Goal: Task Accomplishment & Management: Complete application form

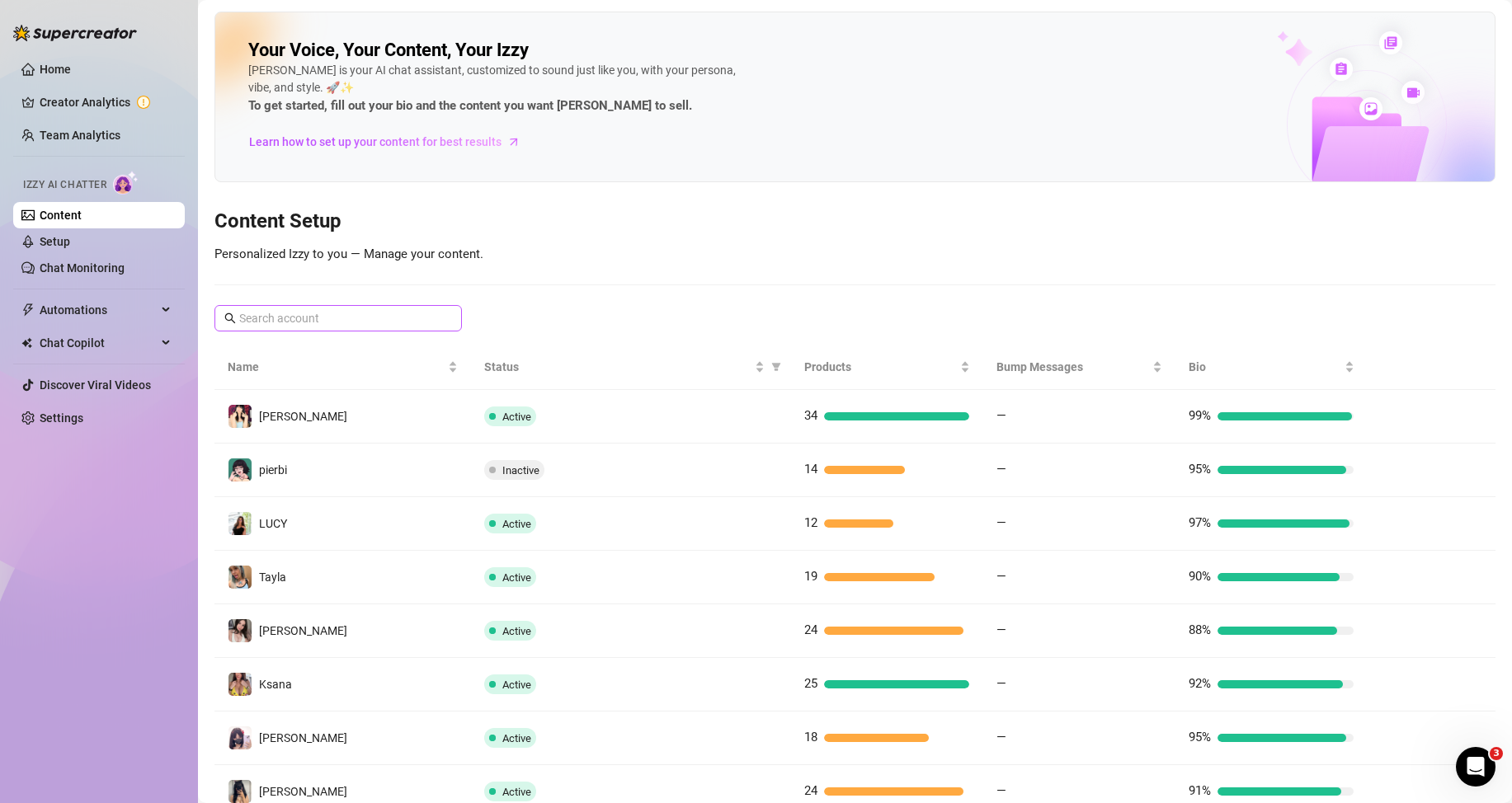
click at [395, 325] on span at bounding box center [338, 318] width 248 height 26
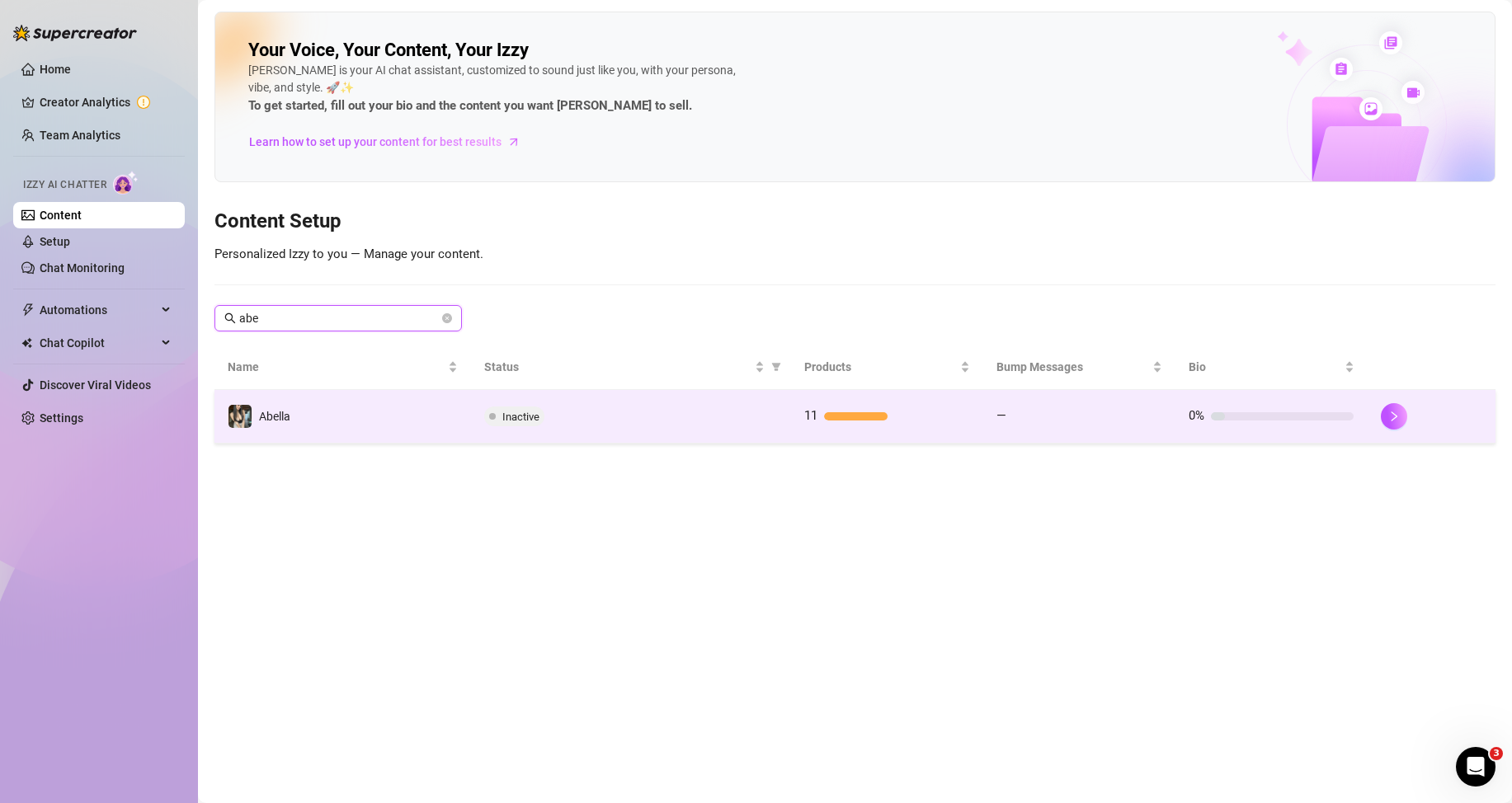
type input "abe"
click at [1132, 430] on td "—" at bounding box center [1080, 416] width 193 height 53
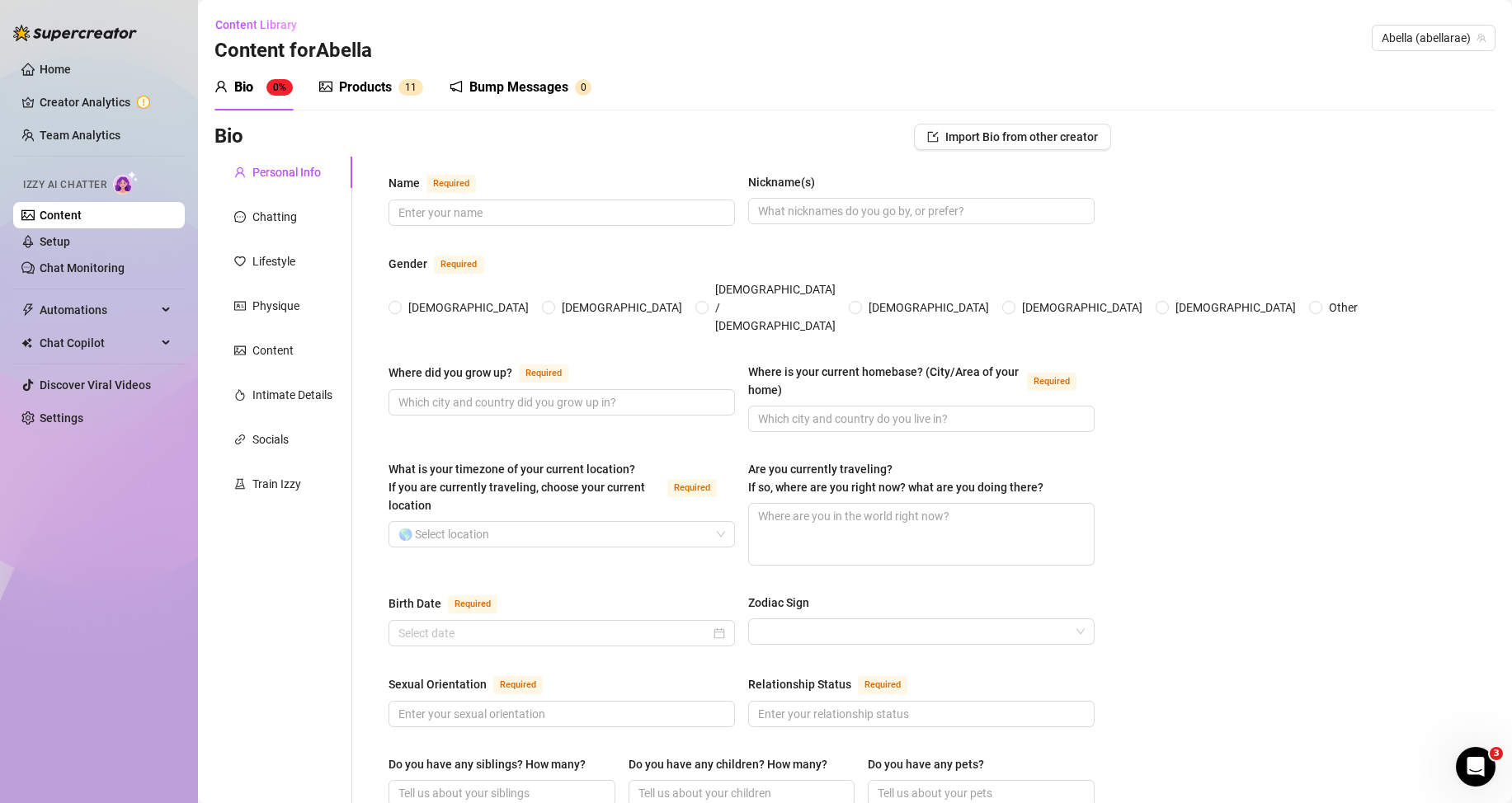
click at [403, 95] on div "Products 1 1" at bounding box center [370, 87] width 104 height 20
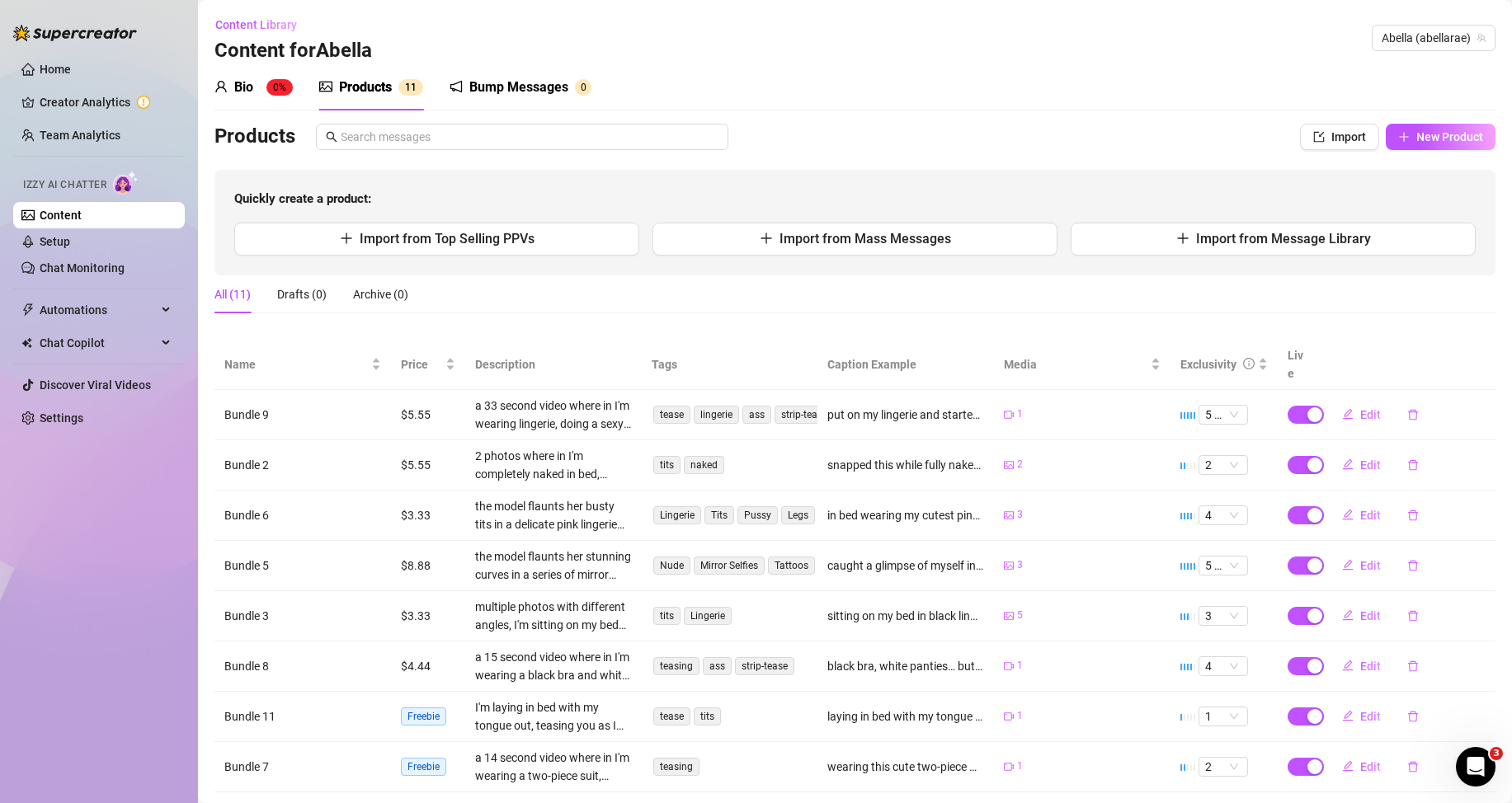
click at [1413, 122] on div "Bio 0% Products 1 1 Bump Messages 0 Bio Import Bio from other creator Personal …" at bounding box center [855, 502] width 1281 height 875
click at [1386, 135] on button "New Product" at bounding box center [1440, 136] width 109 height 26
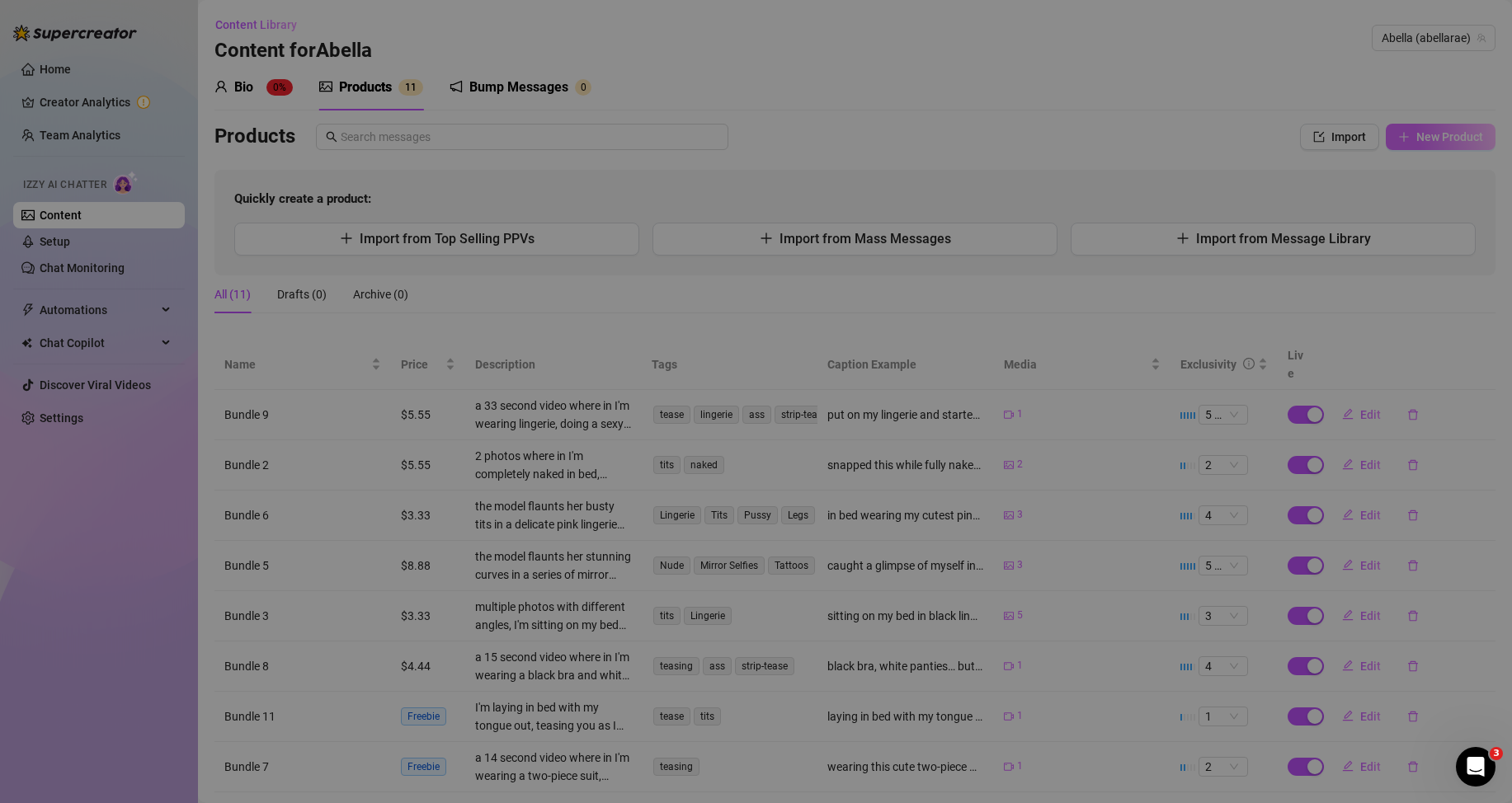
type textarea "Type your message here..."
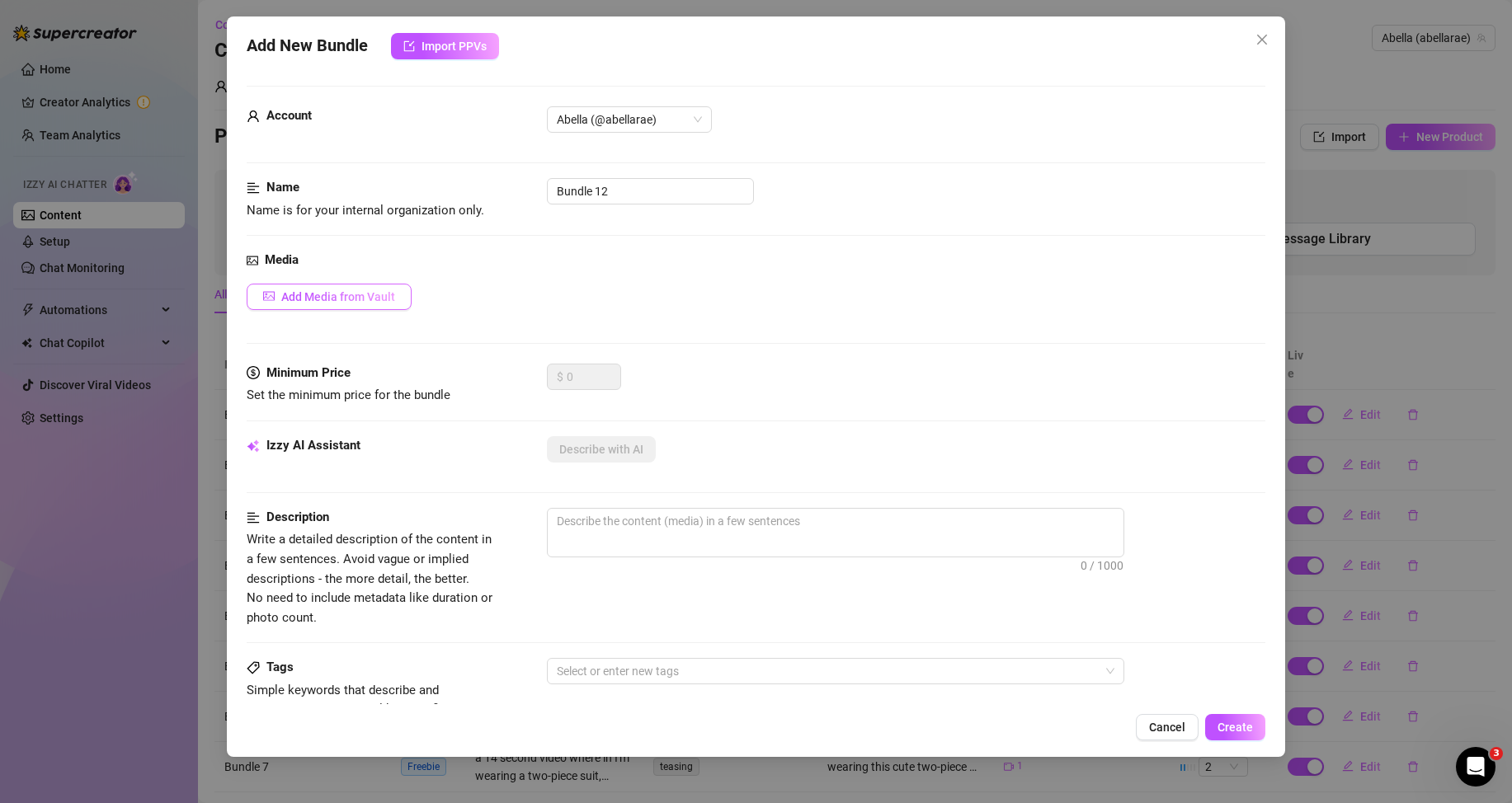
click at [319, 294] on span "Add Media from Vault" at bounding box center [338, 297] width 114 height 13
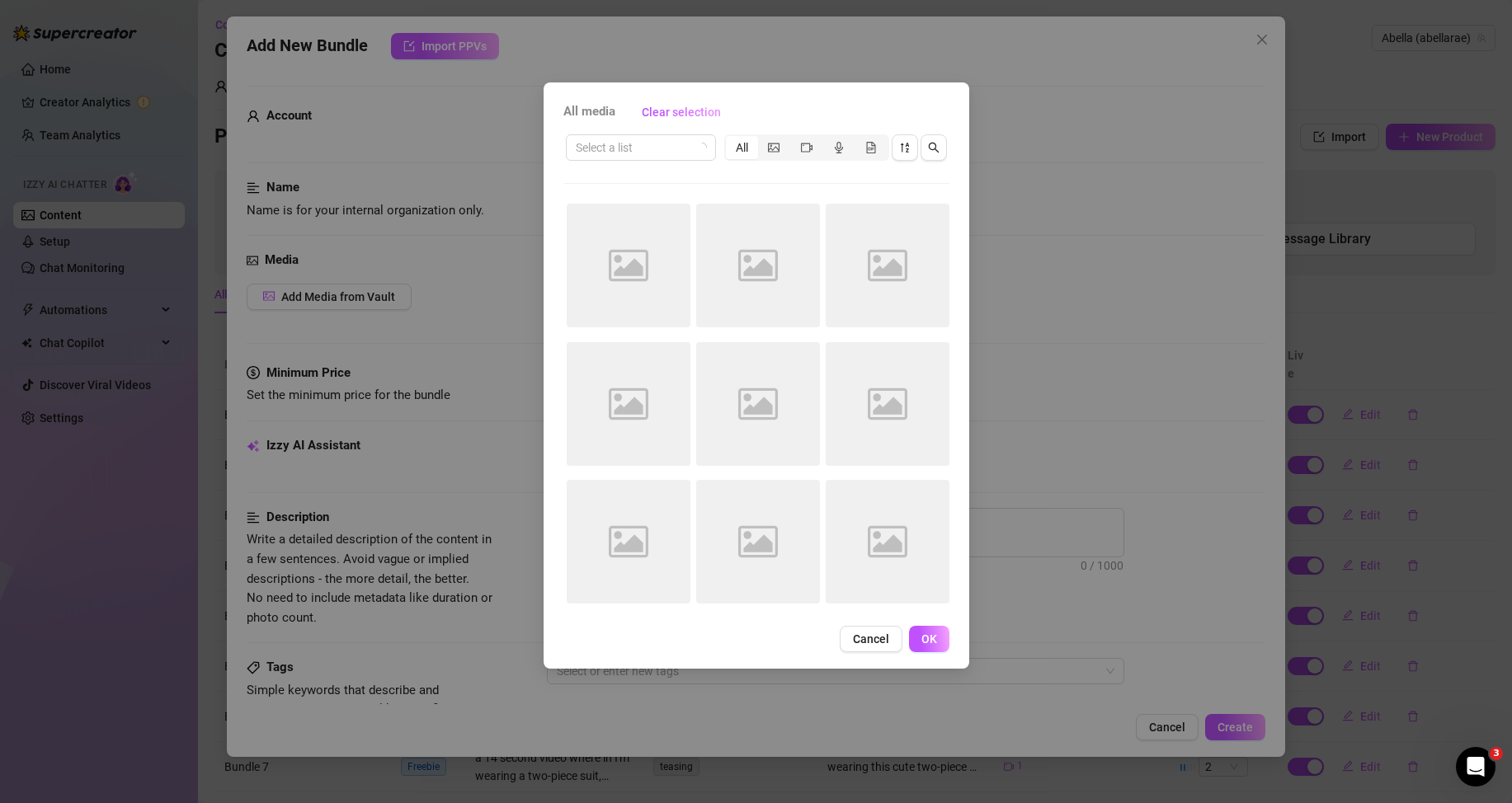
click at [623, 131] on div "All media Clear selection Select a list All Image placeholder Image placeholder…" at bounding box center [756, 375] width 425 height 586
click at [623, 143] on input "search" at bounding box center [634, 148] width 116 height 24
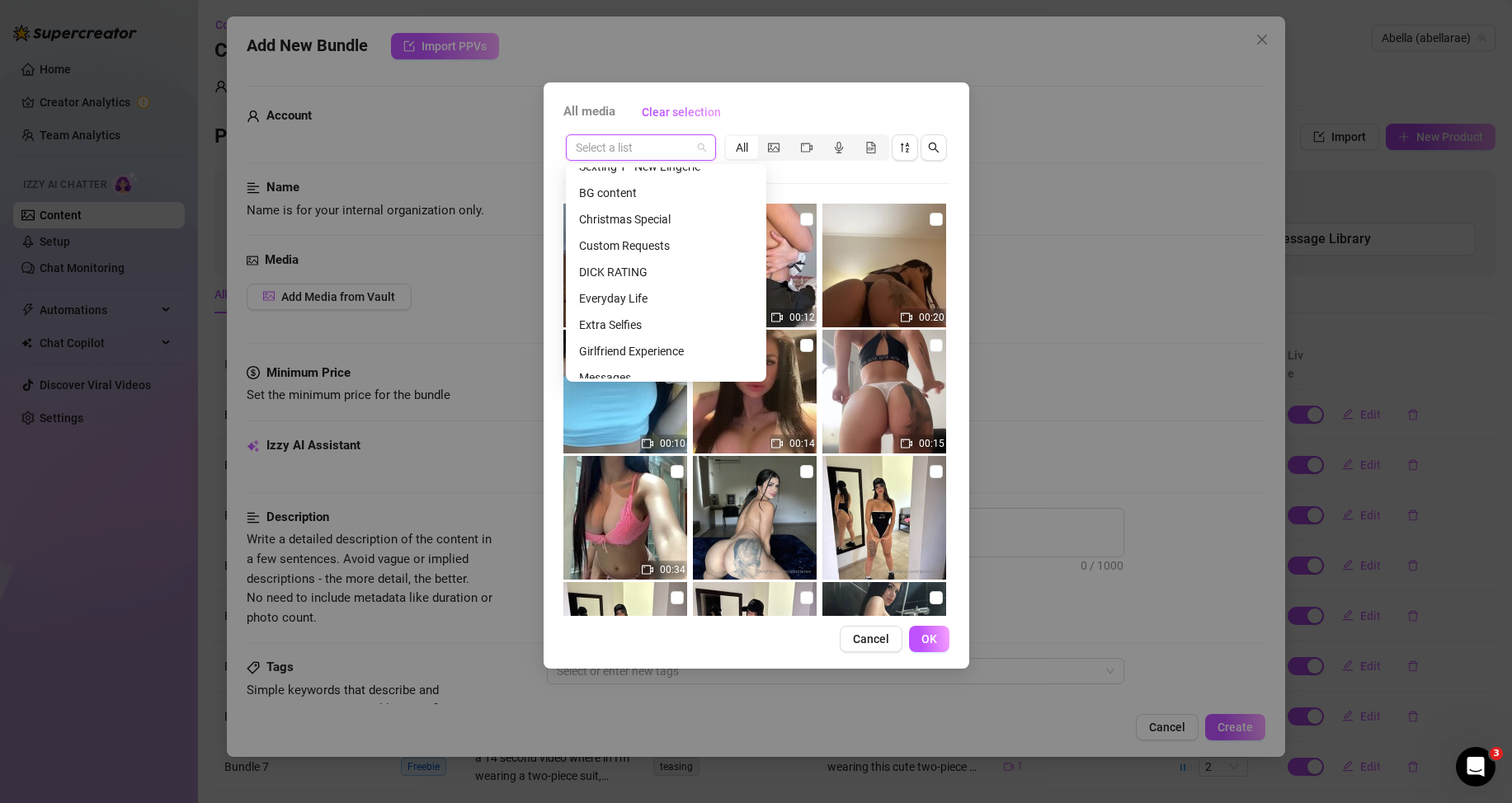
scroll to position [844, 0]
type input "gi"
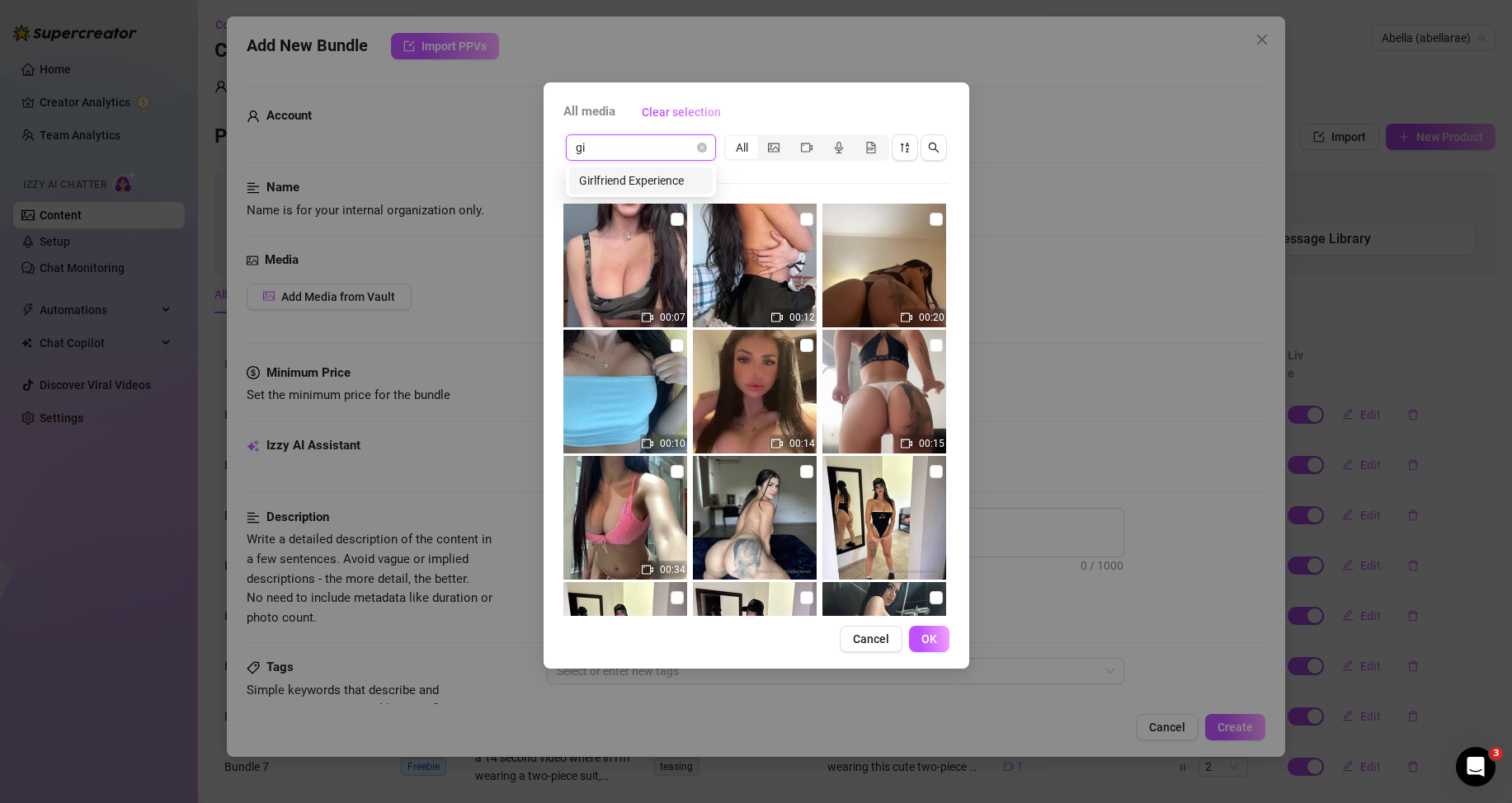
click at [693, 171] on div "Girlfriend Experience" at bounding box center [641, 180] width 144 height 26
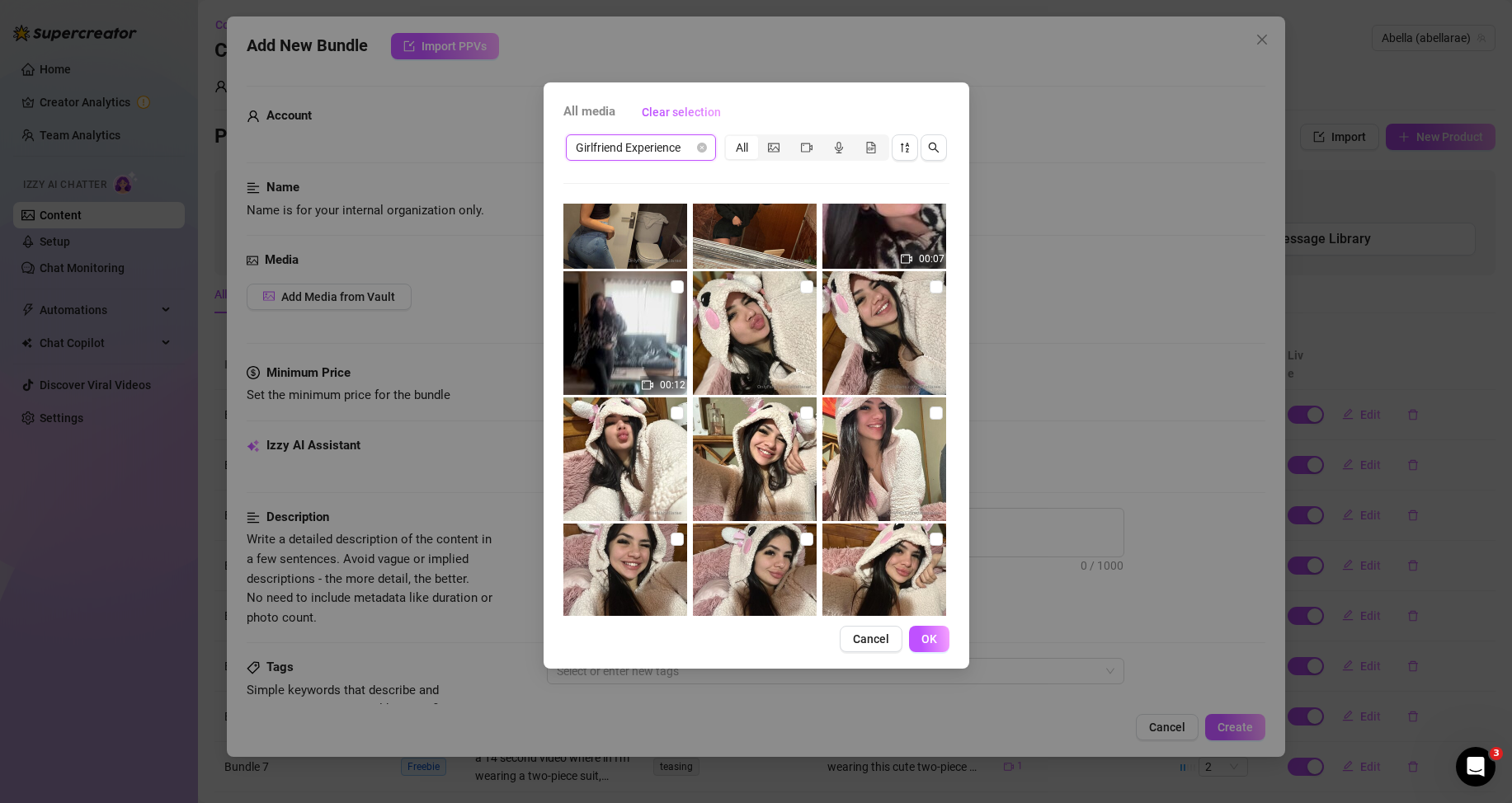
scroll to position [1199, 0]
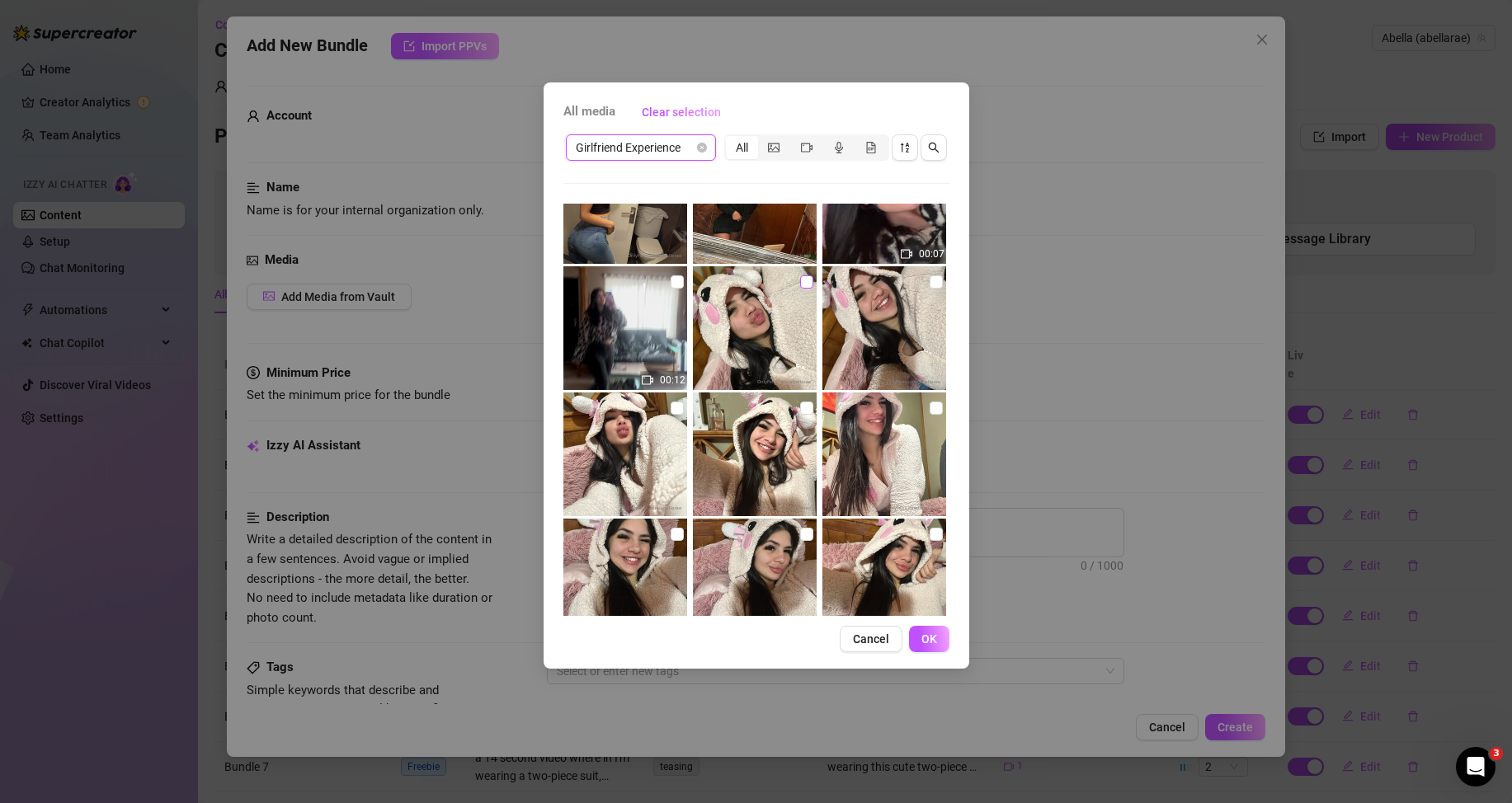
click at [800, 283] on input "checkbox" at bounding box center [807, 282] width 13 height 13
checkbox input "true"
click at [929, 287] on input "checkbox" at bounding box center [936, 282] width 13 height 13
checkbox input "true"
click at [659, 407] on img at bounding box center [626, 454] width 123 height 123
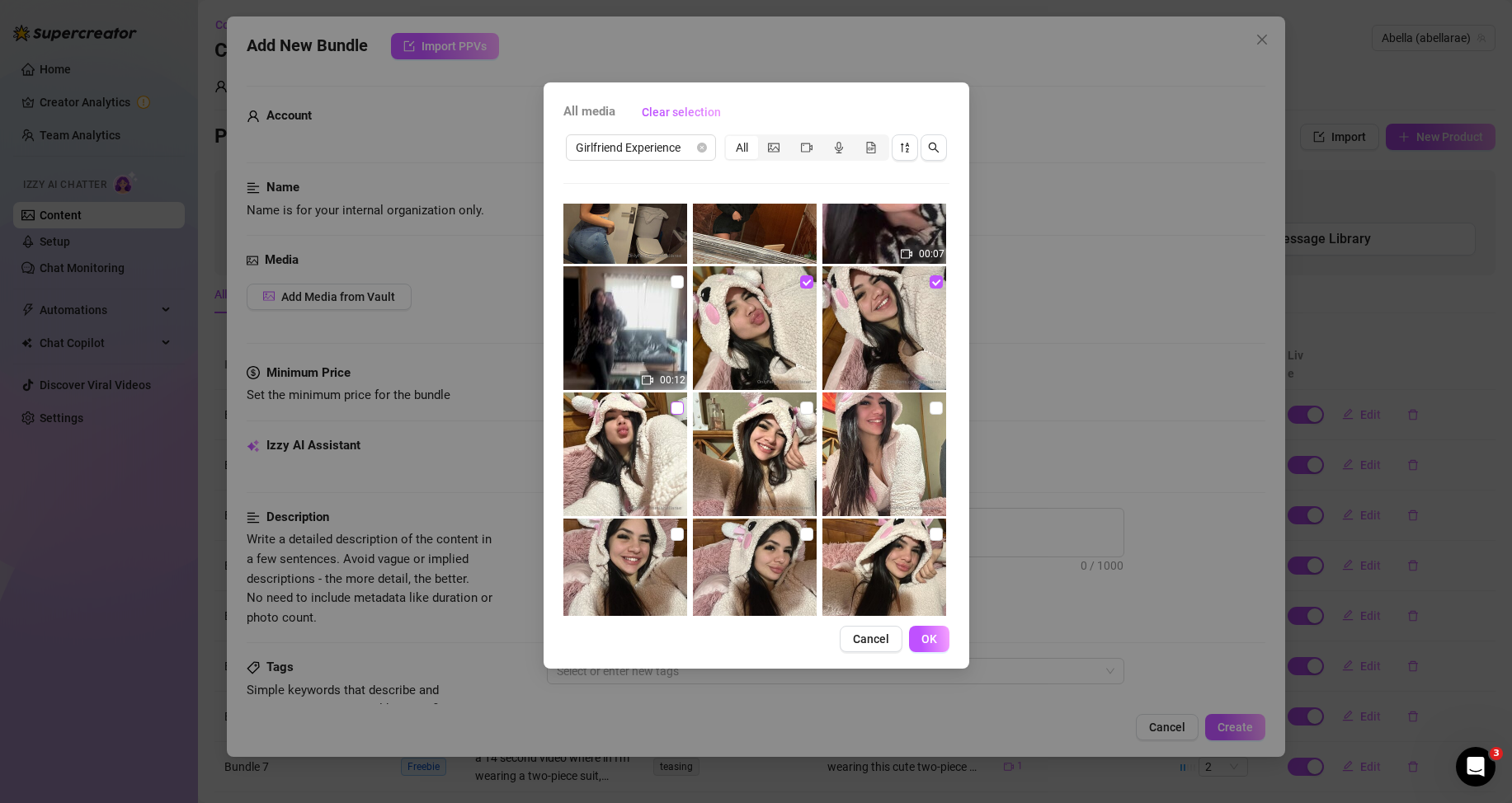
drag, startPoint x: 674, startPoint y: 410, endPoint x: 685, endPoint y: 410, distance: 11.0
click at [675, 410] on input "checkbox" at bounding box center [677, 409] width 13 height 13
checkbox input "true"
click at [800, 406] on input "checkbox" at bounding box center [807, 409] width 13 height 13
checkbox input "true"
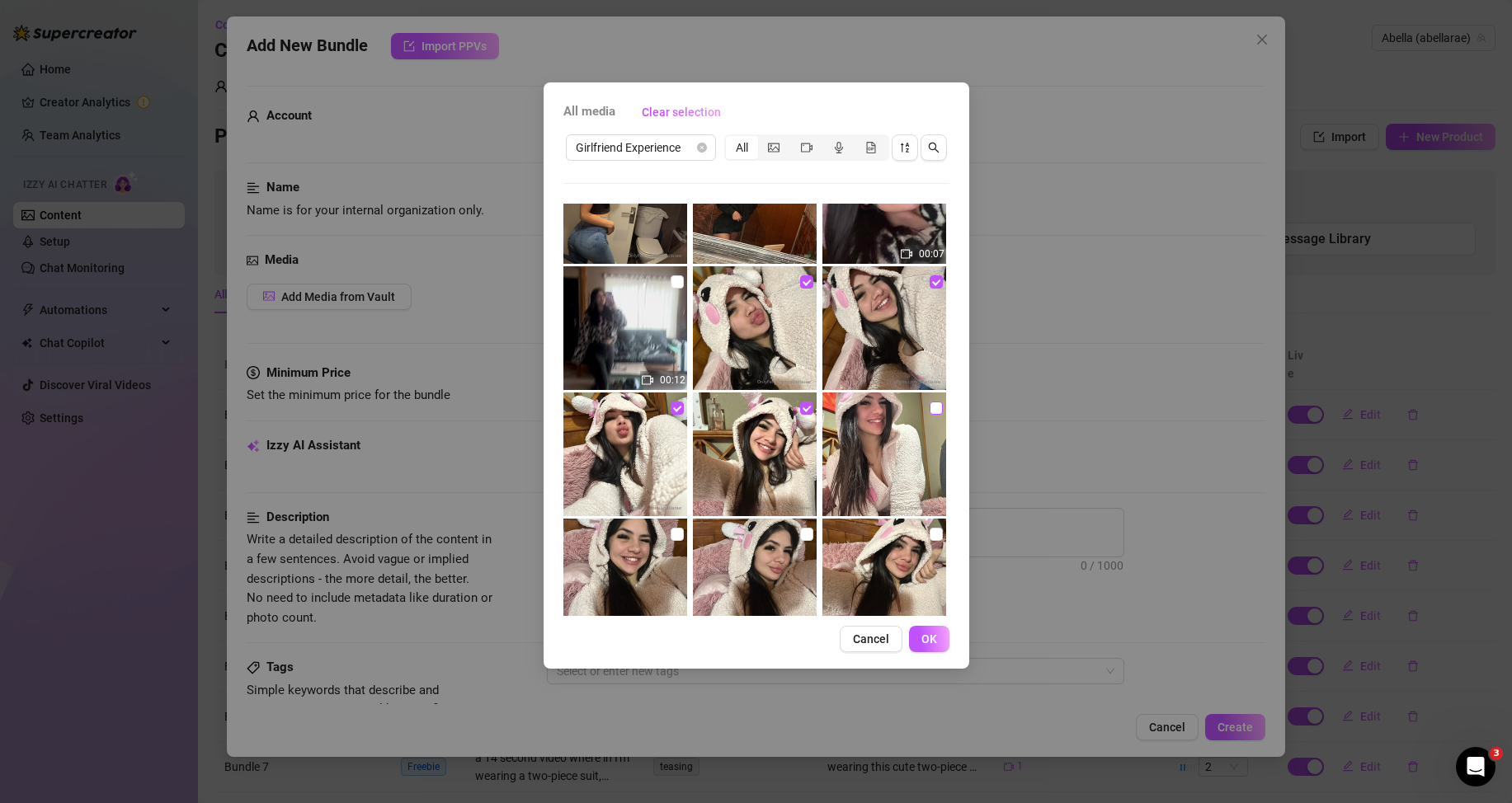
click at [929, 411] on input "checkbox" at bounding box center [936, 409] width 13 height 13
checkbox input "true"
click at [674, 533] on input "checkbox" at bounding box center [677, 535] width 13 height 13
checkbox input "true"
click at [800, 531] on input "checkbox" at bounding box center [807, 535] width 13 height 13
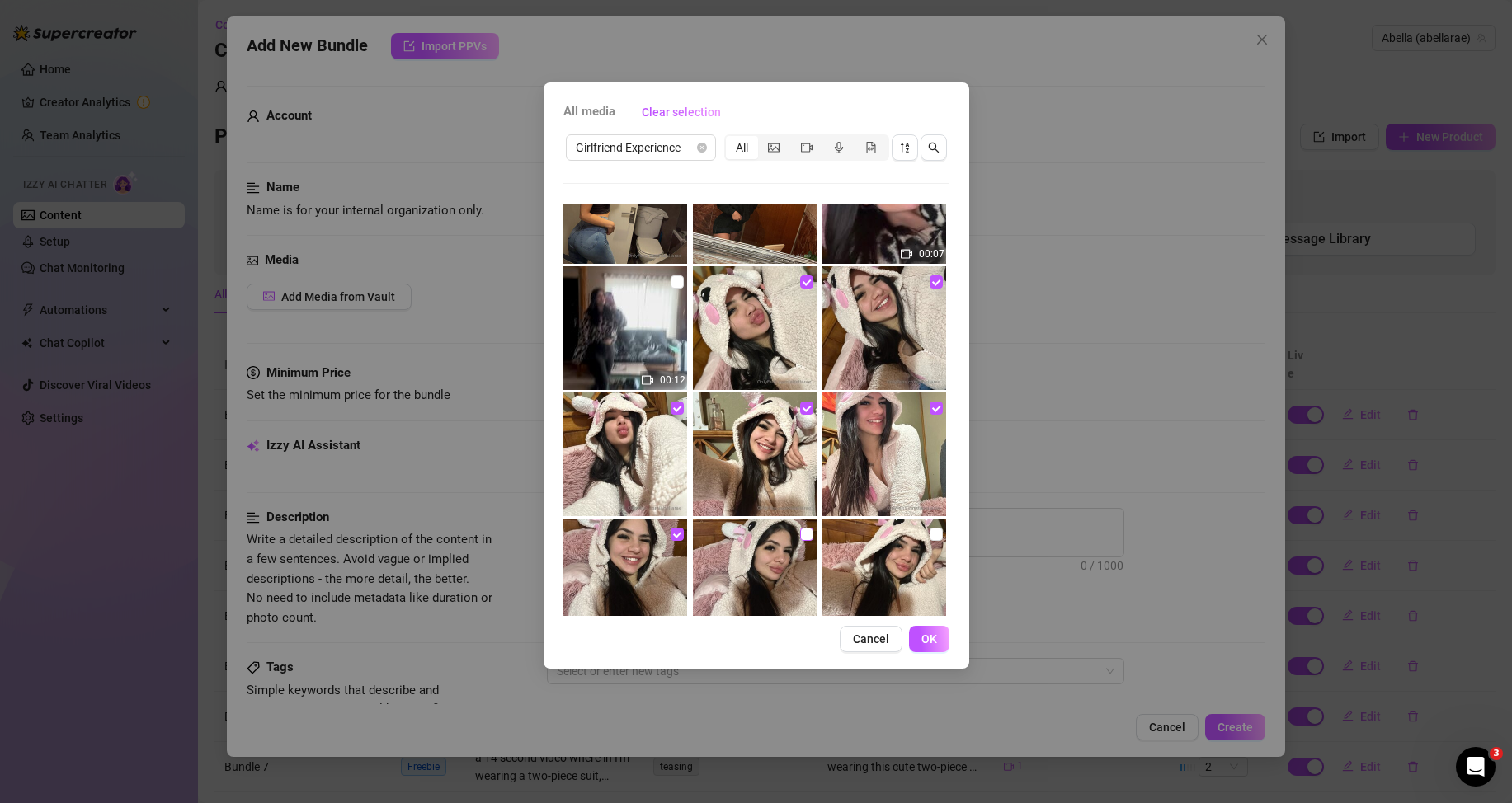
checkbox input "true"
click at [929, 537] on input "checkbox" at bounding box center [936, 535] width 13 height 13
checkbox input "true"
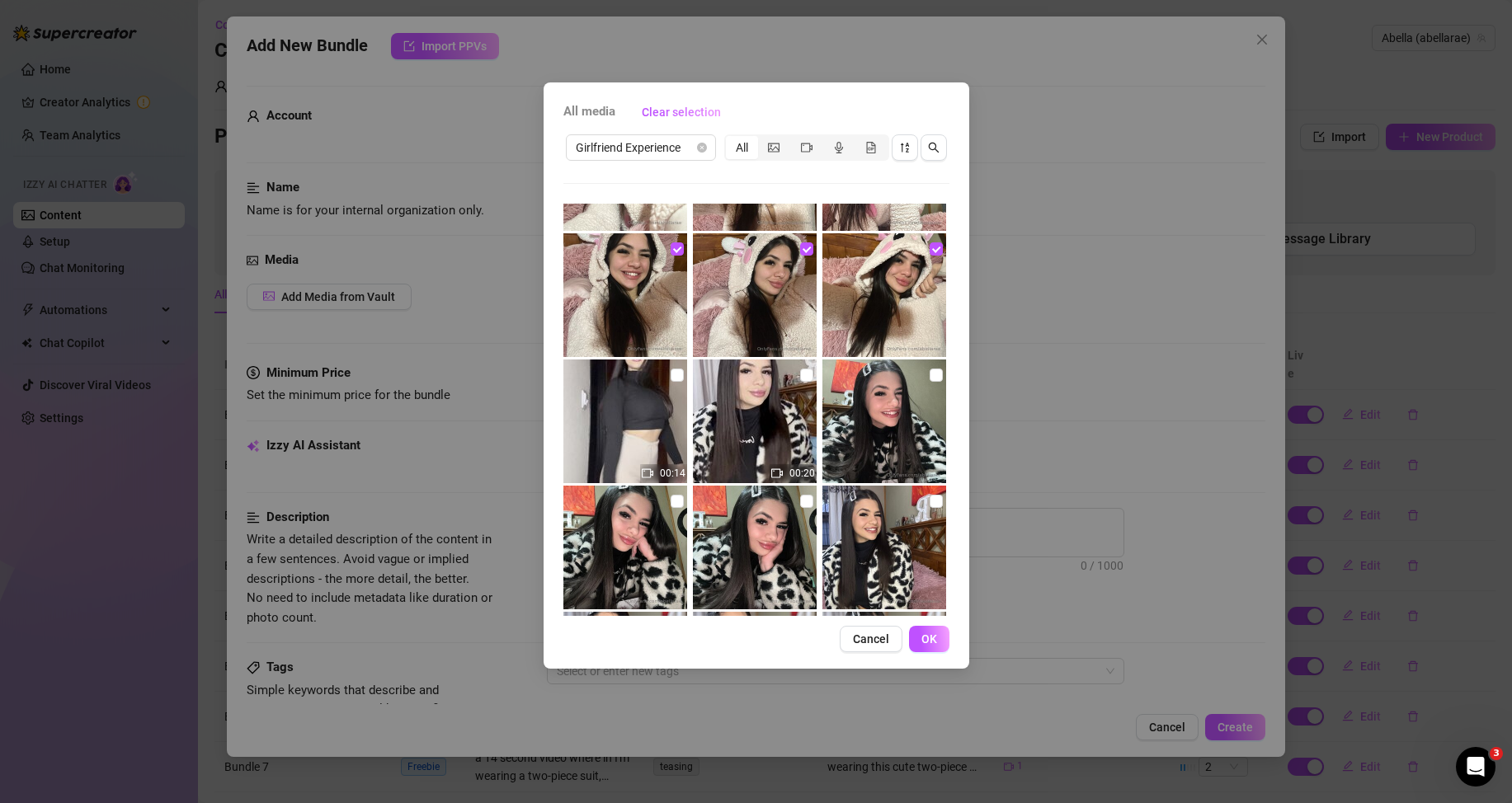
scroll to position [1529, 0]
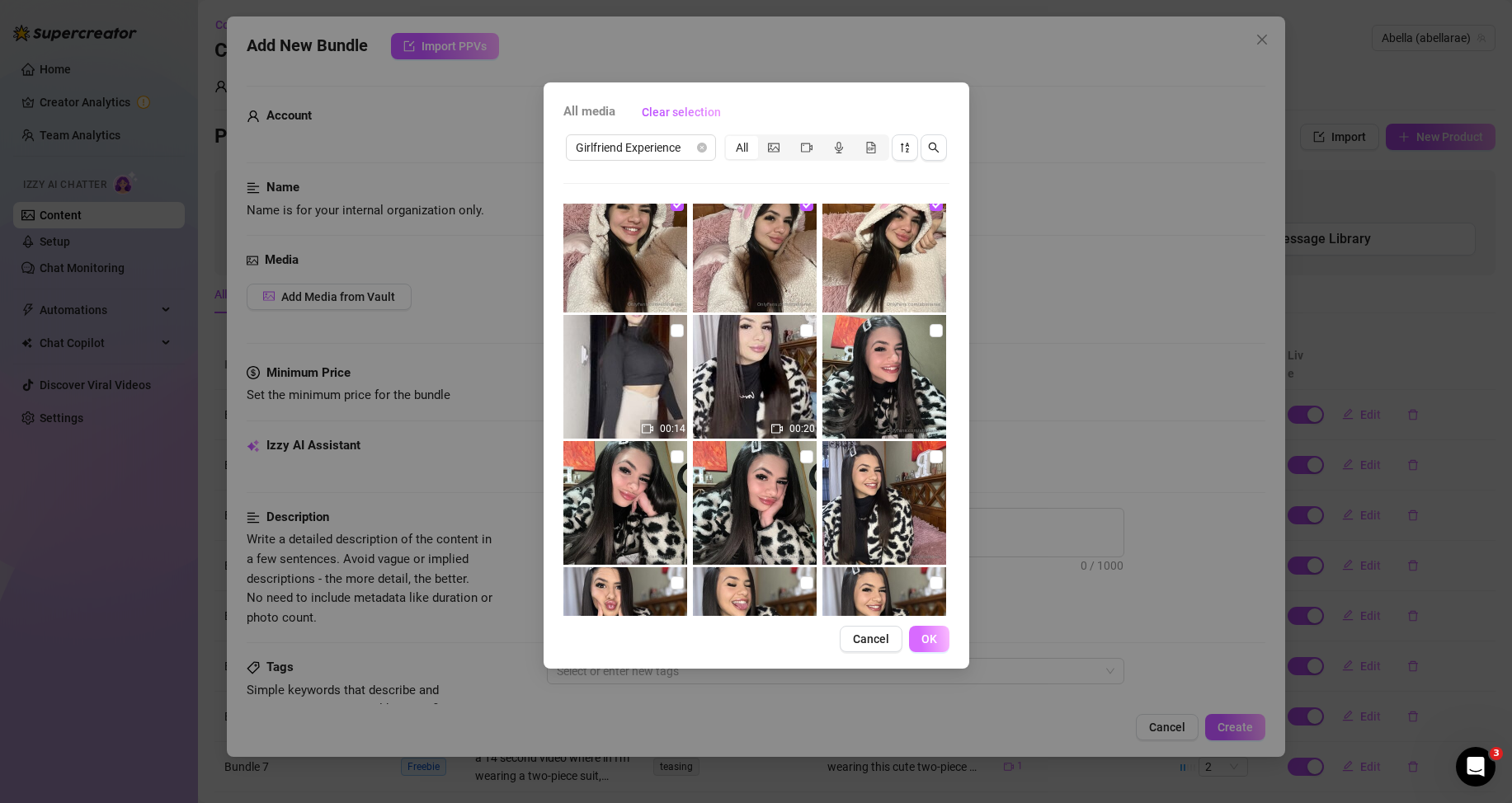
click at [927, 635] on span "OK" at bounding box center [929, 639] width 16 height 13
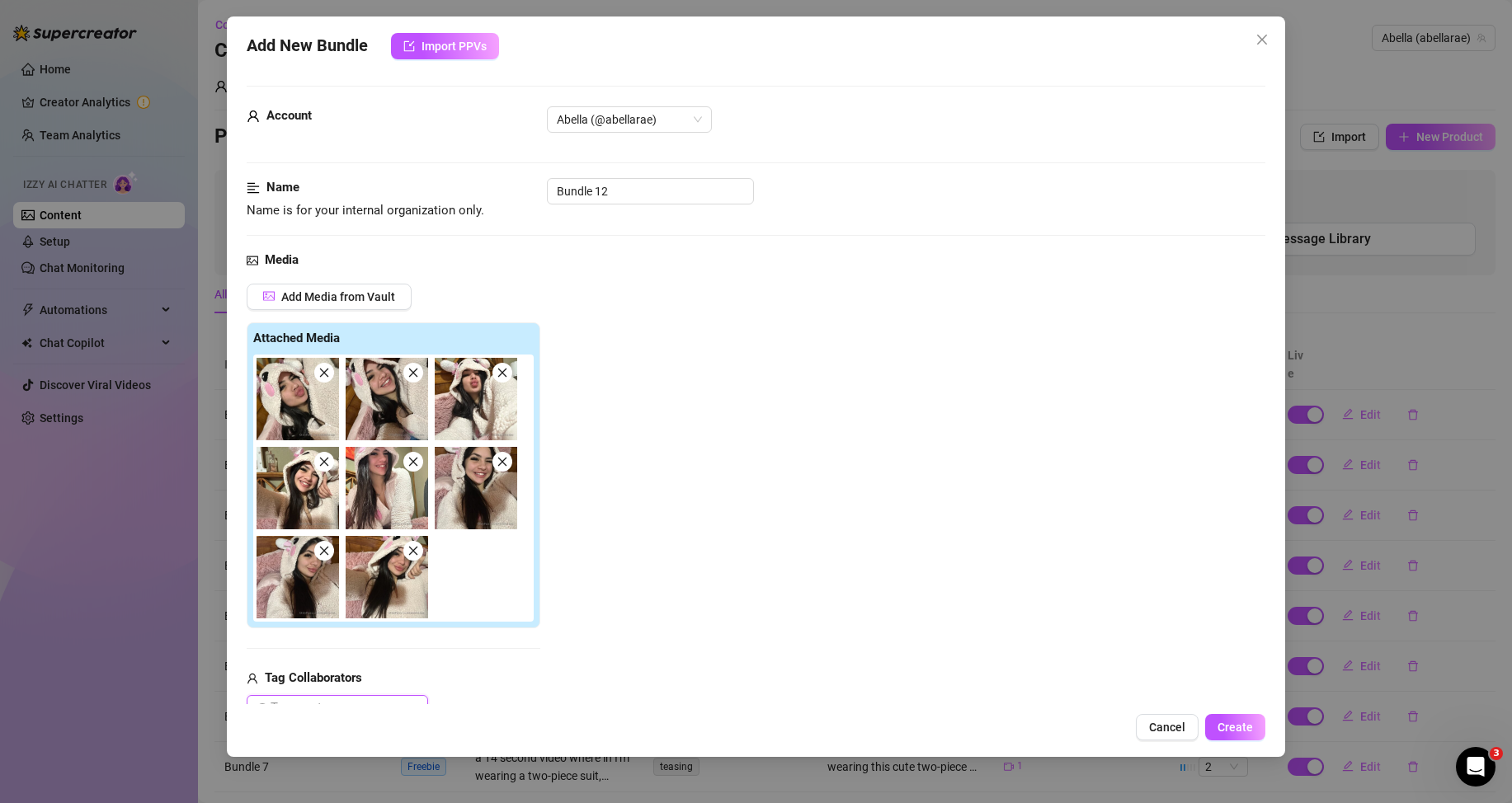
click at [312, 403] on img at bounding box center [297, 399] width 82 height 82
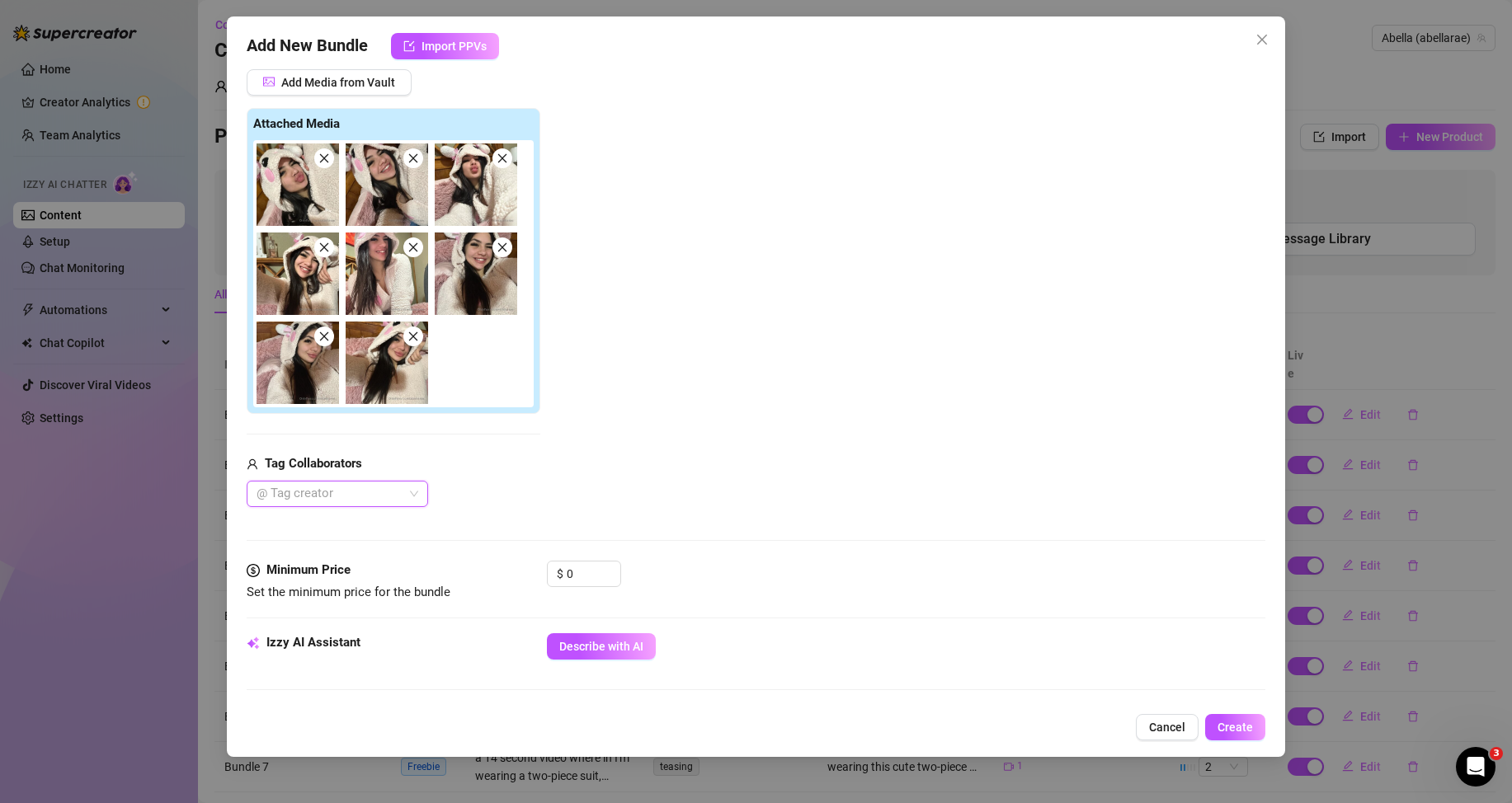
scroll to position [248, 0]
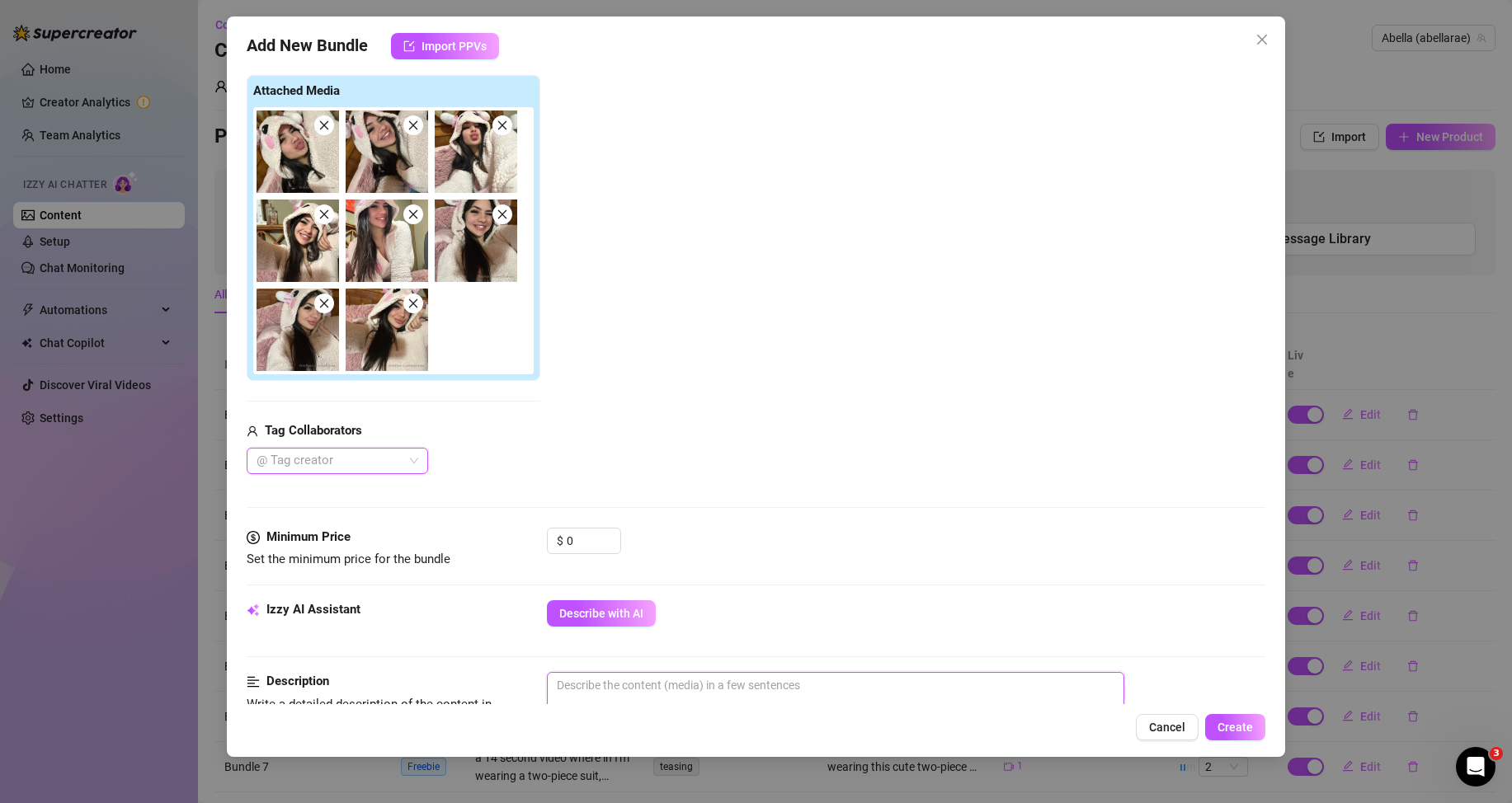
click at [616, 685] on textarea at bounding box center [836, 685] width 576 height 24
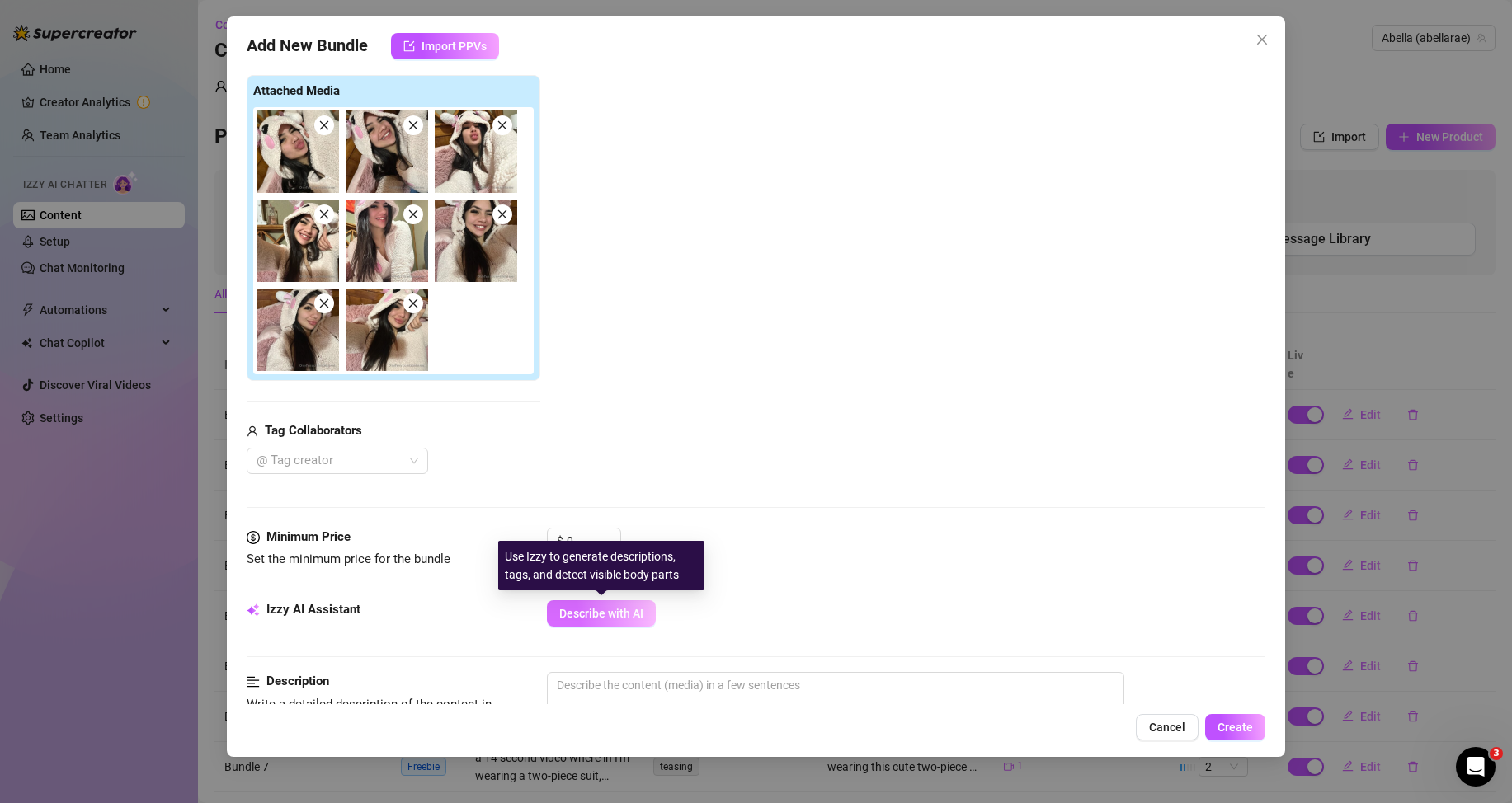
click at [627, 603] on button "Describe with AI" at bounding box center [601, 613] width 108 height 26
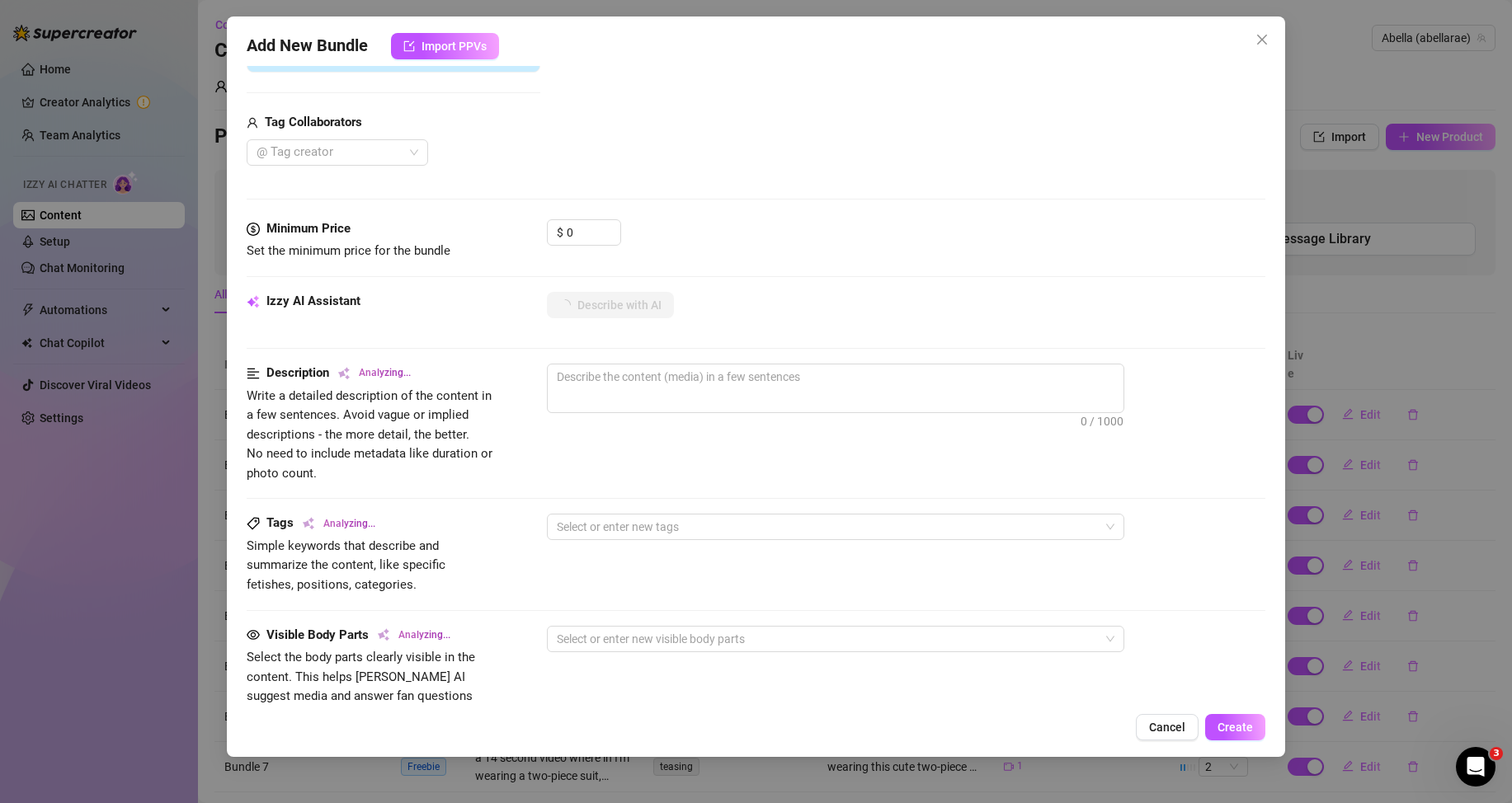
scroll to position [578, 0]
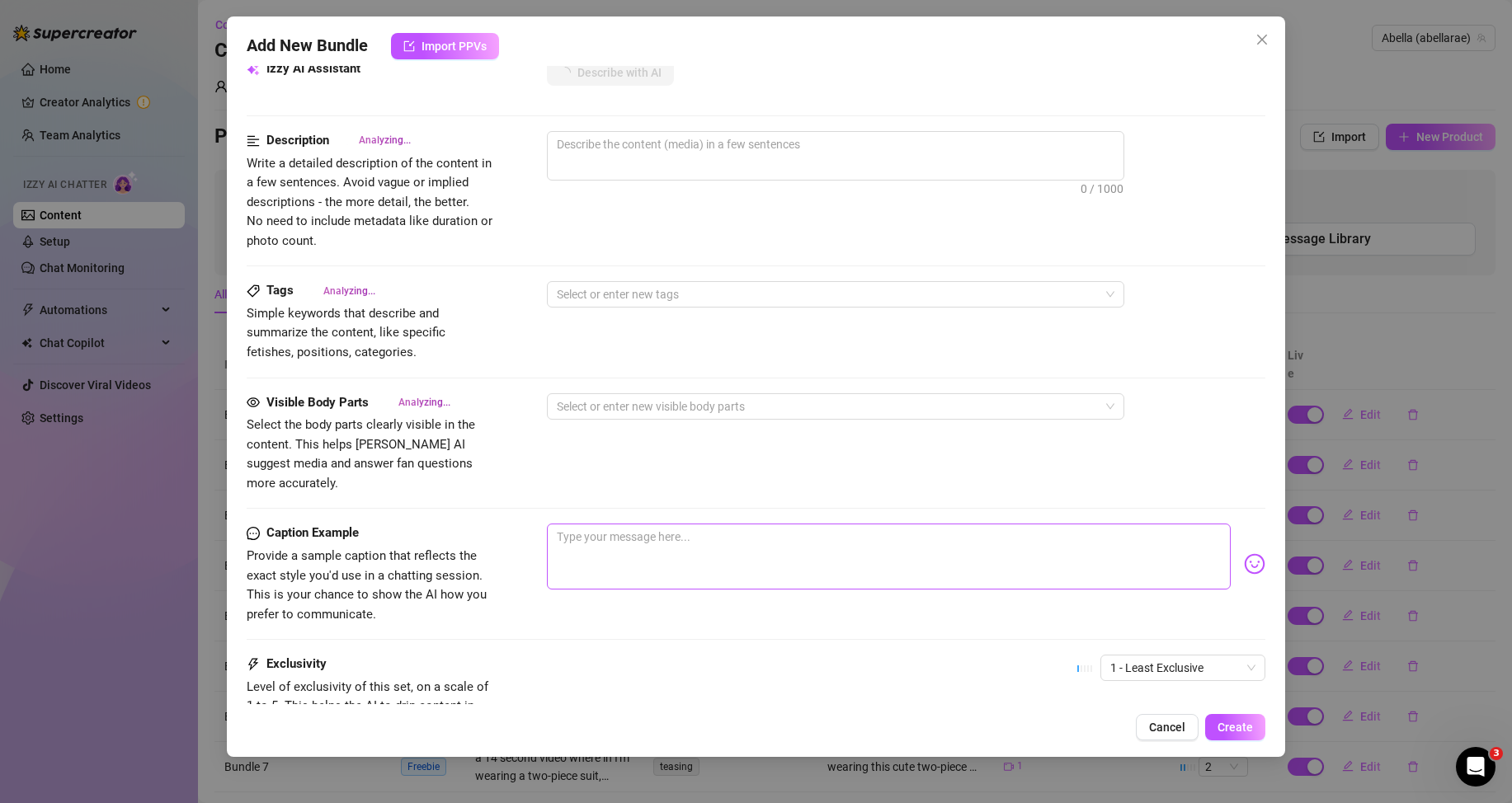
type textarea "Abella"
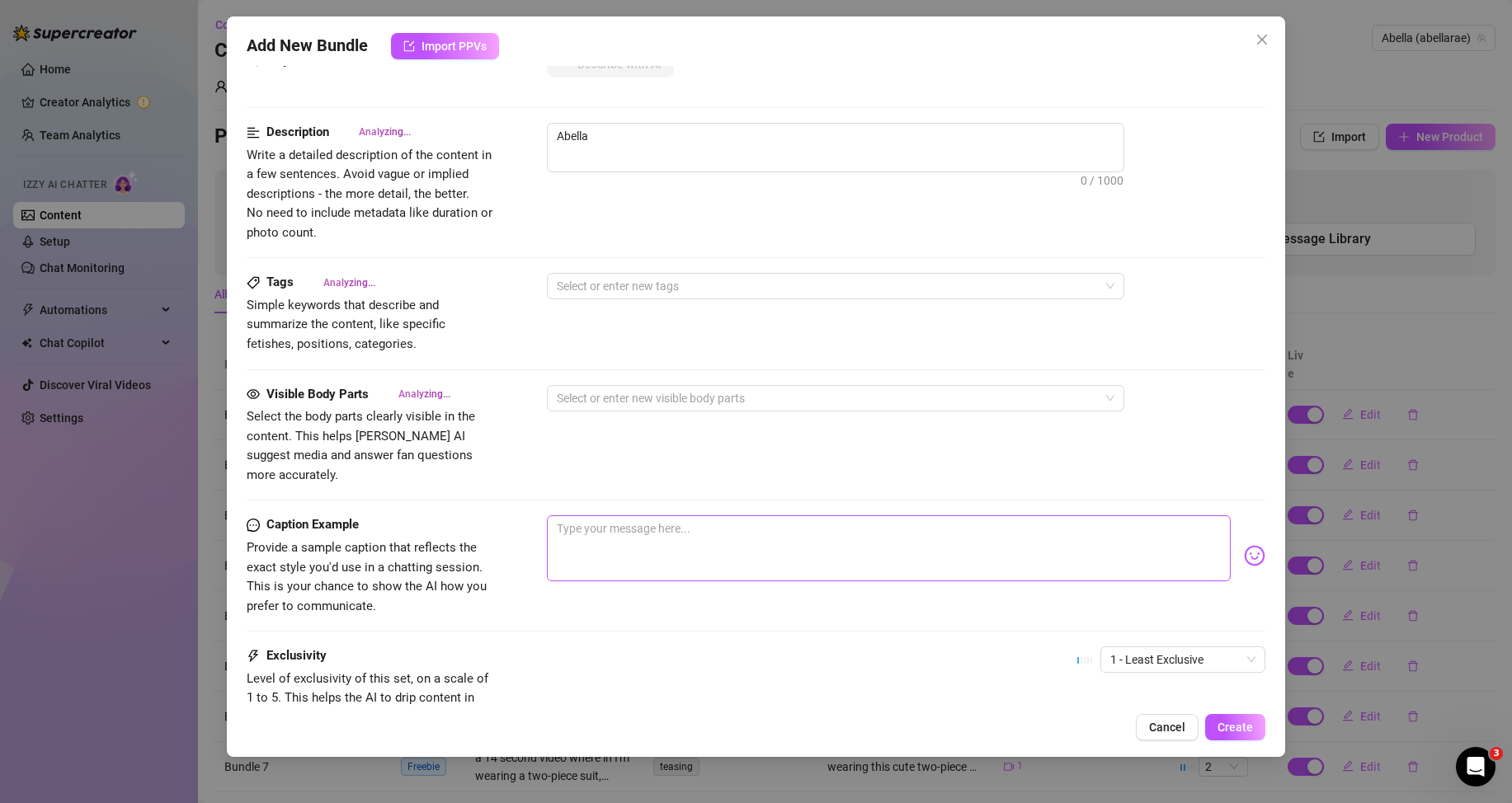
type textarea "[PERSON_NAME]"
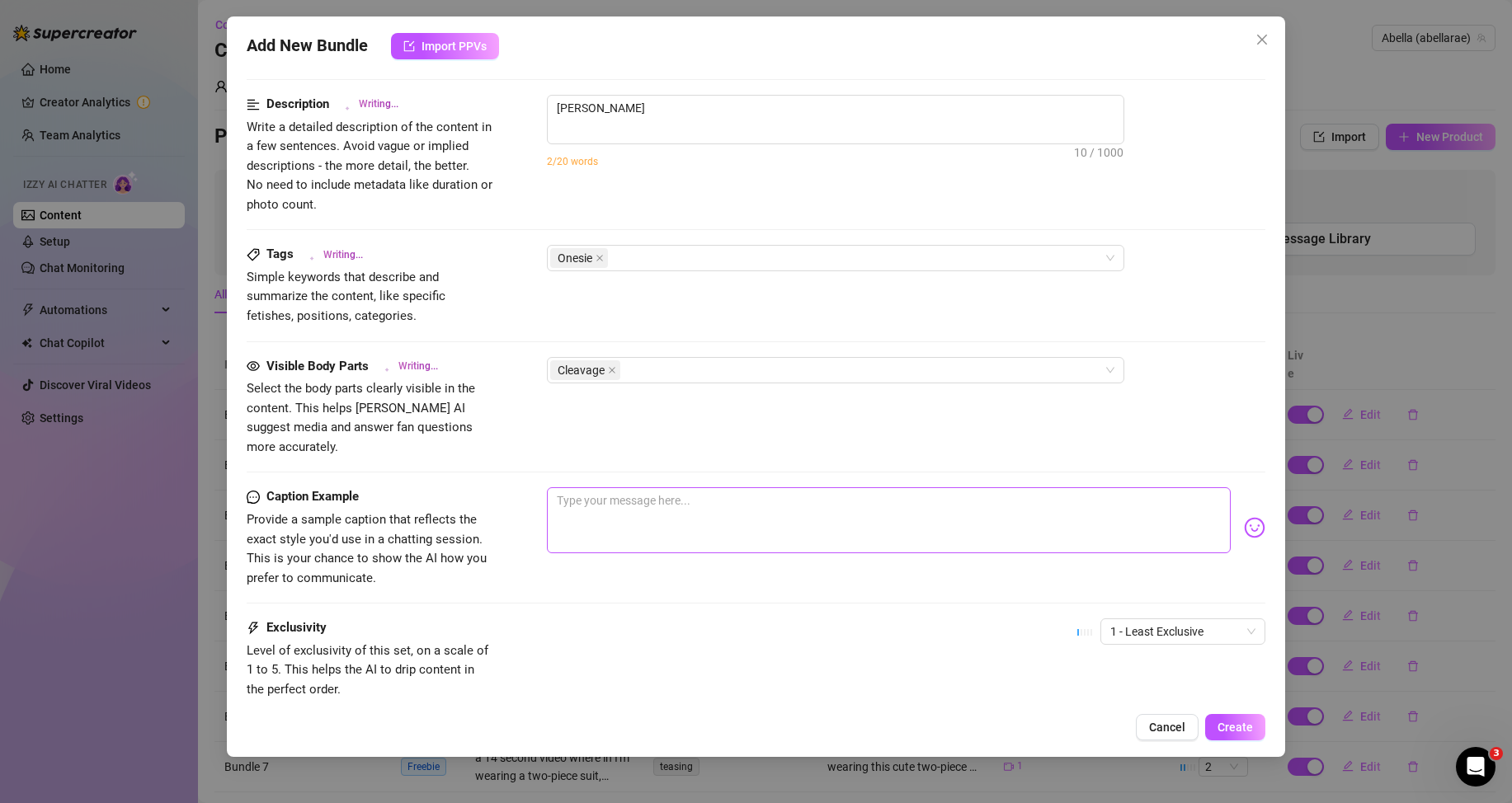
type textarea "[PERSON_NAME] lounges"
type textarea "[PERSON_NAME] lounges on"
type textarea "[PERSON_NAME] lounges on a"
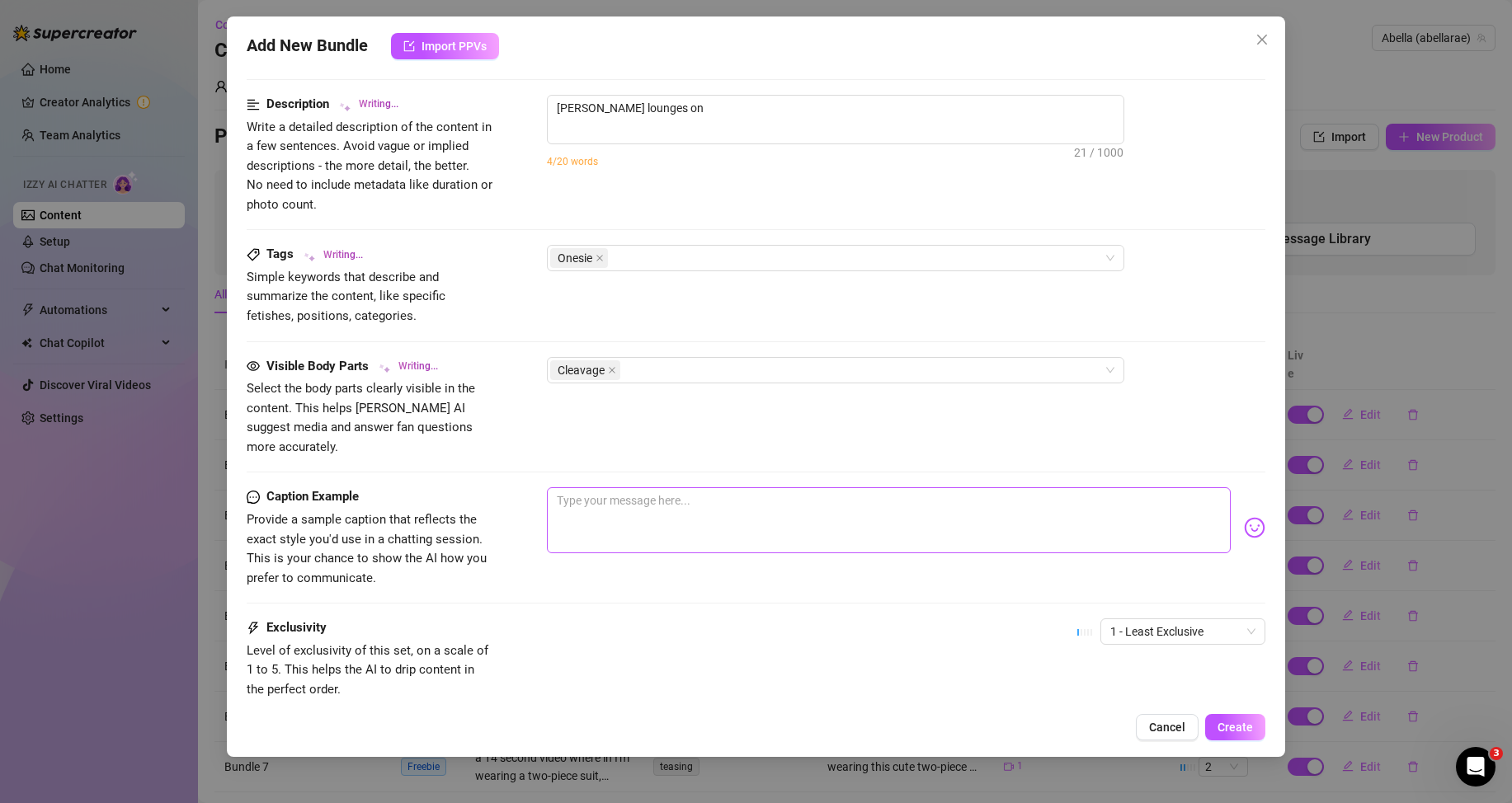
type textarea "[PERSON_NAME] lounges on a"
type textarea "[PERSON_NAME] lounges on a bed"
click at [620, 495] on textarea at bounding box center [888, 520] width 684 height 66
type textarea "[PERSON_NAME] lounges on a bed in"
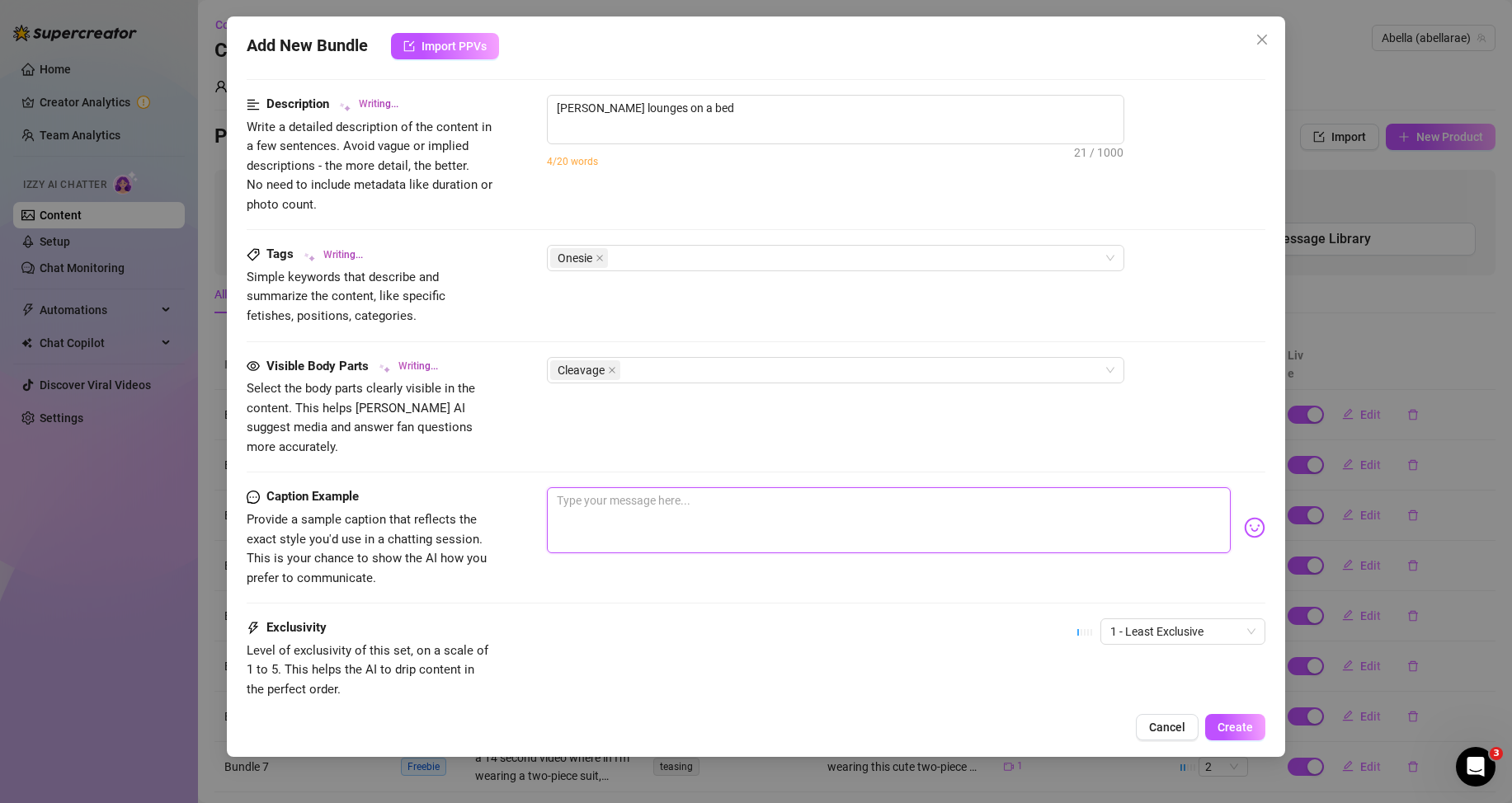
type textarea "[PERSON_NAME] lounges on a bed in"
paste textarea "snapped a selfie with my lips all pouty… not sure if i’m asking for a kiss or j…"
type textarea "snapped a selfie with my lips all pouty… not sure if i’m asking for a kiss or j…"
type textarea "[PERSON_NAME] lounges on a bed in a"
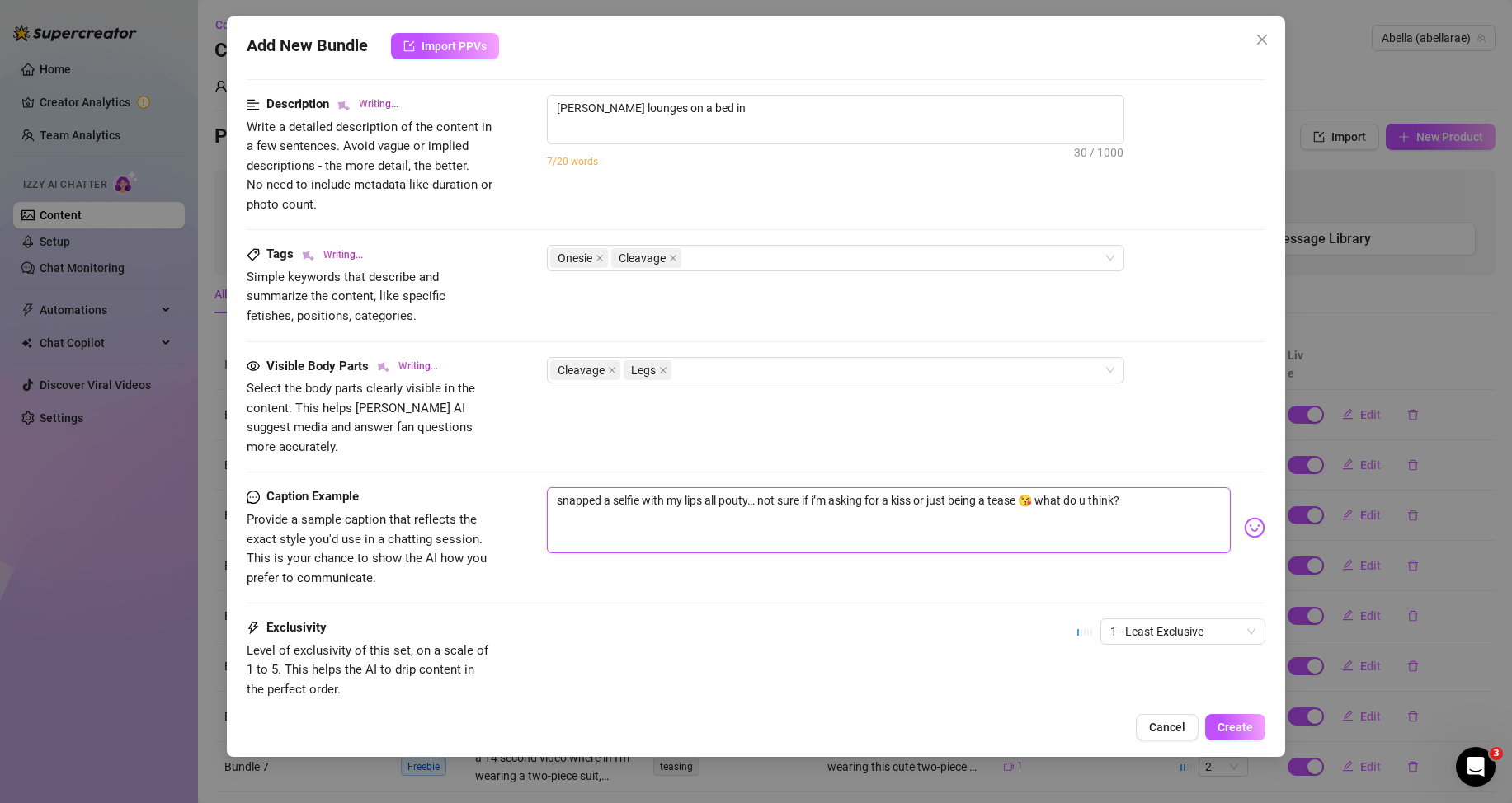
type textarea "[PERSON_NAME] lounges on a bed in a"
type textarea "[PERSON_NAME] lounges on a bed in a fluffy"
type textarea "[PERSON_NAME] lounges on a bed in a fluffy cream-colored"
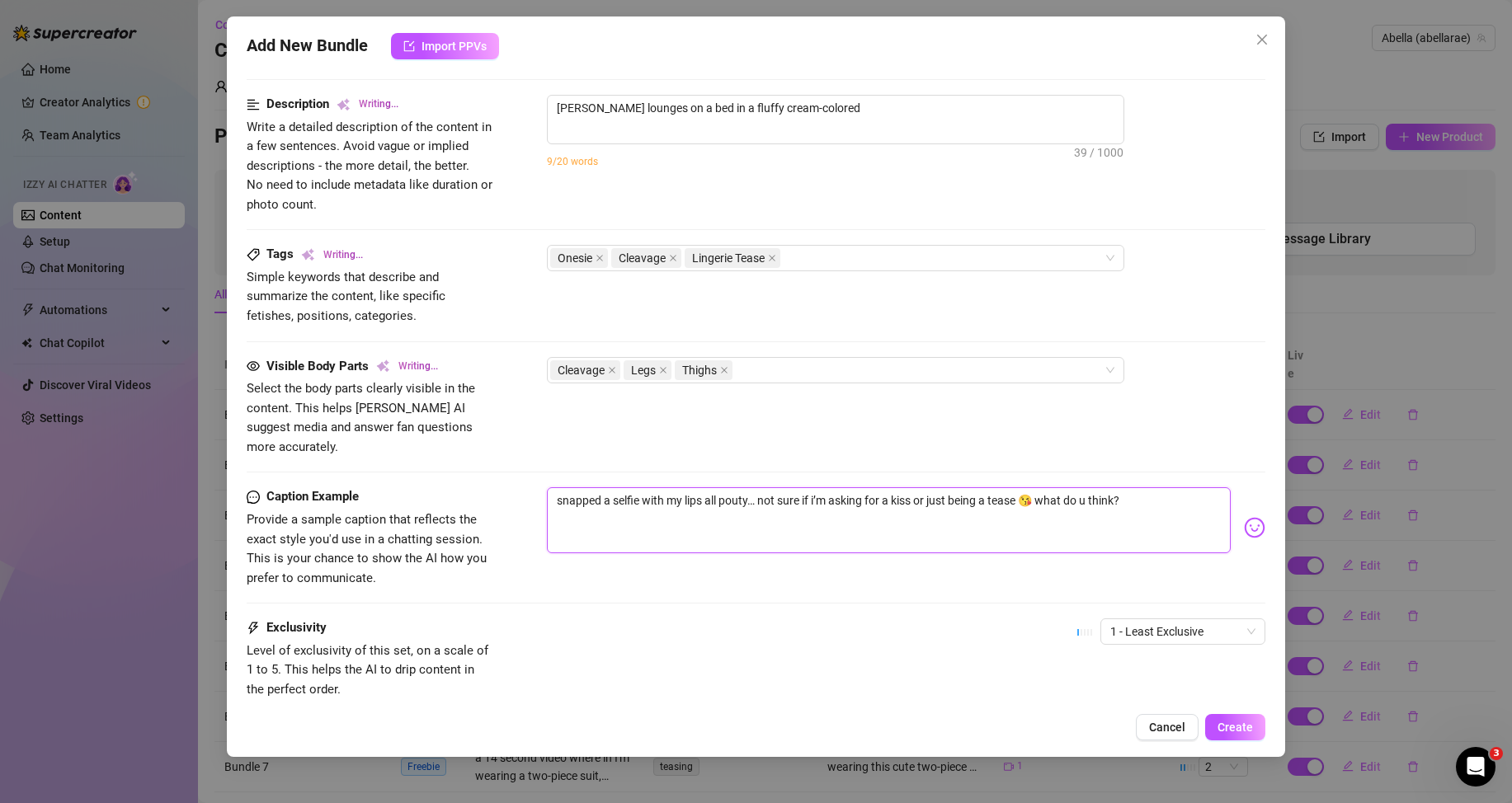
type textarea "[PERSON_NAME] lounges on a bed in a fluffy cream-colored animal"
type textarea "[PERSON_NAME] lounges on a bed in a fluffy cream-colored animal onesie"
type textarea "[PERSON_NAME] lounges on a bed in a fluffy cream-colored animal onesie with"
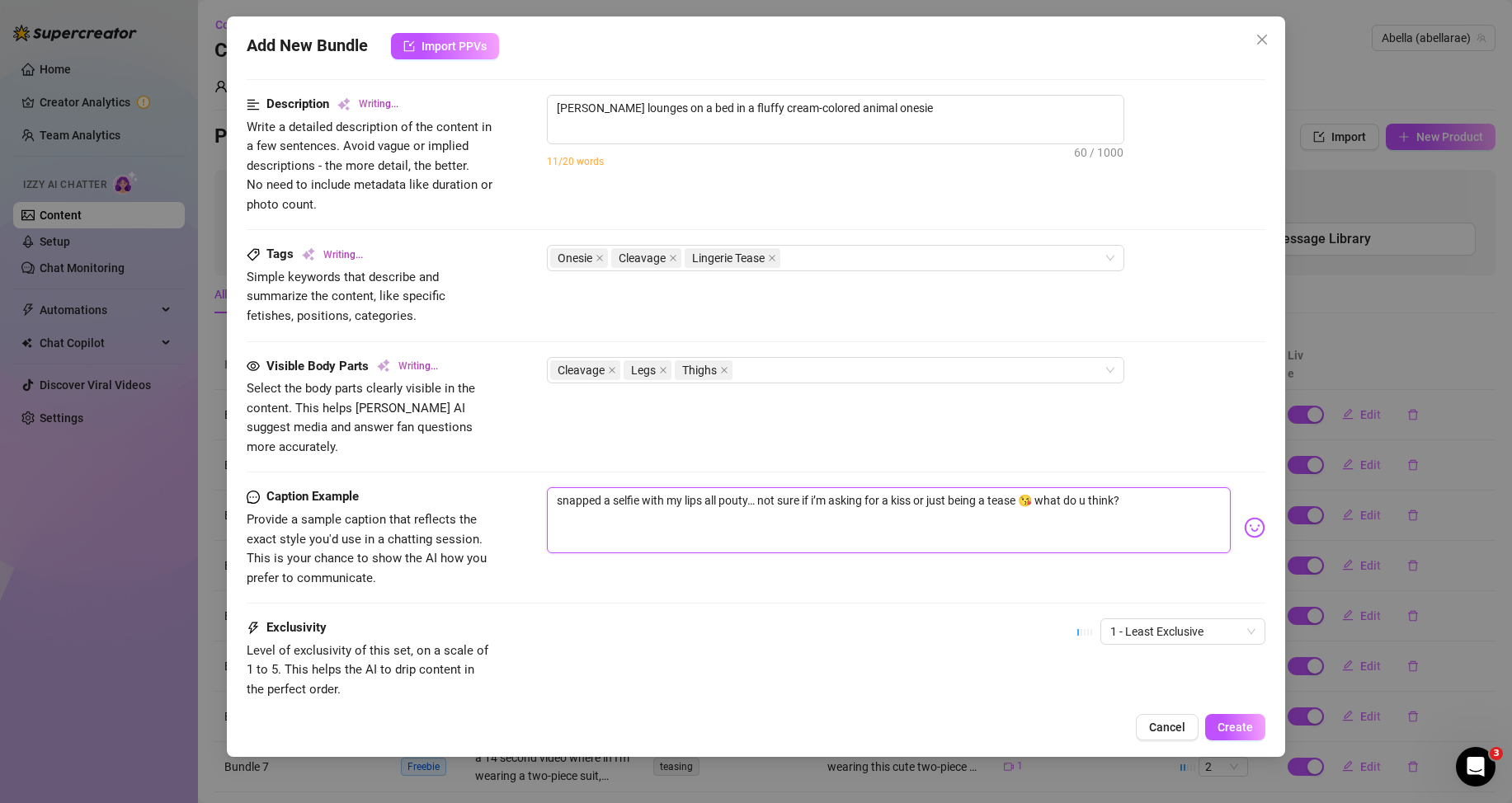
type textarea "[PERSON_NAME] lounges on a bed in a fluffy cream-colored animal onesie with"
type textarea "[PERSON_NAME] lounges on a bed in a fluffy cream-colored animal onesie with pink"
type textarea "[PERSON_NAME] lounges on a bed in a fluffy cream-colored animal onesie with pin…"
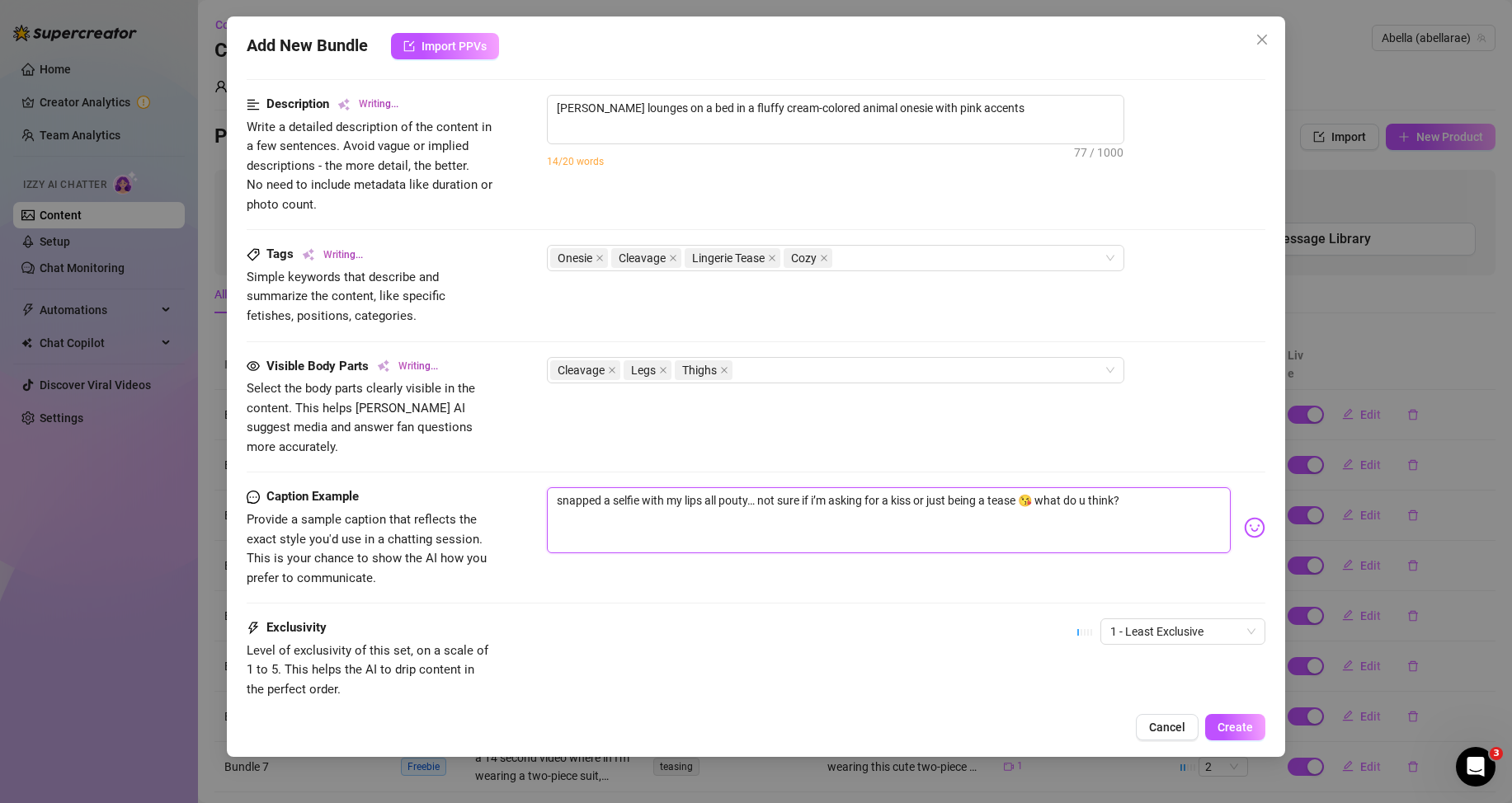
type textarea "[PERSON_NAME] lounges on a bed in a fluffy cream-colored animal onesie with pin…"
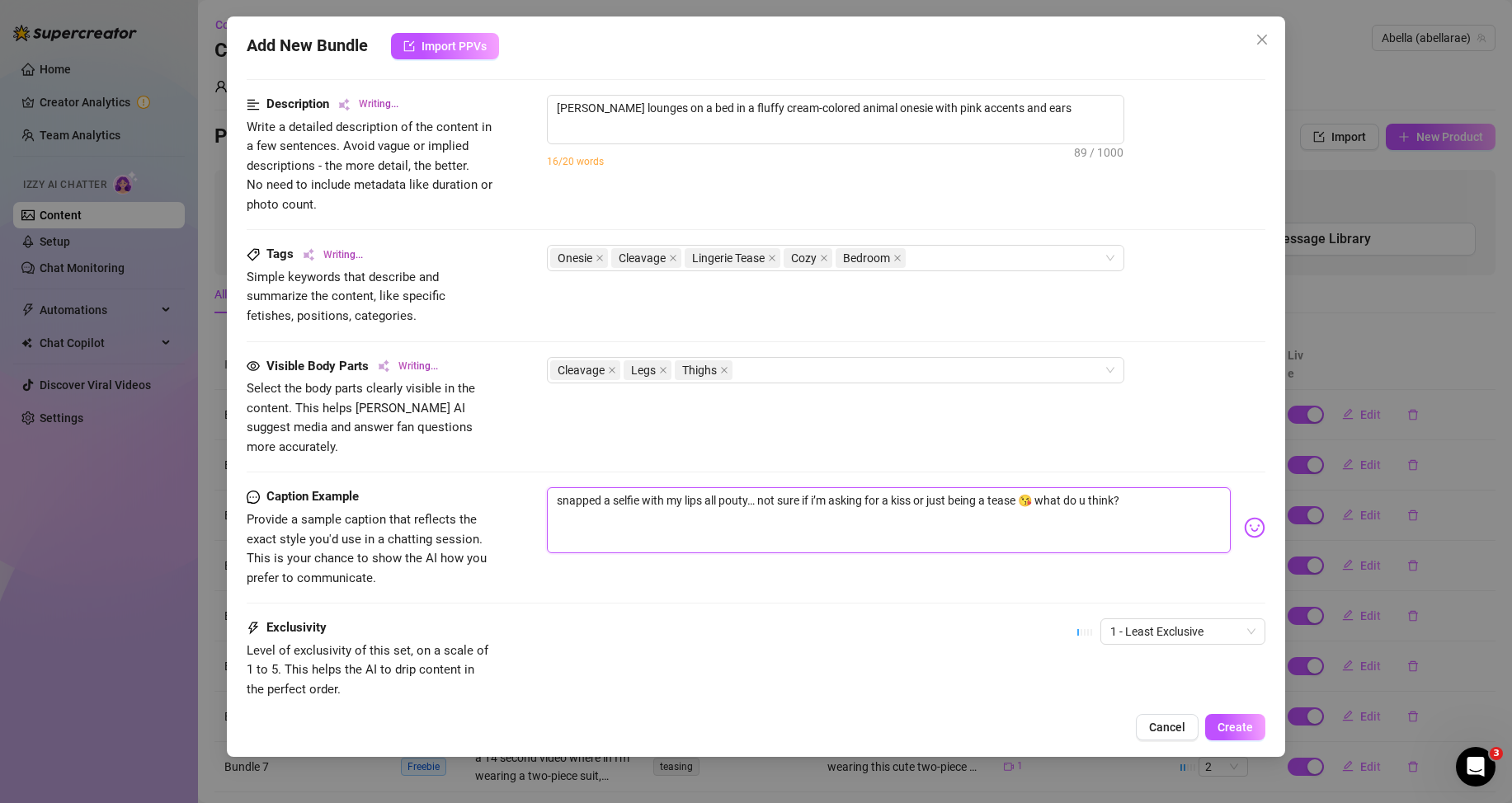
type textarea "[PERSON_NAME] lounges on a bed in a fluffy cream-colored animal onesie with pin…"
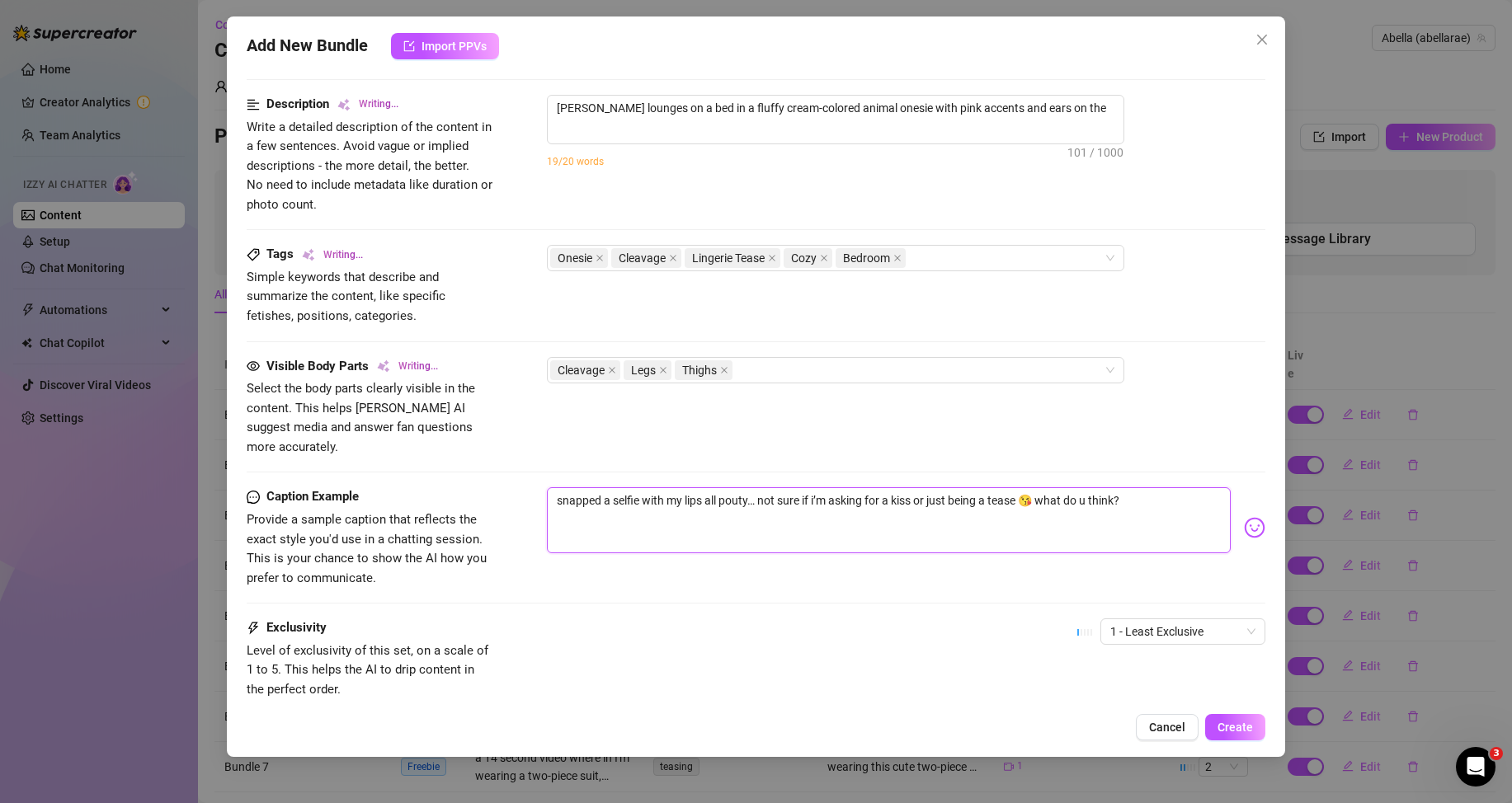
type textarea "[PERSON_NAME] lounges on a bed in a fluffy cream-colored animal onesie with pin…"
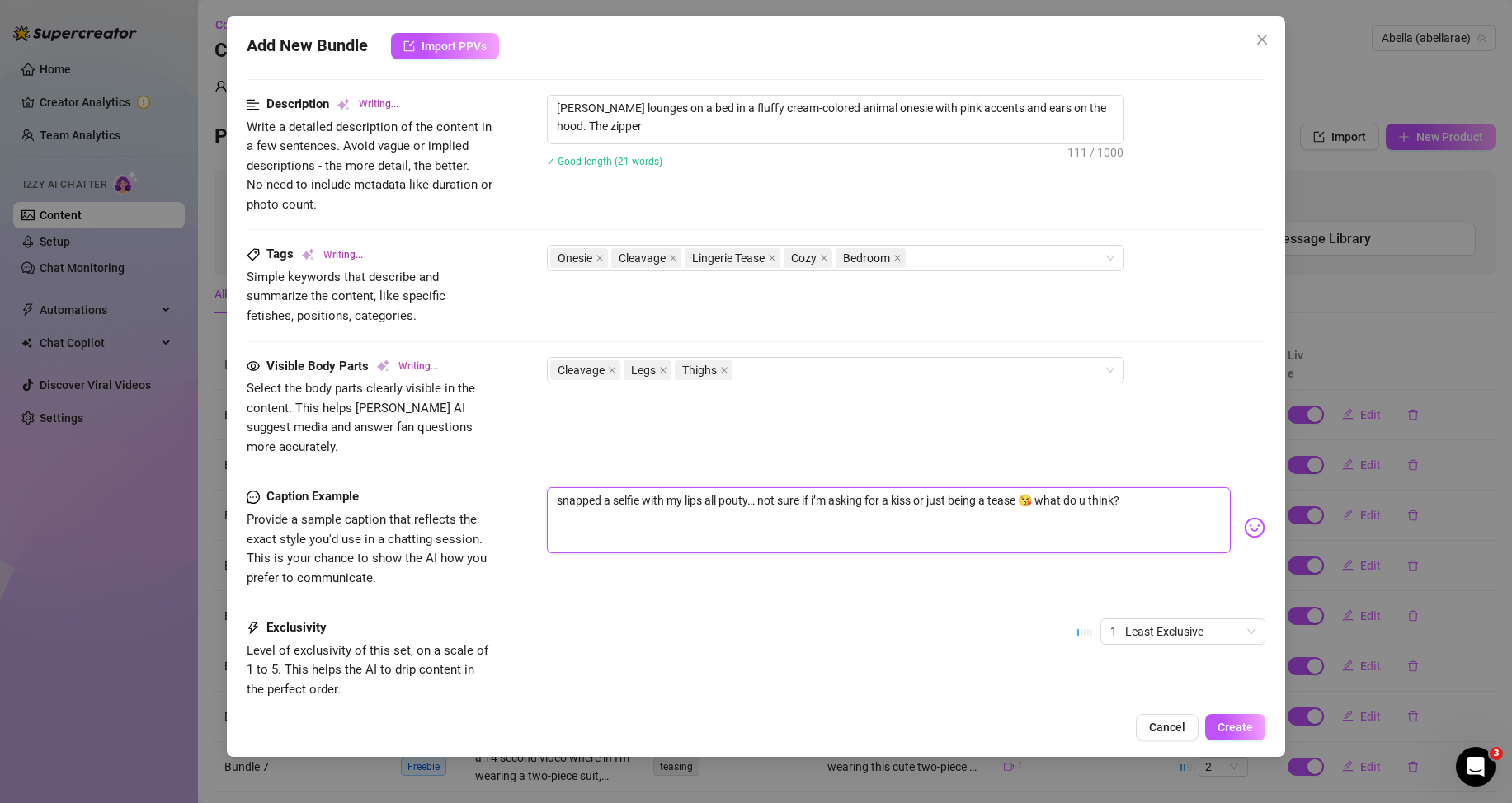
type textarea "[PERSON_NAME] lounges on a bed in a fluffy cream-colored animal onesie with pin…"
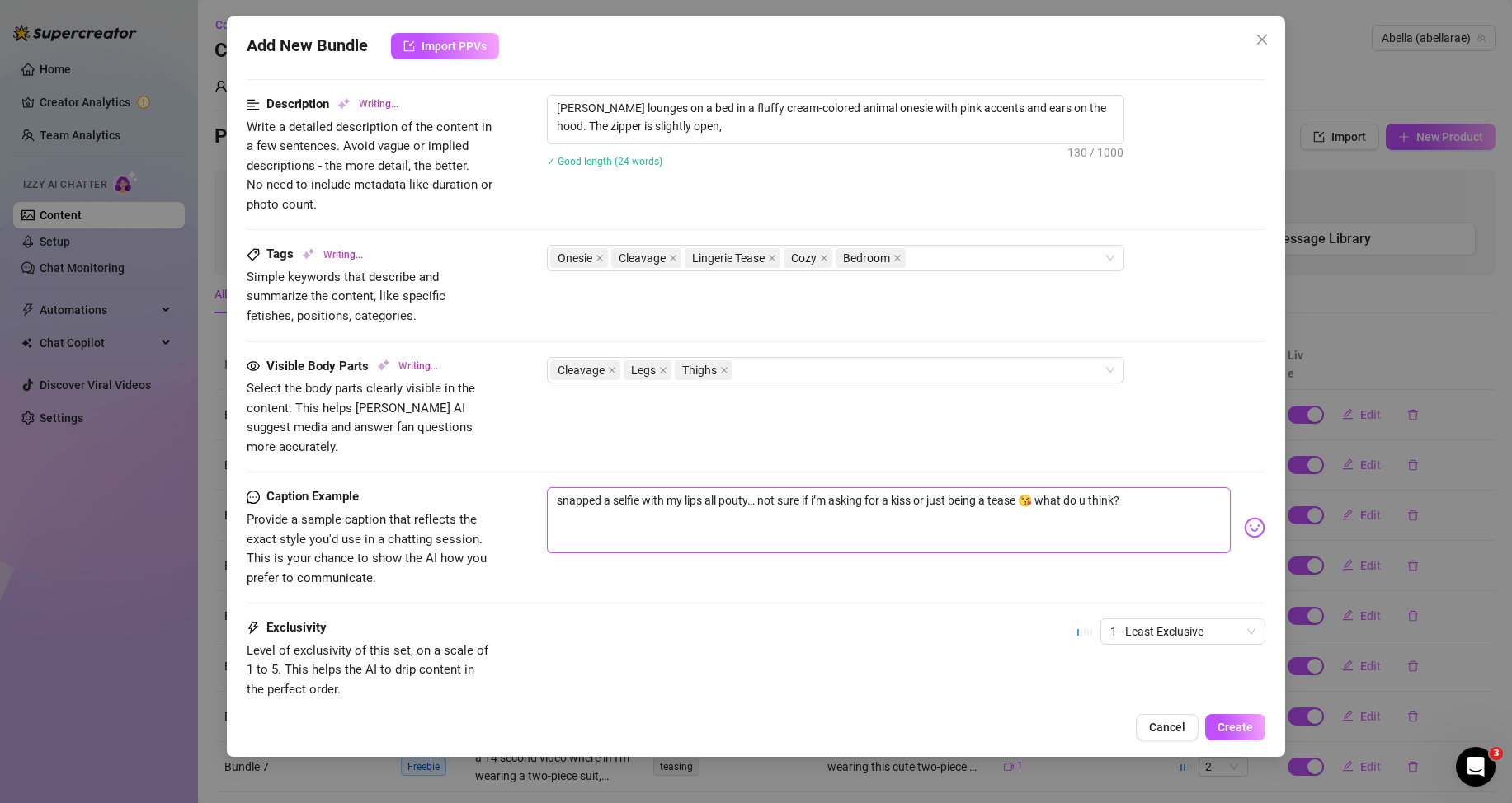
type textarea "[PERSON_NAME] lounges on a bed in a fluffy cream-colored animal onesie with pin…"
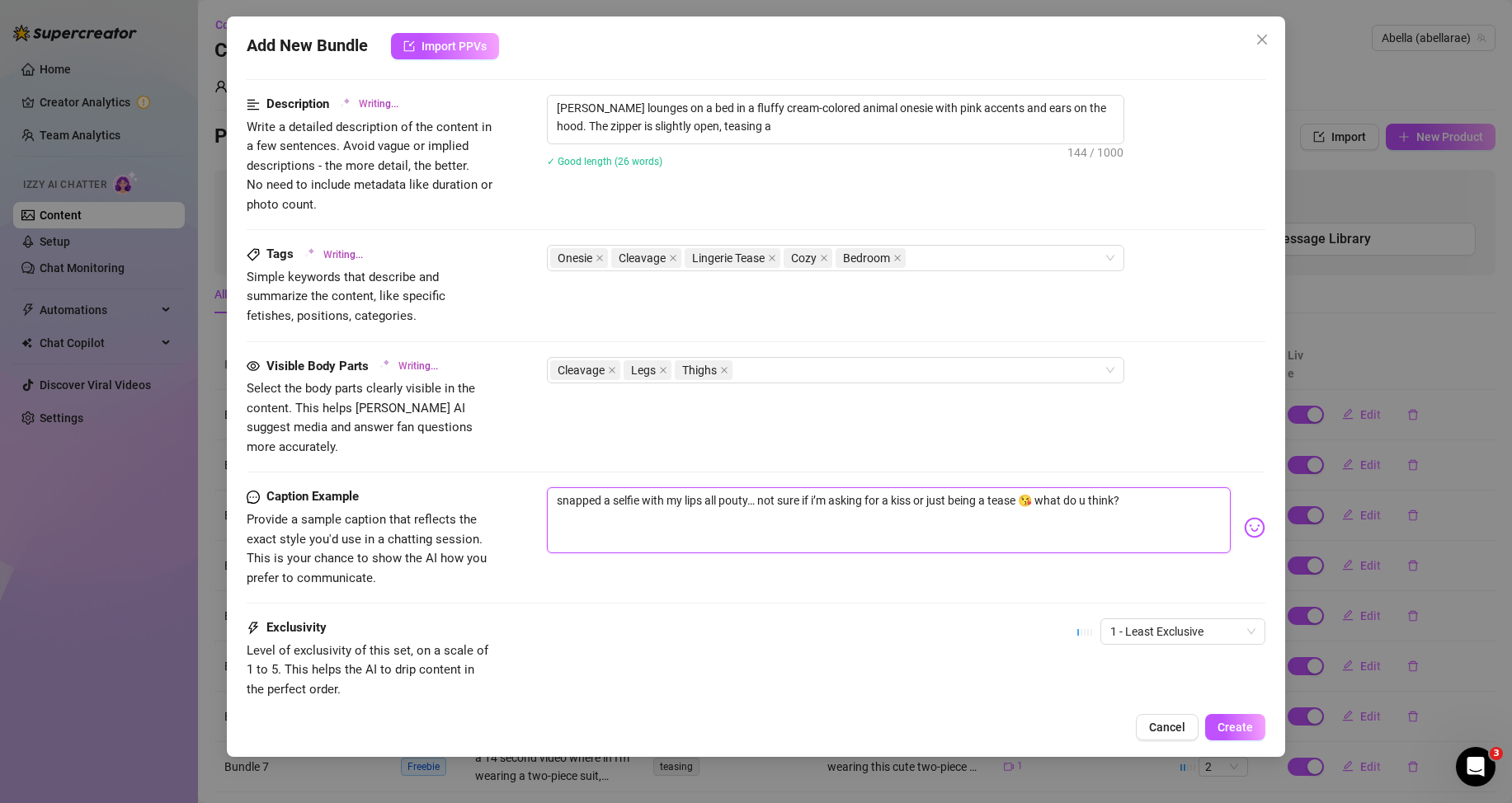
type textarea "[PERSON_NAME] lounges on a bed in a fluffy cream-colored animal onesie with pin…"
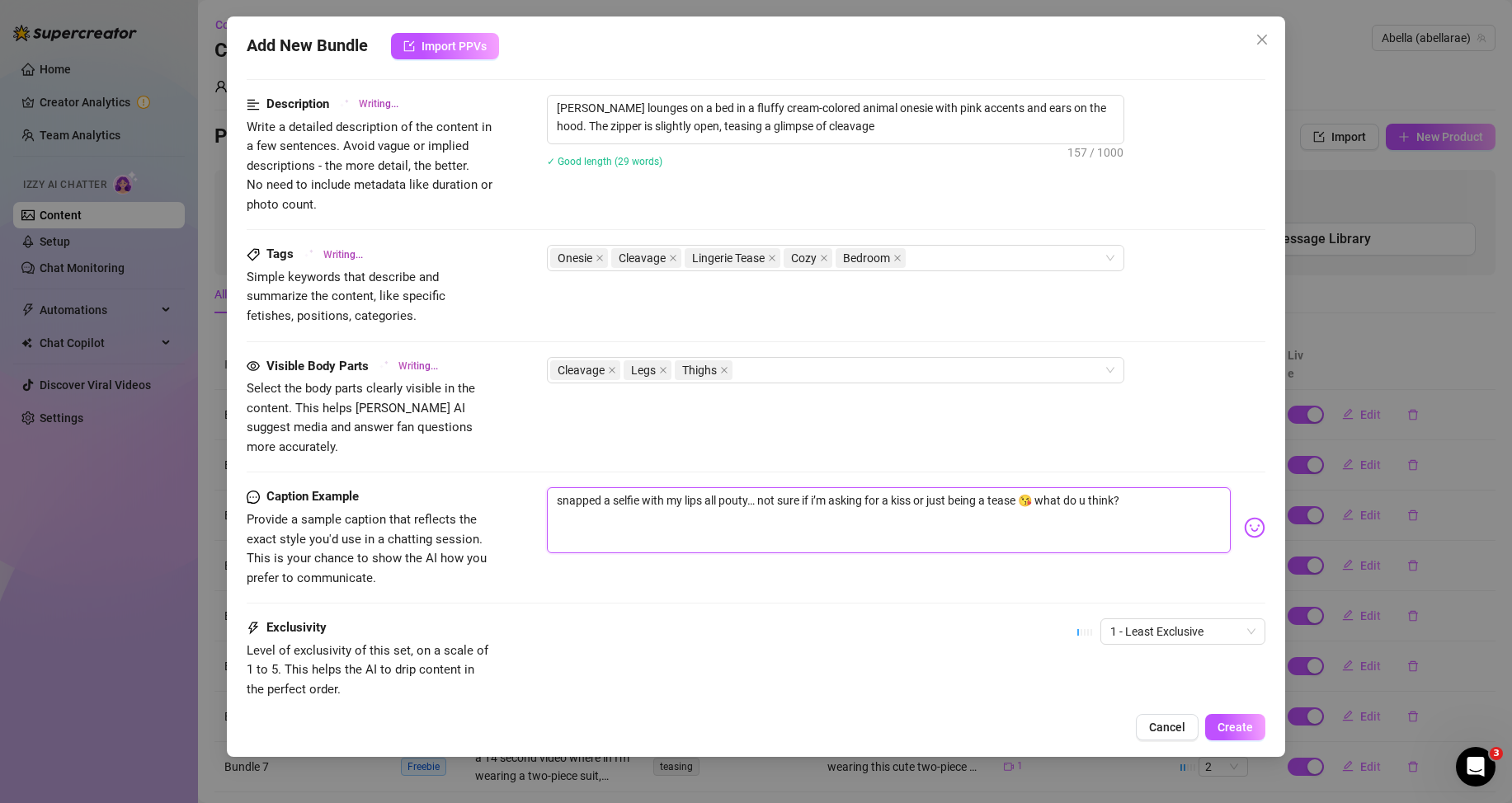
type textarea "[PERSON_NAME] lounges on a bed in a fluffy cream-colored animal onesie with pin…"
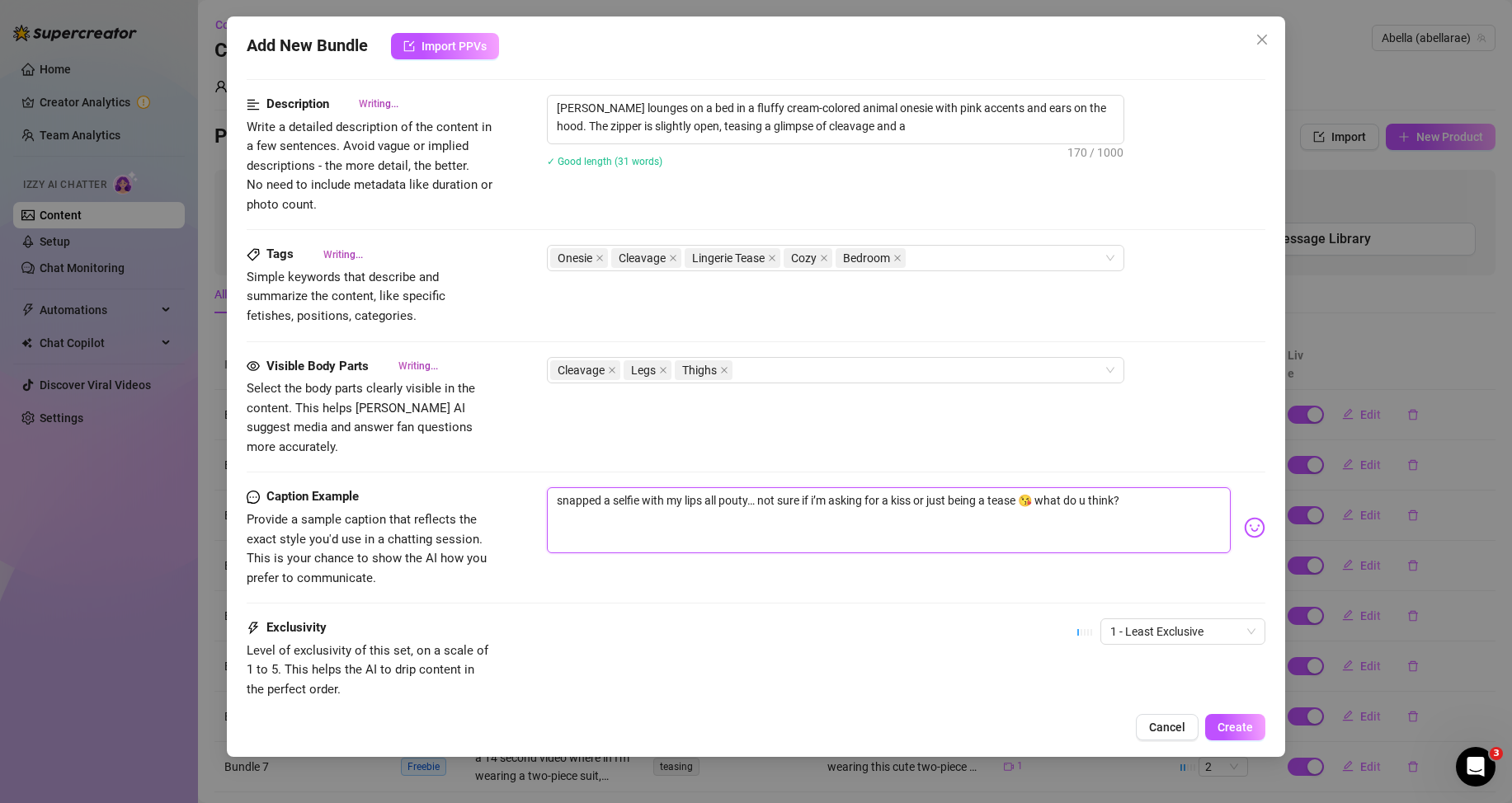
type textarea "[PERSON_NAME] lounges on a bed in a fluffy cream-colored animal onesie with pin…"
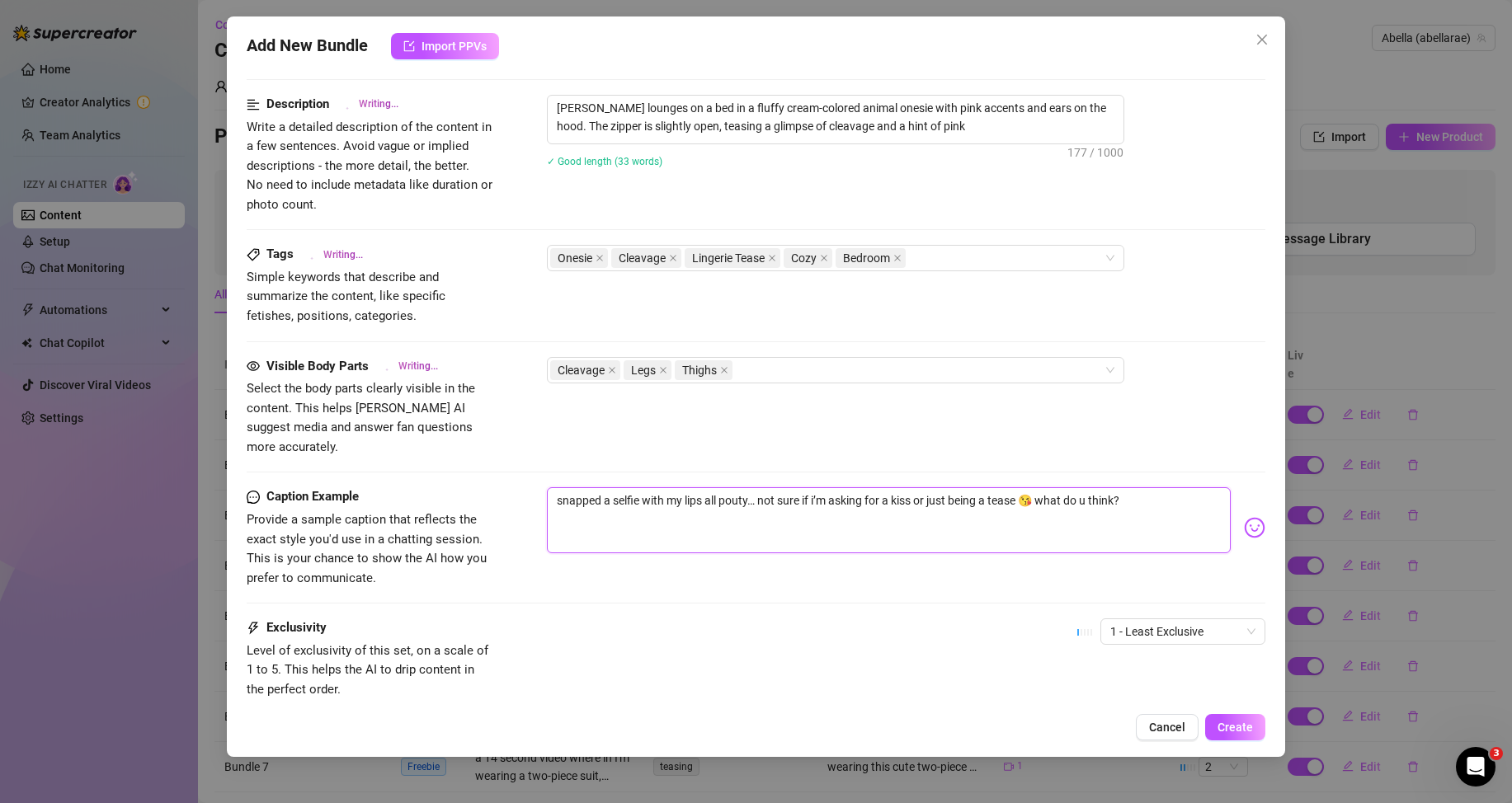
type textarea "[PERSON_NAME] lounges on a bed in a fluffy cream-colored animal onesie with pin…"
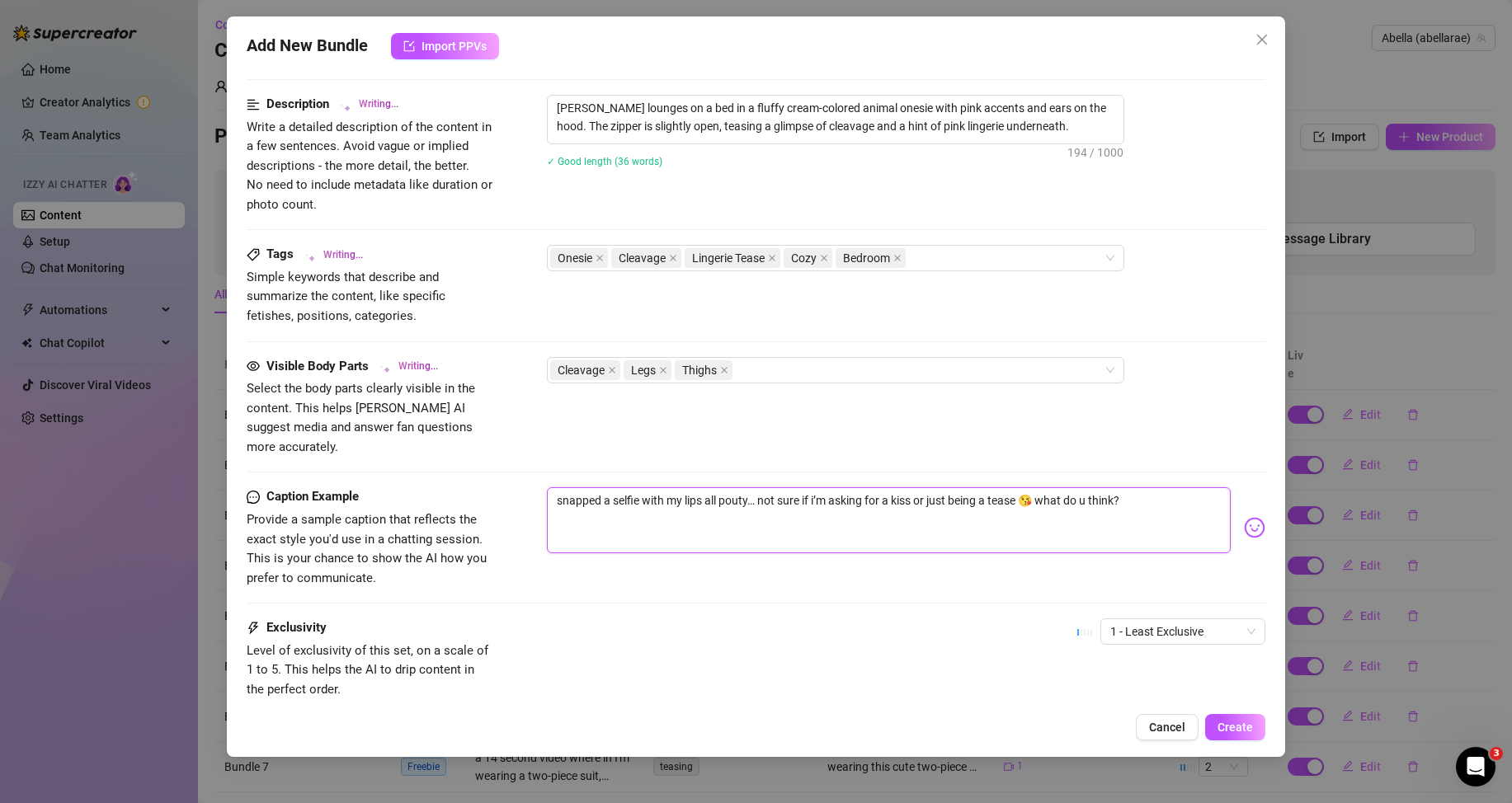
type textarea "[PERSON_NAME] lounges on a bed in a fluffy cream-colored animal onesie with pin…"
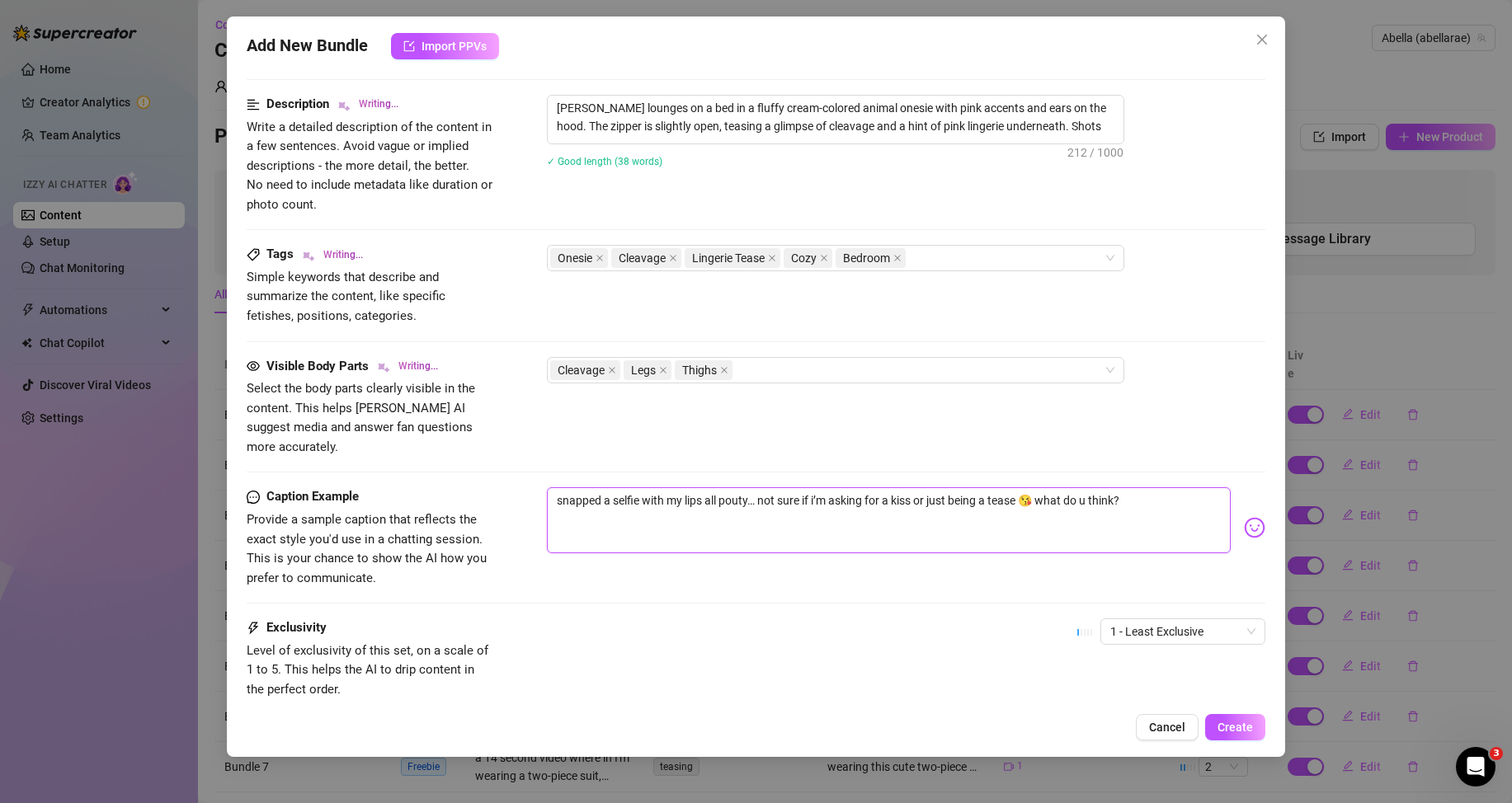
type textarea "[PERSON_NAME] lounges on a bed in a fluffy cream-colored animal onesie with pin…"
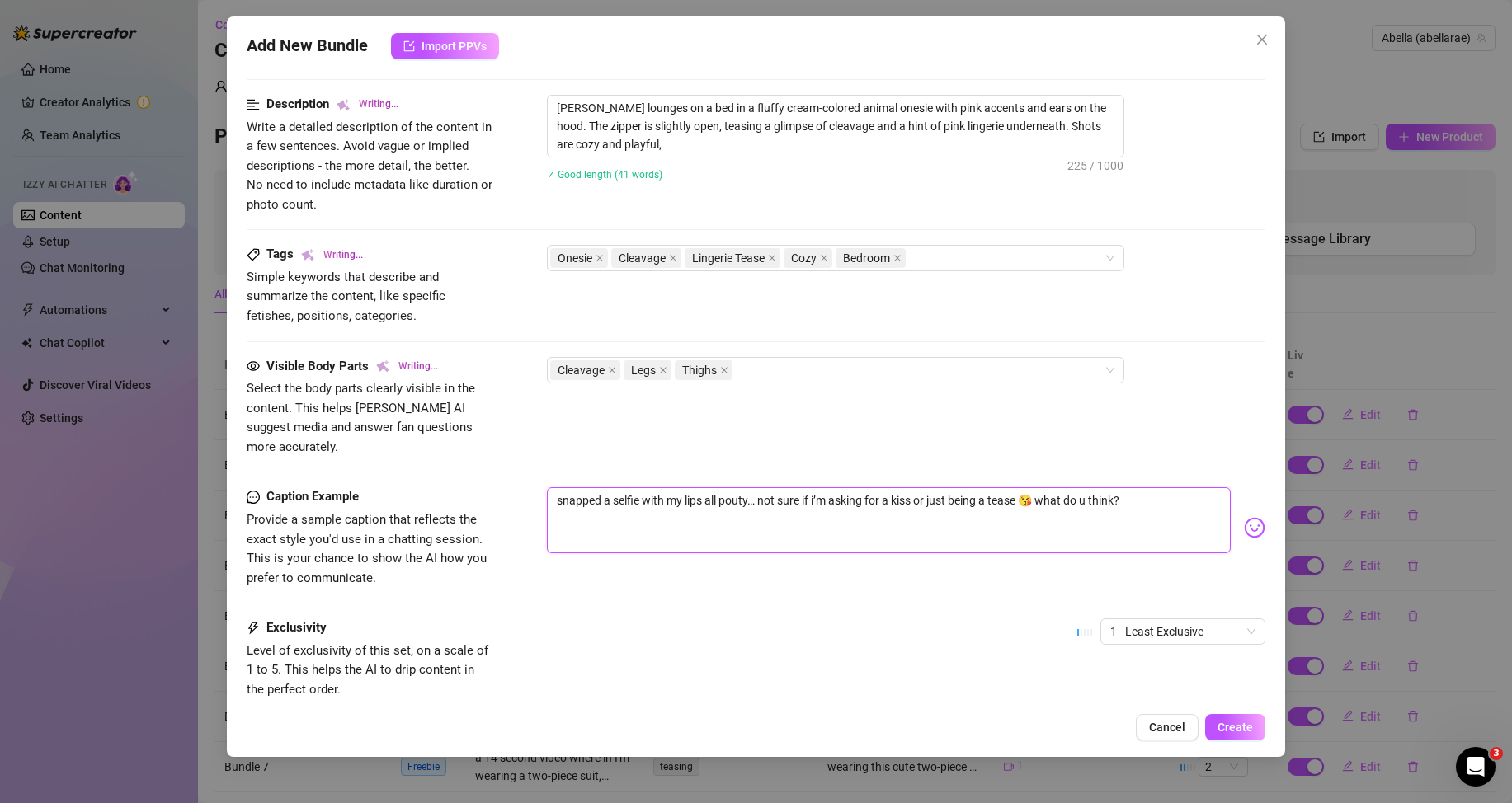
type textarea "[PERSON_NAME] lounges on a bed in a fluffy cream-colored animal onesie with pin…"
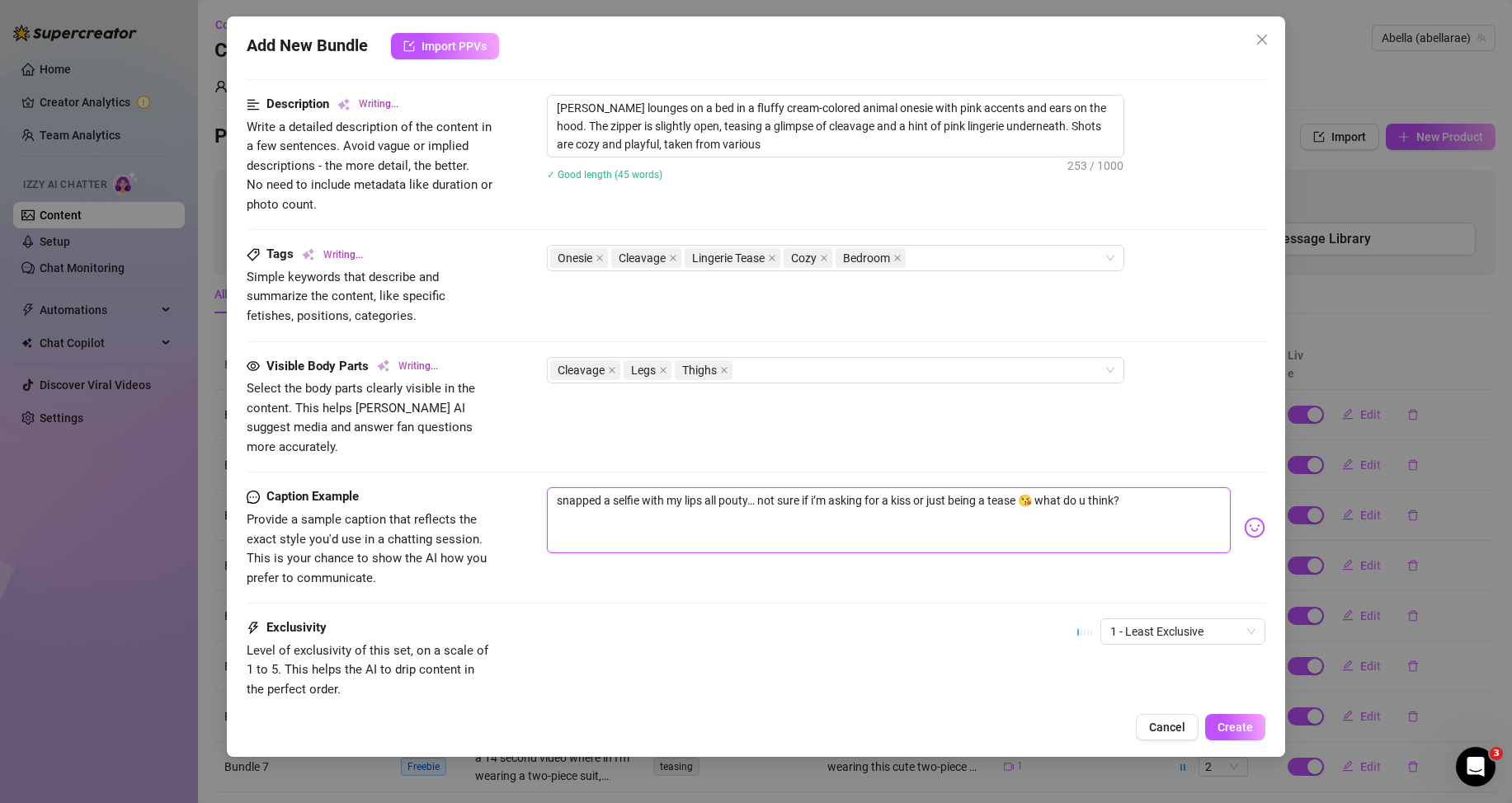
type textarea "[PERSON_NAME] lounges on a bed in a fluffy cream-colored animal onesie with pin…"
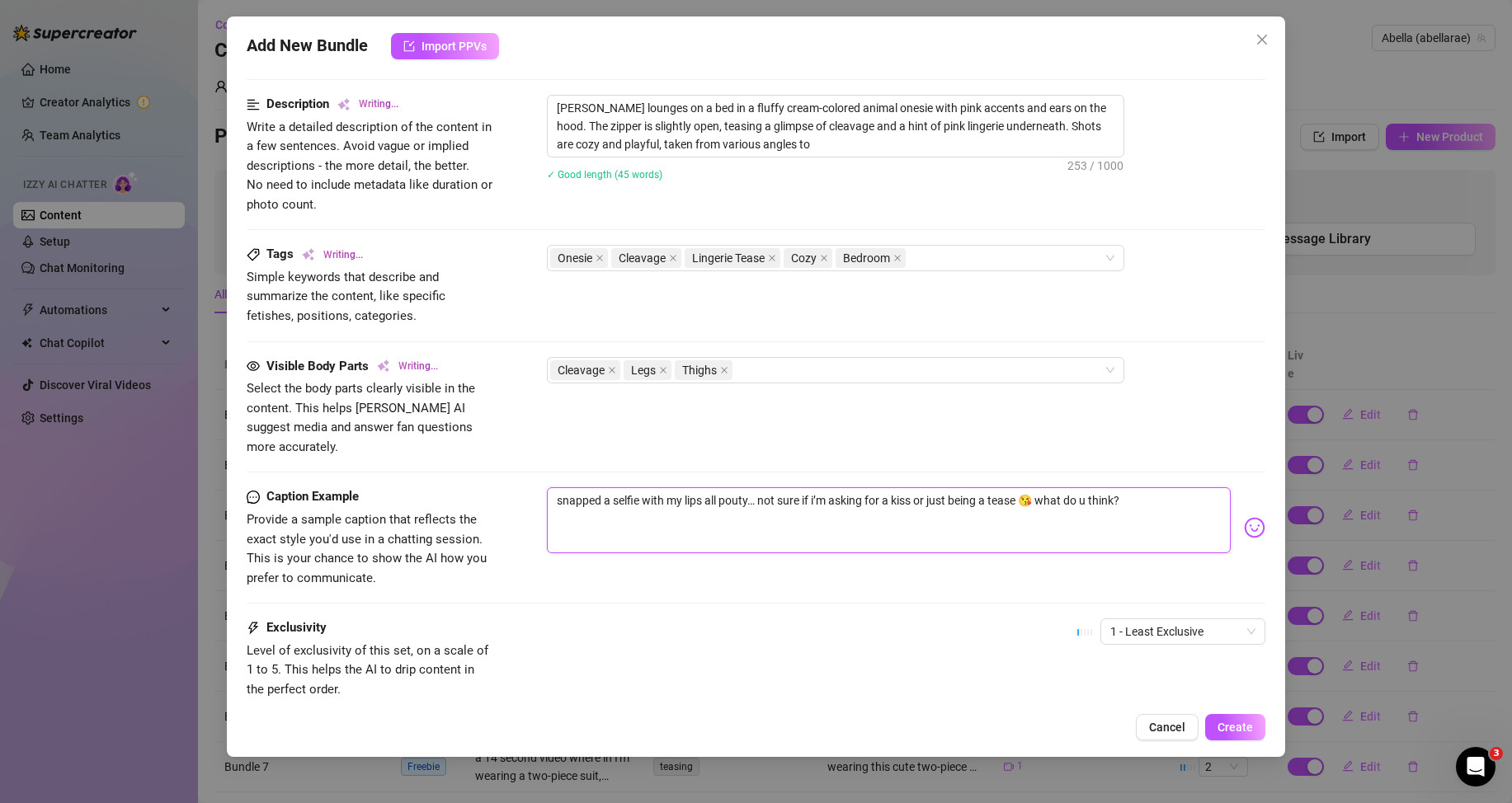
type textarea "[PERSON_NAME] lounges on a bed in a fluffy cream-colored animal onesie with pin…"
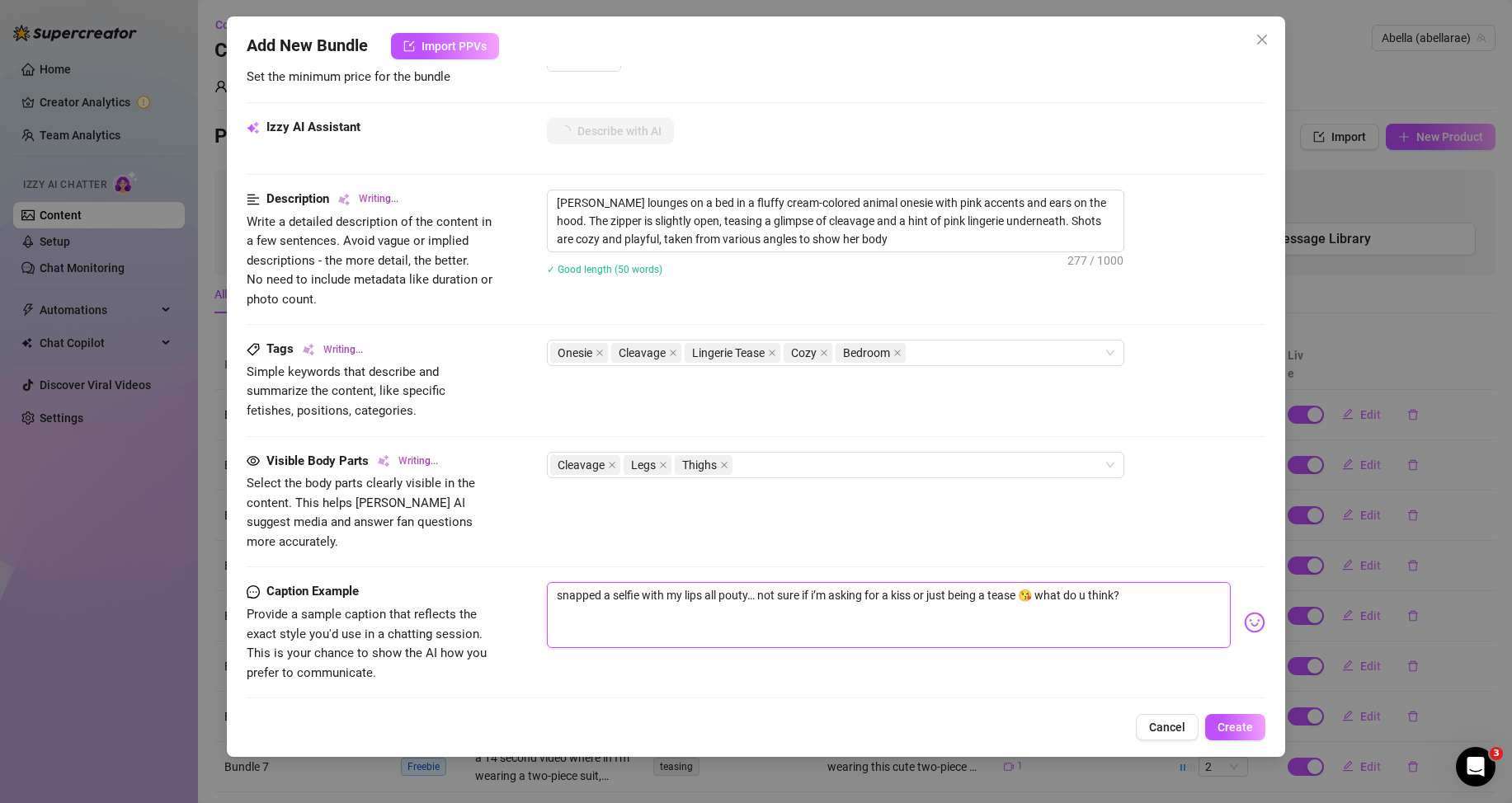
type textarea "[PERSON_NAME] lounges on a bed in a fluffy cream-colored animal onesie with pin…"
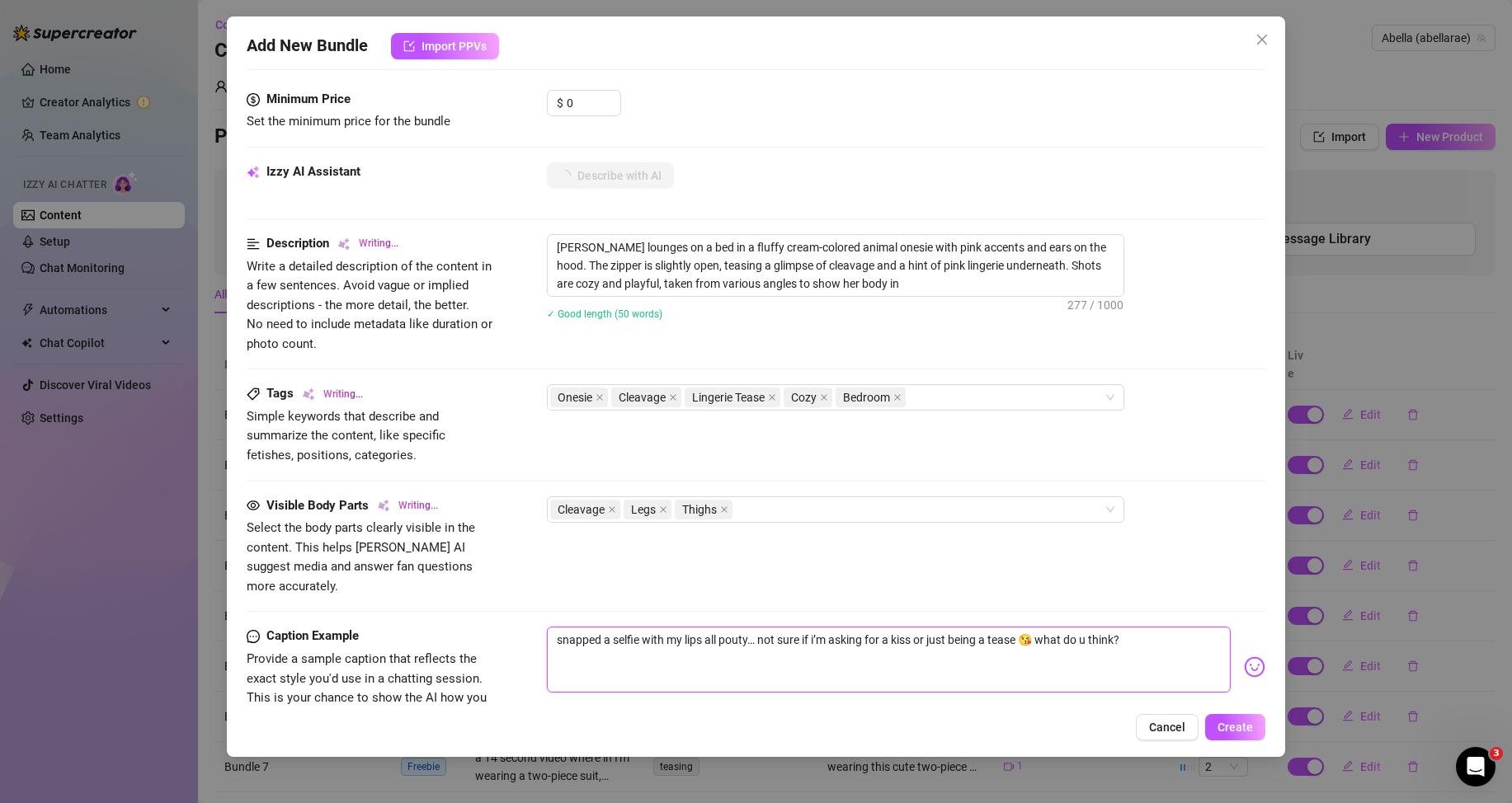
type textarea "[PERSON_NAME] lounges on a bed in a fluffy cream-colored animal onesie with pin…"
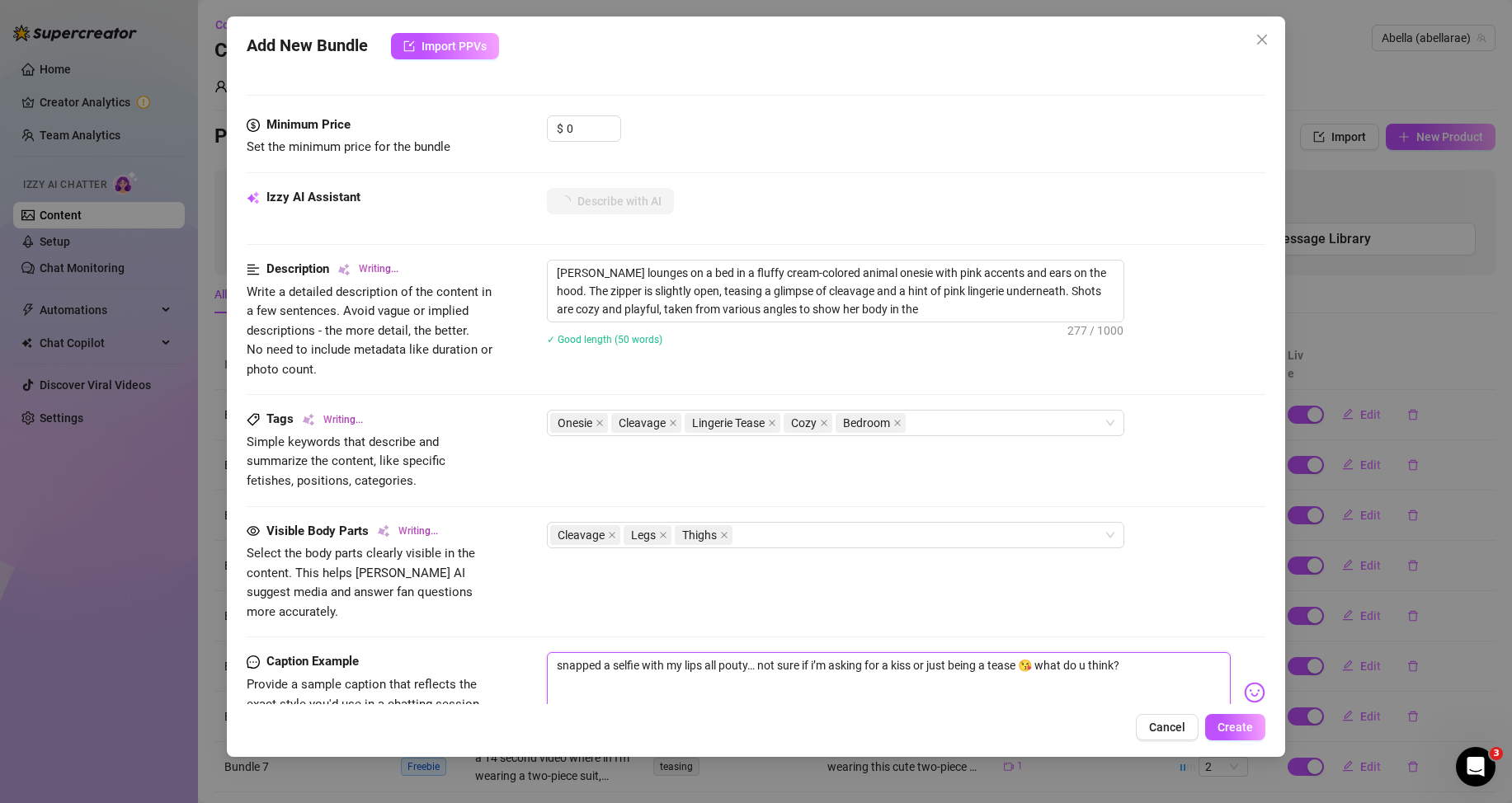
type textarea "[PERSON_NAME] lounges on a bed in a fluffy cream-colored animal onesie with pin…"
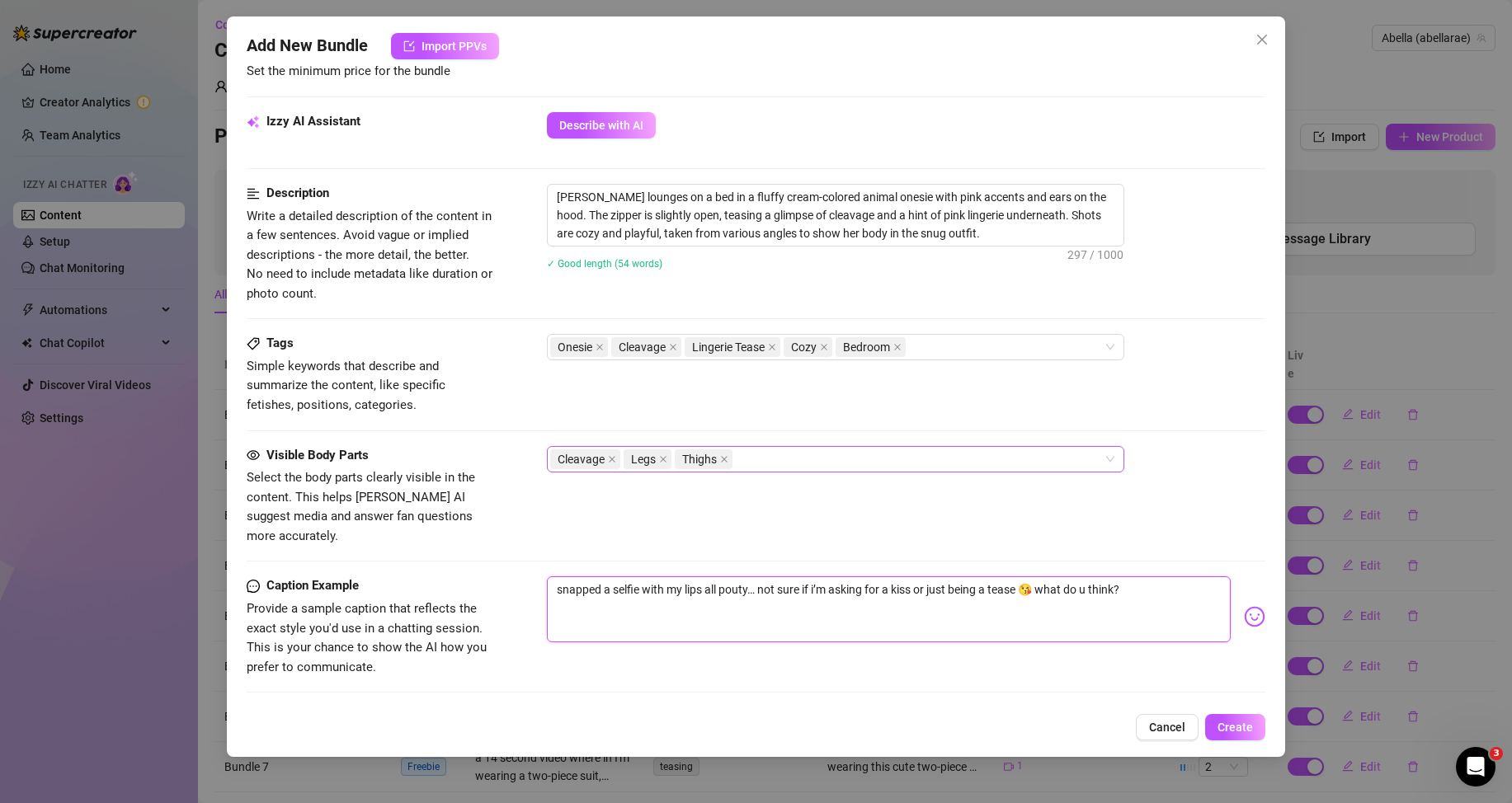
scroll to position [742, 0]
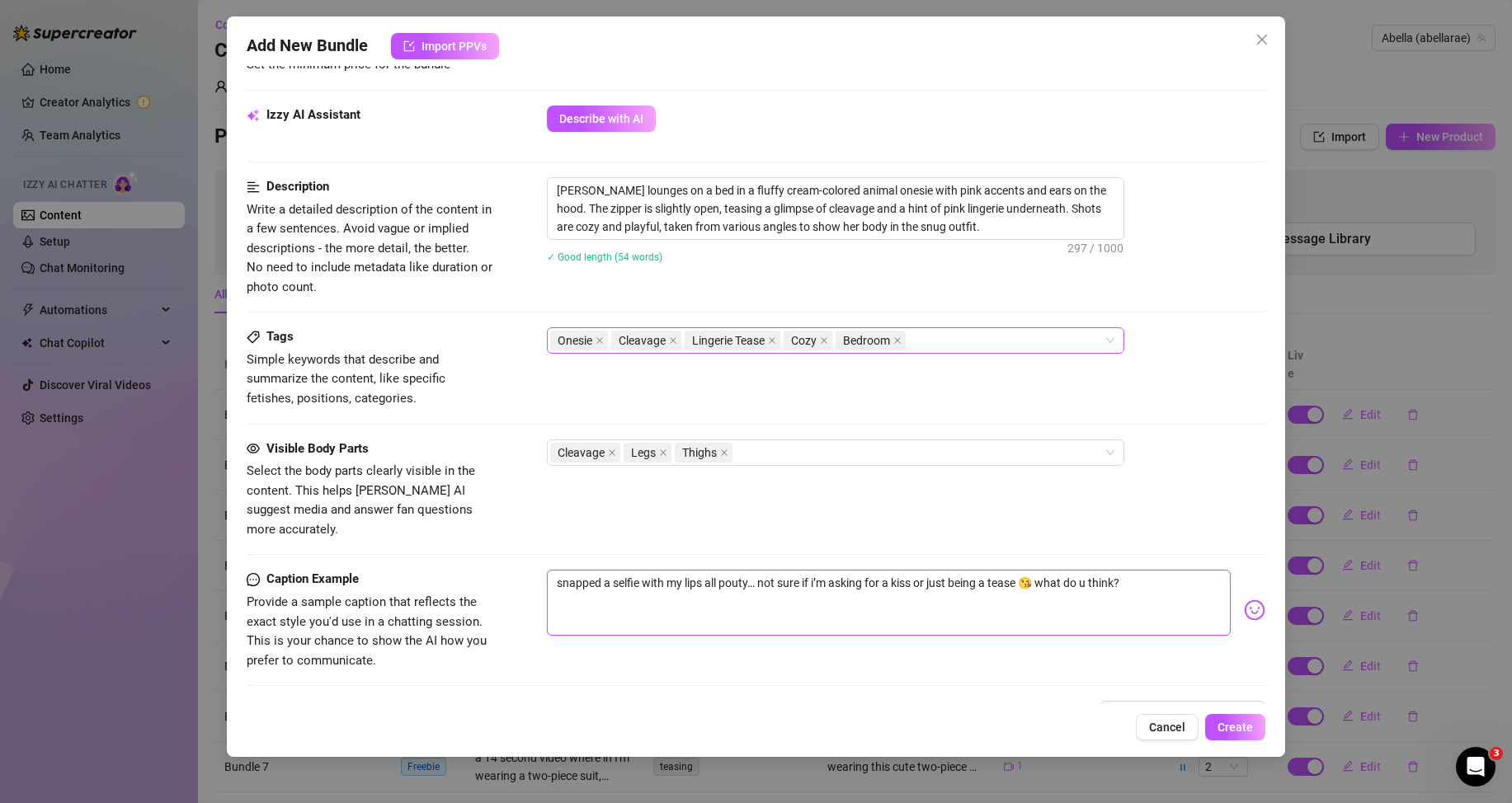
click at [597, 340] on icon "close" at bounding box center [599, 340] width 8 height 8
click at [597, 340] on span "Cleavage" at bounding box center [581, 340] width 47 height 18
type textarea "snapped a selfie with my lips all pouty… not sure if i’m asking for a kiss or j…"
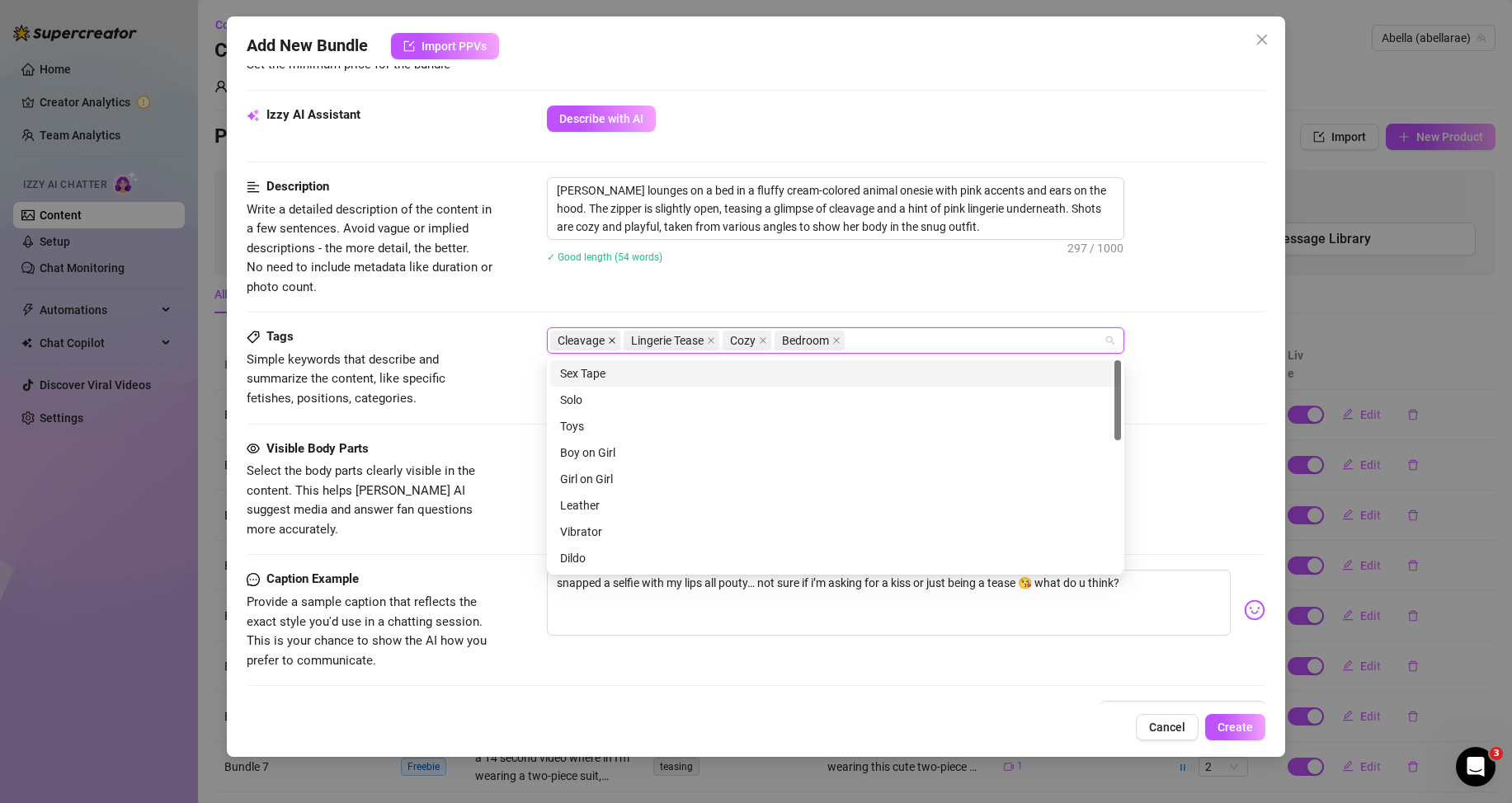
click at [609, 338] on icon "close" at bounding box center [612, 340] width 8 height 8
click at [693, 342] on icon "close" at bounding box center [689, 340] width 8 height 8
click at [693, 342] on span "Bedroom" at bounding box center [680, 340] width 47 height 18
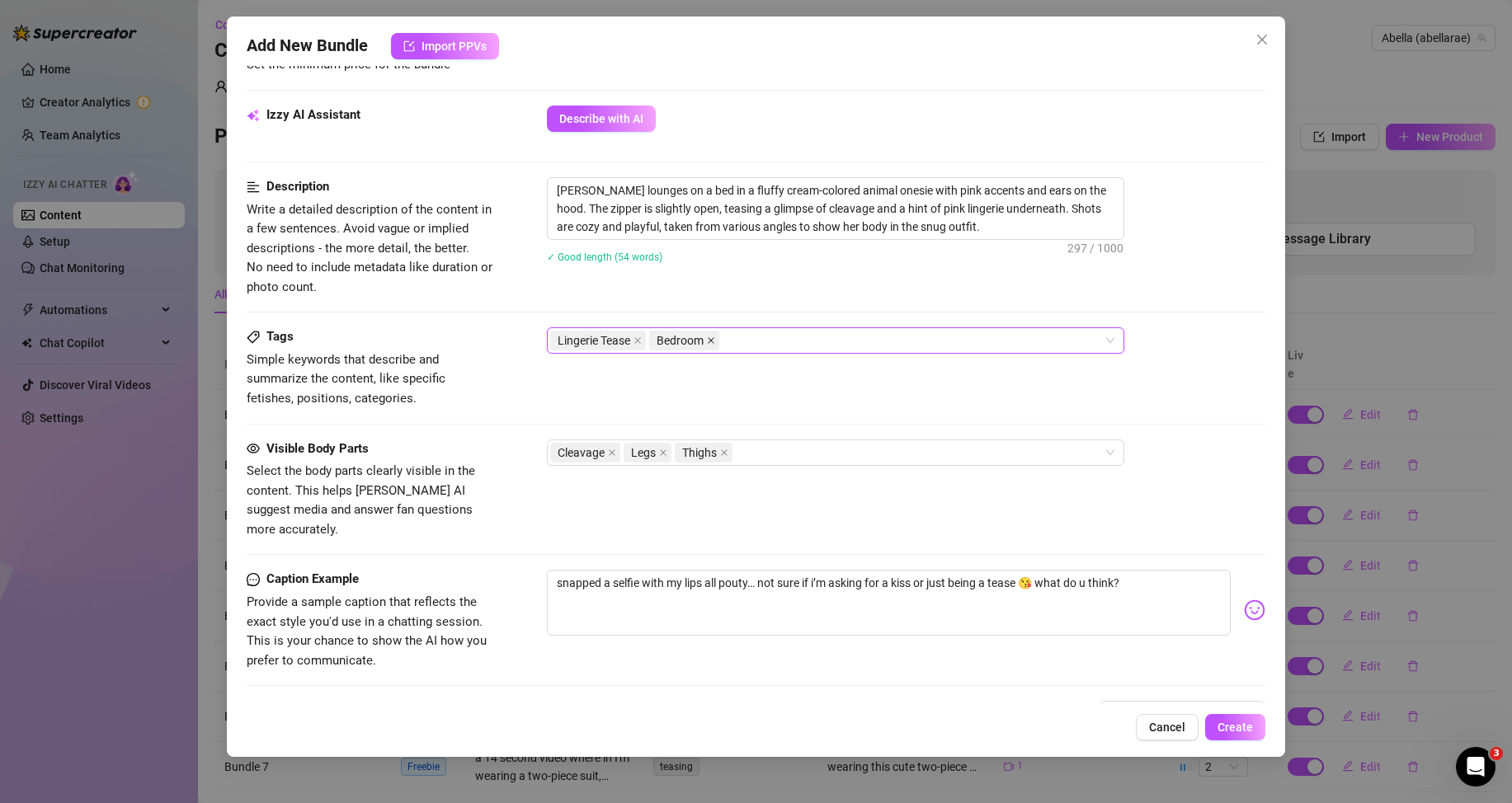
click at [708, 338] on icon "close" at bounding box center [711, 340] width 8 height 8
click at [715, 338] on div "Lingerie Tease" at bounding box center [827, 340] width 554 height 23
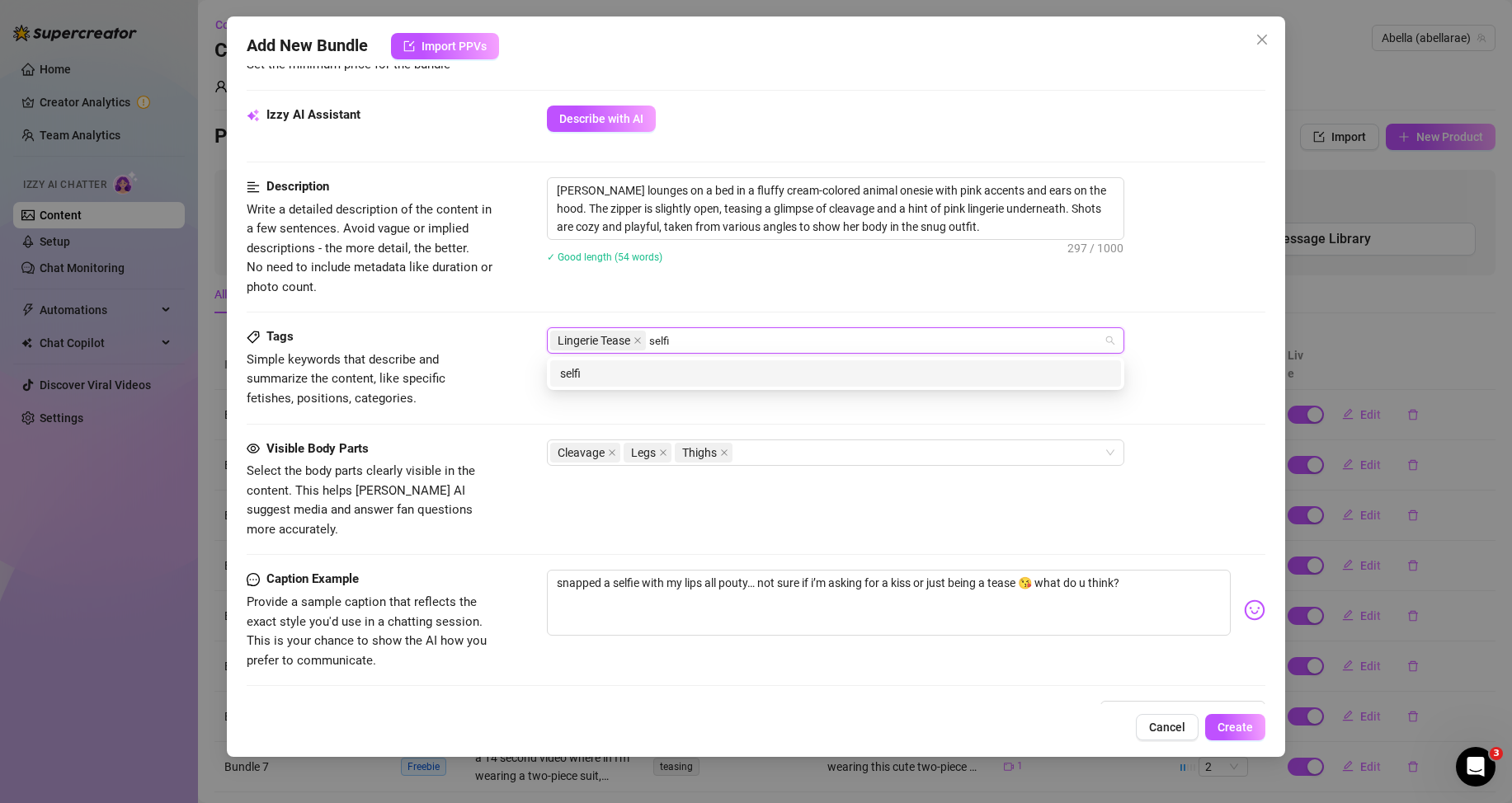
type input "selfie"
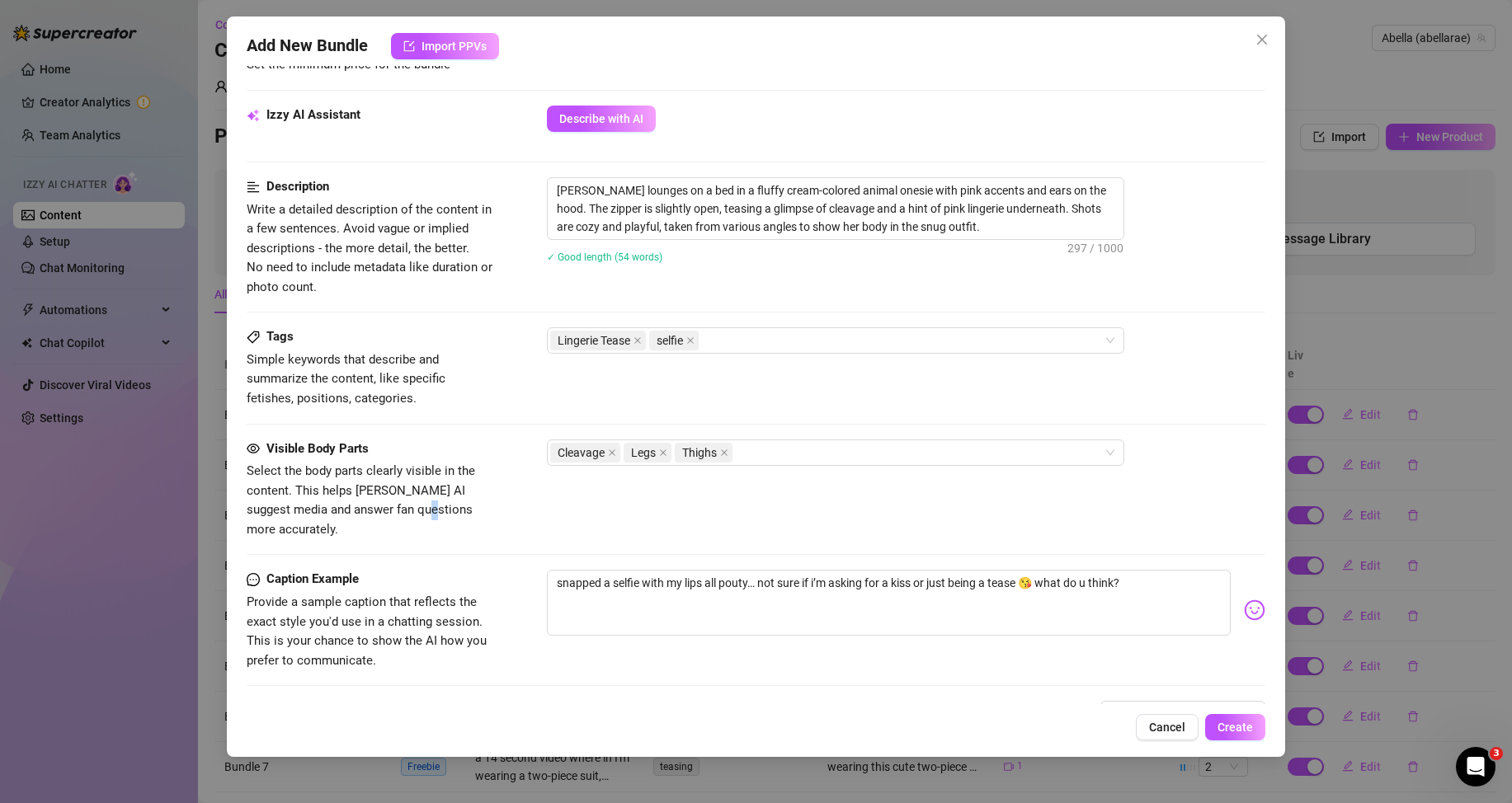
drag, startPoint x: 407, startPoint y: 509, endPoint x: 402, endPoint y: 539, distance: 30.4
click at [401, 510] on span "Select the body parts clearly visible in the content. This helps [PERSON_NAME] …" at bounding box center [361, 500] width 228 height 74
click at [562, 518] on div "Visible Body Parts Select the body parts clearly visible in the content. This h…" at bounding box center [756, 490] width 1019 height 101
click at [663, 453] on icon "close" at bounding box center [663, 452] width 8 height 8
click at [673, 453] on icon "close" at bounding box center [673, 452] width 8 height 8
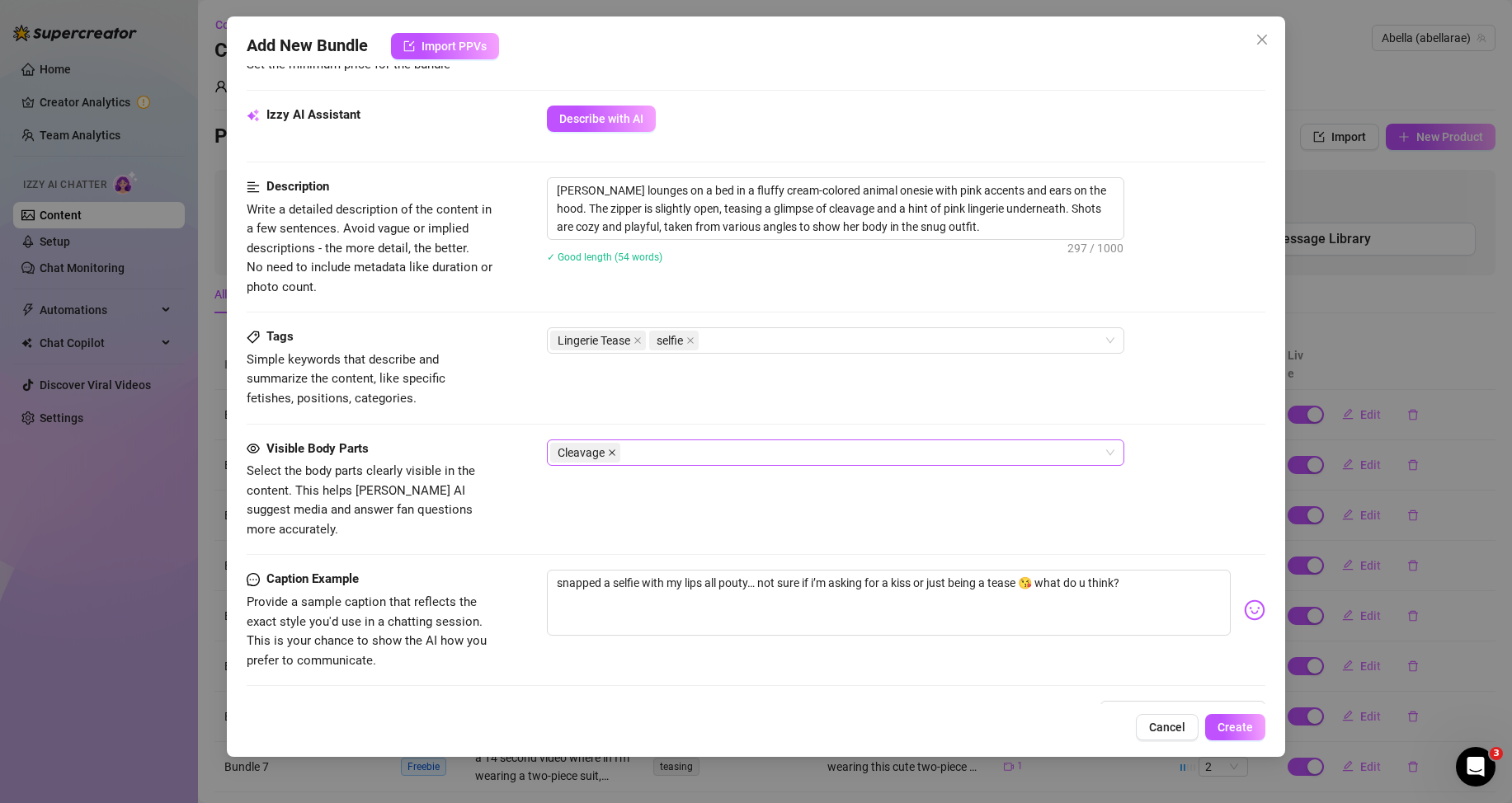
click at [613, 453] on icon "close" at bounding box center [612, 452] width 7 height 7
click at [645, 452] on div at bounding box center [827, 452] width 554 height 23
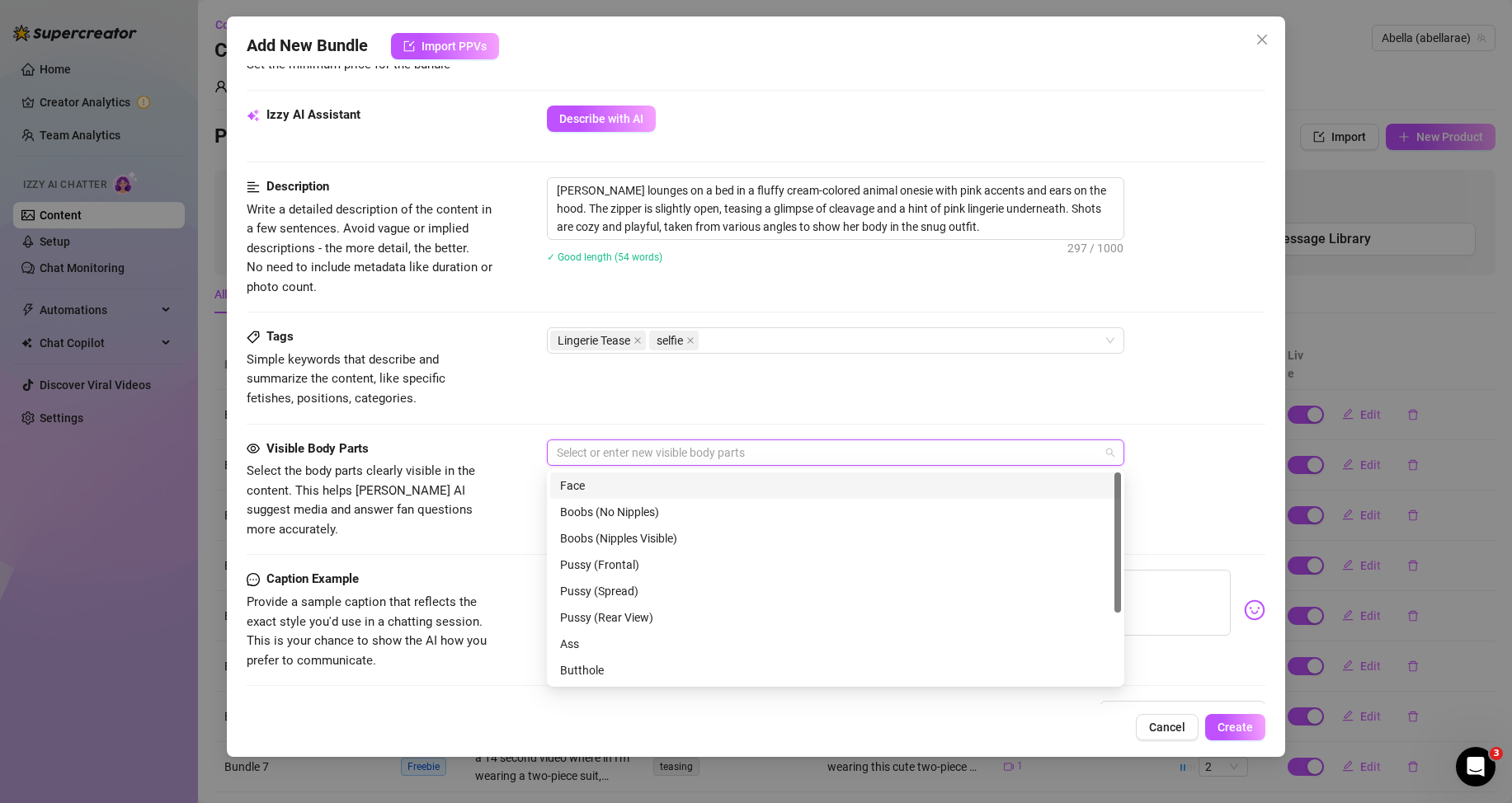
click at [611, 497] on div "Face" at bounding box center [835, 486] width 571 height 26
click at [387, 530] on div "Visible Body Parts Select the body parts clearly visible in the content. This h…" at bounding box center [756, 505] width 1019 height 131
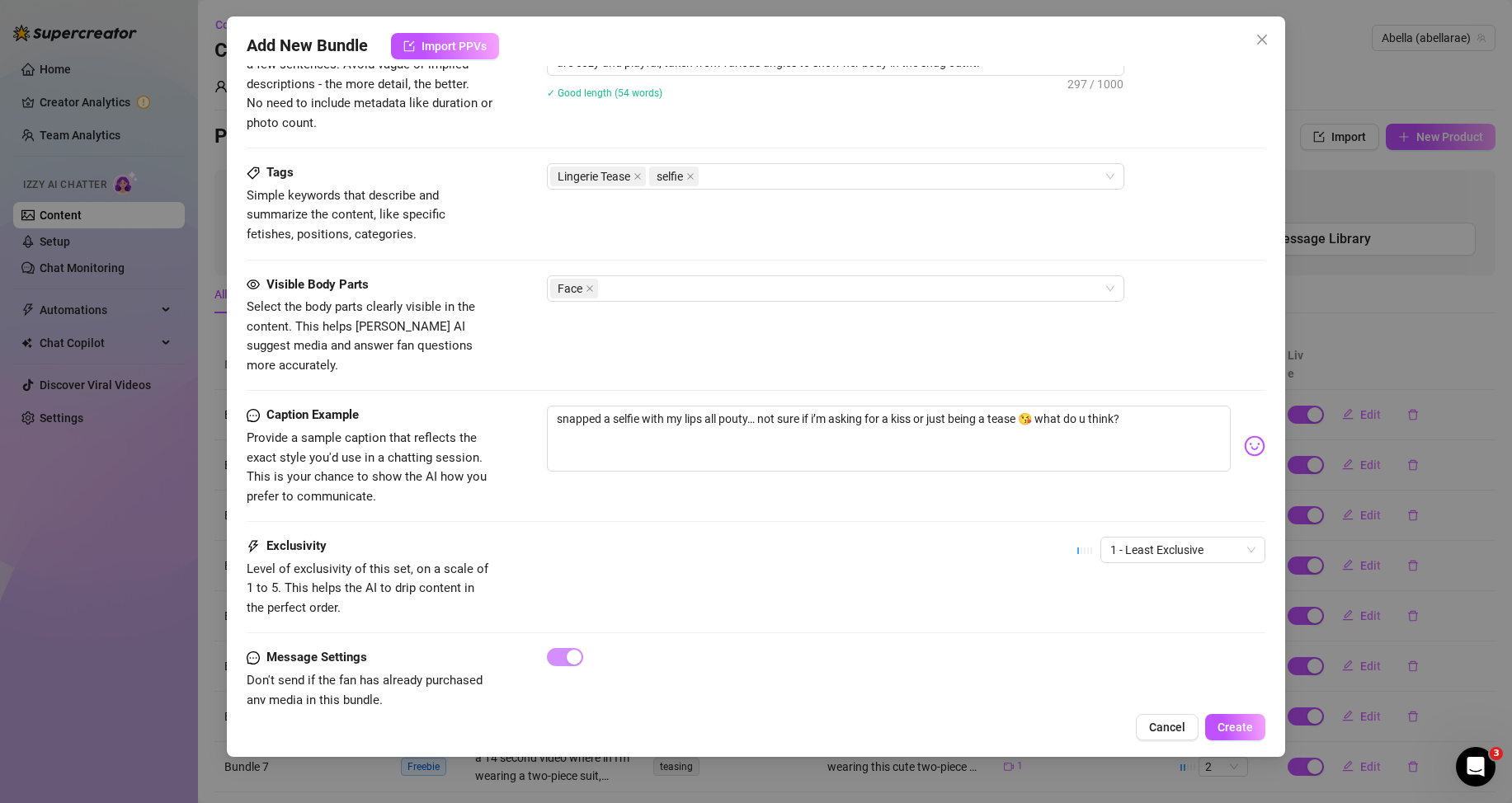
scroll to position [924, 0]
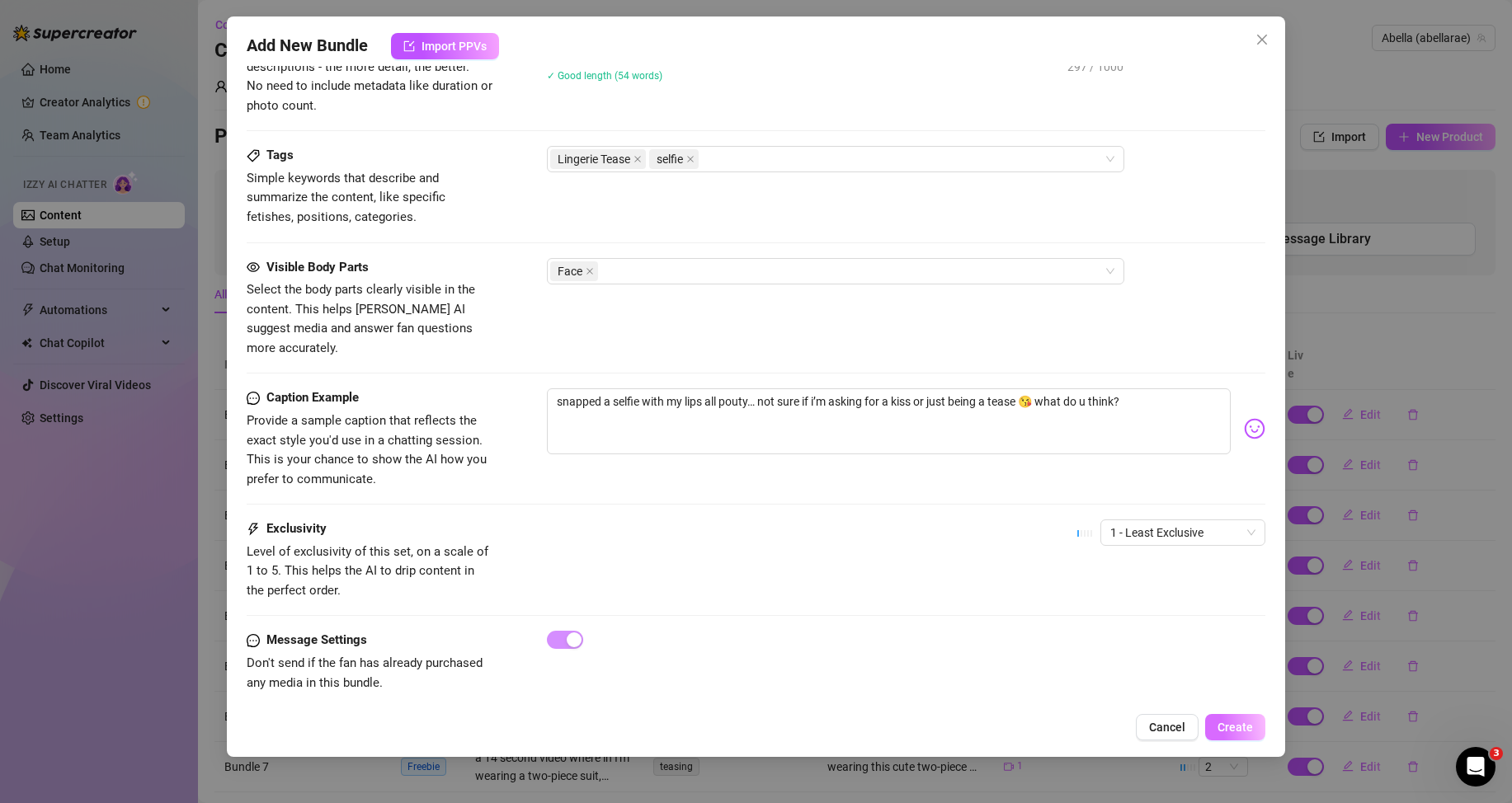
click at [1217, 724] on button "Create" at bounding box center [1235, 727] width 60 height 26
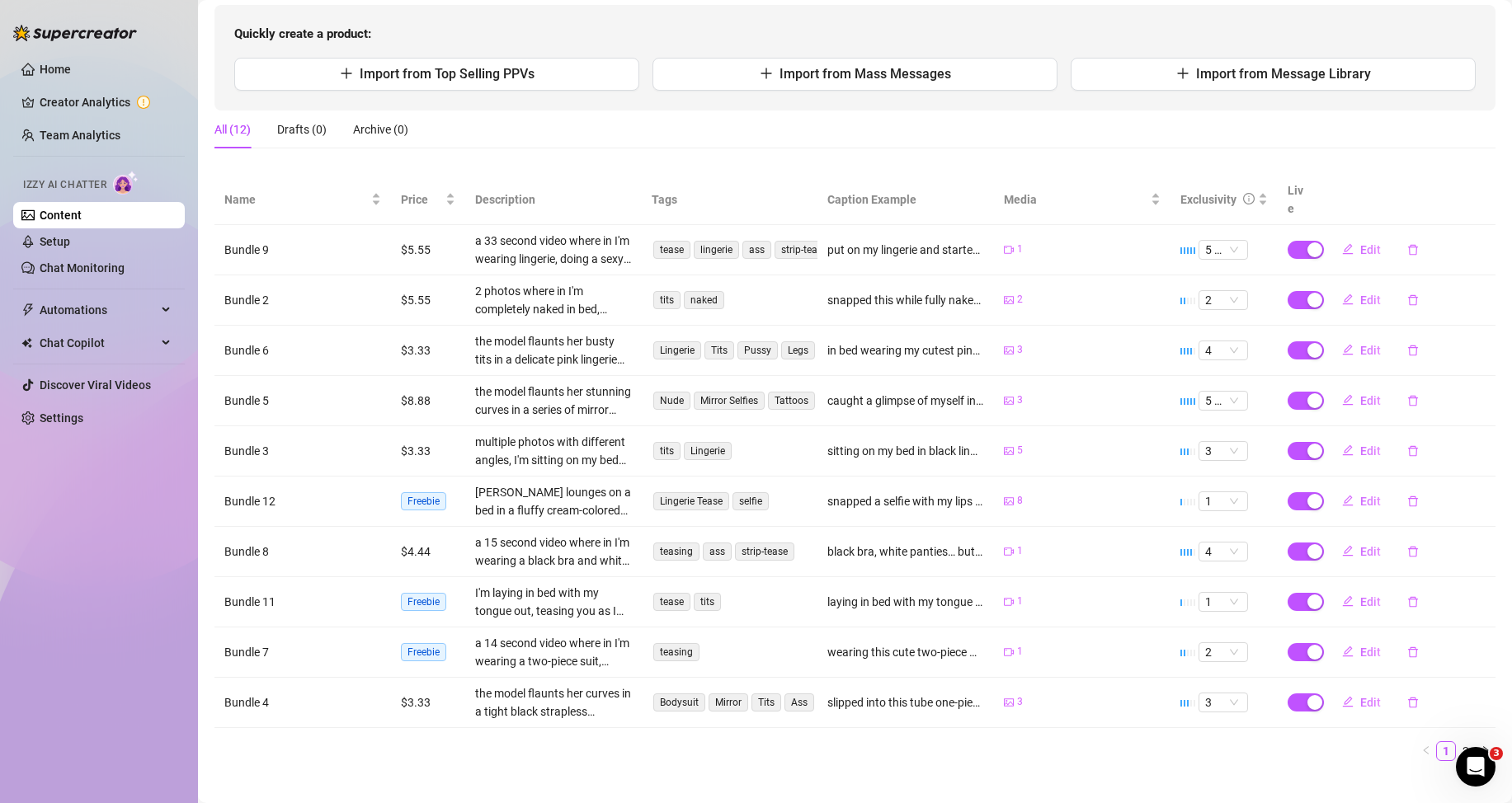
scroll to position [167, 0]
click at [1457, 739] on link "2" at bounding box center [1465, 748] width 18 height 18
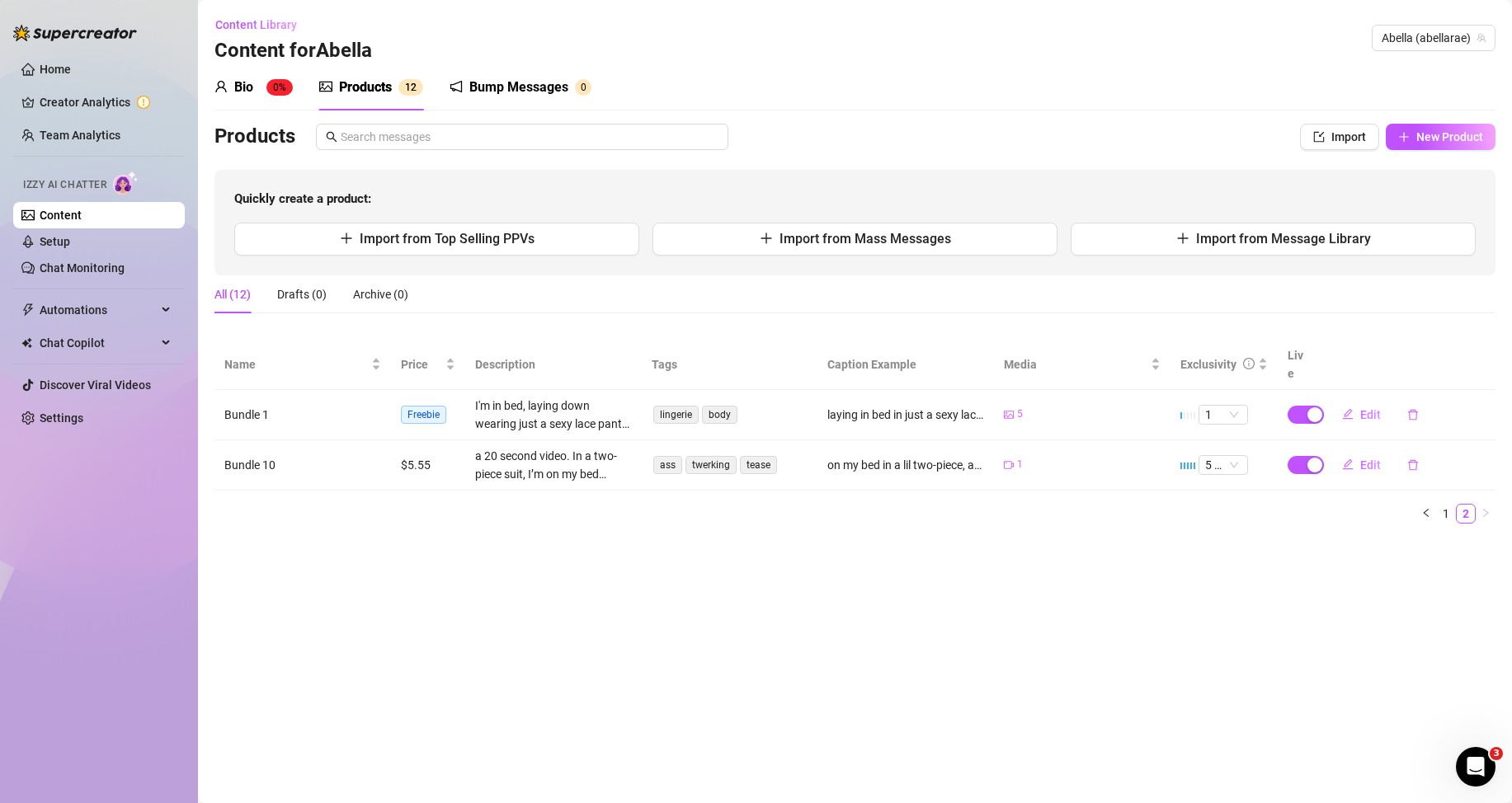
click at [277, 83] on sup "0%" at bounding box center [280, 88] width 26 height 17
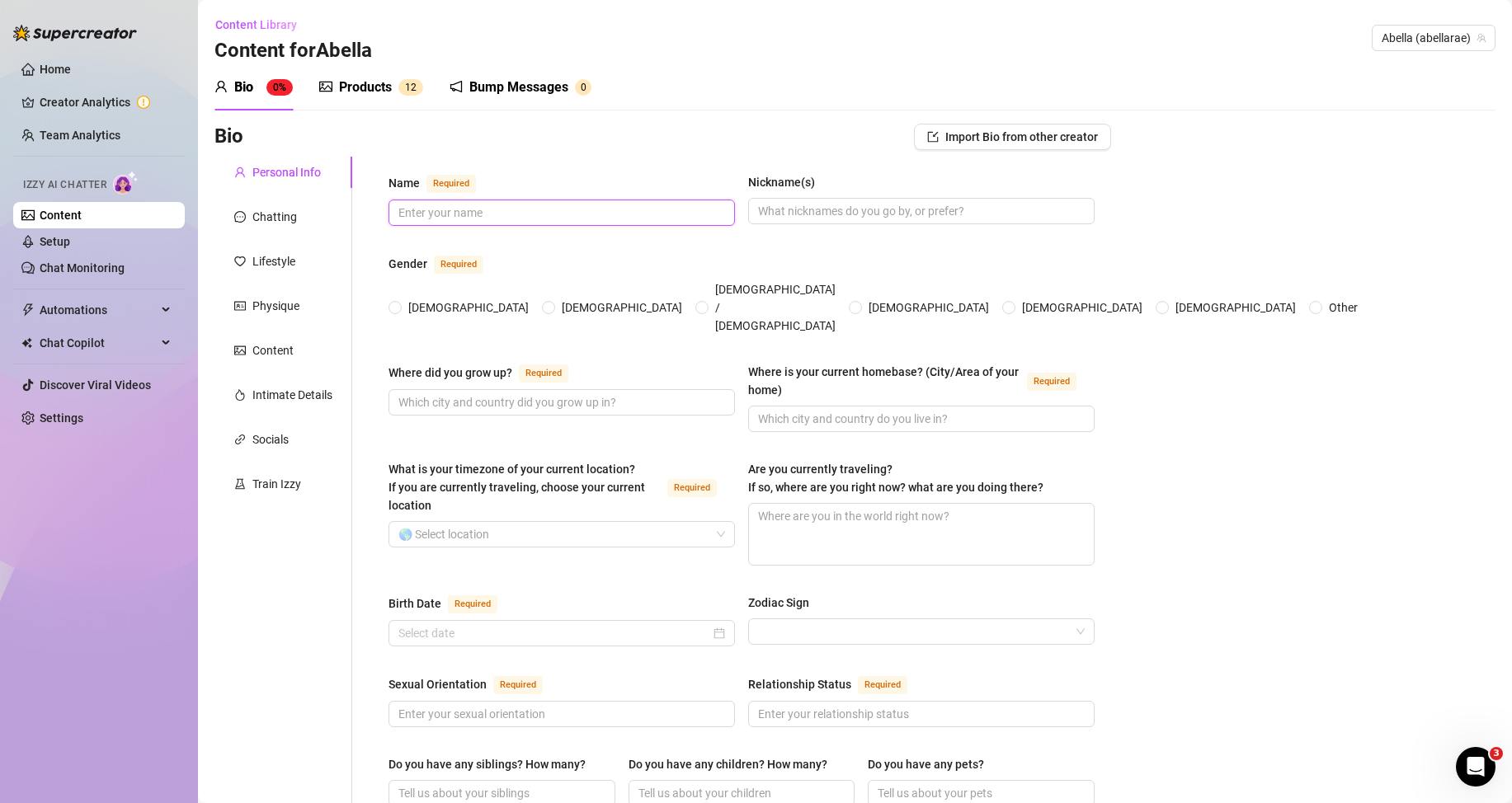
click at [523, 208] on input "Name Required" at bounding box center [560, 212] width 324 height 18
paste input "[PERSON_NAME]"
type input "[PERSON_NAME]"
click at [978, 201] on span at bounding box center [921, 211] width 347 height 26
paste input "[PERSON_NAME] [PERSON_NAME]"
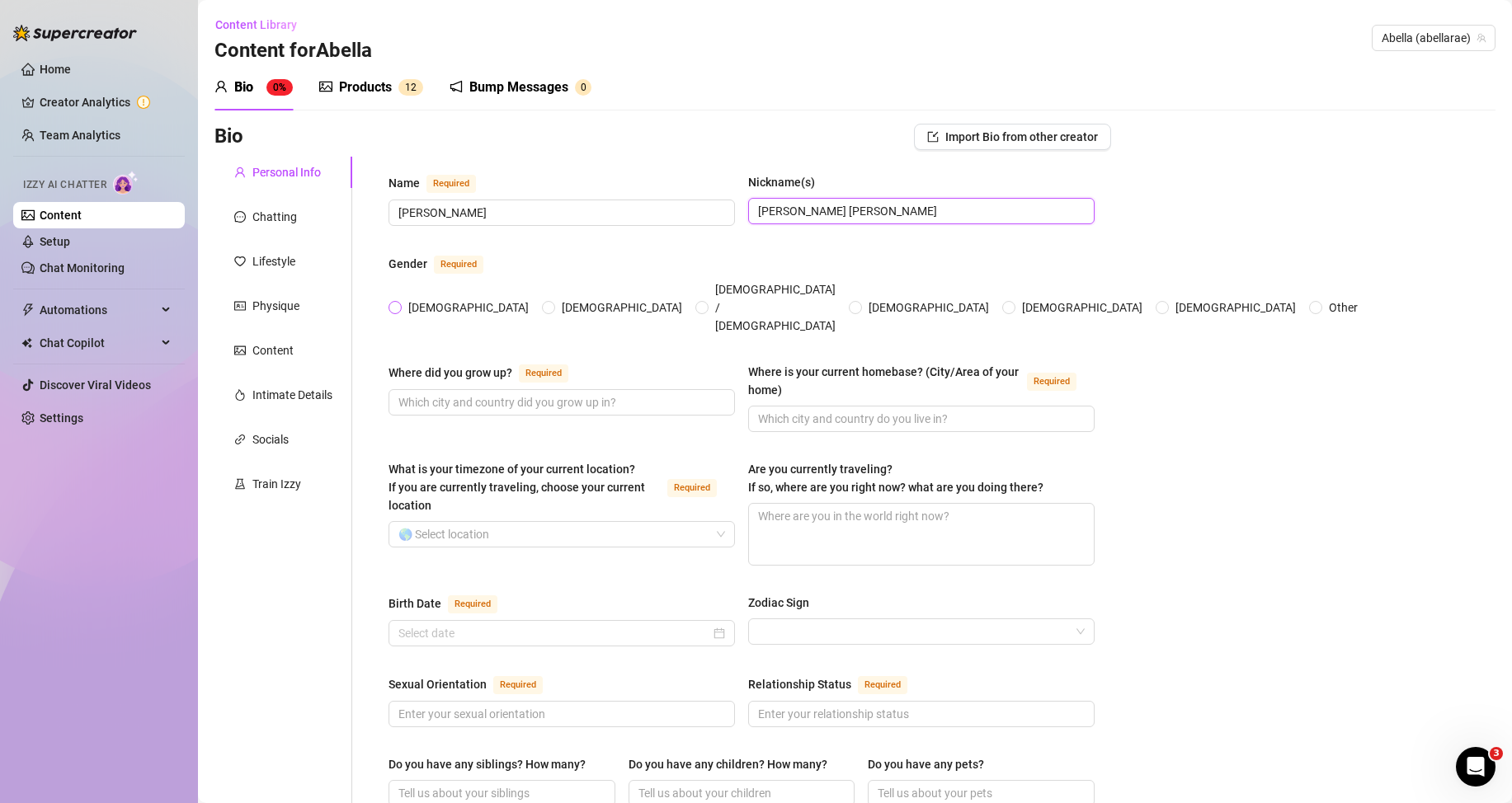
type input "[PERSON_NAME] [PERSON_NAME]"
click at [420, 298] on span "[DEMOGRAPHIC_DATA]" at bounding box center [468, 307] width 134 height 18
click at [399, 304] on input "[DEMOGRAPHIC_DATA]" at bounding box center [396, 308] width 7 height 10
radio input "true"
click at [424, 394] on input "Where did you grow up? Required" at bounding box center [560, 402] width 324 height 18
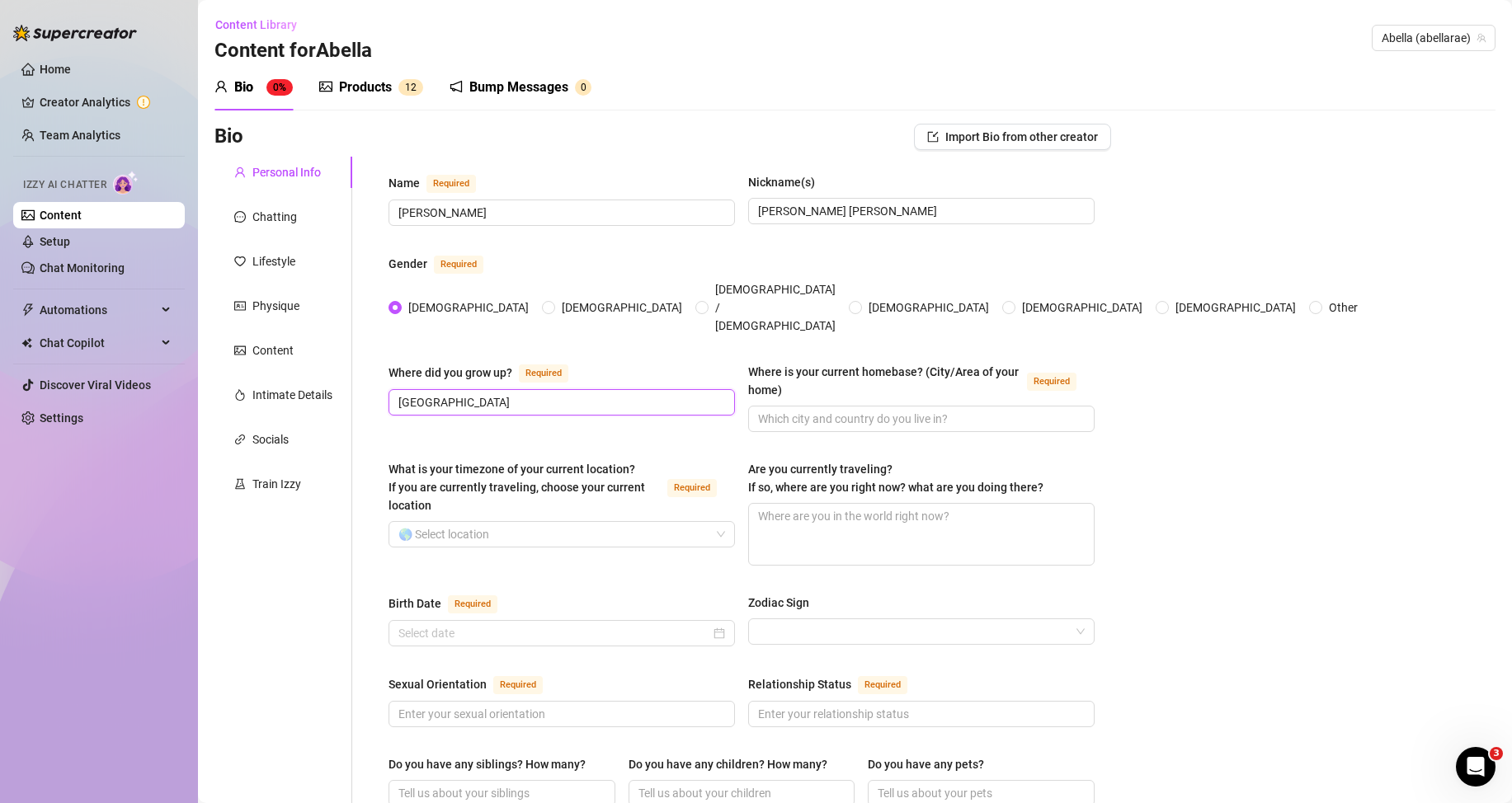
click at [492, 394] on input "[GEOGRAPHIC_DATA]" at bounding box center [560, 402] width 324 height 18
paste input "A"
type input "[GEOGRAPHIC_DATA]"
click at [845, 409] on input "Where is your current homebase? (City/Area of your home) Required" at bounding box center [920, 418] width 324 height 18
paste input "[GEOGRAPHIC_DATA]"
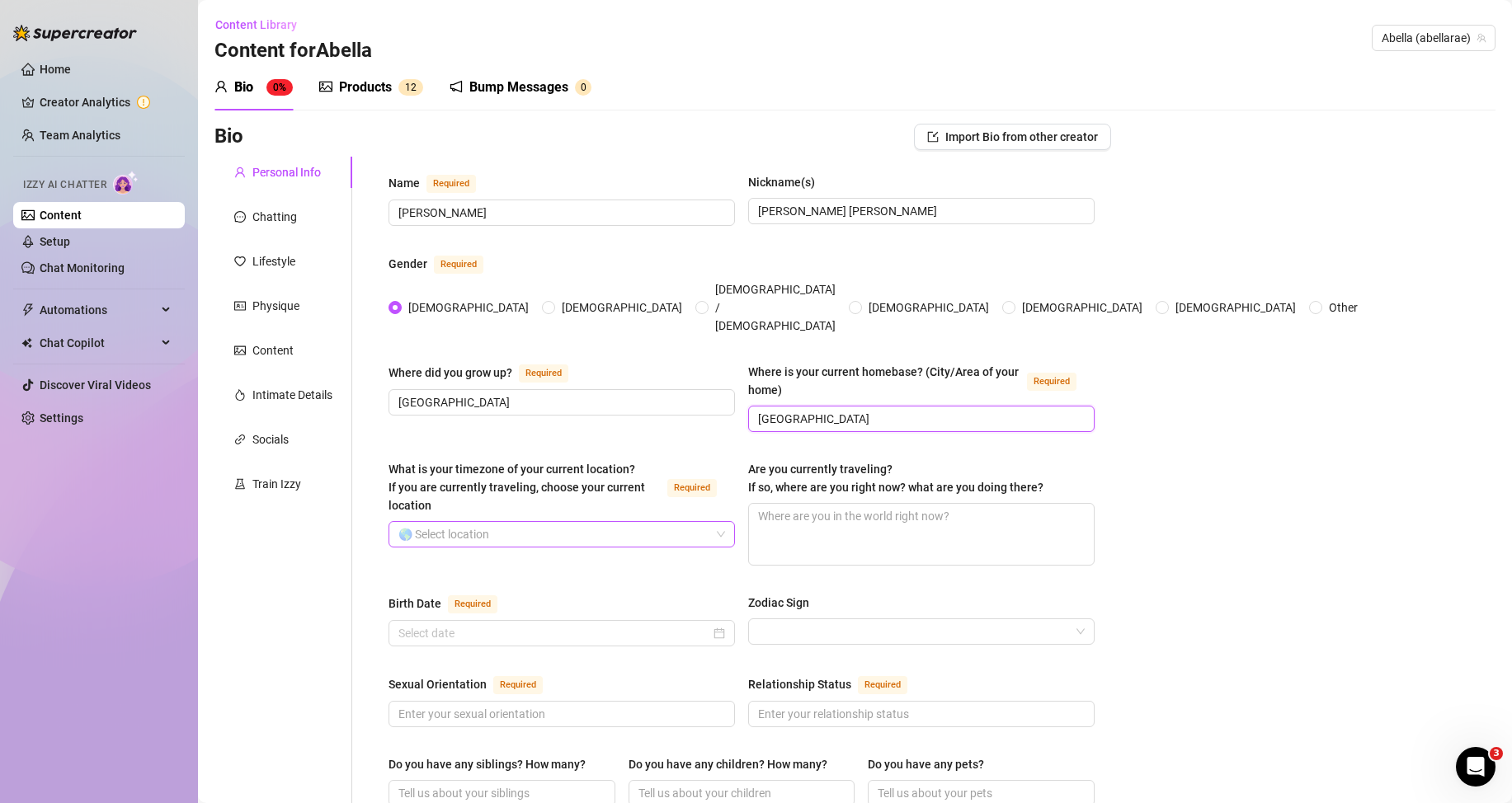
type input "[GEOGRAPHIC_DATA]"
click at [469, 522] on input "What is your timezone of your current location? If you are currently traveling,…" at bounding box center [554, 534] width 312 height 24
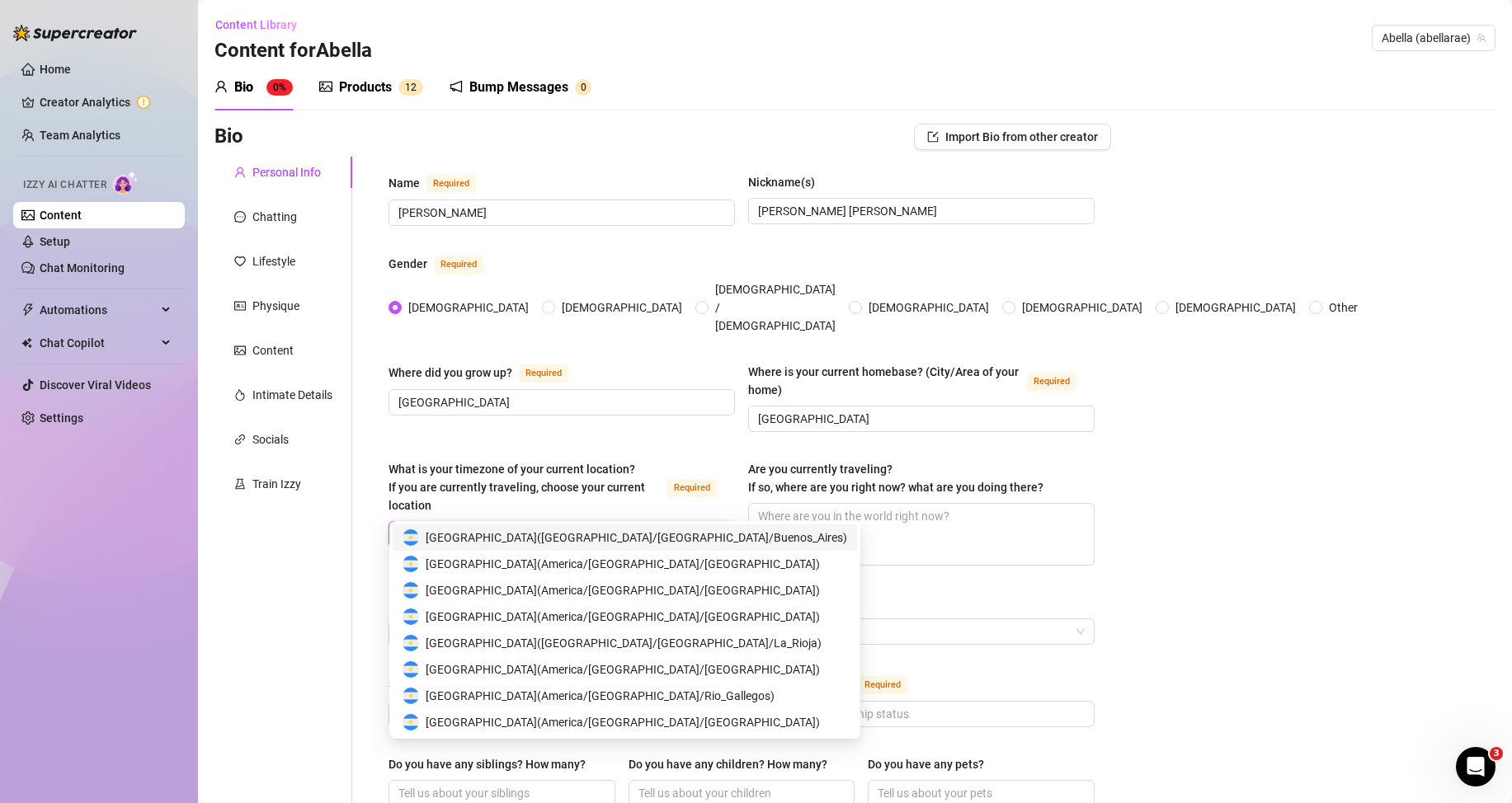
type input "[GEOGRAPHIC_DATA]"
click at [638, 544] on span "[GEOGRAPHIC_DATA] ( [GEOGRAPHIC_DATA]/[GEOGRAPHIC_DATA]/Buenos_Aires )" at bounding box center [636, 538] width 422 height 18
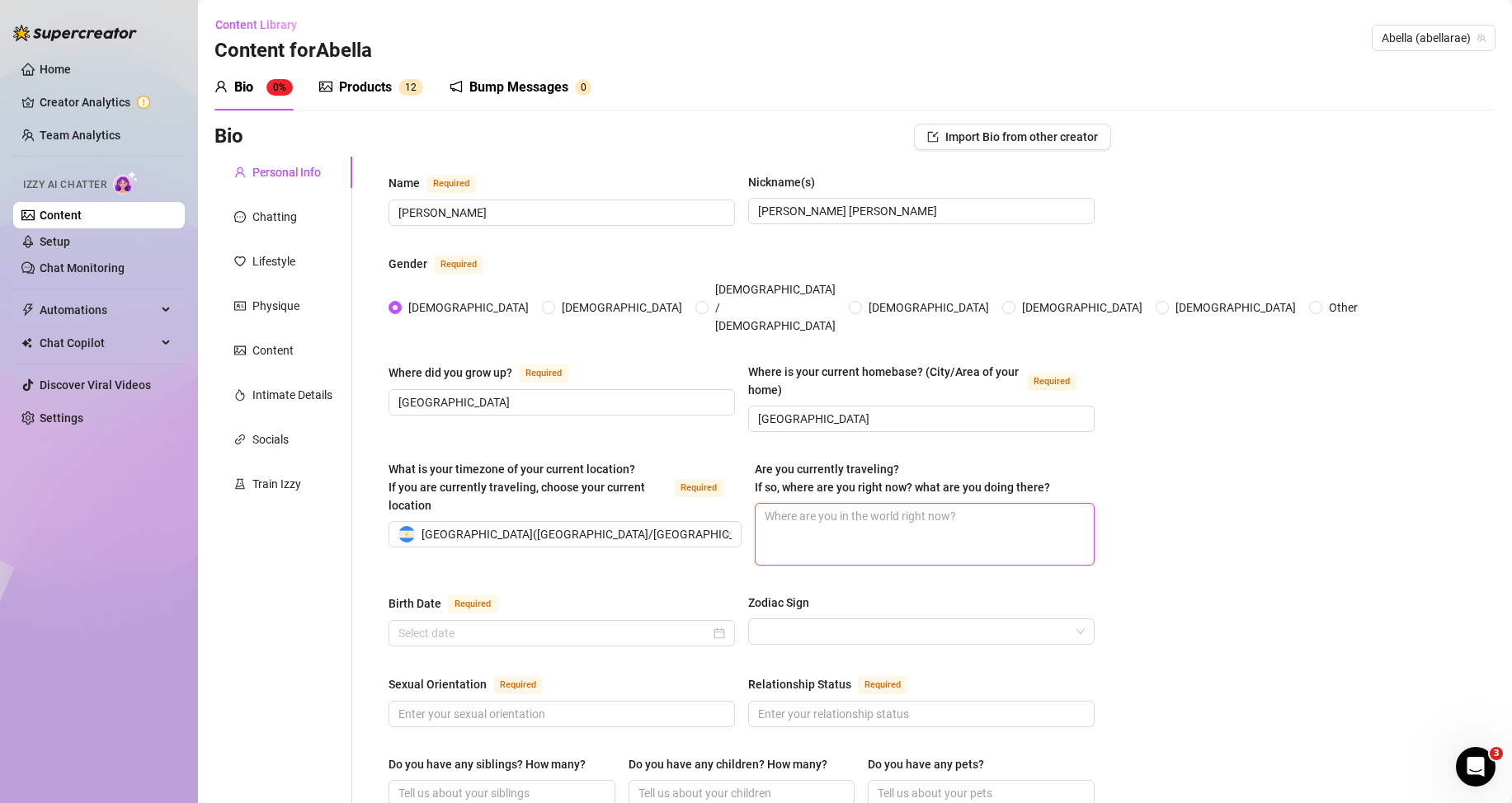
click at [804, 504] on textarea "Are you currently traveling? If so, where are you right now? what are you doing…" at bounding box center [925, 534] width 338 height 61
paste textarea "Currently in [GEOGRAPHIC_DATA], but pets are in [GEOGRAPHIC_DATA] and will be b…"
type textarea "Currently in [GEOGRAPHIC_DATA], but pets are in [GEOGRAPHIC_DATA] and will be b…"
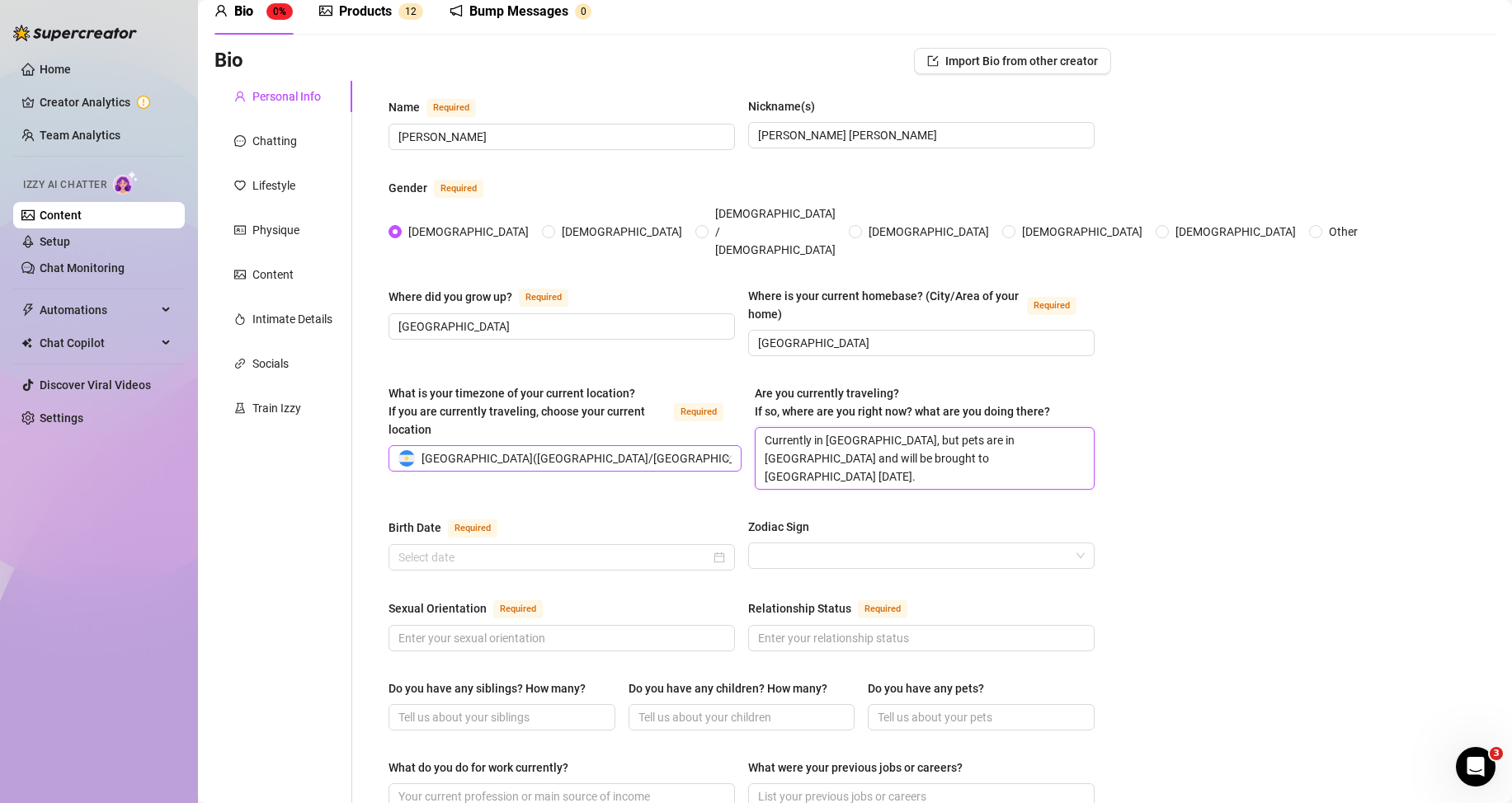
scroll to position [82, 0]
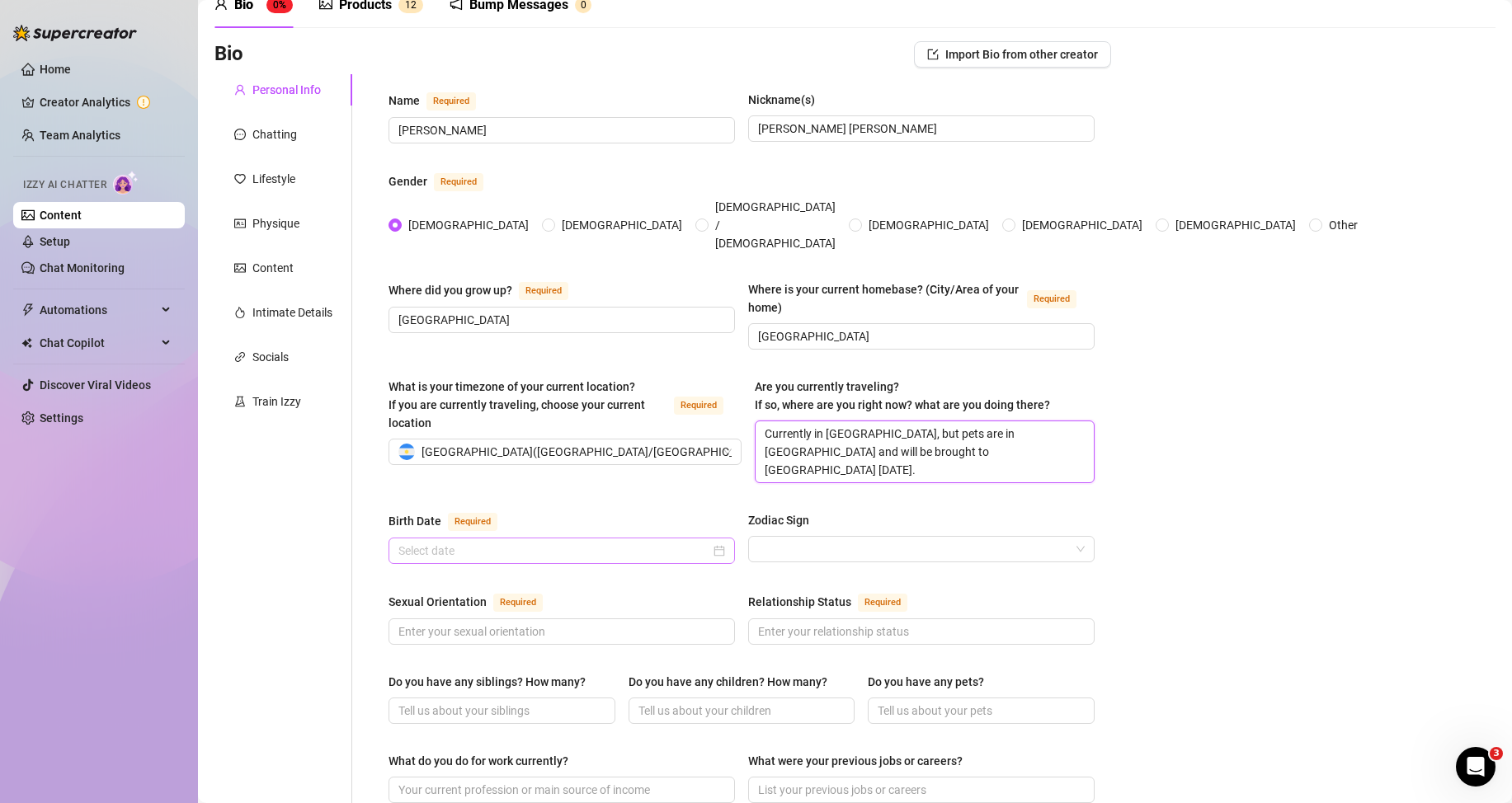
type textarea "Currently in [GEOGRAPHIC_DATA], but pets are in [GEOGRAPHIC_DATA] and will be b…"
click at [510, 542] on input "Birth Date Required" at bounding box center [554, 551] width 312 height 18
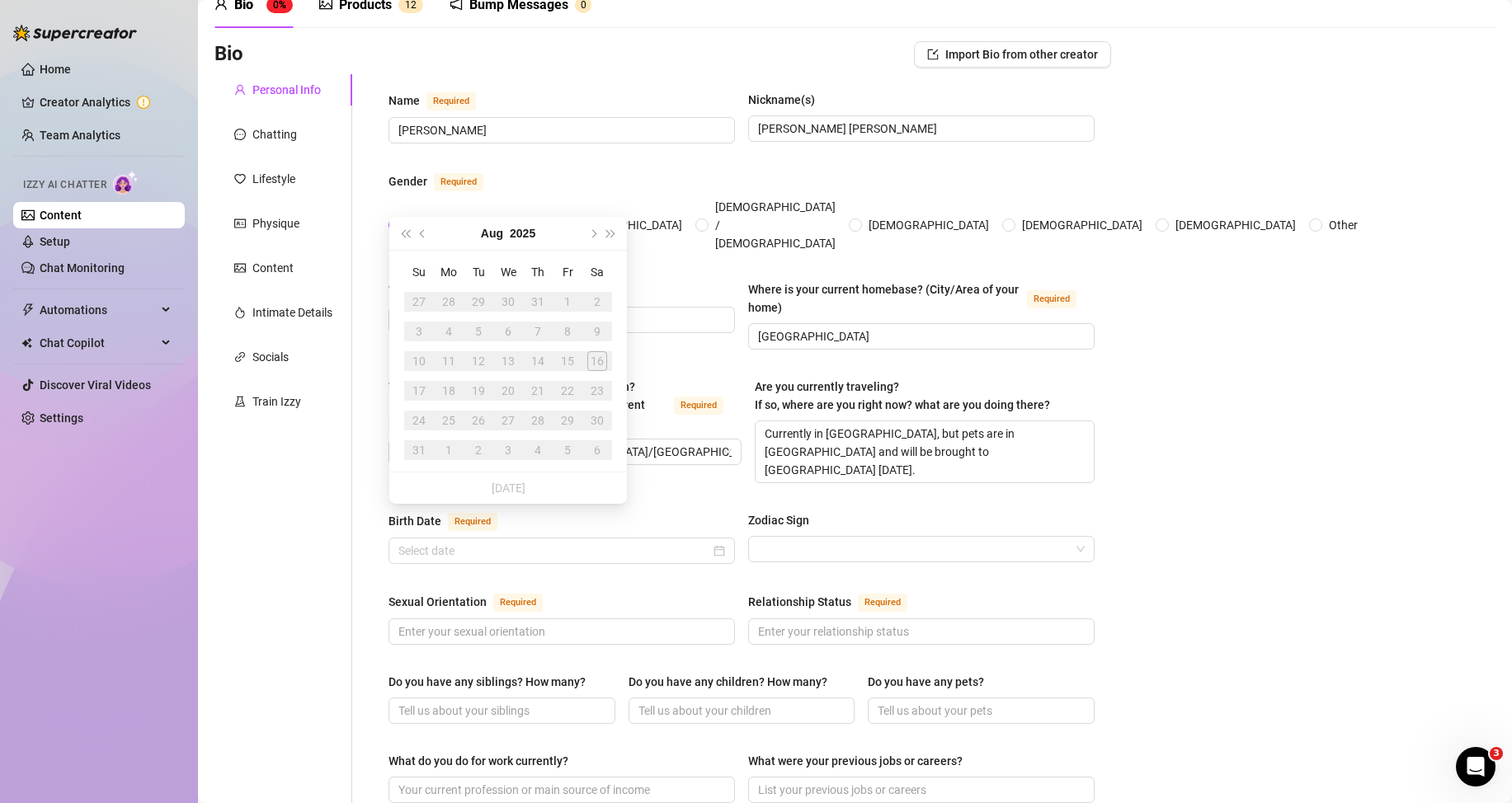
click at [509, 229] on div "[DATE]" at bounding box center [508, 233] width 151 height 33
click at [519, 231] on button "2025" at bounding box center [522, 233] width 25 height 33
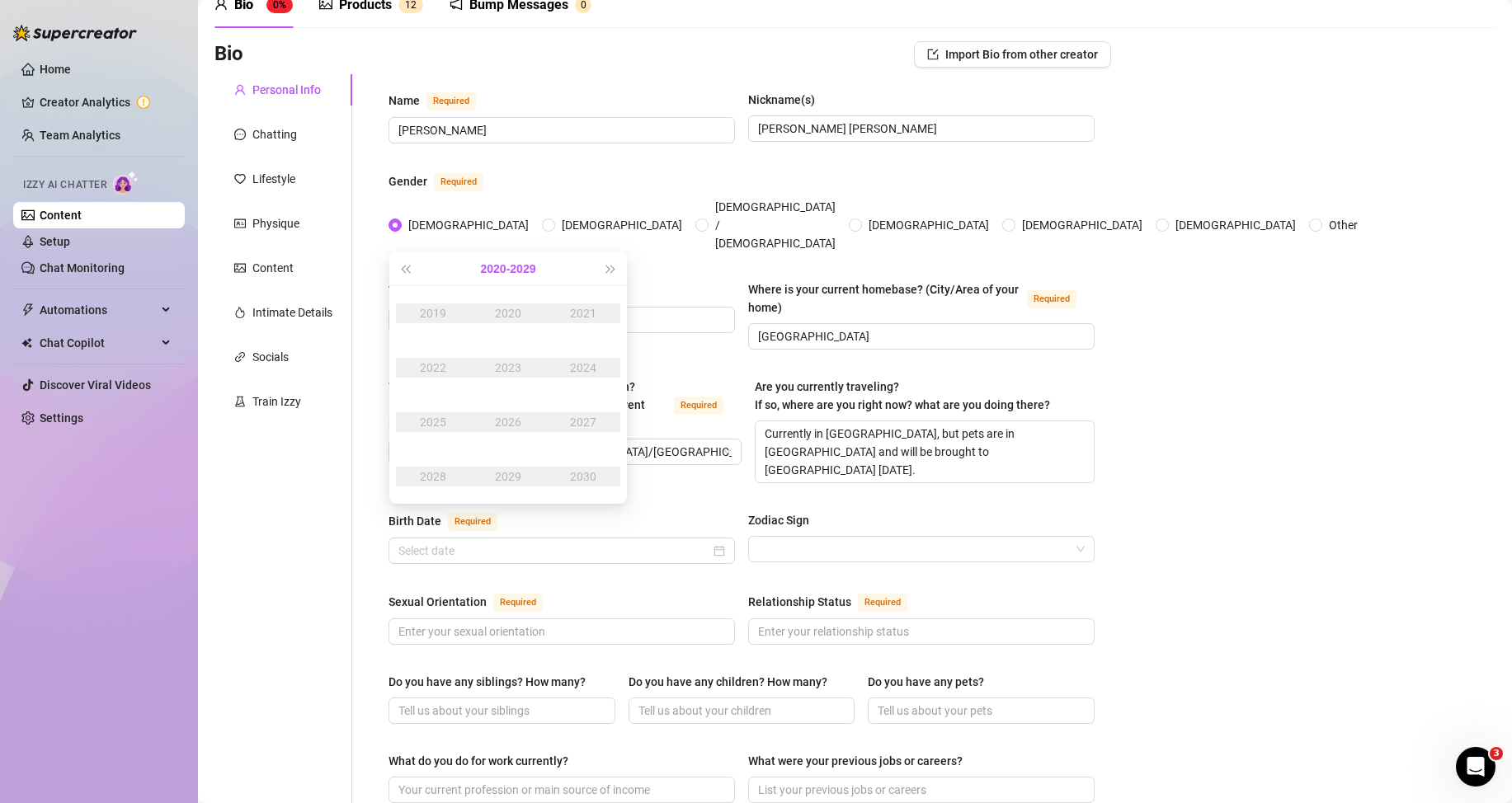
click at [526, 271] on button "[DATE] - [DATE]" at bounding box center [508, 268] width 55 height 33
click at [440, 312] on div "[DATE]-[DATE]" at bounding box center [428, 313] width 78 height 20
click at [518, 478] on div "1999" at bounding box center [508, 476] width 50 height 20
click at [434, 364] on div "Apr" at bounding box center [433, 367] width 50 height 20
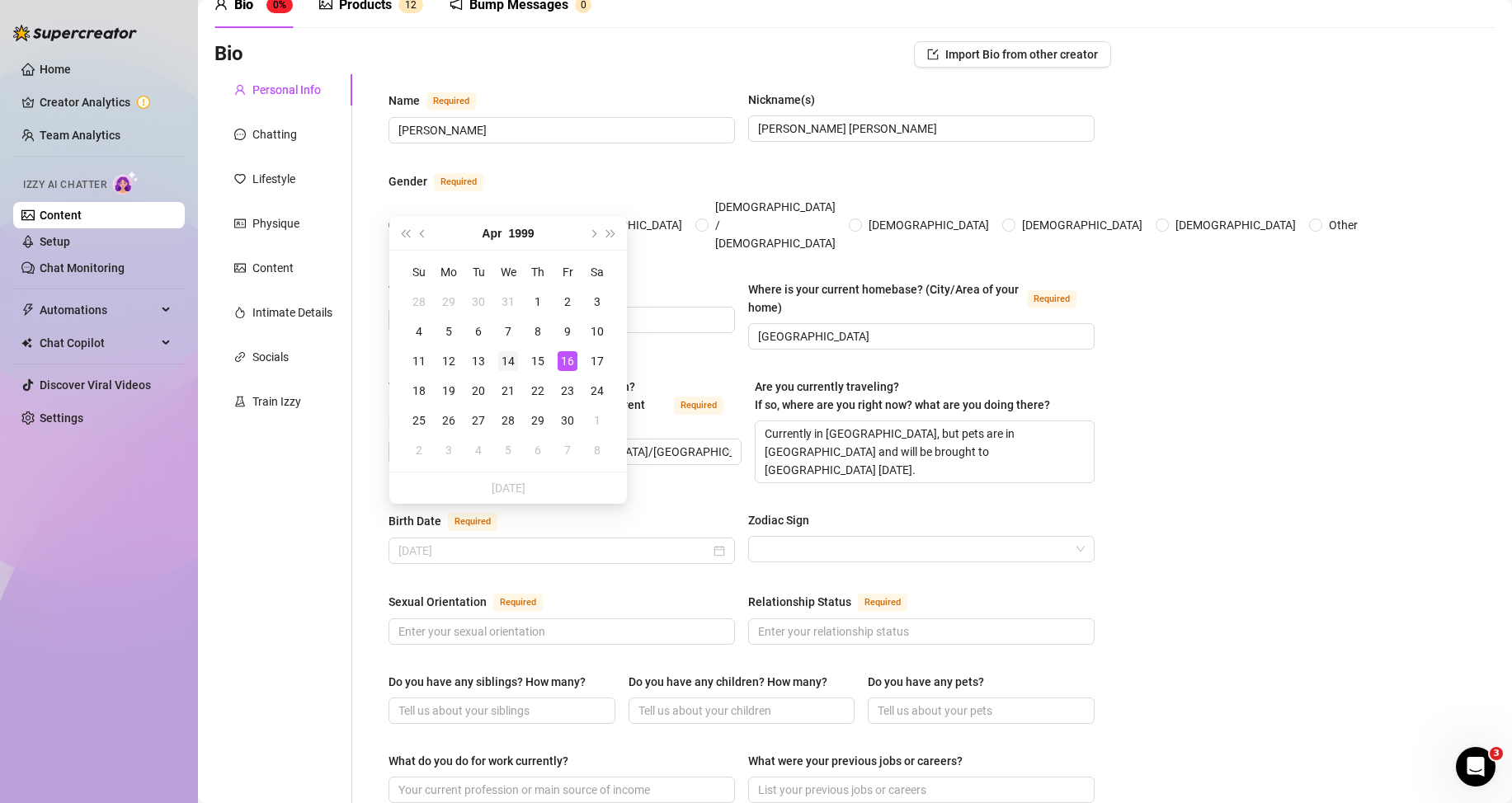
type input "[DATE]"
click at [512, 366] on div "14" at bounding box center [508, 361] width 20 height 20
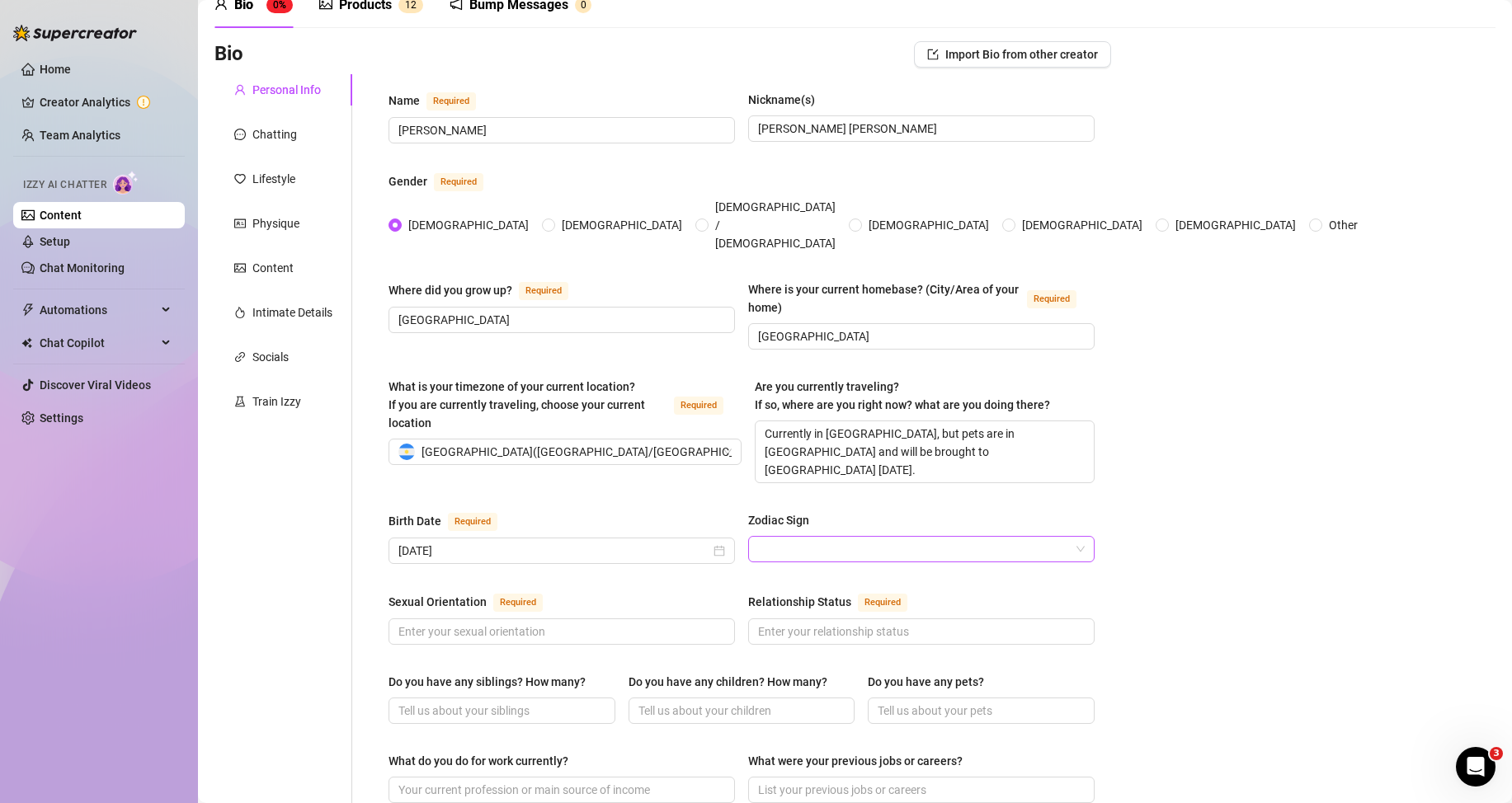
click at [810, 537] on input "Zodiac Sign" at bounding box center [914, 549] width 312 height 24
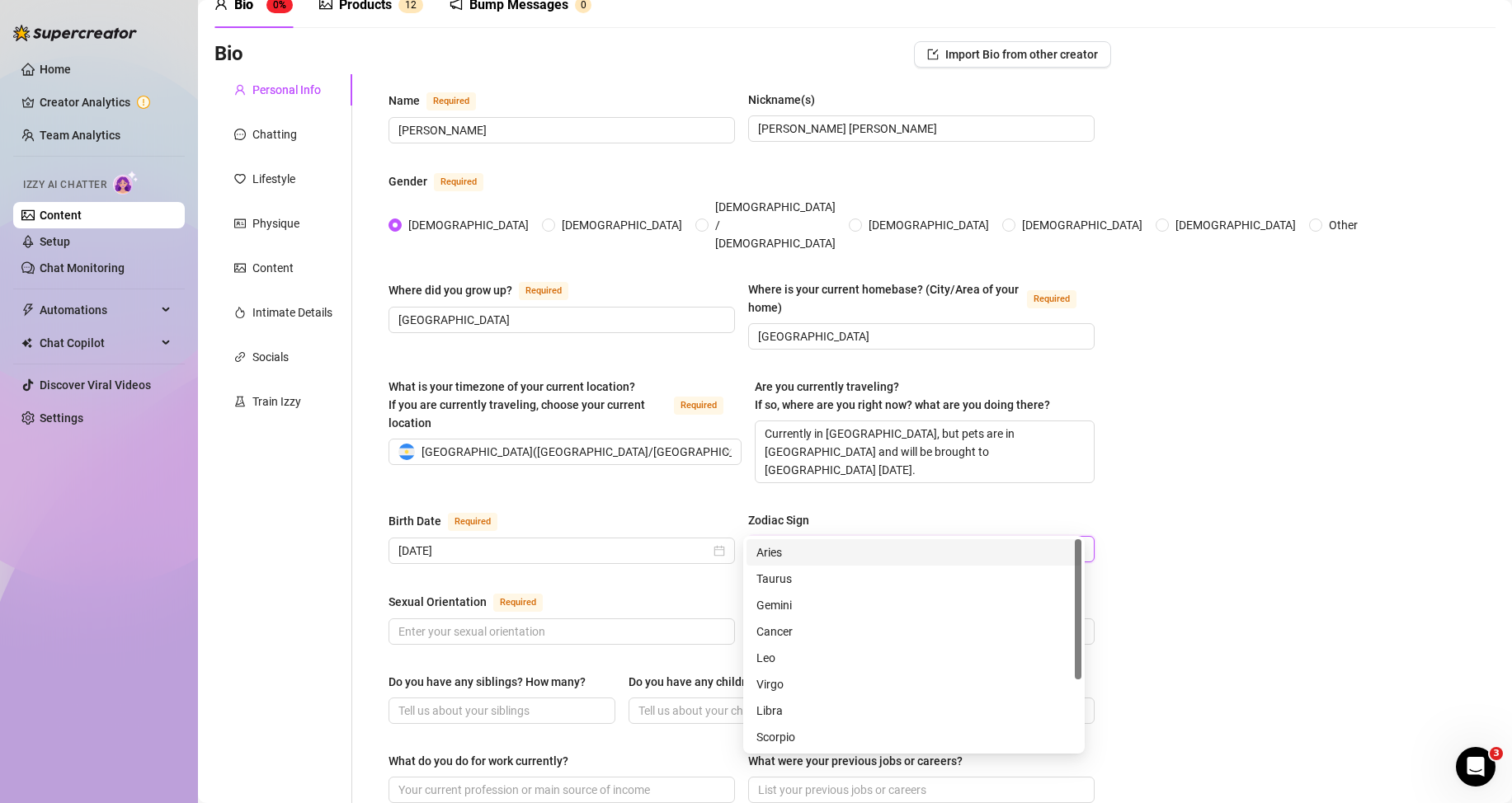
click at [802, 564] on div "Aries" at bounding box center [914, 552] width 335 height 26
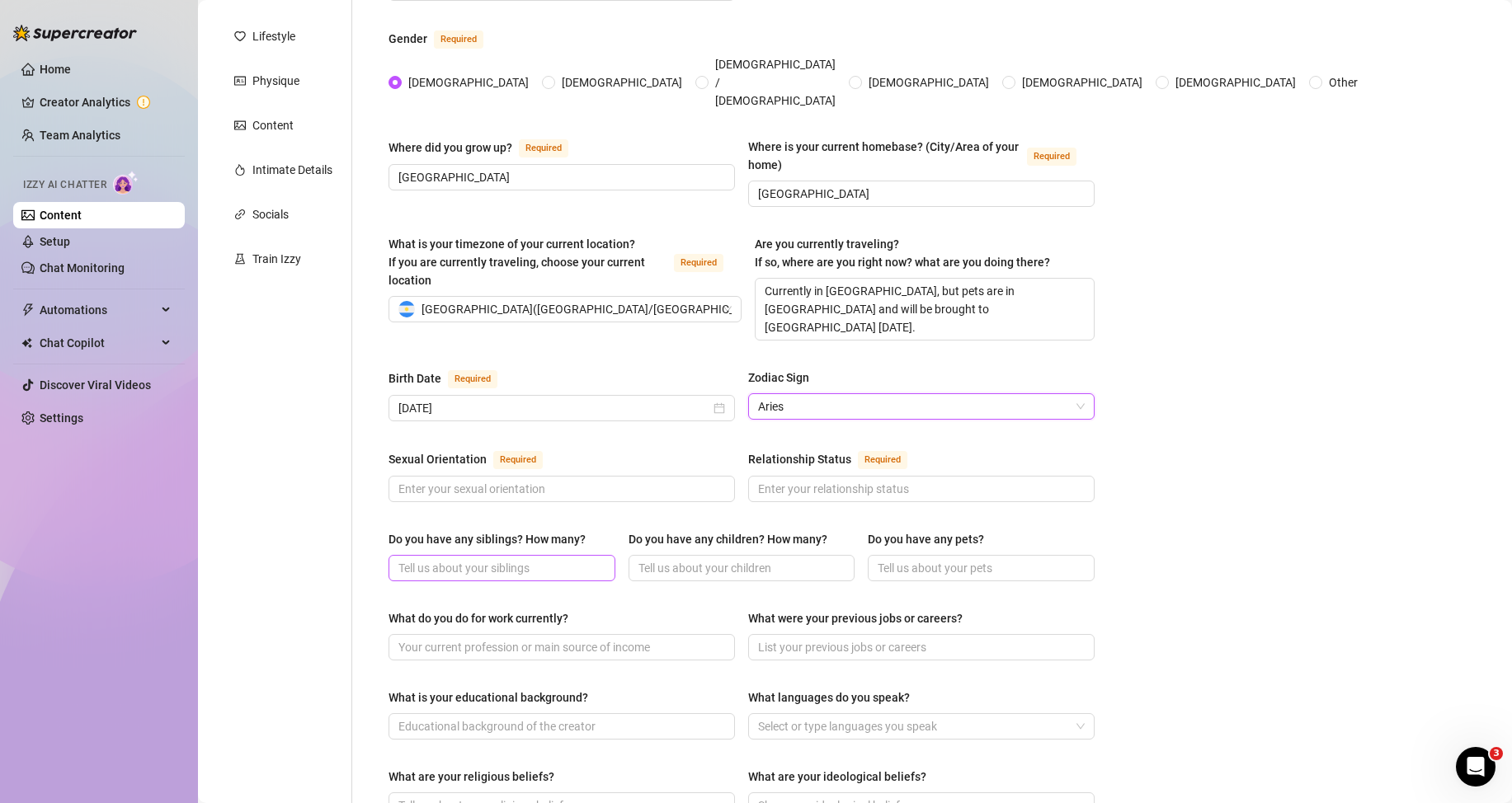
scroll to position [248, 0]
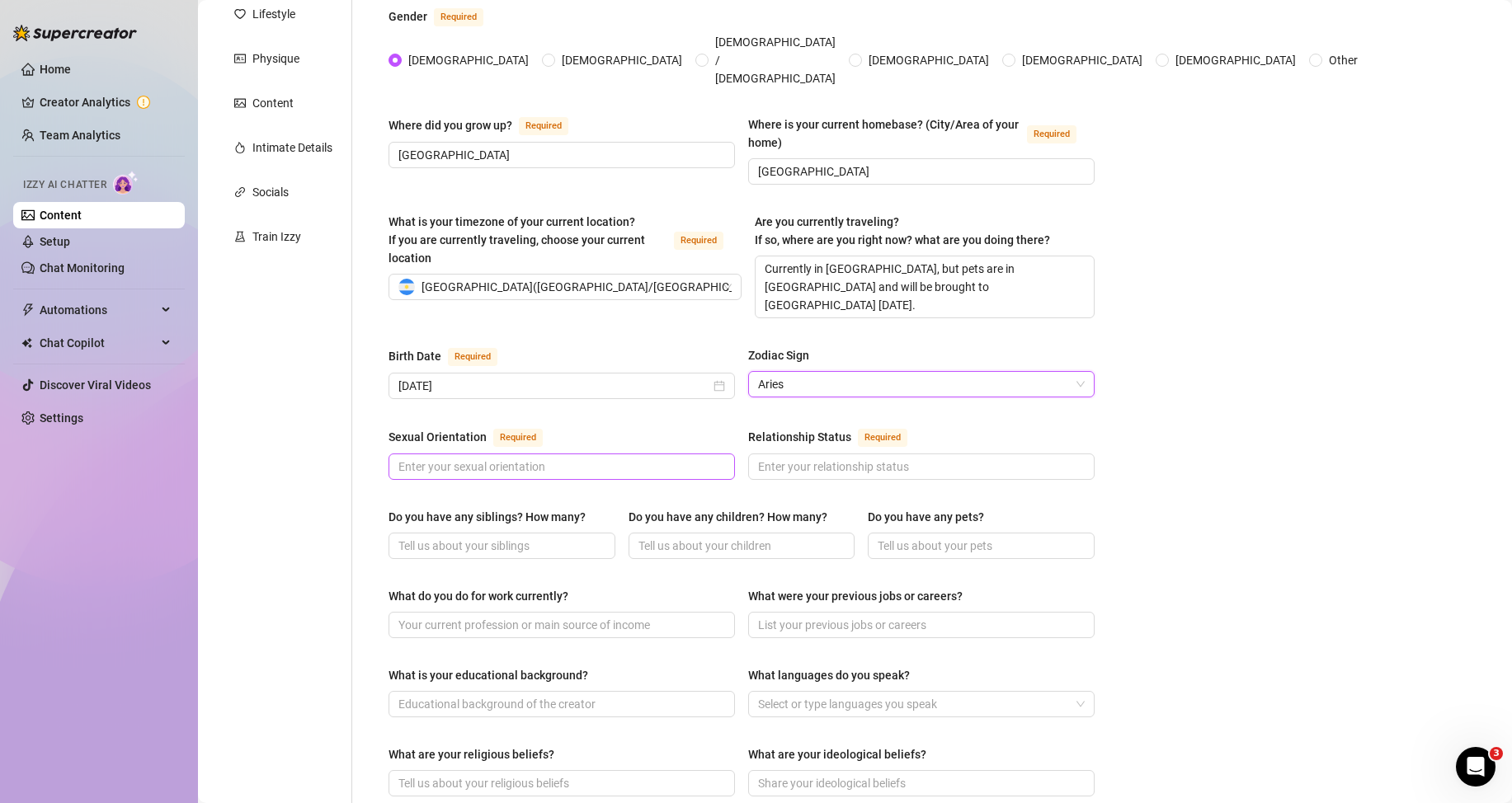
click at [459, 453] on span at bounding box center [562, 466] width 347 height 26
click at [457, 453] on span at bounding box center [562, 466] width 347 height 26
click at [480, 458] on input "Sexual Orientation Required" at bounding box center [560, 466] width 324 height 18
paste input "[DEMOGRAPHIC_DATA]"
type input "[DEMOGRAPHIC_DATA]"
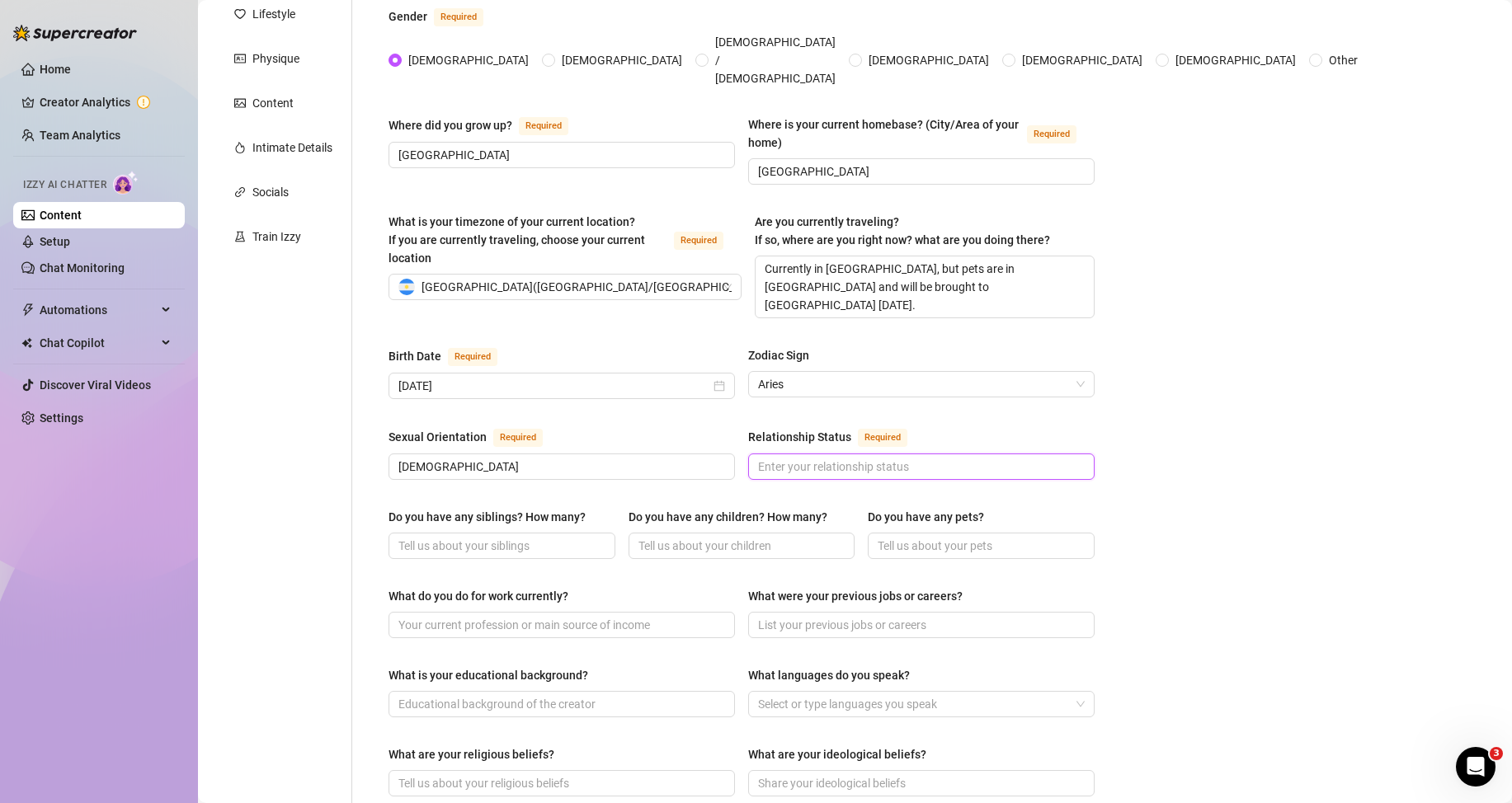
click at [884, 458] on input "Relationship Status Required" at bounding box center [920, 466] width 324 height 18
type input "s"
type input "Single for now"
drag, startPoint x: 491, startPoint y: 514, endPoint x: 444, endPoint y: 513, distance: 47.0
click at [494, 537] on input "Do you have any siblings? How many?" at bounding box center [500, 545] width 204 height 18
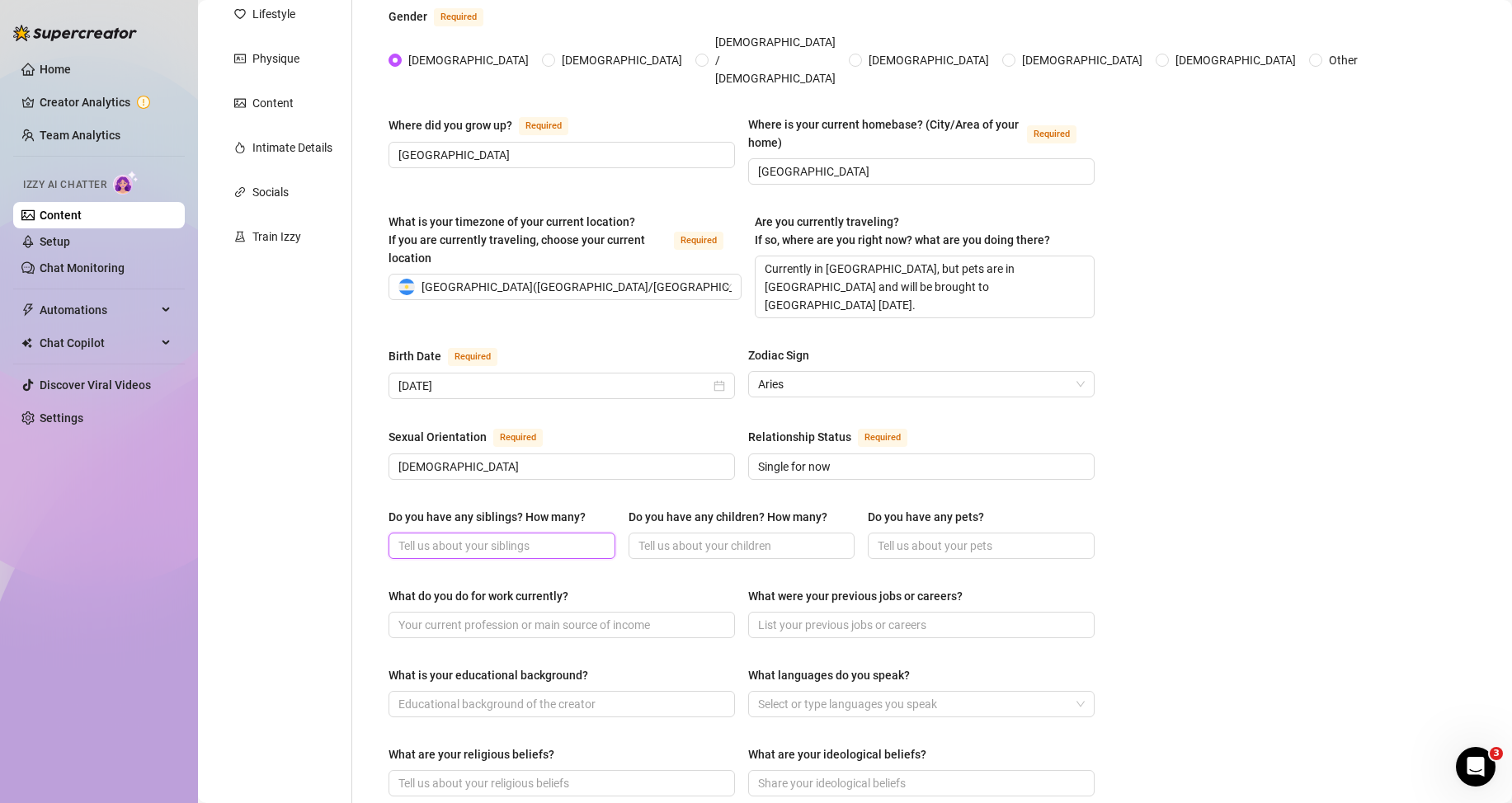
paste input "Yes, 4"
type input "Yes, 4"
click at [718, 537] on input "Do you have any children? How many?" at bounding box center [741, 545] width 204 height 18
type input "no way will I be having that"
click at [922, 537] on input "Do you have any pets?" at bounding box center [980, 545] width 204 height 18
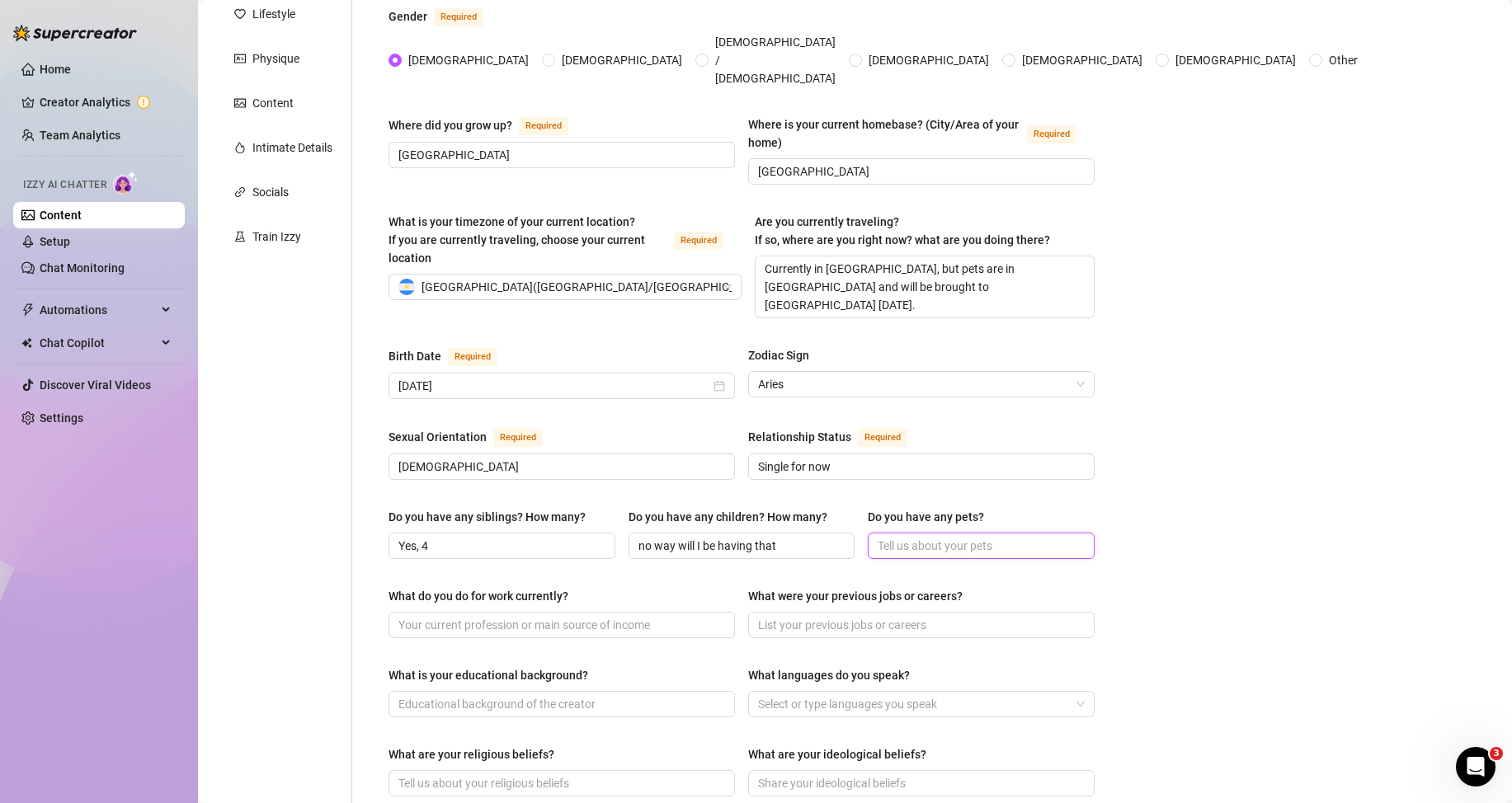
paste input "Yes, 4 cats and 1 dog. One cat is [DEMOGRAPHIC_DATA], the dog is 3, and two oth…"
type input "Yes, 4 cats and 1 dog. One cat is [DEMOGRAPHIC_DATA], the dog is 3, and two oth…"
click at [524, 616] on input "What do you do for work currently?" at bounding box center [560, 624] width 324 height 18
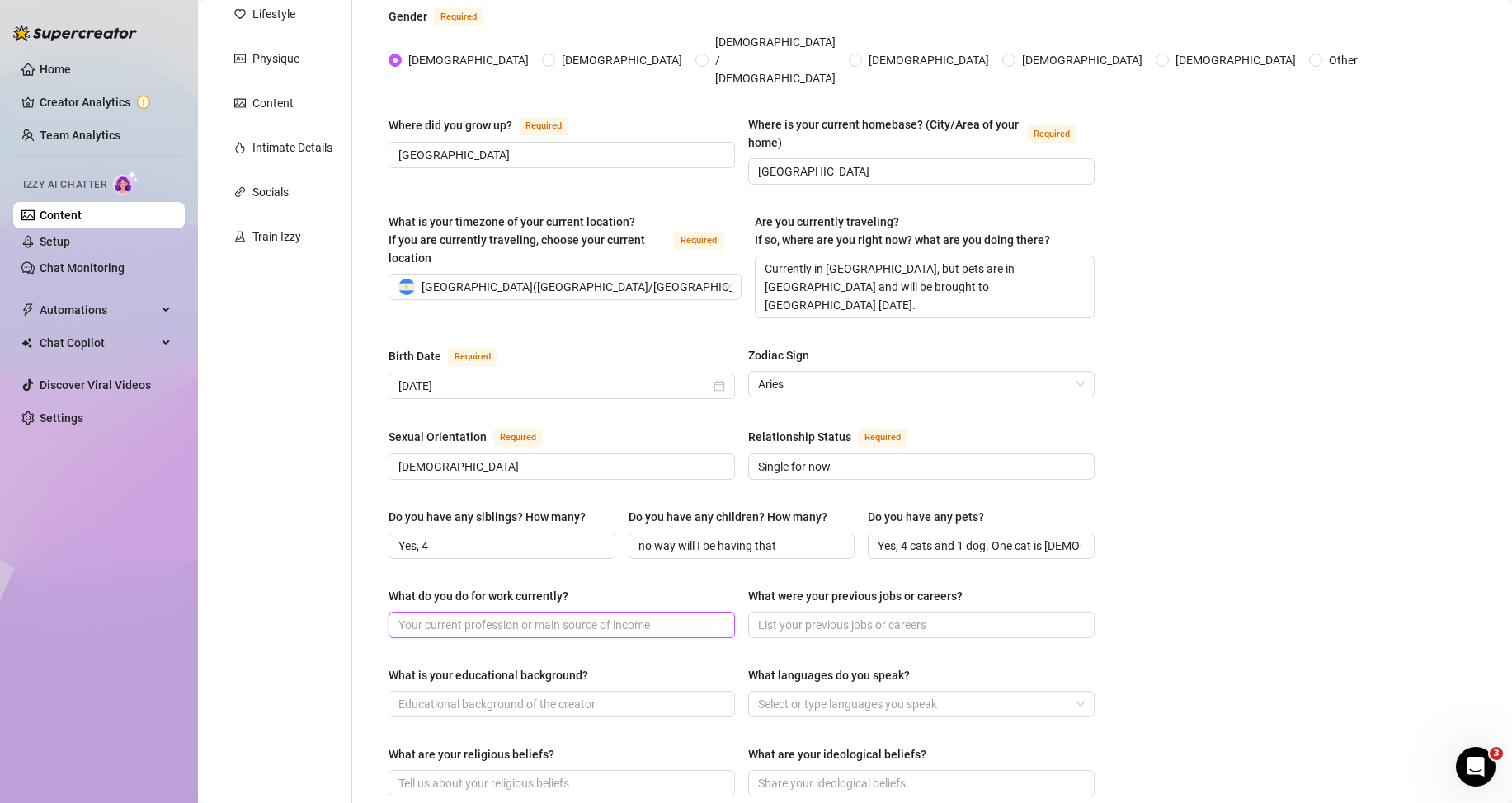
paste input "Accountant"
click at [529, 537] on input "Yes, 4" at bounding box center [500, 545] width 204 height 18
click at [492, 616] on input "Accountant" at bounding box center [560, 624] width 324 height 18
paste input "(and OnlyFans creator)"
type input "Accountant (and OnlyFans creator)"
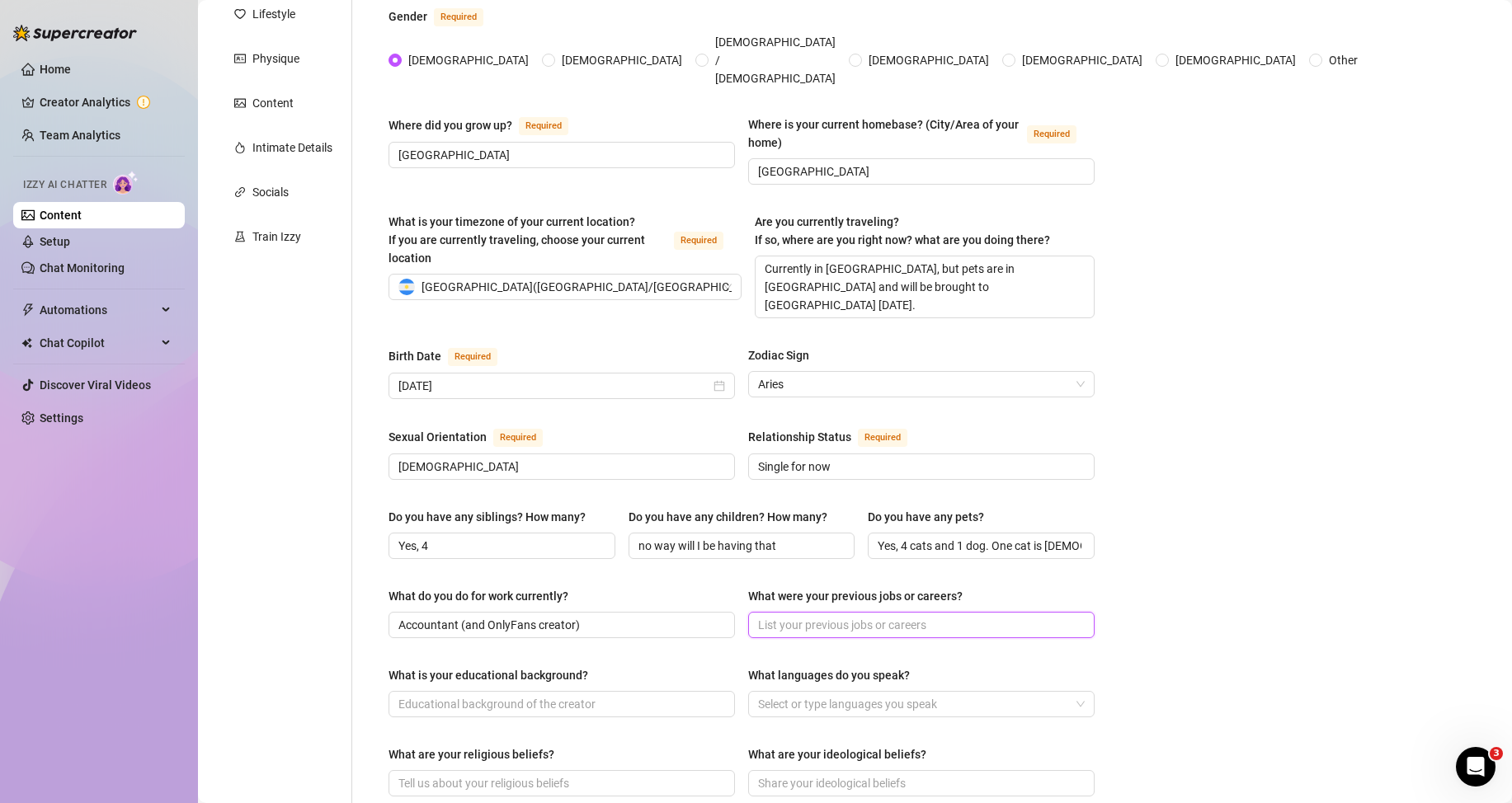
click at [790, 616] on input "What were your previous jobs or careers?" at bounding box center [920, 624] width 324 height 18
paste input "(Not specified, but started OnlyFans during the pandemic when she had no job or…"
type input "(Not specified, but started OnlyFans during the pandemic when she had no job or…"
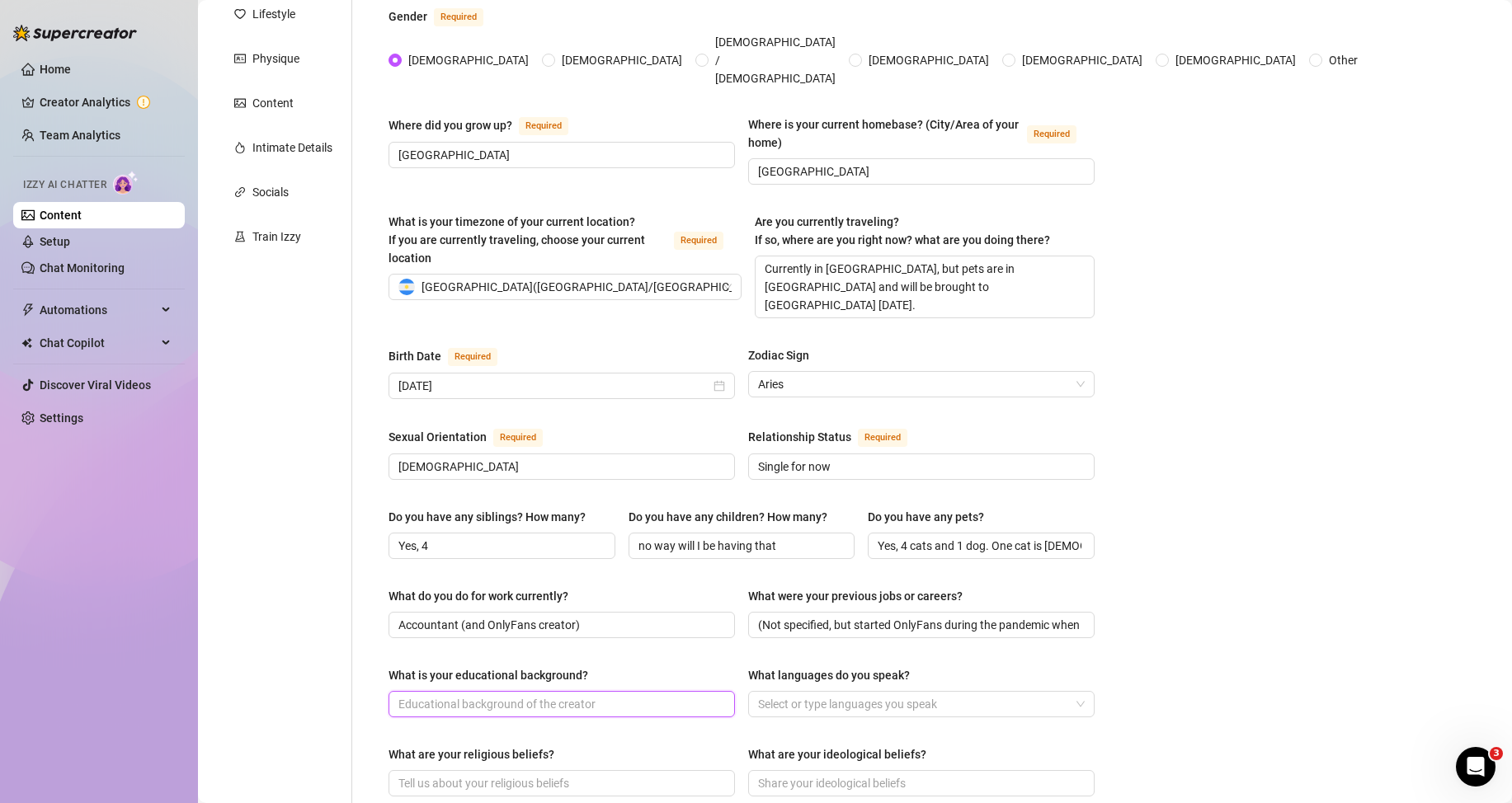
click at [673, 695] on input "What is your educational background?" at bounding box center [560, 704] width 324 height 18
paste input "Business Studies (desired branding)"
type input "Business Studies (desired branding)"
click at [810, 691] on div "Select or type languages you speak" at bounding box center [921, 704] width 347 height 26
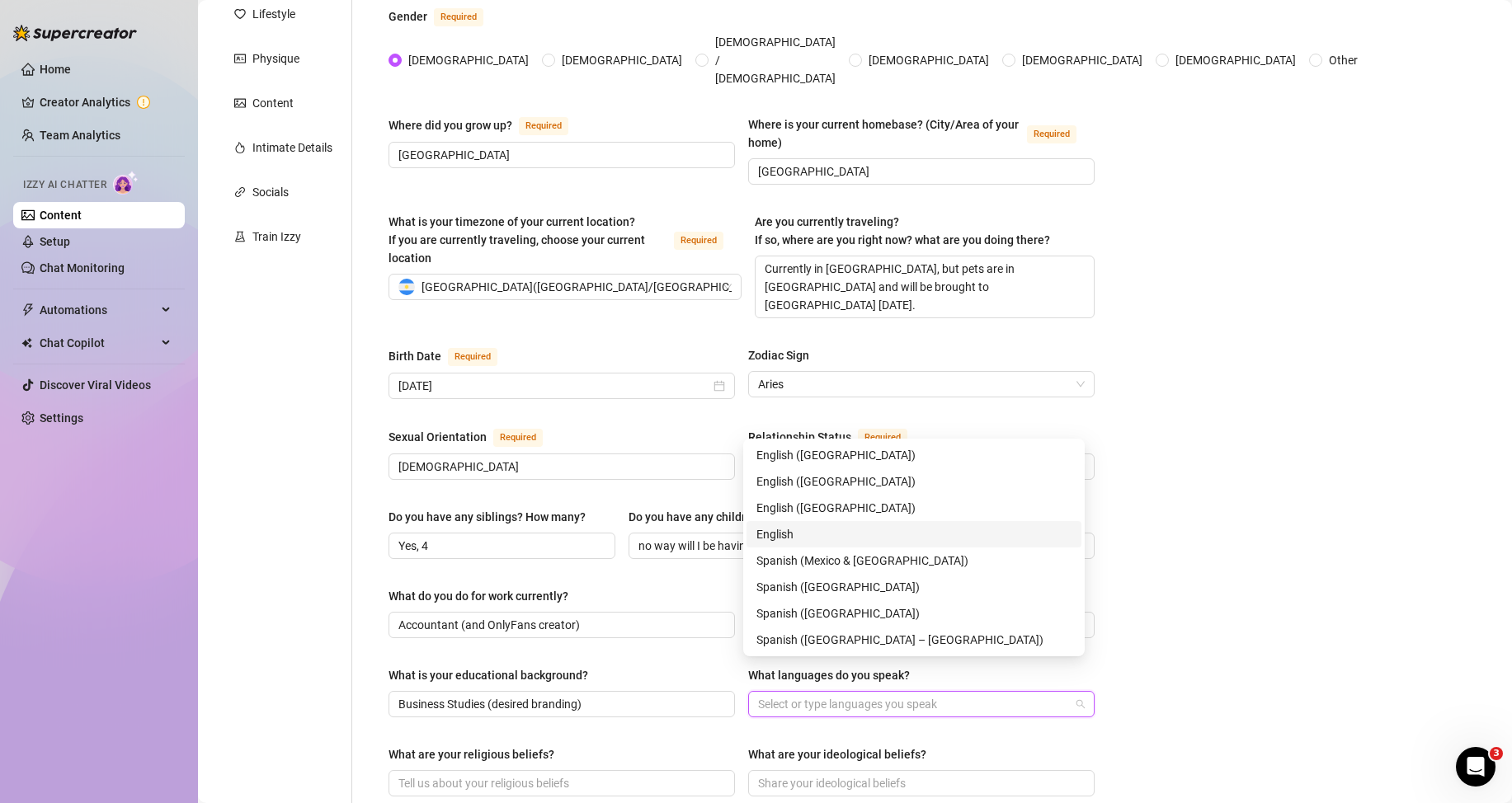
click at [822, 533] on div "English" at bounding box center [914, 534] width 315 height 18
drag, startPoint x: 1385, startPoint y: 652, endPoint x: 1111, endPoint y: 641, distance: 274.2
click at [1382, 652] on div "Bio Import Bio from other creator Personal Info Chatting Lifestyle Physique Con…" at bounding box center [855, 618] width 1281 height 1483
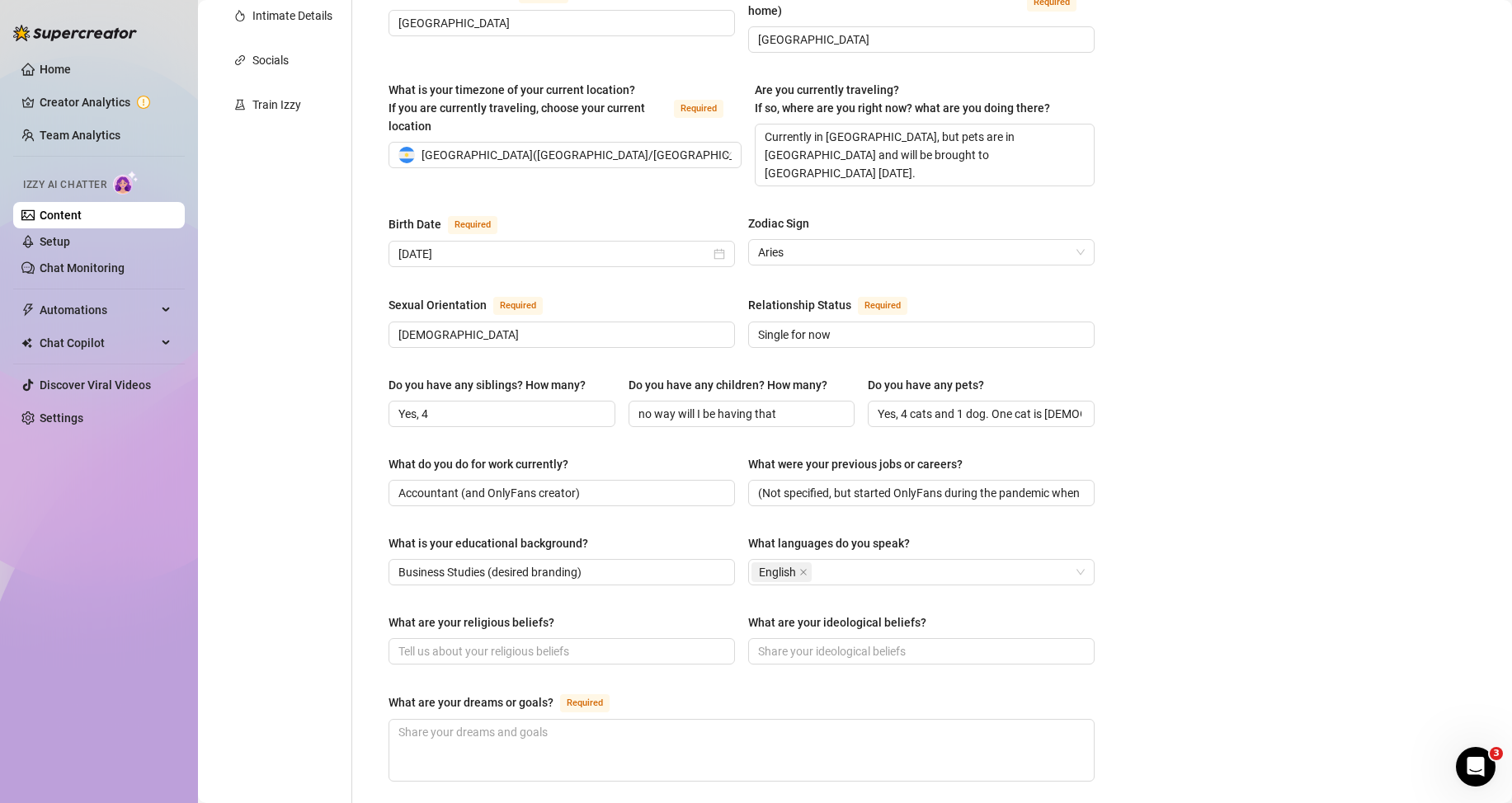
scroll to position [412, 0]
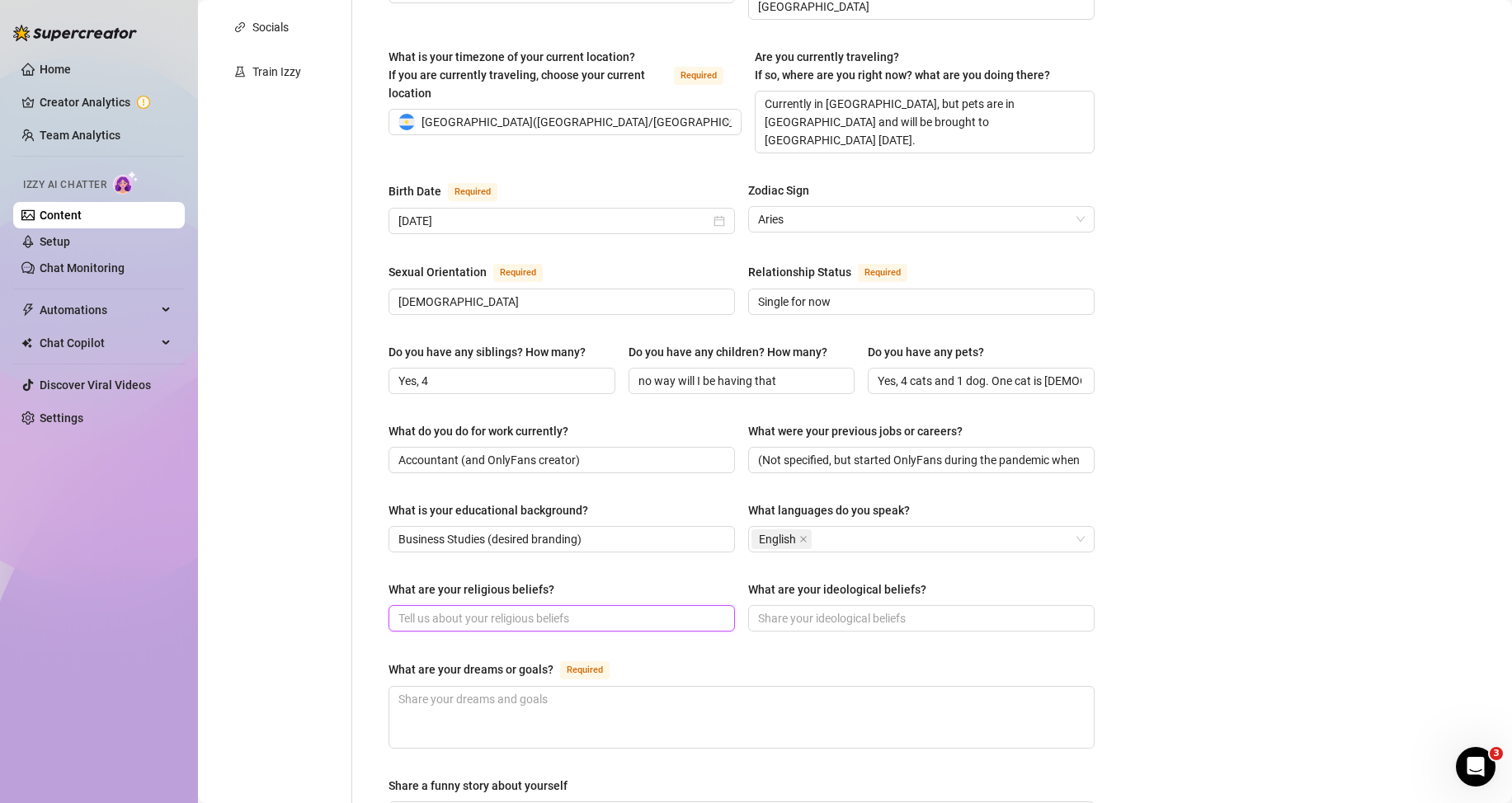
click at [560, 609] on input "What are your religious beliefs?" at bounding box center [560, 618] width 324 height 18
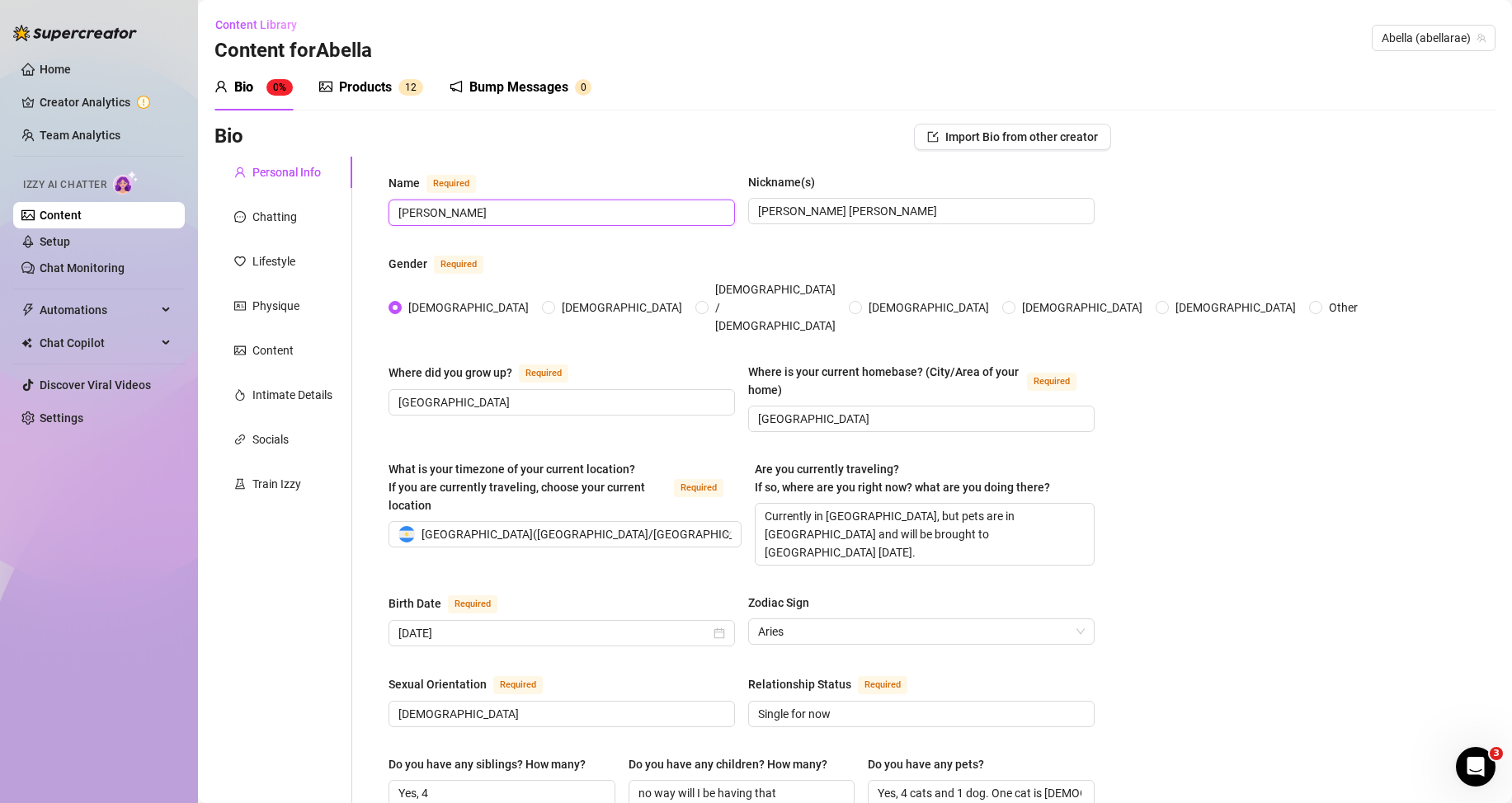
click at [453, 205] on input "[PERSON_NAME]" at bounding box center [560, 212] width 324 height 18
paste input "“Sina” [PERSON_NAME]"
type input "[PERSON_NAME] “Sina” [PERSON_NAME]"
click at [802, 222] on span "[PERSON_NAME] [PERSON_NAME]" at bounding box center [921, 211] width 347 height 26
paste input "Sina, Ros, [PERSON_NAME]"
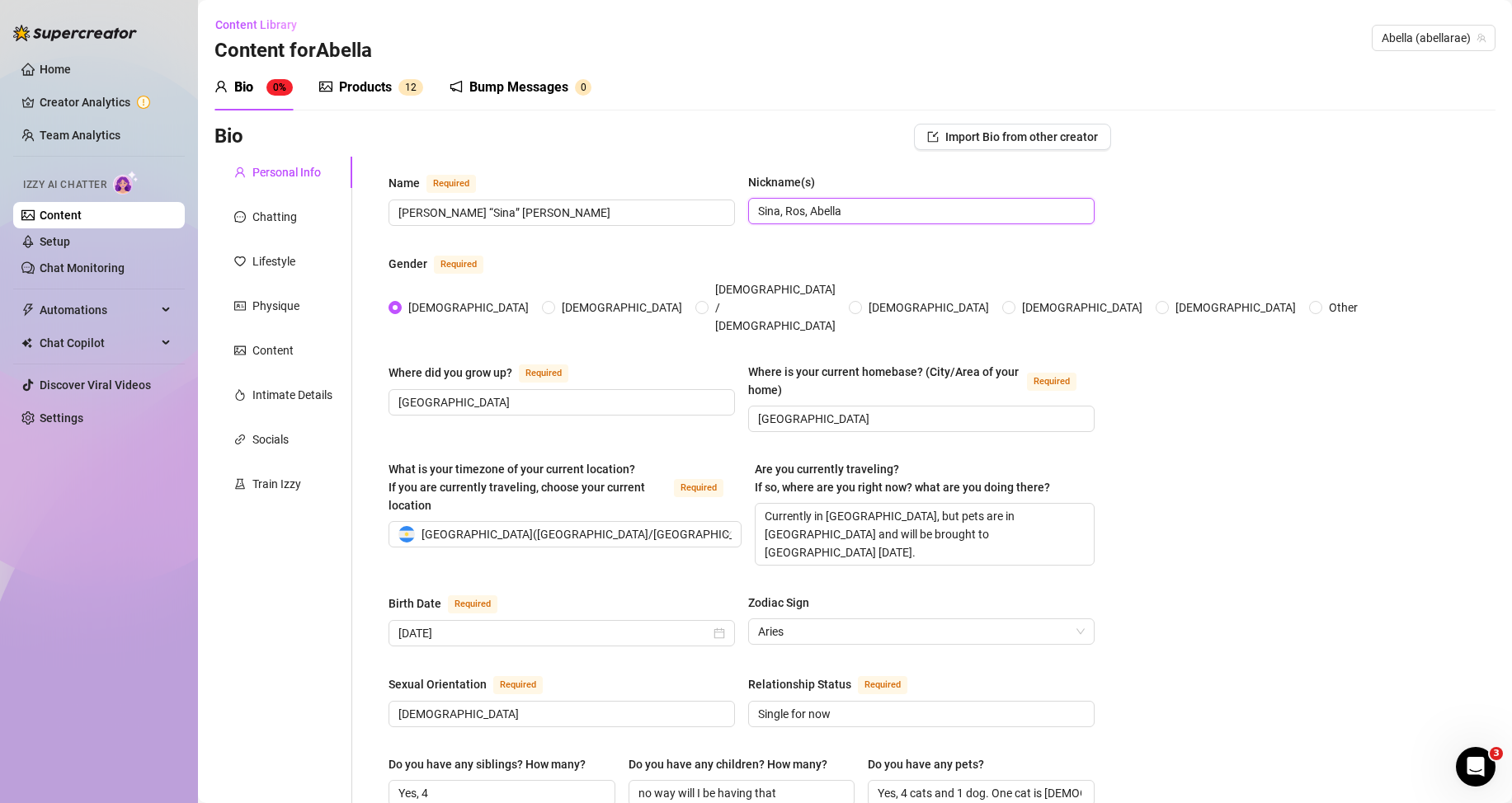
type input "Sina, Ros, Abella"
click at [466, 363] on div "Where did you grow up? Required [GEOGRAPHIC_DATA]" at bounding box center [562, 389] width 347 height 52
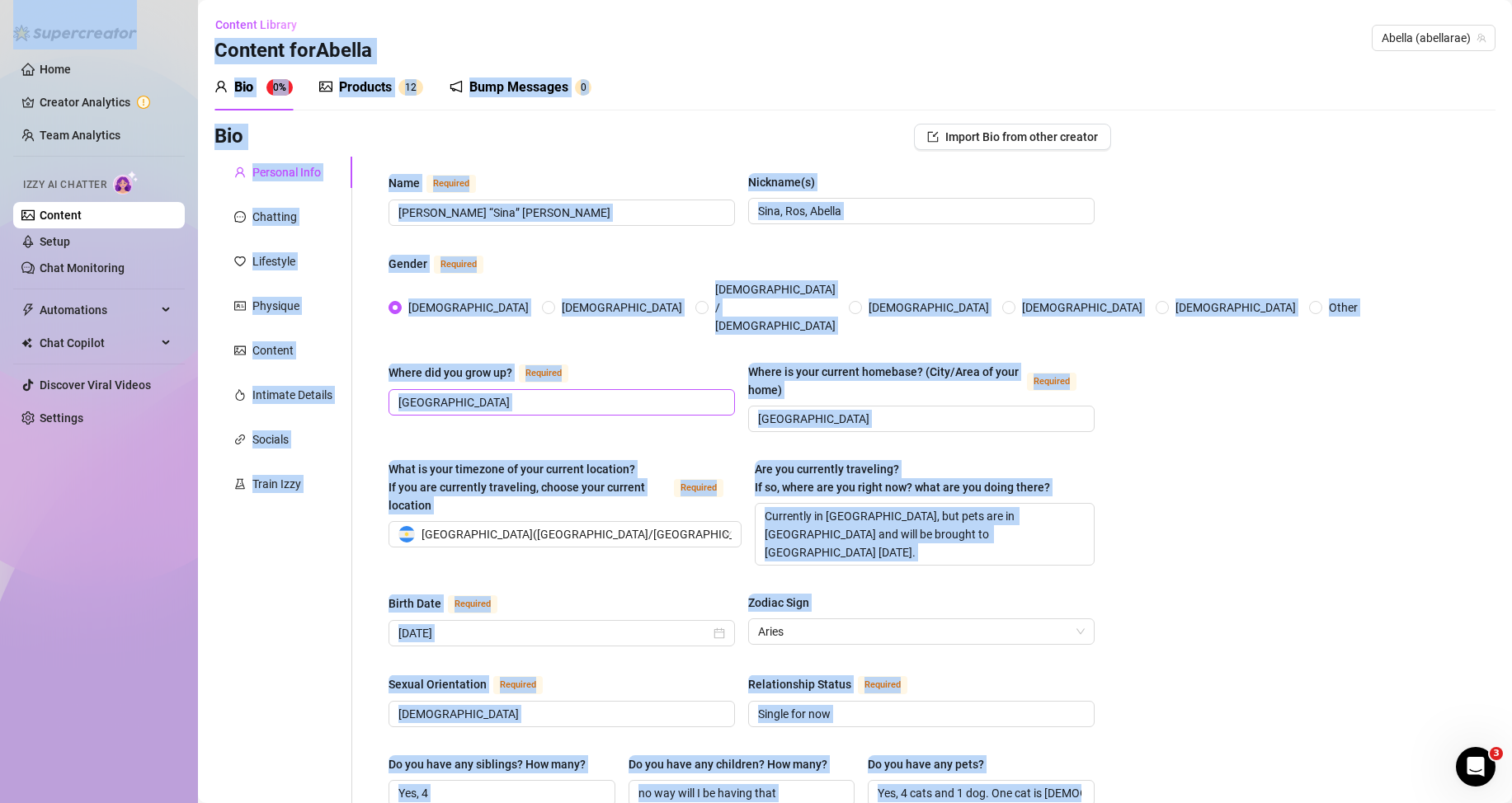
click at [474, 394] on input "[GEOGRAPHIC_DATA]" at bounding box center [560, 402] width 324 height 18
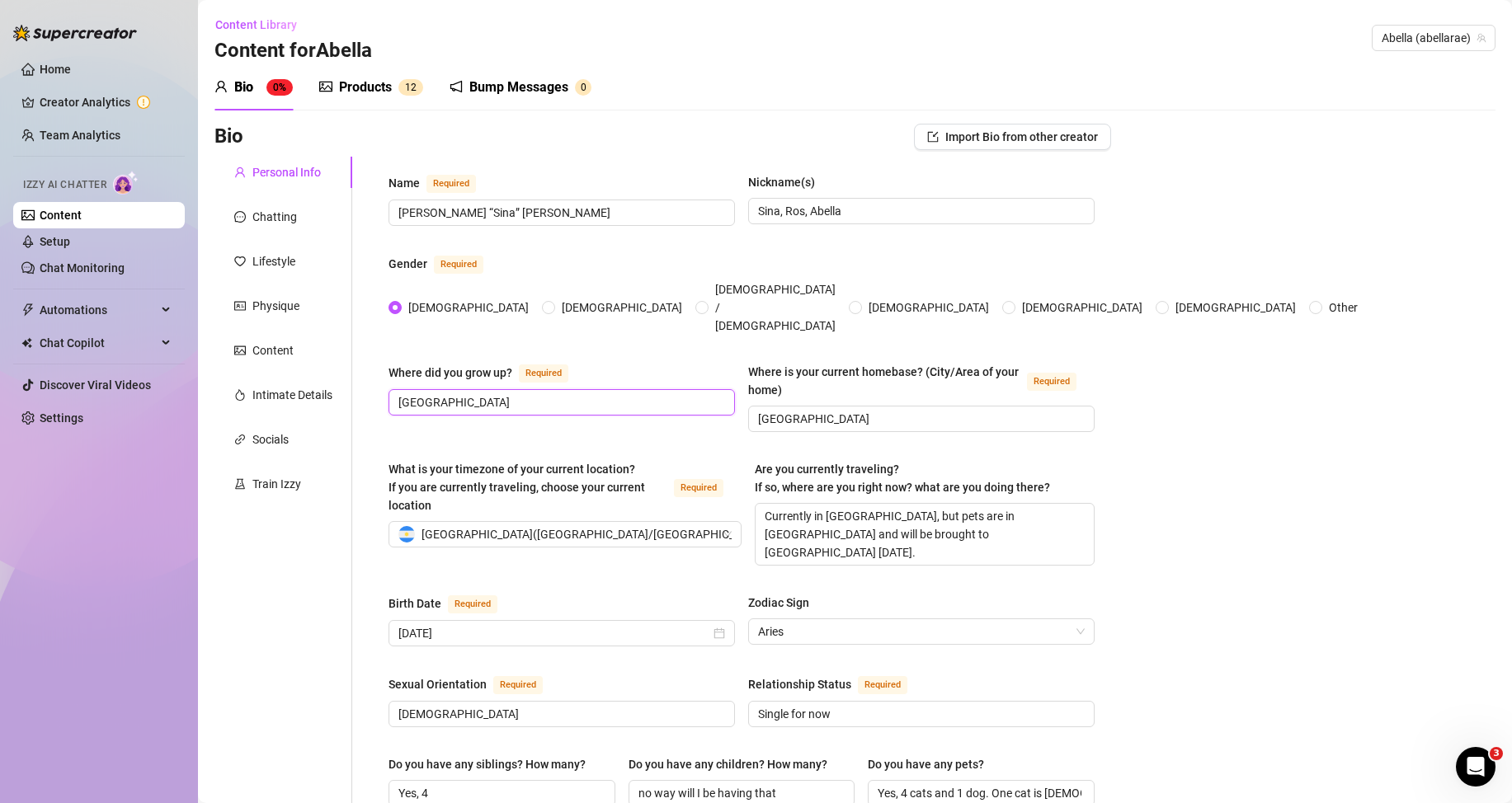
paste input ", with a season of life in [GEOGRAPHIC_DATA]"
click at [527, 522] on span "[GEOGRAPHIC_DATA] ( [GEOGRAPHIC_DATA]/[GEOGRAPHIC_DATA]/Buenos_Aires )" at bounding box center [632, 534] width 422 height 24
type input "Argentina, with a season of life in [GEOGRAPHIC_DATA]"
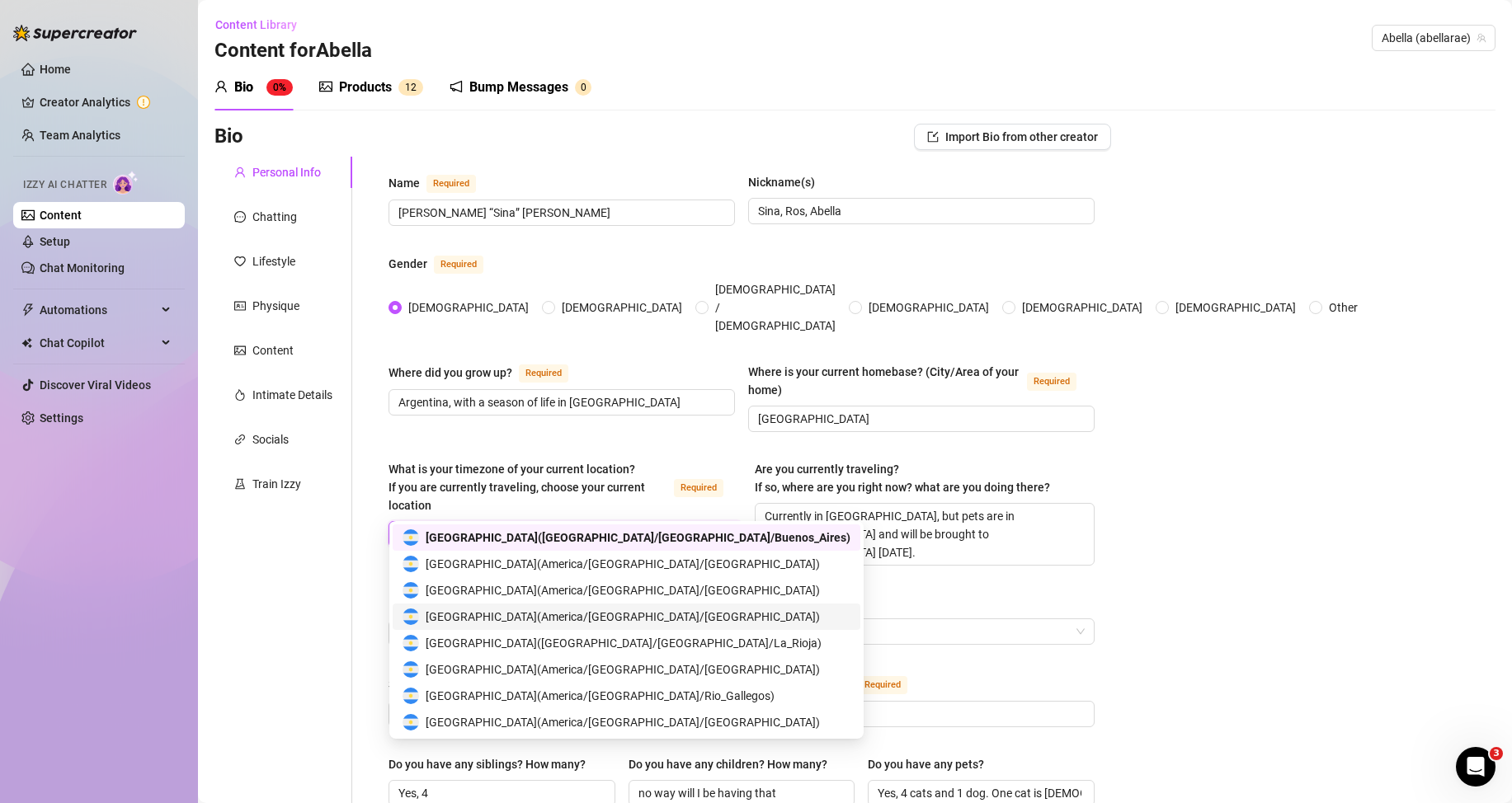
type input "[GEOGRAPHIC_DATA]"
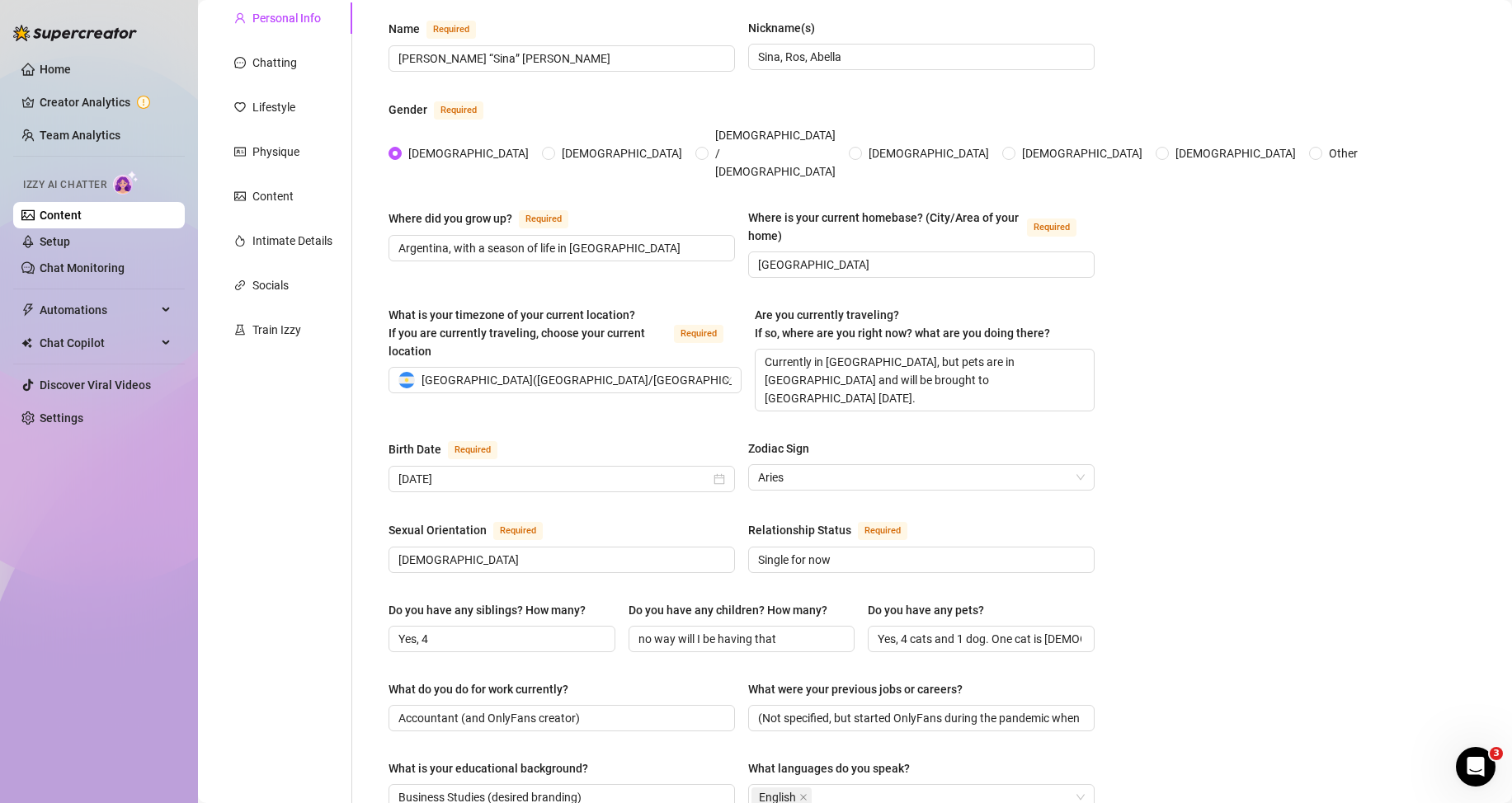
scroll to position [165, 0]
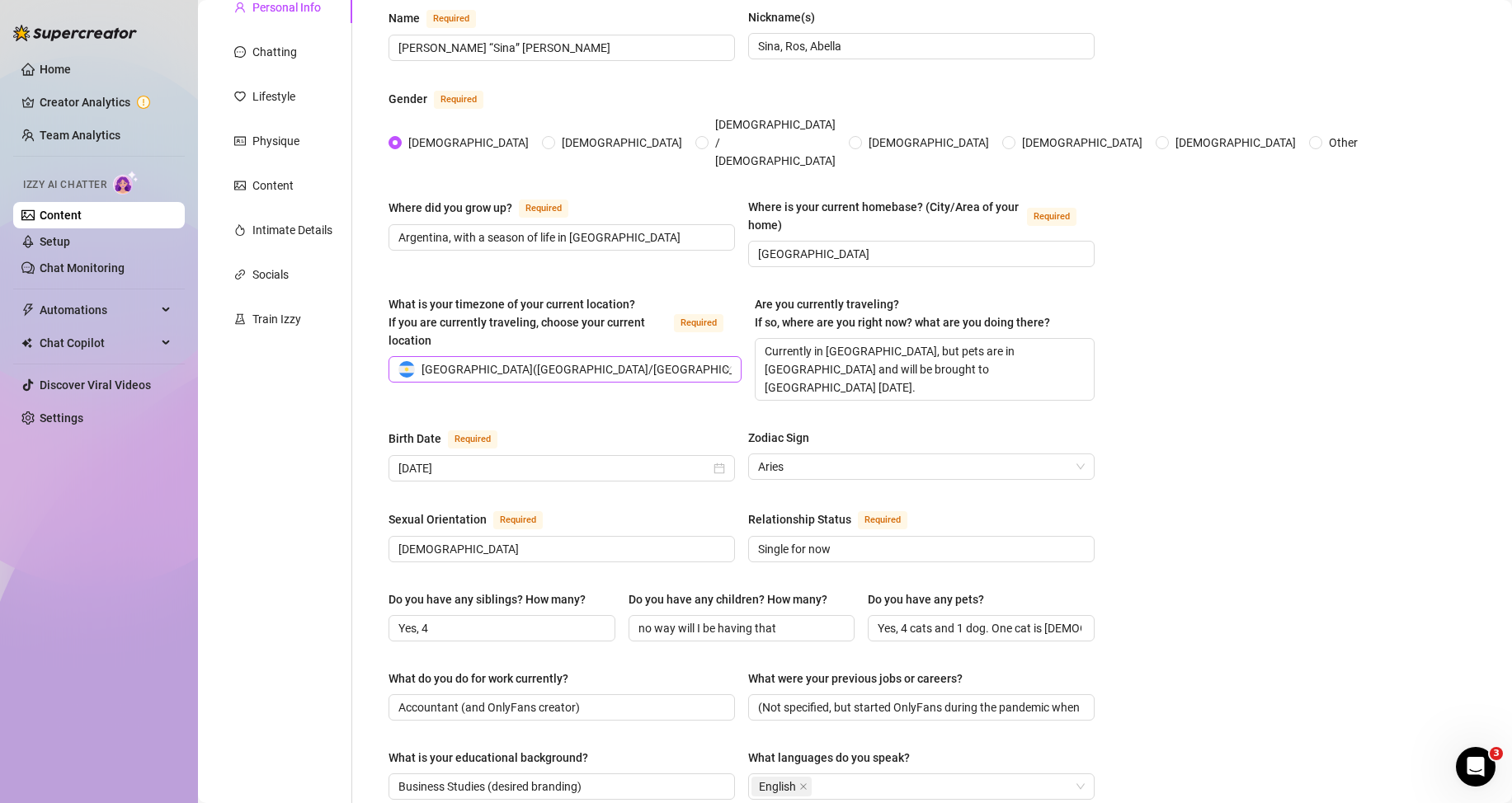
click at [462, 357] on span "[GEOGRAPHIC_DATA] ( [GEOGRAPHIC_DATA]/[GEOGRAPHIC_DATA]/Buenos_Aires )" at bounding box center [632, 369] width 422 height 24
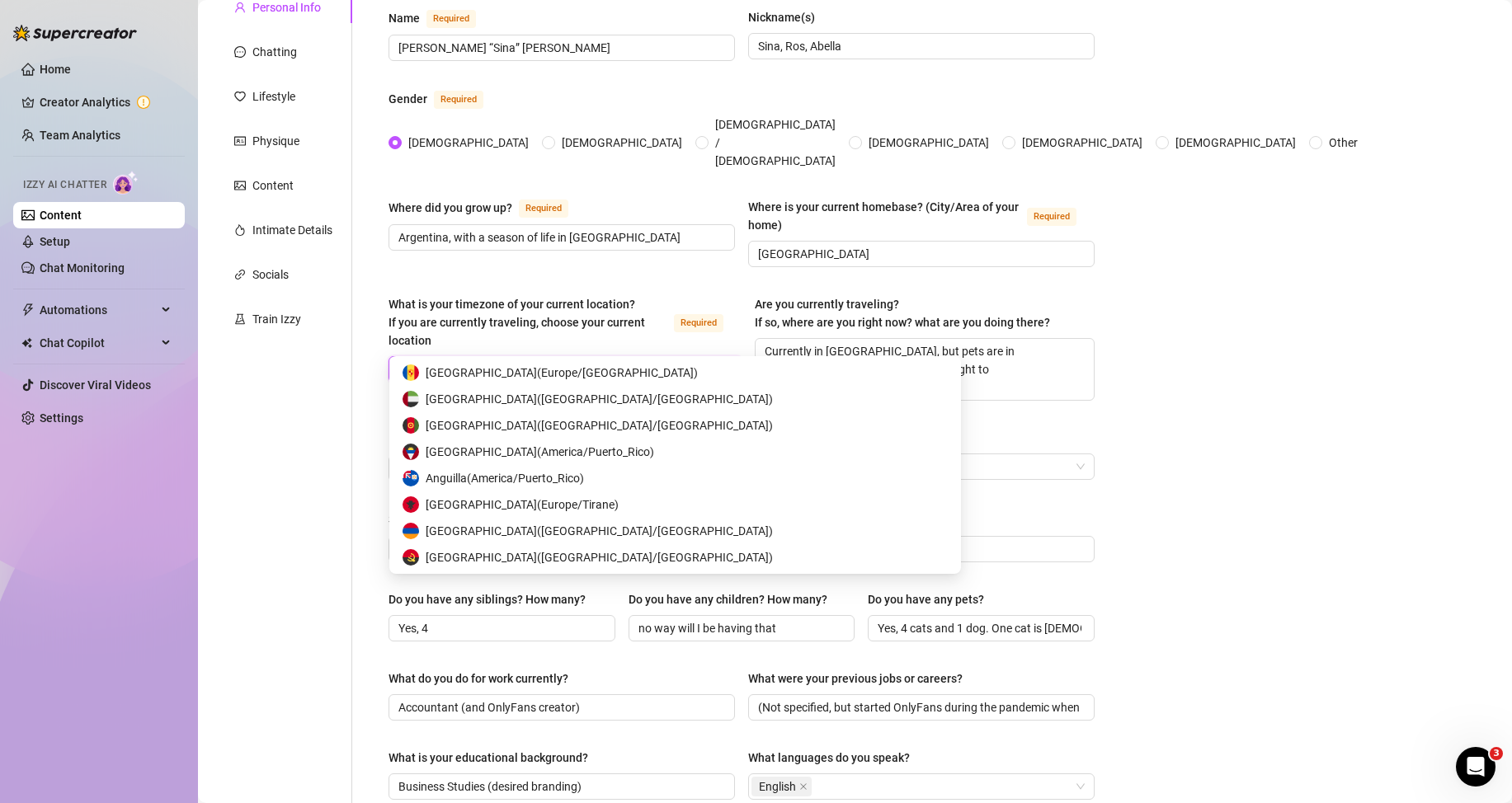
scroll to position [26, 0]
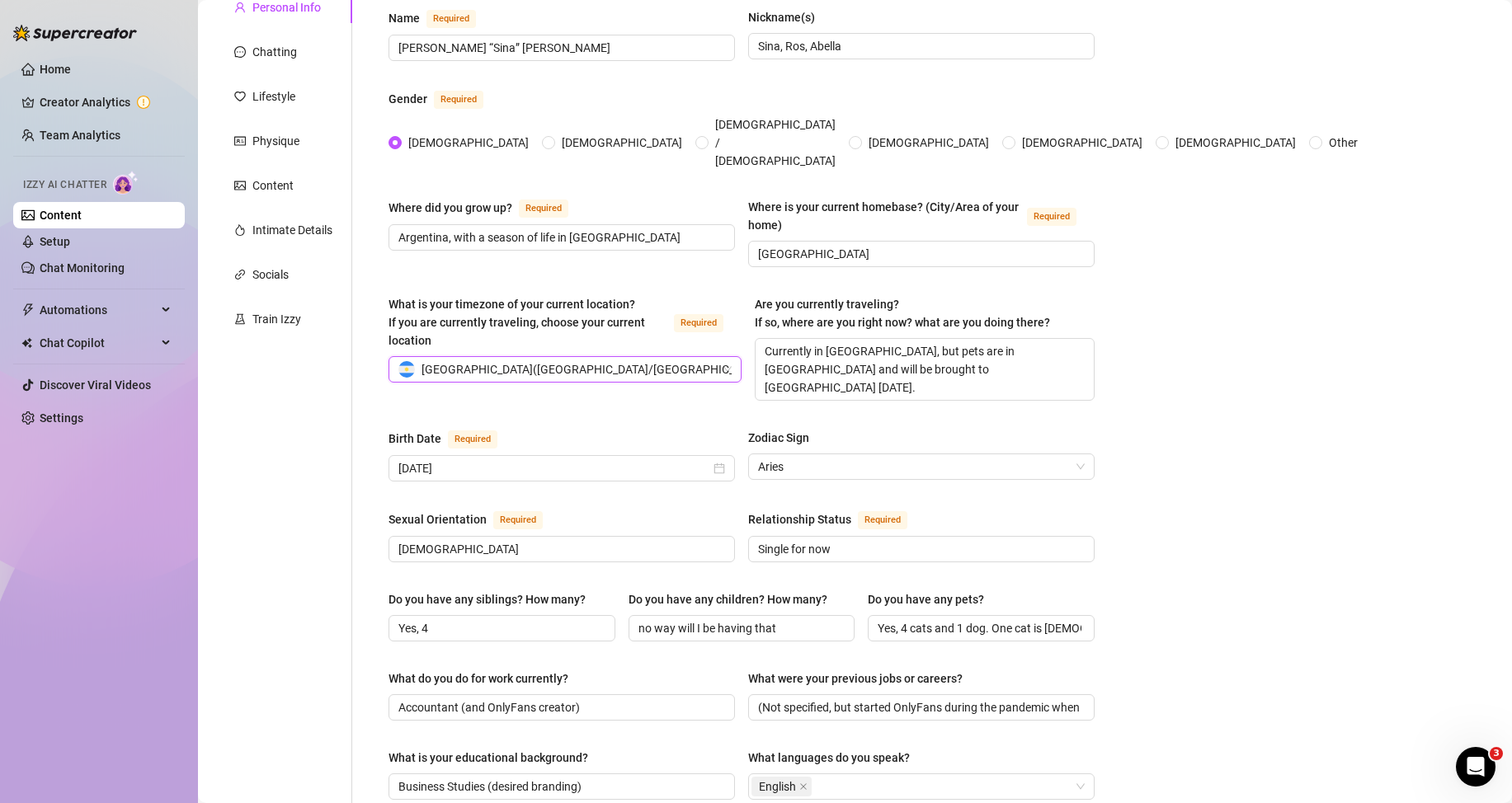
click at [1246, 468] on div "Bio Import Bio from other creator Personal Info Chatting Lifestyle Physique Con…" at bounding box center [855, 700] width 1281 height 1483
click at [952, 347] on textarea "Currently in [GEOGRAPHIC_DATA], but pets are in [GEOGRAPHIC_DATA] and will be b…" at bounding box center [925, 369] width 338 height 61
paste textarea "Not traveling right now. I’m in [GEOGRAPHIC_DATA] and arranging to bring my pet…"
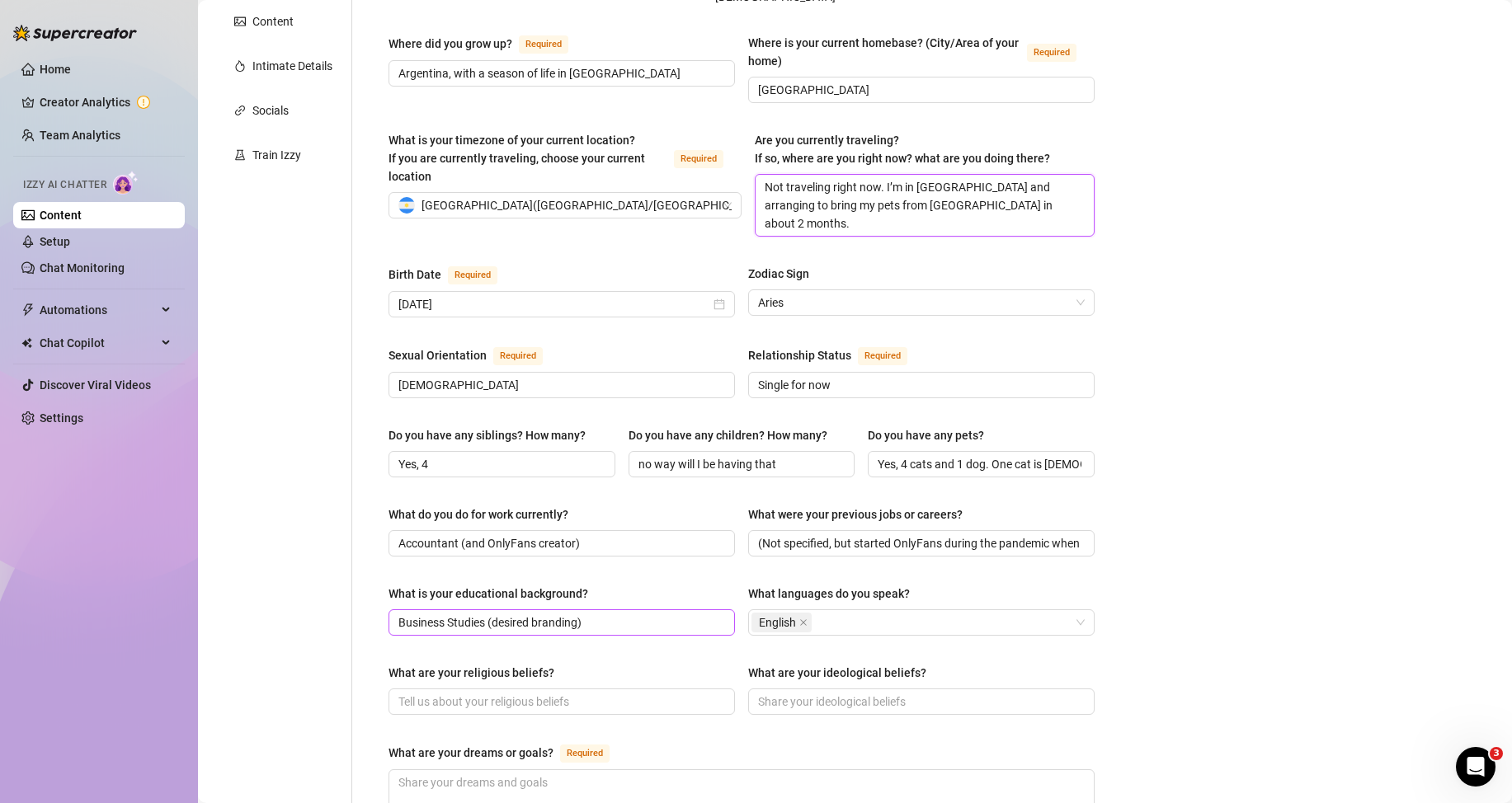
scroll to position [330, 0]
type textarea "Not traveling right now. I’m in [GEOGRAPHIC_DATA] and arranging to bring my pet…"
click at [707, 454] on input "no way will I be having that" at bounding box center [741, 463] width 204 height 18
paste input "No children"
type input "No children"
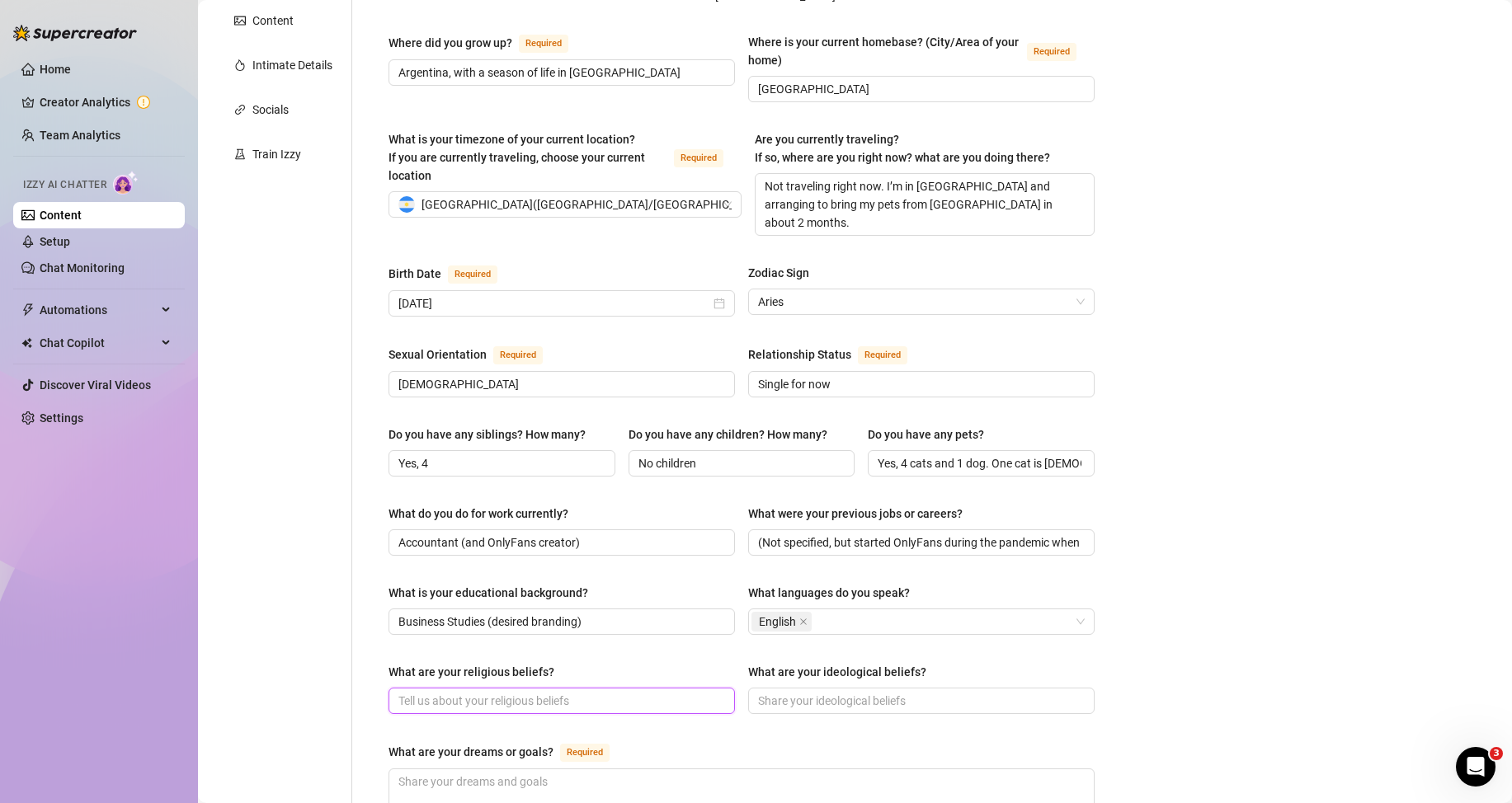
click at [480, 692] on input "What are your religious beliefs?" at bounding box center [560, 700] width 324 height 18
click at [454, 534] on input "Accountant (and OnlyFans creator)" at bounding box center [560, 542] width 324 height 18
paste input "OnlyFans creator and full time content cutie for my fans"
type input "OnlyFans creator and full time content cutie for my fans"
click at [827, 534] on input "(Not specified, but started OnlyFans during the pandemic when she had no job or…" at bounding box center [920, 542] width 324 height 18
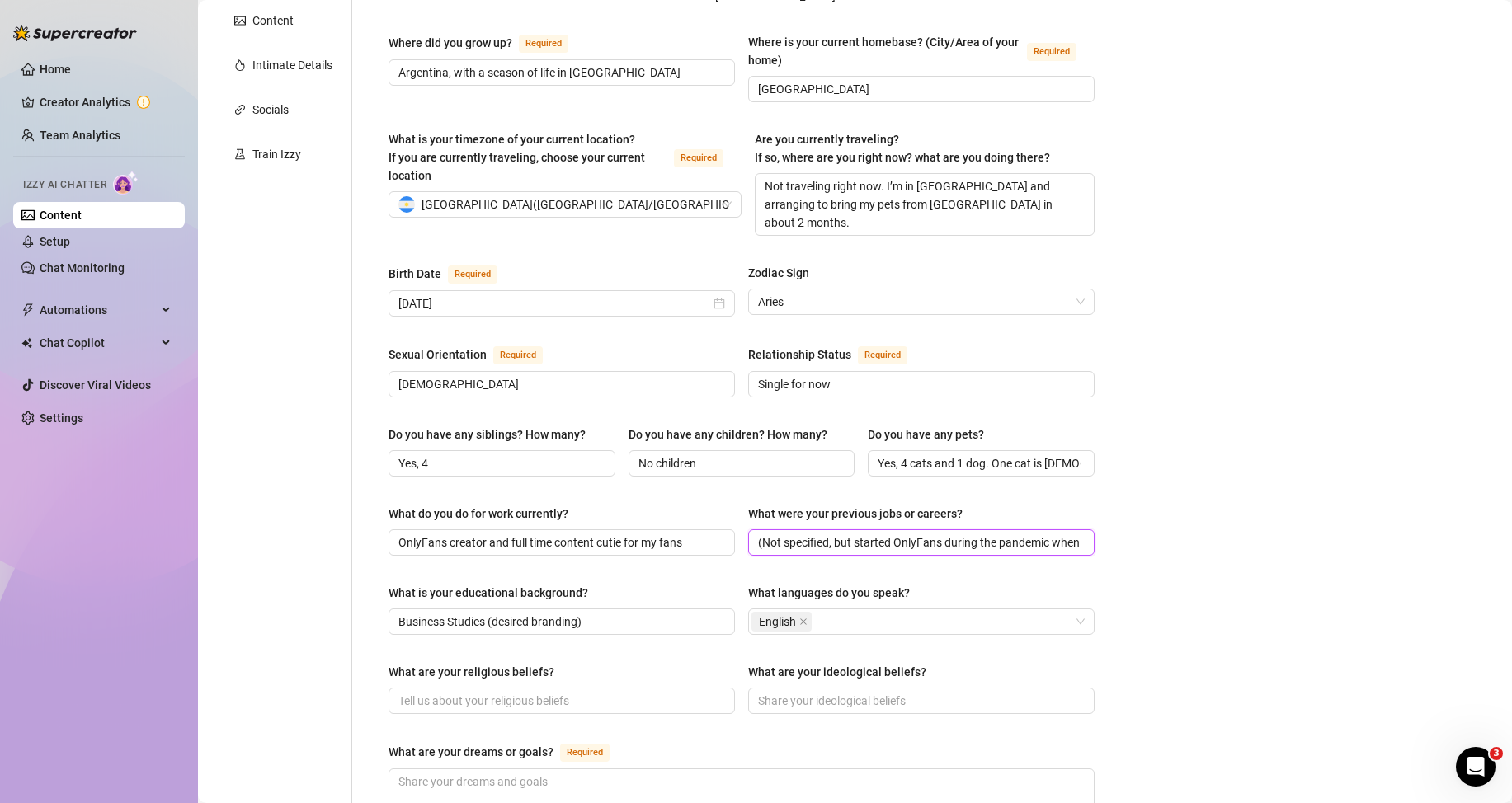
paste input "Business student on the path to accounting. I started OF during the pandemic wh…"
type input "Business student on the path to accounting. I started OF during the pandemic wh…"
click at [557, 692] on input "What are your religious beliefs?" at bounding box center [560, 700] width 324 height 18
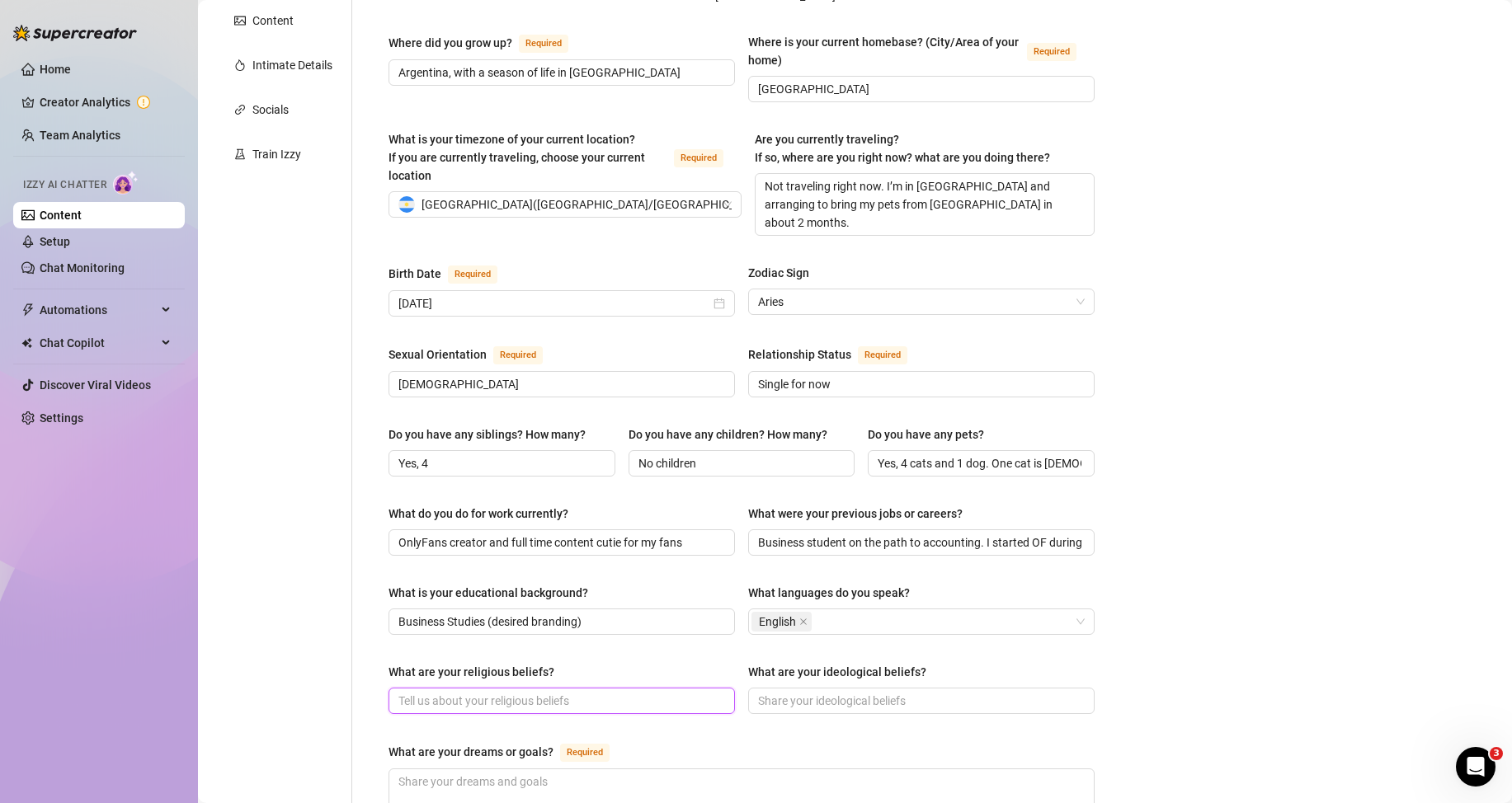
paste input "I don’t label myself. Family, kindness, and gratitude guide me."
type input "I don’t label myself. Family, kindness, and gratitude guide me."
click at [789, 692] on input "What are your ideological beliefs?" at bounding box center [920, 700] width 324 height 18
paste input "Be respectful, work hard, love animals, help family"
type input "Be respectful, work hard, love animals, help family"
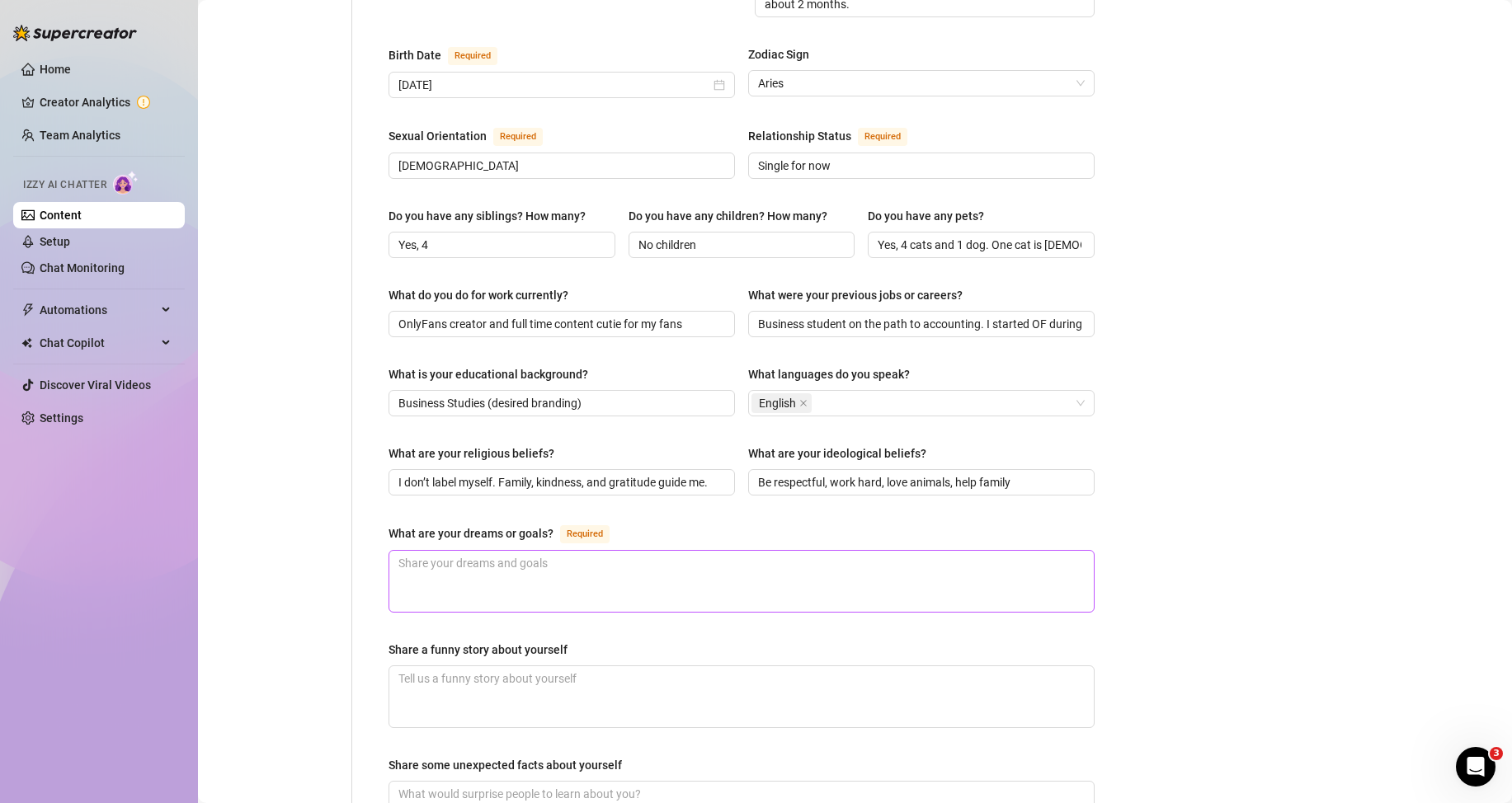
scroll to position [578, 0]
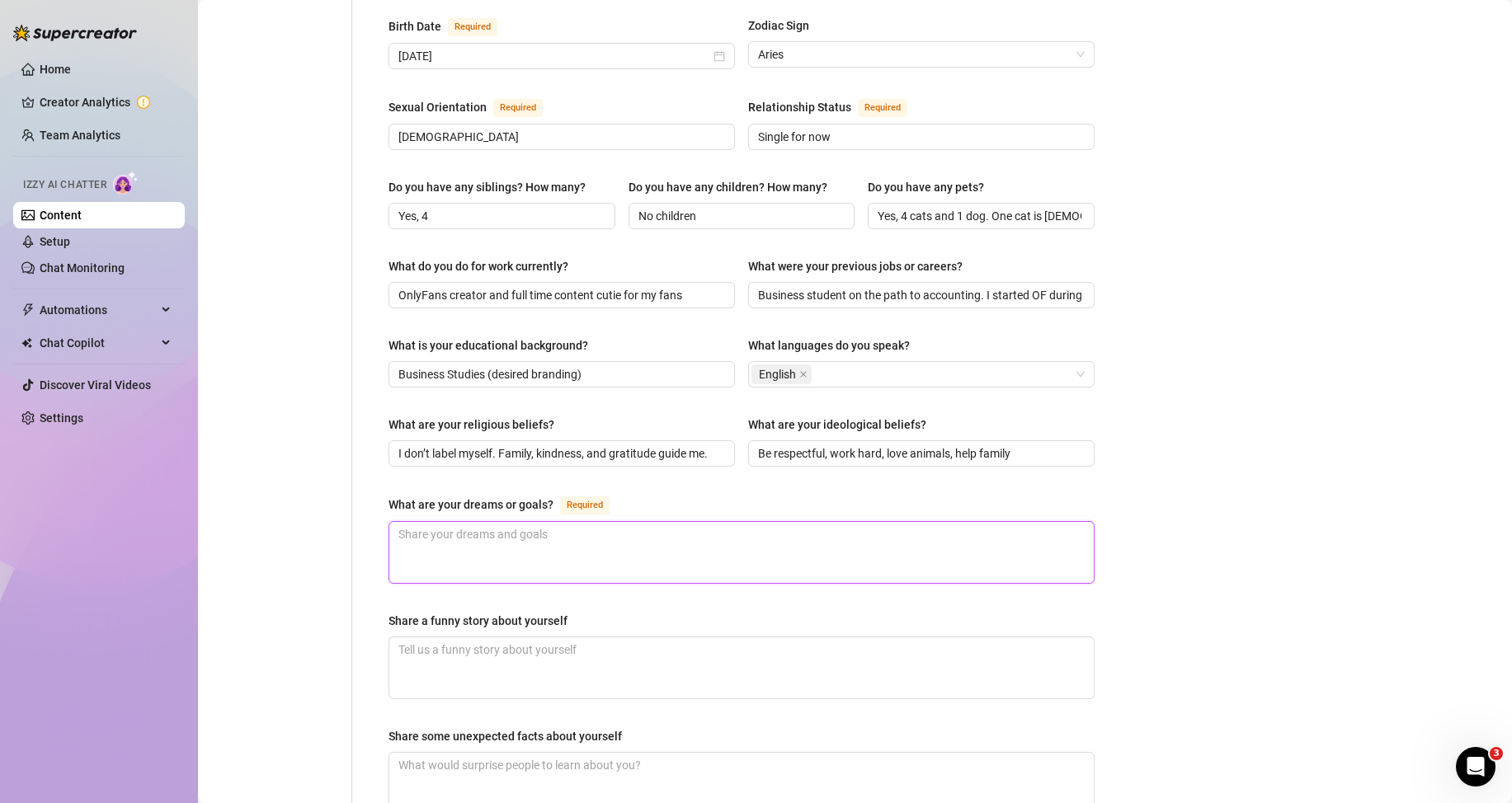
click at [523, 522] on textarea "What are your dreams or goals? Required" at bounding box center [741, 552] width 704 height 61
paste textarea "Buy my own home and support my humble family financially"
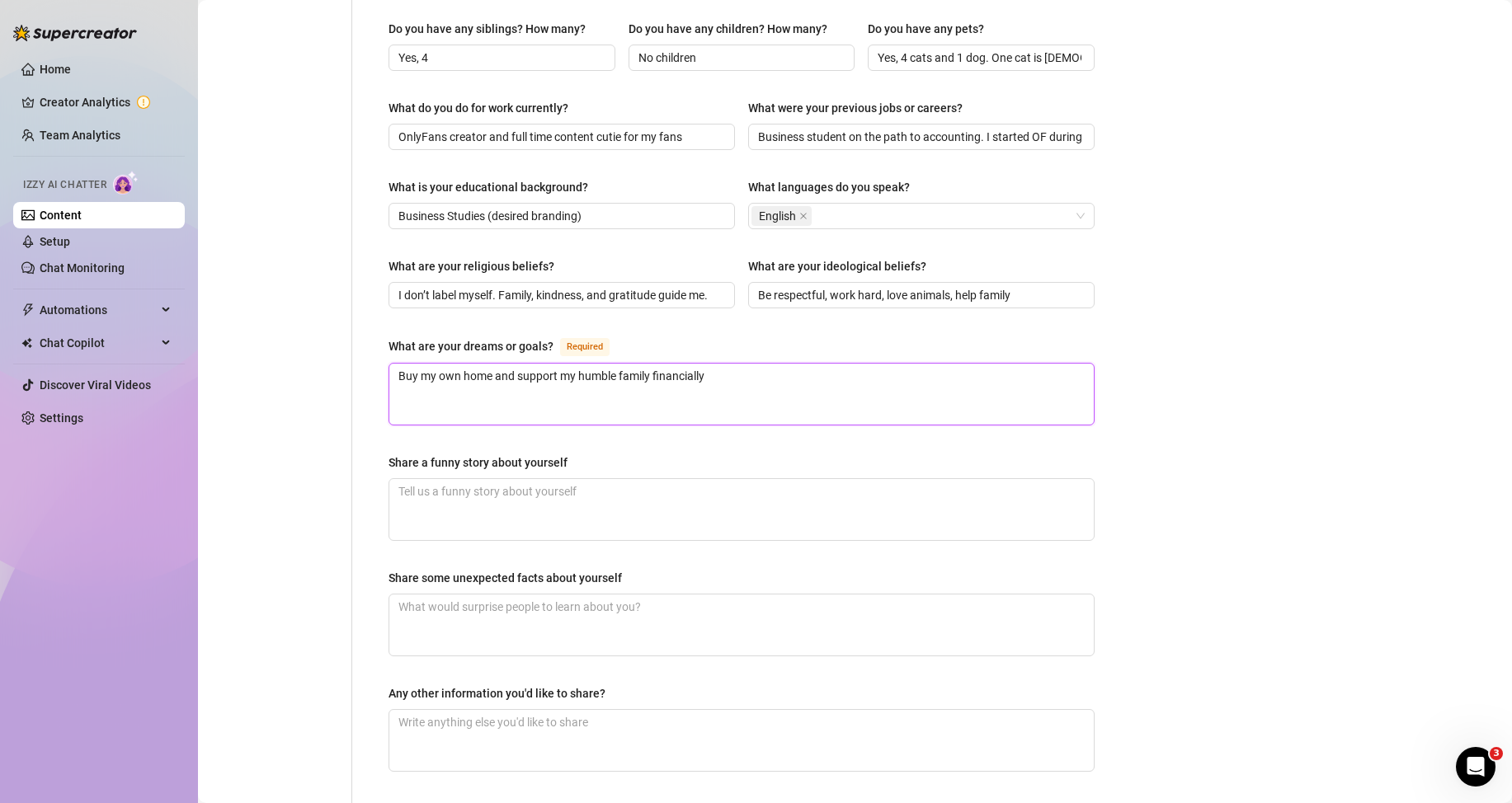
scroll to position [742, 0]
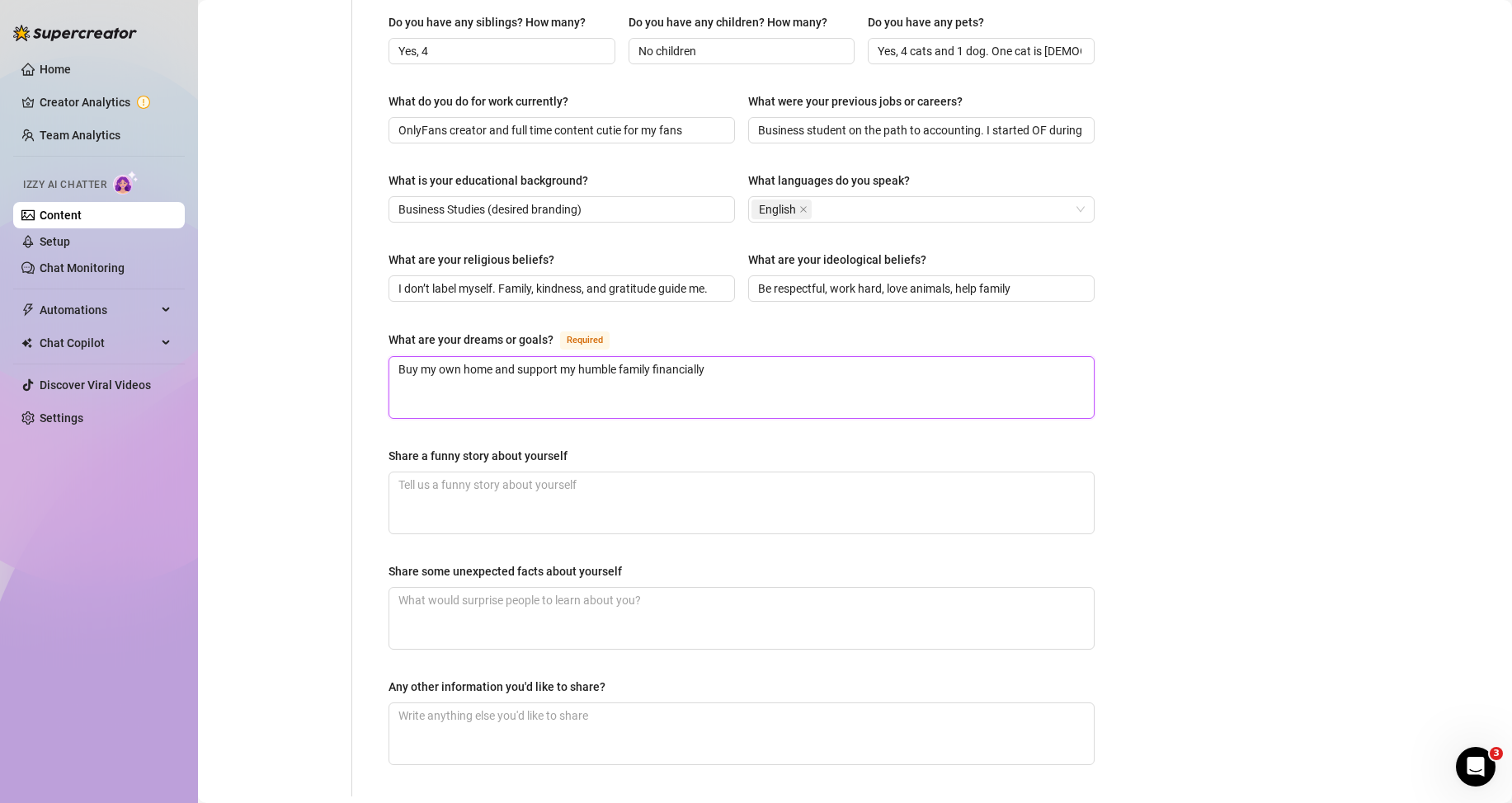
type textarea "Buy my own home and support my humble family financially"
click at [487, 473] on textarea "Share a funny story about yourself" at bounding box center [741, 503] width 704 height 61
paste textarea "I once filmed a spicy costume clip and my cat decided to jump on the bed like a…"
type textarea "I once filmed a spicy costume clip and my cat decided to jump on the bed like a…"
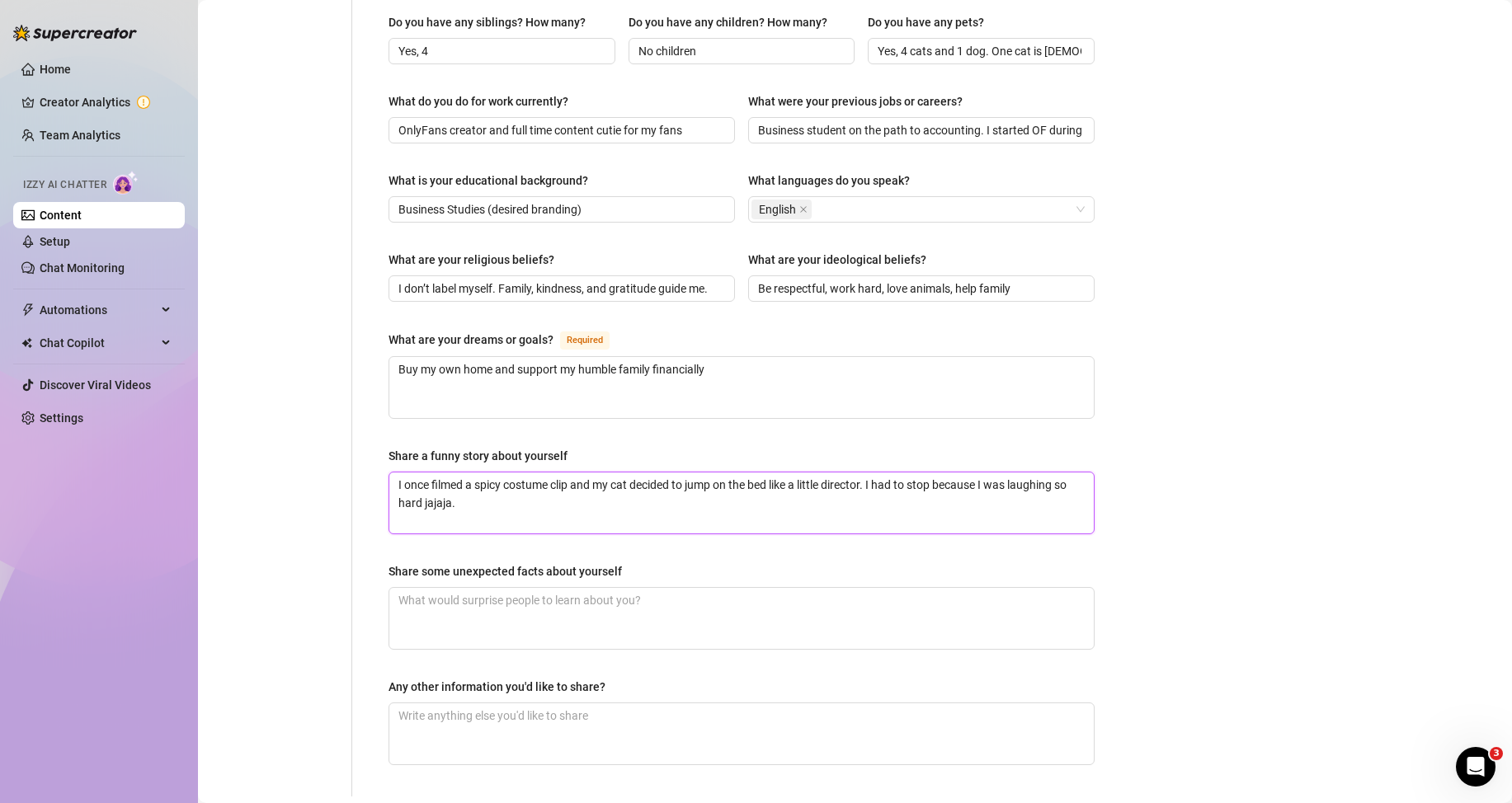
type textarea "I once filmed a spicy costume clip and my cat decided to jump on the bed like a…"
click at [482, 601] on textarea "Share some unexpected facts about yourself" at bounding box center [741, 618] width 704 height 61
paste textarea "I’m extroverted but I love reading quietly. I have 9 tattoos, most are for my f…"
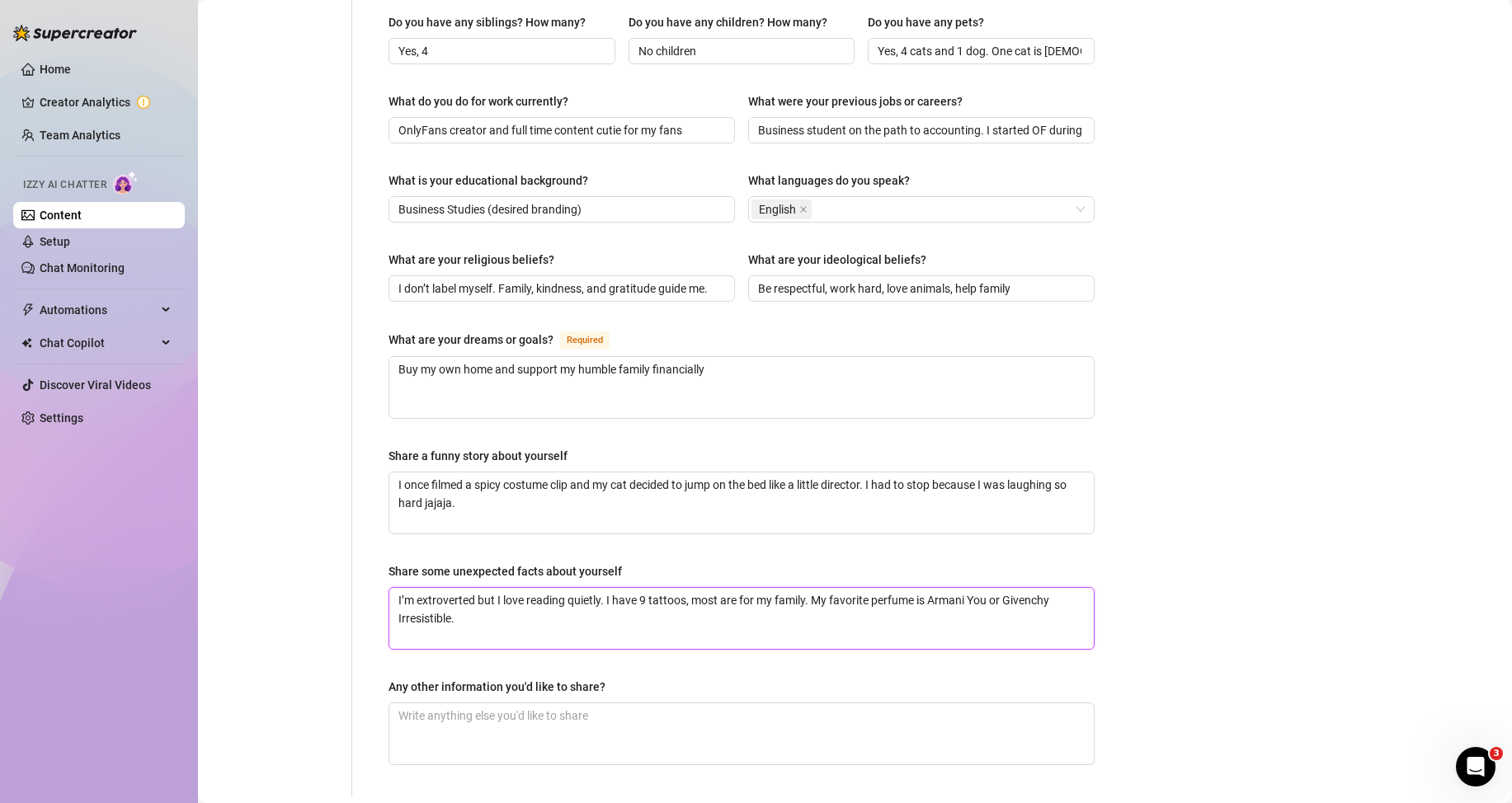
type textarea "I’m extroverted but I love reading quietly. I have 9 tattoos, most are for my f…"
click at [496, 704] on textarea "Any other information you'd like to share?" at bounding box center [741, 734] width 704 height 61
paste textarea "Every 15 days I care for a sick relative for about a week. My schedule can shif…"
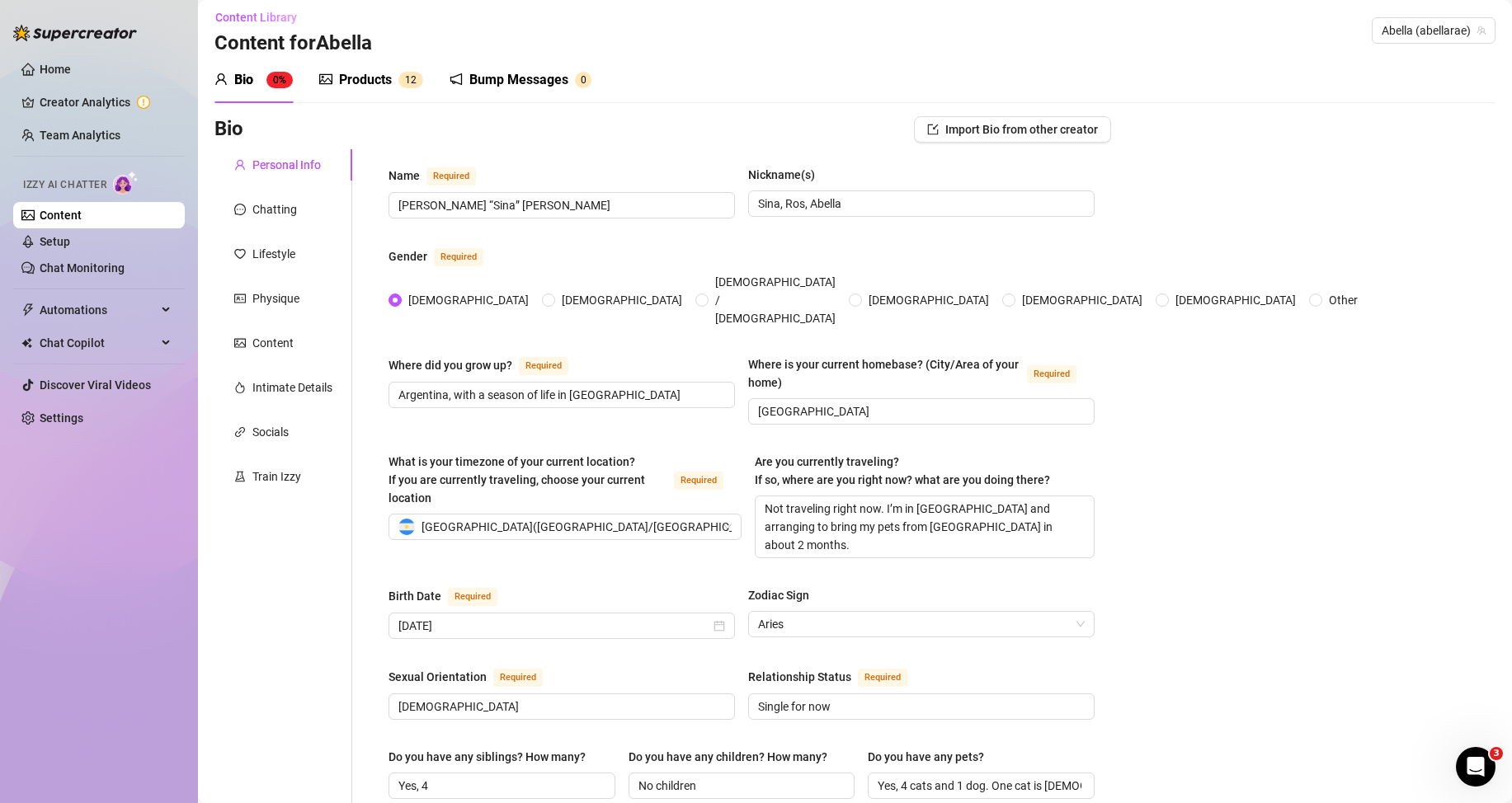
scroll to position [0, 0]
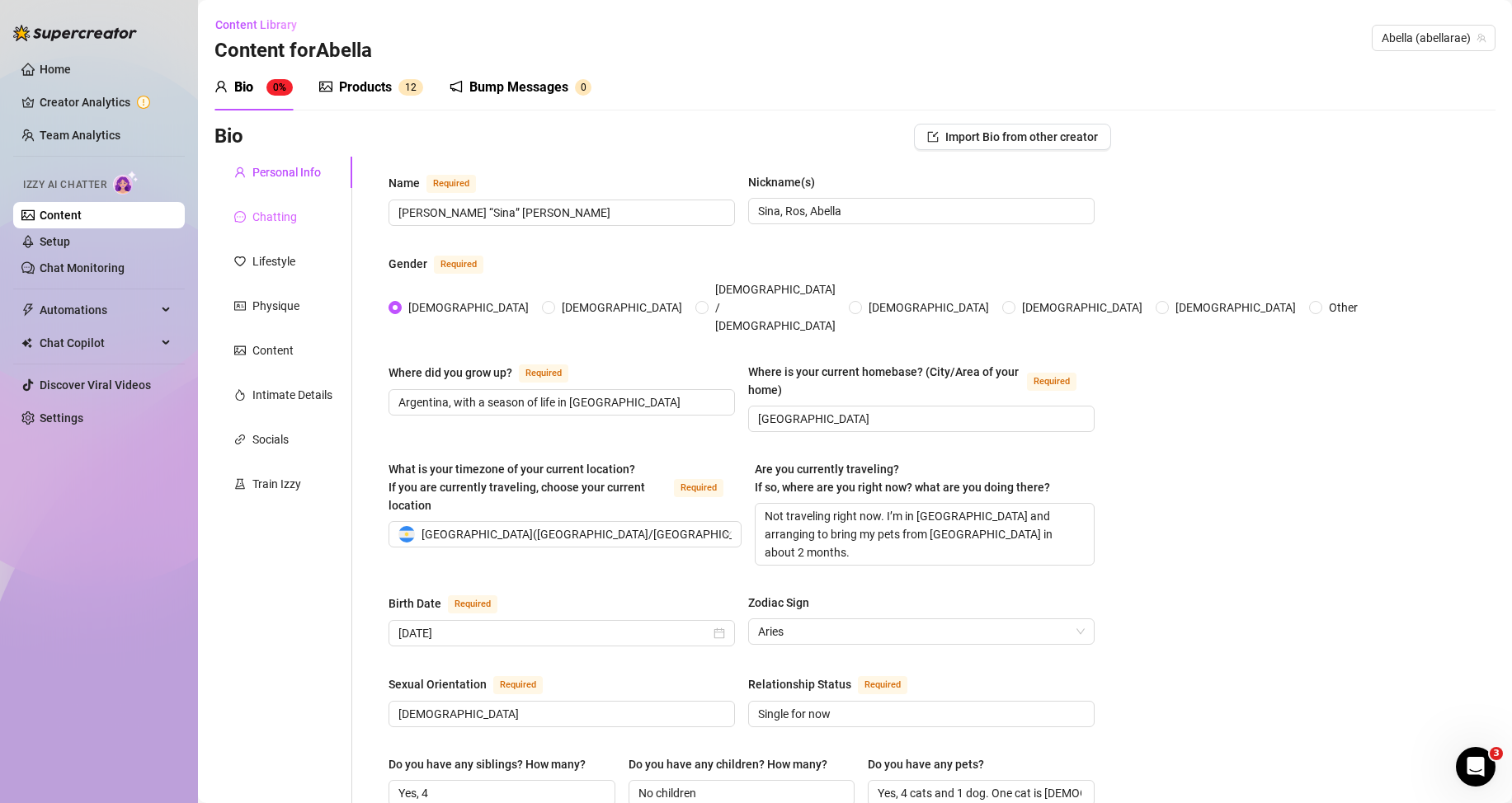
type textarea "Every 15 days I care for a sick relative for about a week. My schedule can shif…"
click at [269, 221] on div "Chatting" at bounding box center [275, 216] width 45 height 18
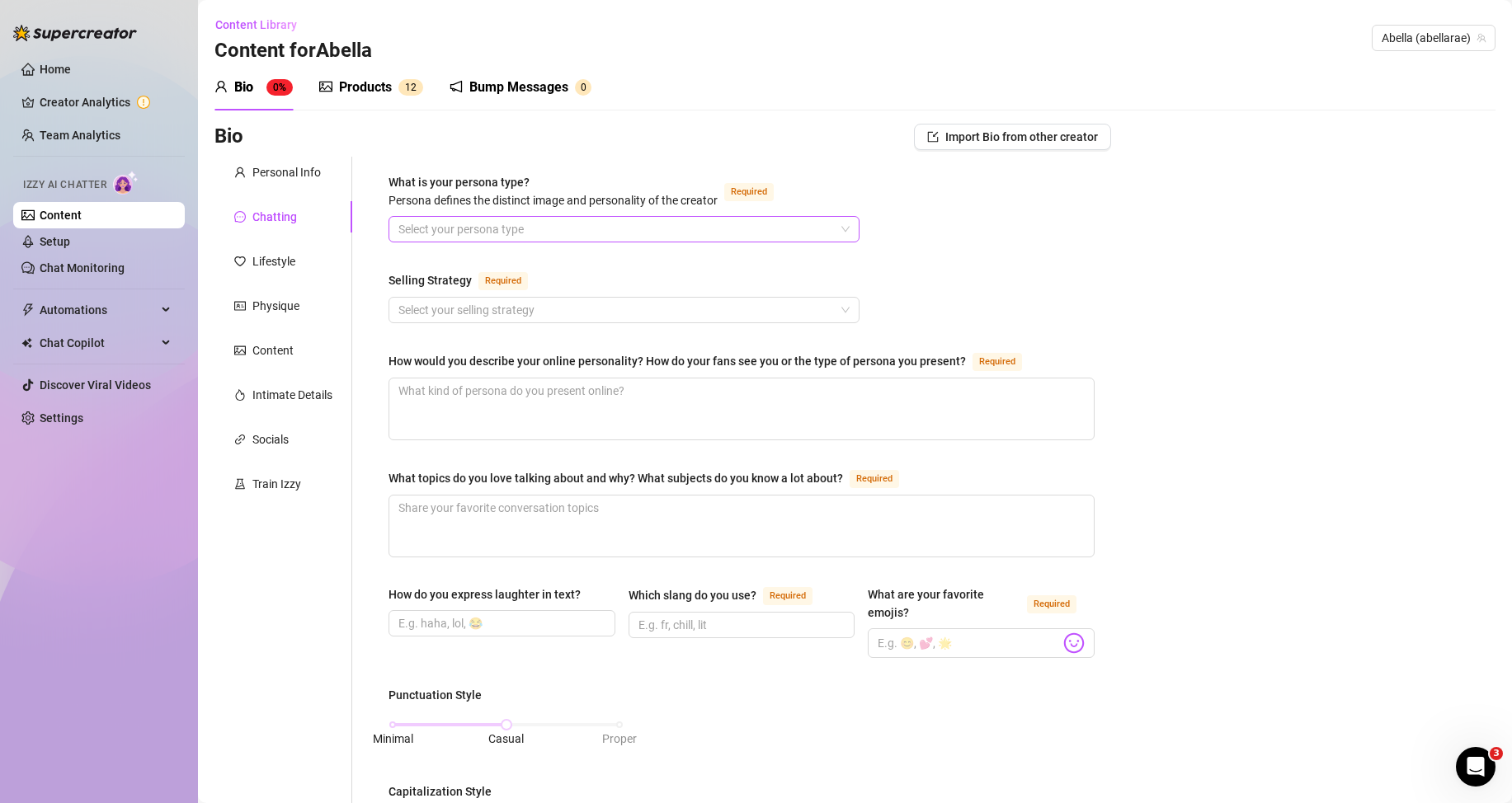
click at [432, 222] on input "What is your persona type? [PERSON_NAME] defines the distinct image and persona…" at bounding box center [616, 229] width 437 height 24
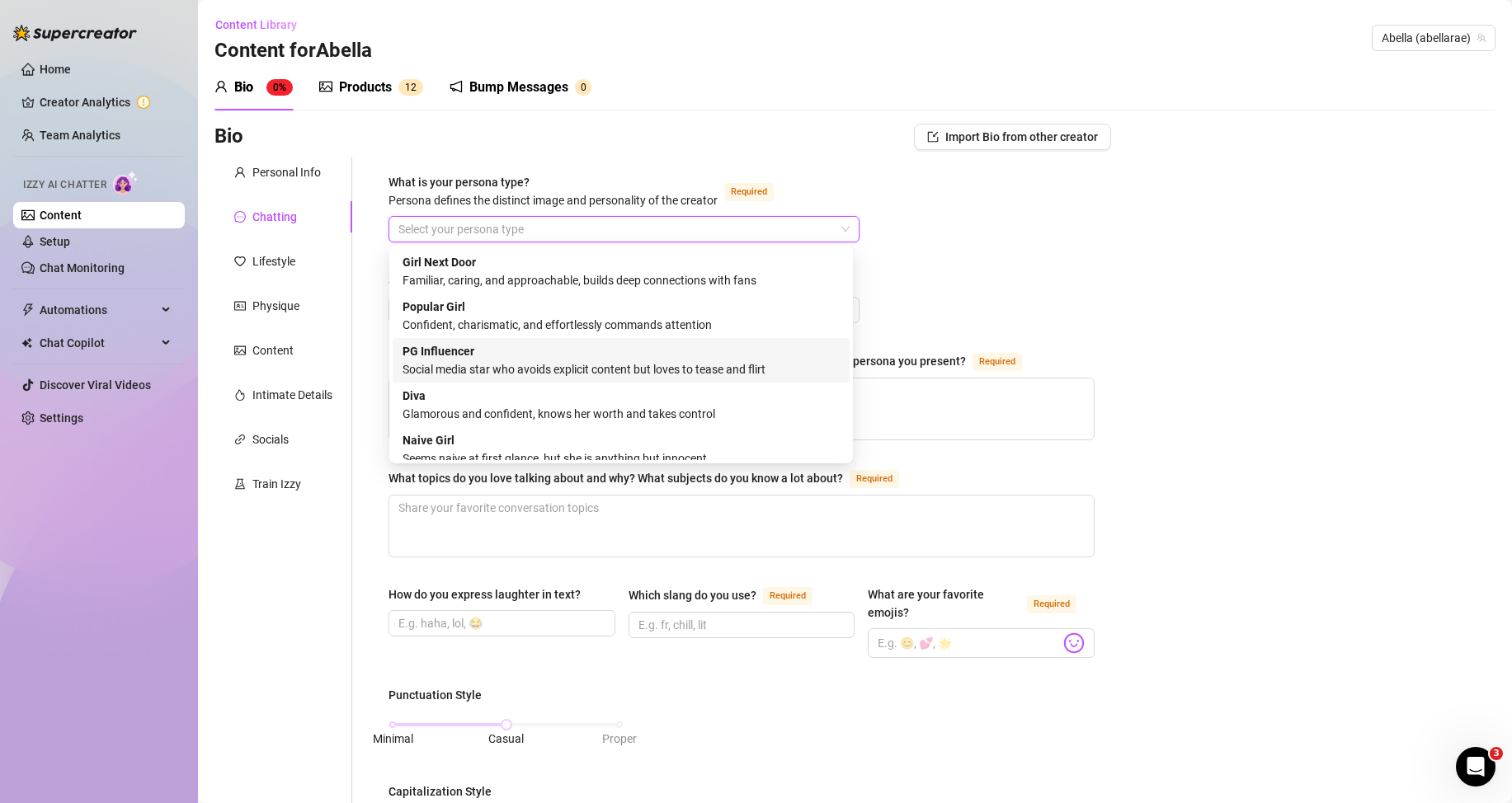
click at [780, 353] on div "PG Influencer Social media star who avoids explicit content but loves to tease …" at bounding box center [622, 360] width 438 height 36
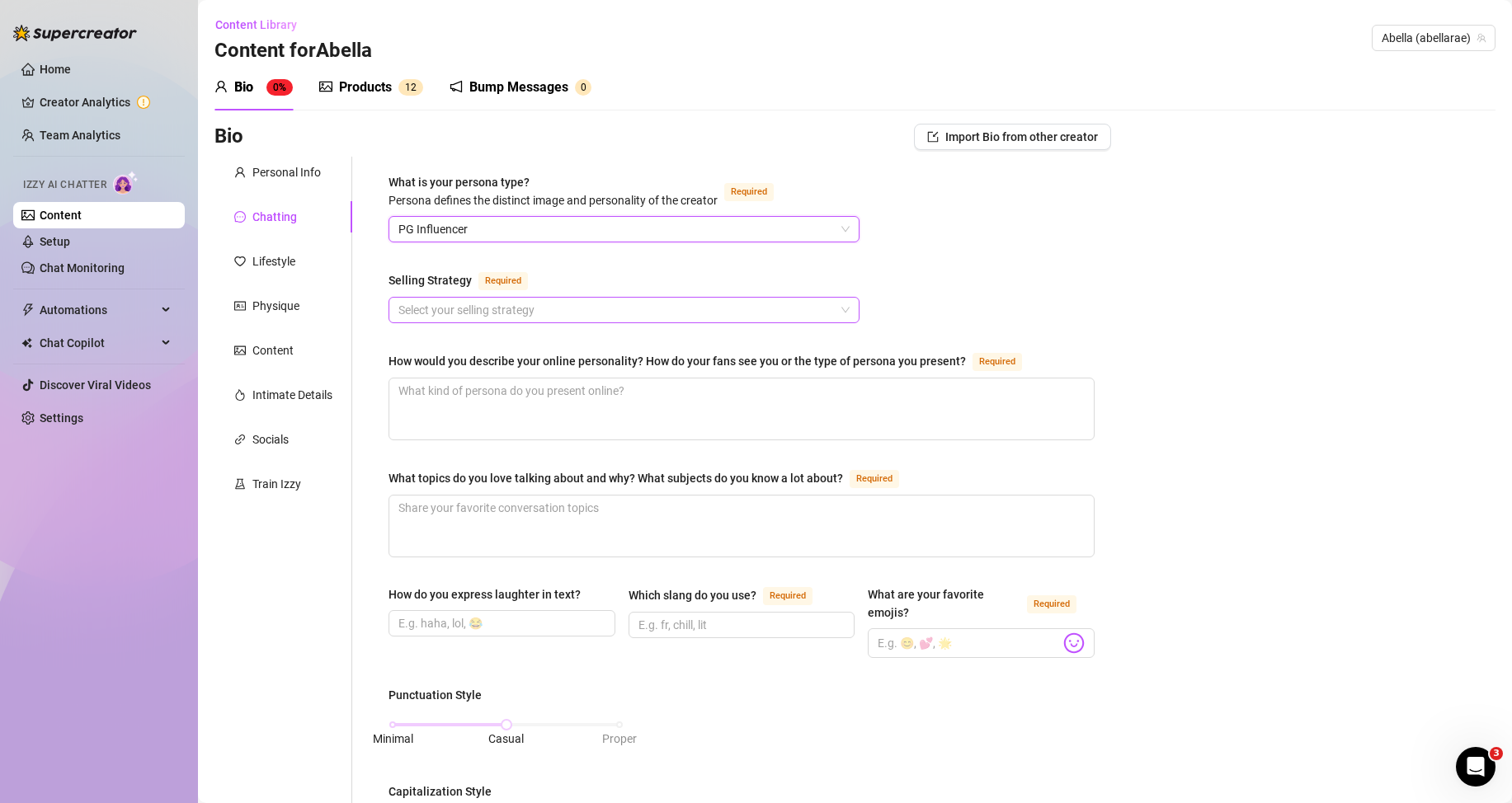
click at [468, 309] on input "Selling Strategy Required" at bounding box center [616, 310] width 437 height 24
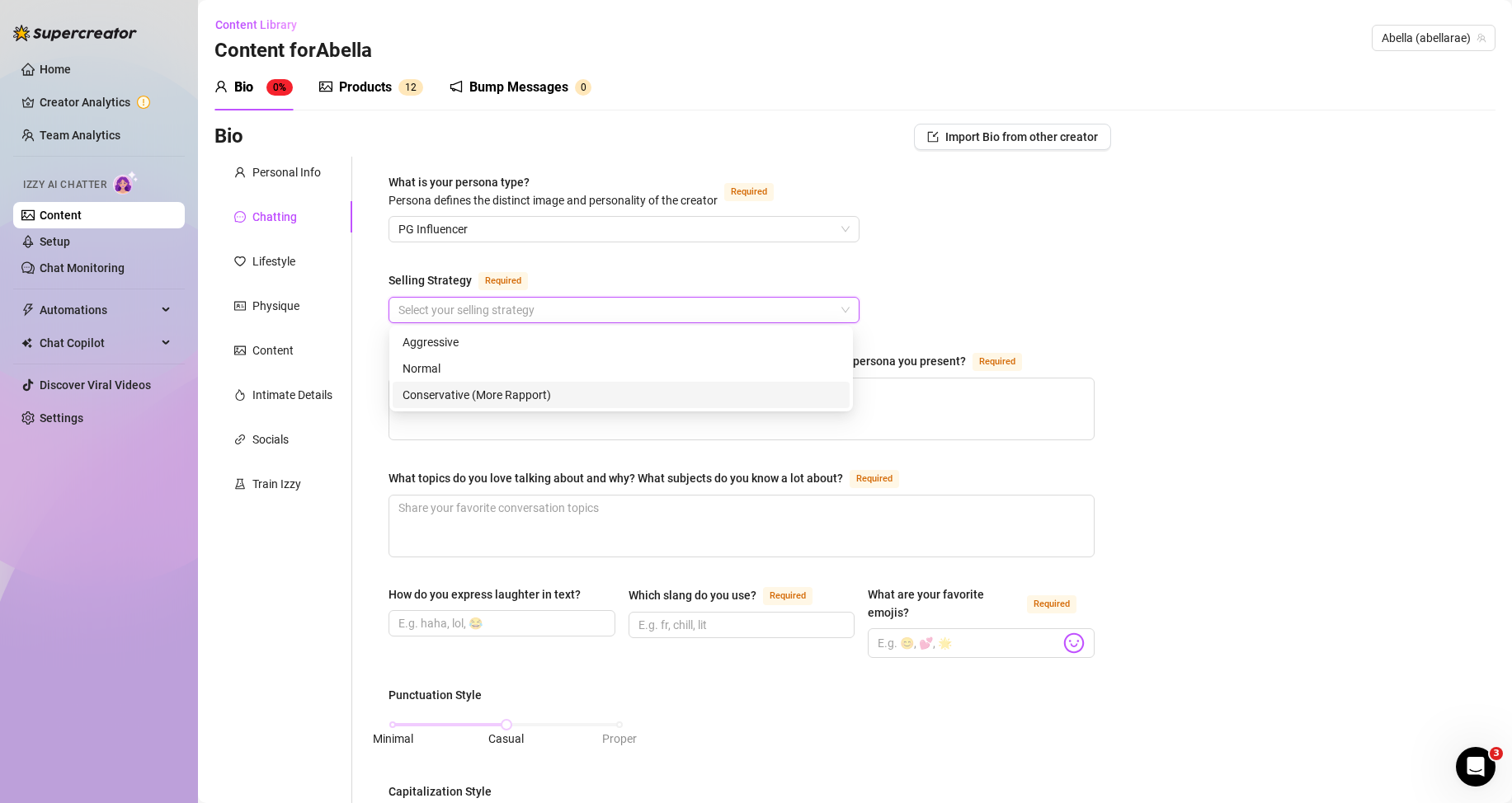
click at [478, 396] on div "Conservative (More Rapport)" at bounding box center [622, 394] width 438 height 18
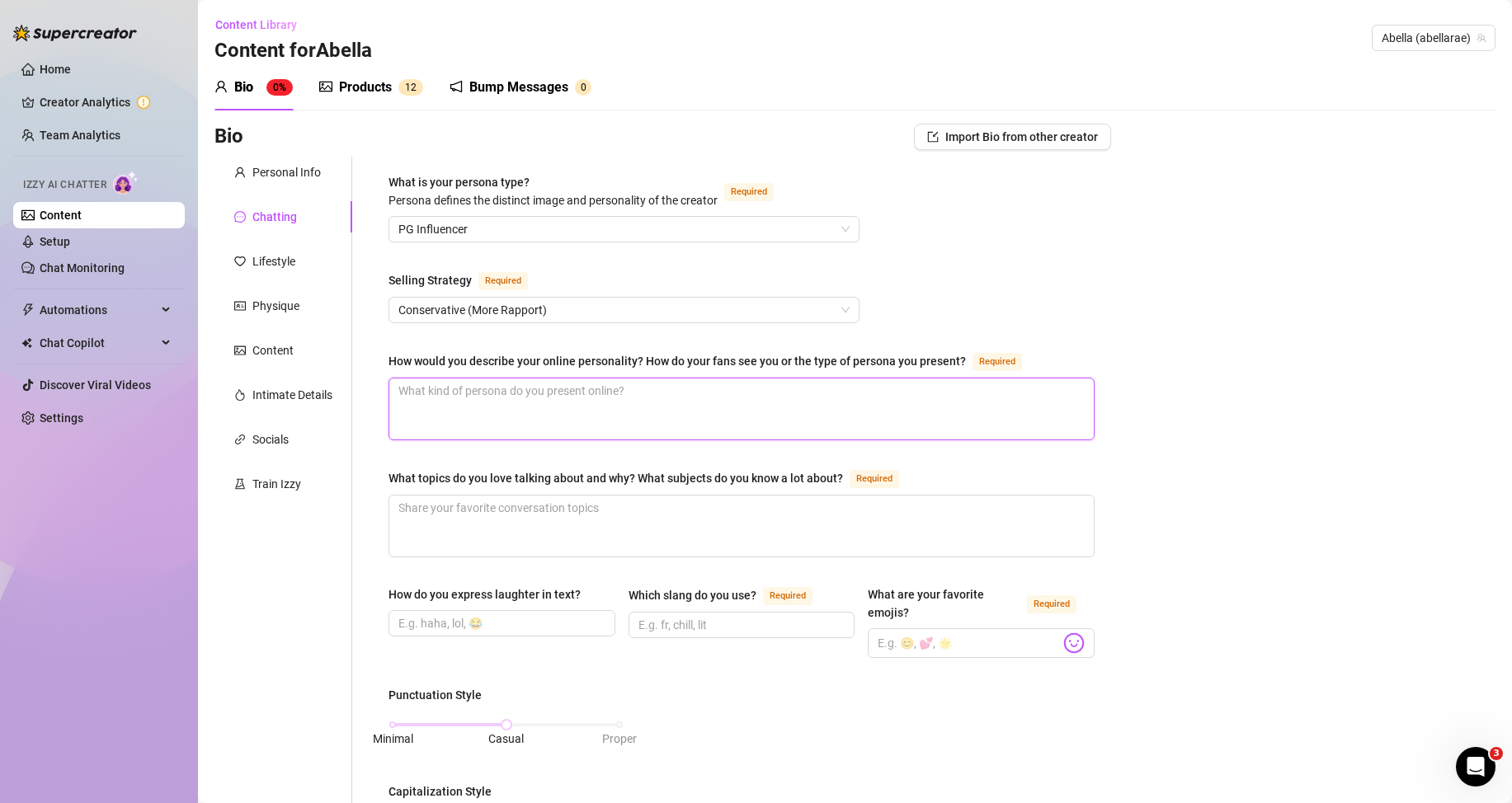
click at [574, 388] on textarea "How would you describe your online personality? How do your fans see you or the…" at bounding box center [741, 409] width 704 height 61
paste textarea "bubbly, kind, sometimes a baby girl, sometimes very adult depending on my mood …"
type textarea "bubbly, kind, sometimes a baby girl, sometimes very adult depending on my mood …"
click at [462, 508] on textarea "What topics do you love talking about and why? What subjects do you know a lot …" at bounding box center [741, 525] width 704 height 61
paste textarea "Pets, beach and sun, fragrances, [PERSON_NAME], travel, family food like milane…"
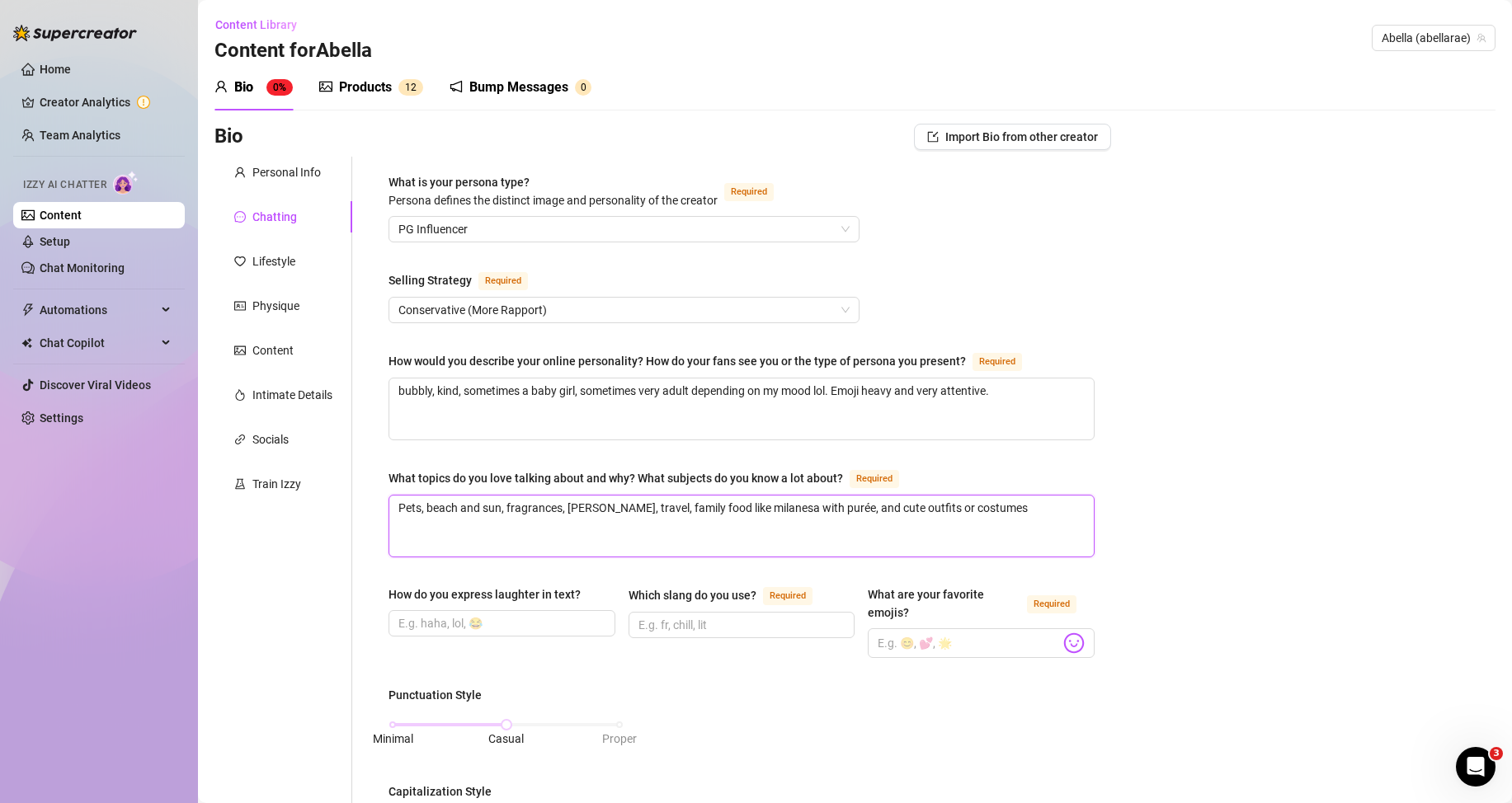
type textarea "Pets, beach and sun, fragrances, [PERSON_NAME], travel, family food like milane…"
click at [466, 612] on span at bounding box center [502, 624] width 227 height 26
paste input "jajaja, lol, hehe"
type input "jajaja, lol, hehe"
click at [724, 623] on input "Which slang do you use? Required" at bounding box center [741, 624] width 204 height 18
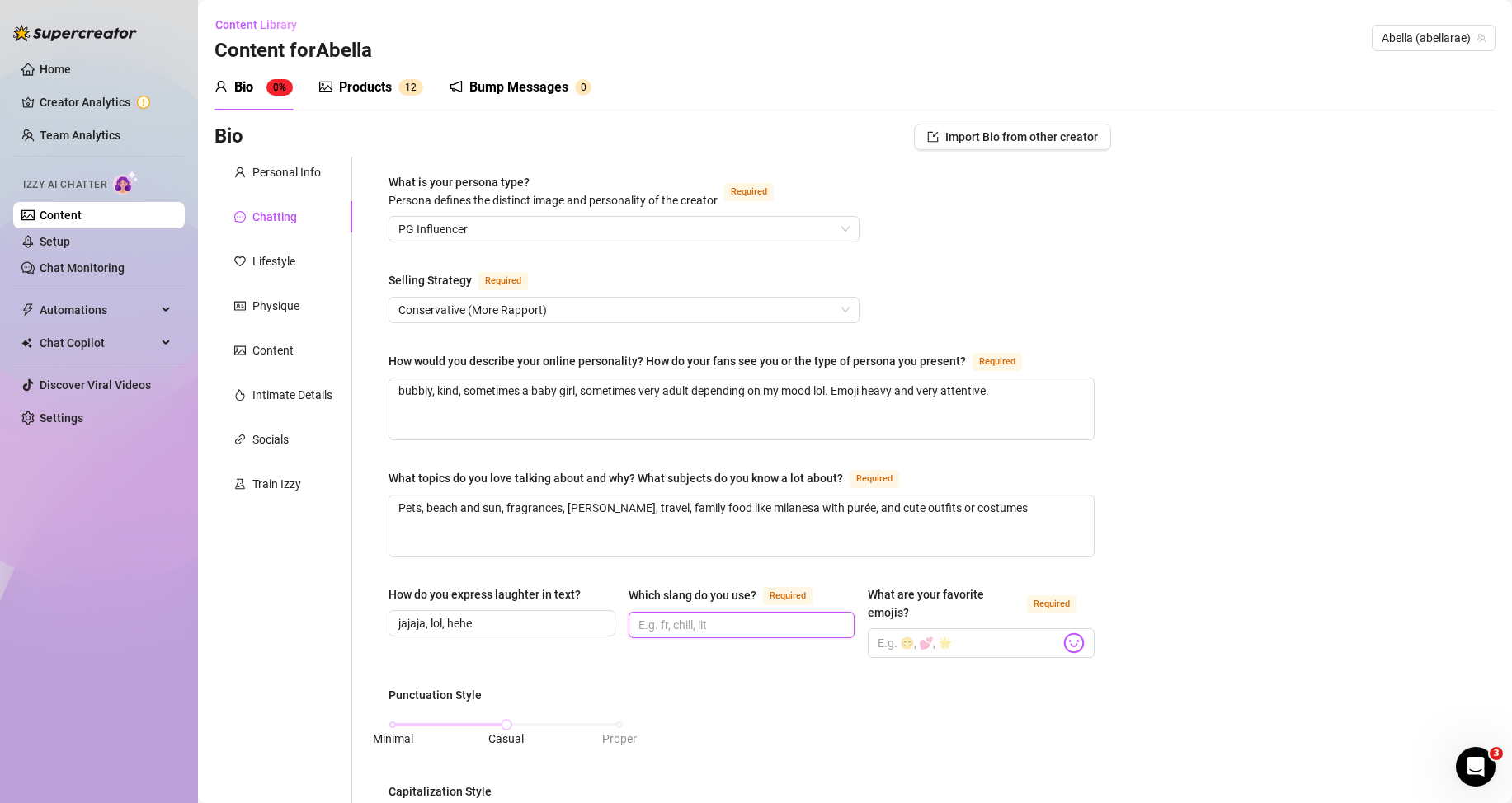
paste input "Spanglish like “amor,” “bb,” “ayy,” “omg,” “wtf” when I’m dramatic"
type input "Spanglish like “amor,” “bb,” “ayy,” “omg,” “wtf” when I’m dramatic"
click at [916, 638] on input "What are your favorite emojis? Required" at bounding box center [969, 643] width 182 height 22
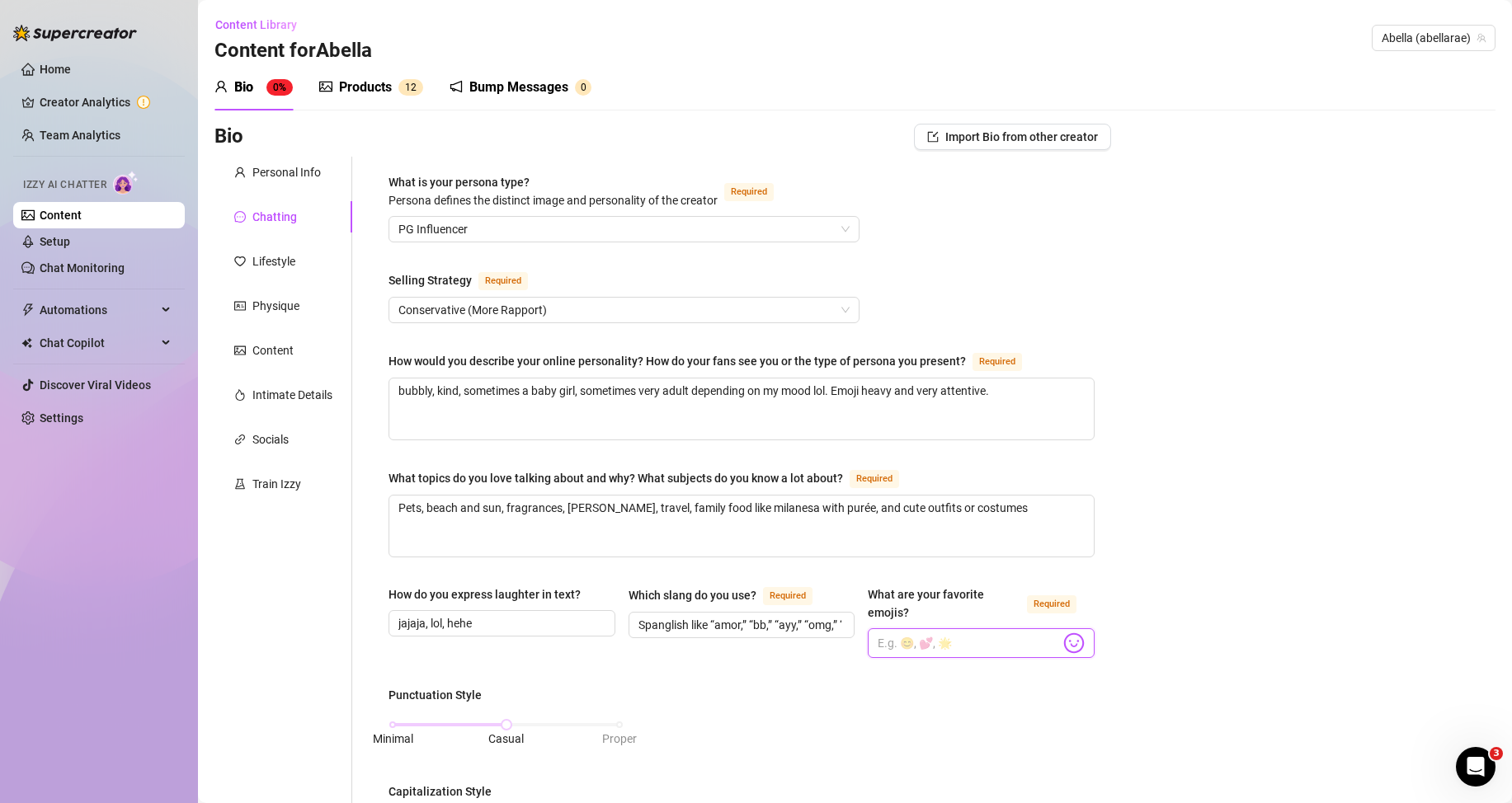
paste input "😽💕😍🥺😘"
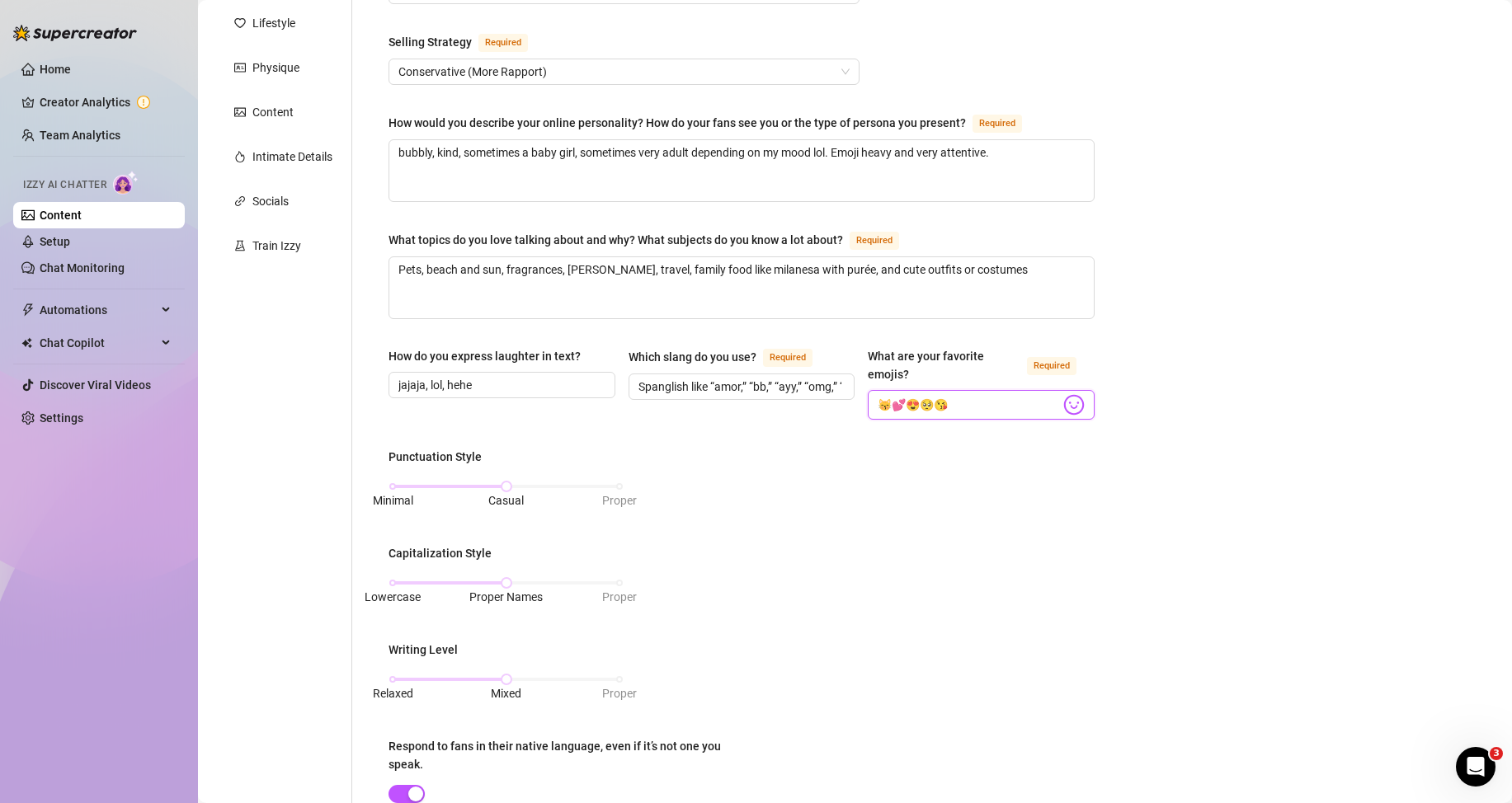
scroll to position [248, 0]
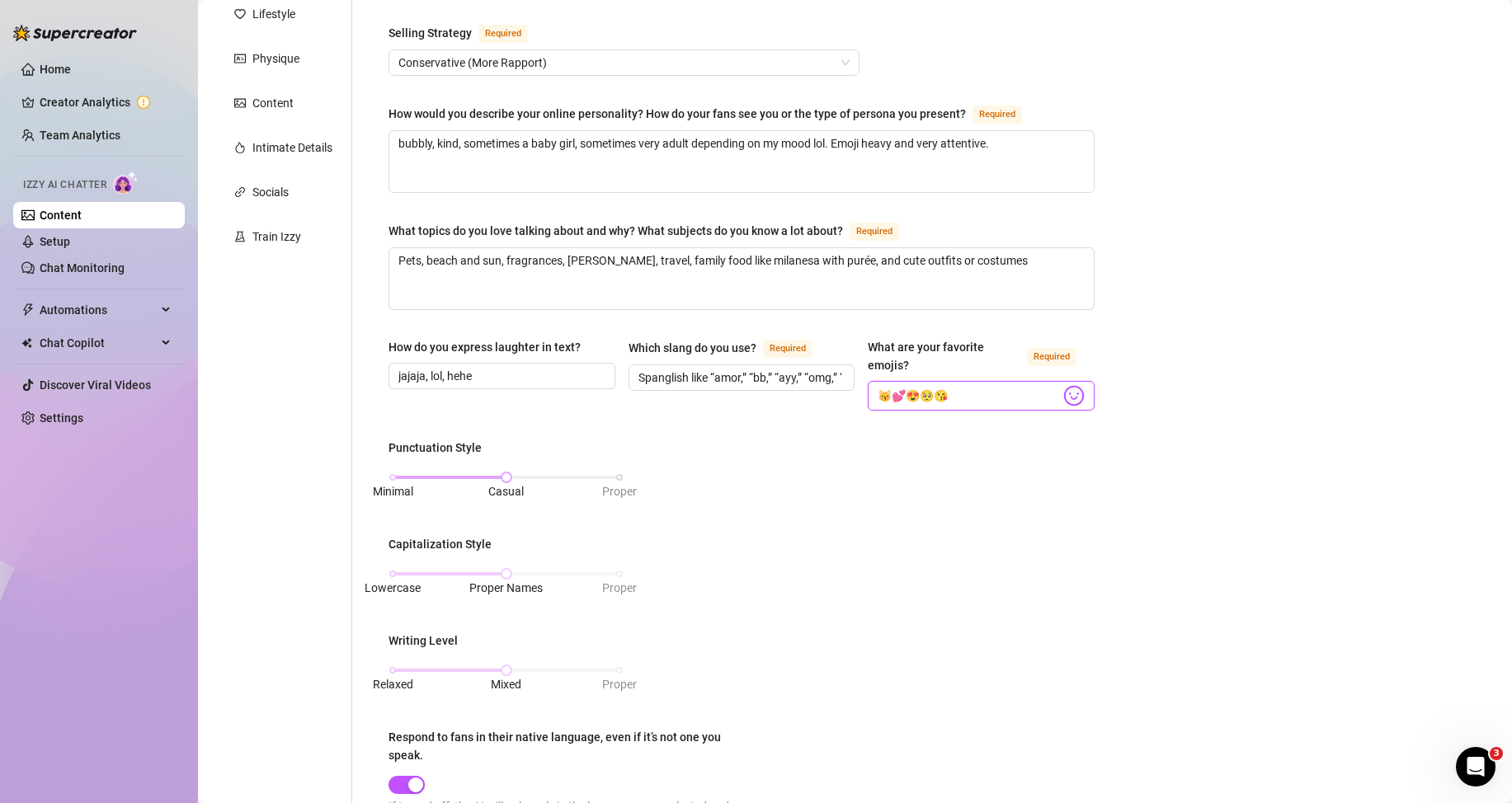
type input "😽💕😍🥺😘"
click at [400, 482] on span "Minimal" at bounding box center [393, 491] width 40 height 18
click at [406, 564] on div "Lowercase Proper Names Proper" at bounding box center [506, 581] width 235 height 44
click at [396, 569] on div "Lowercase Proper Names Proper" at bounding box center [506, 574] width 227 height 10
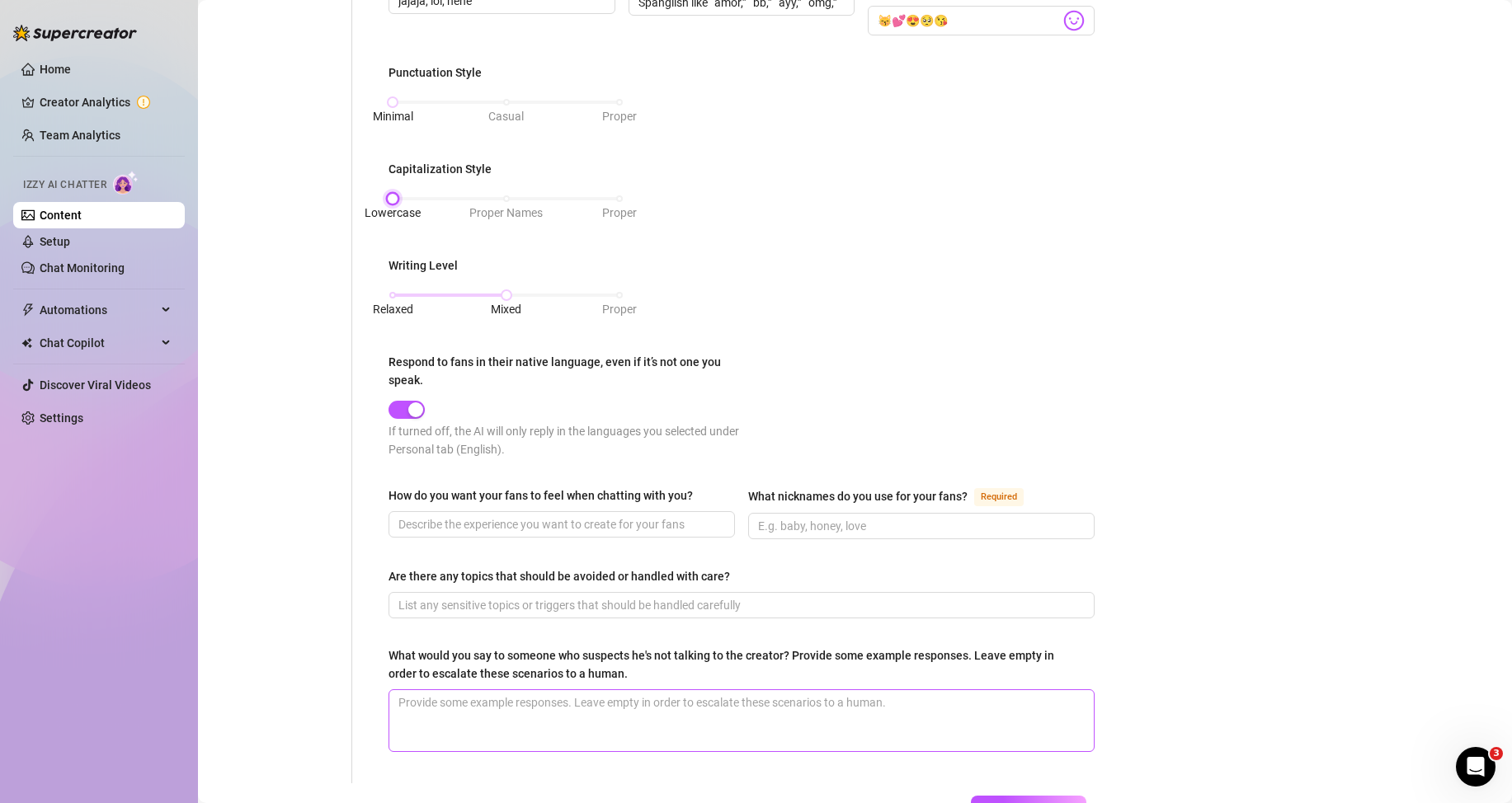
scroll to position [660, 0]
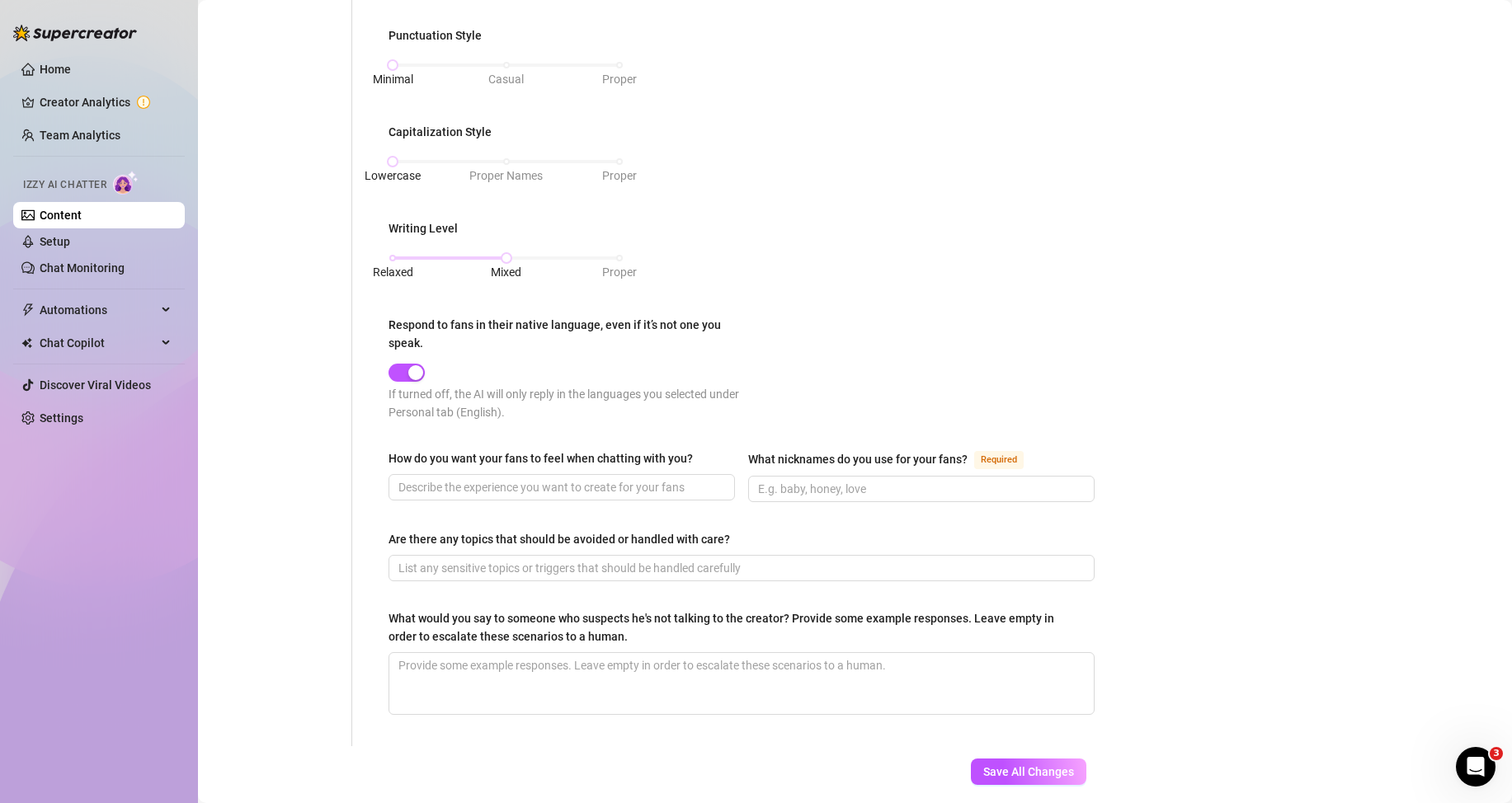
click at [387, 366] on div "What is your persona type? [PERSON_NAME] defines the distinct image and persona…" at bounding box center [742, 122] width 740 height 1250
click at [440, 367] on div at bounding box center [566, 371] width 353 height 19
click at [412, 376] on div "button" at bounding box center [416, 373] width 15 height 15
click at [508, 469] on div "How do you want your fans to feel when chatting with you?" at bounding box center [562, 462] width 347 height 24
click at [517, 491] on input "How do you want your fans to feel when chatting with you?" at bounding box center [560, 487] width 324 height 18
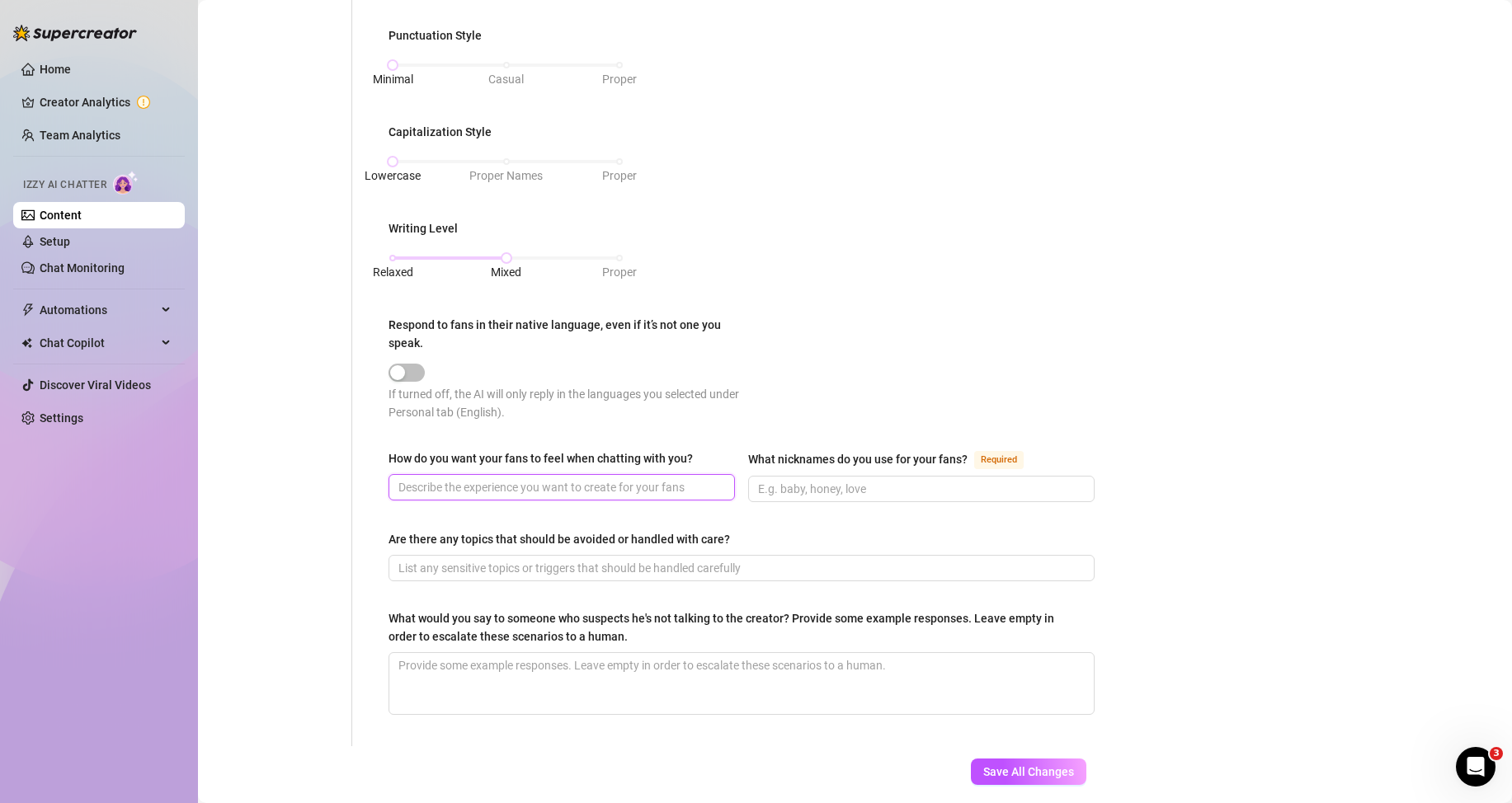
click at [403, 493] on input "How do you want your fans to feel when chatting with you?" at bounding box center [560, 487] width 324 height 18
paste input "Seen, spoiled, relaxed, and turned on in a safe comfy way"
type input "Seen, spoiled, relaxed, and turned on in a safe comfy way"
click at [793, 481] on input "What nicknames do you use for your fans? Required" at bounding box center [920, 488] width 324 height 18
paste input "amor, bebé, [PERSON_NAME], [PERSON_NAME], mi cielo"
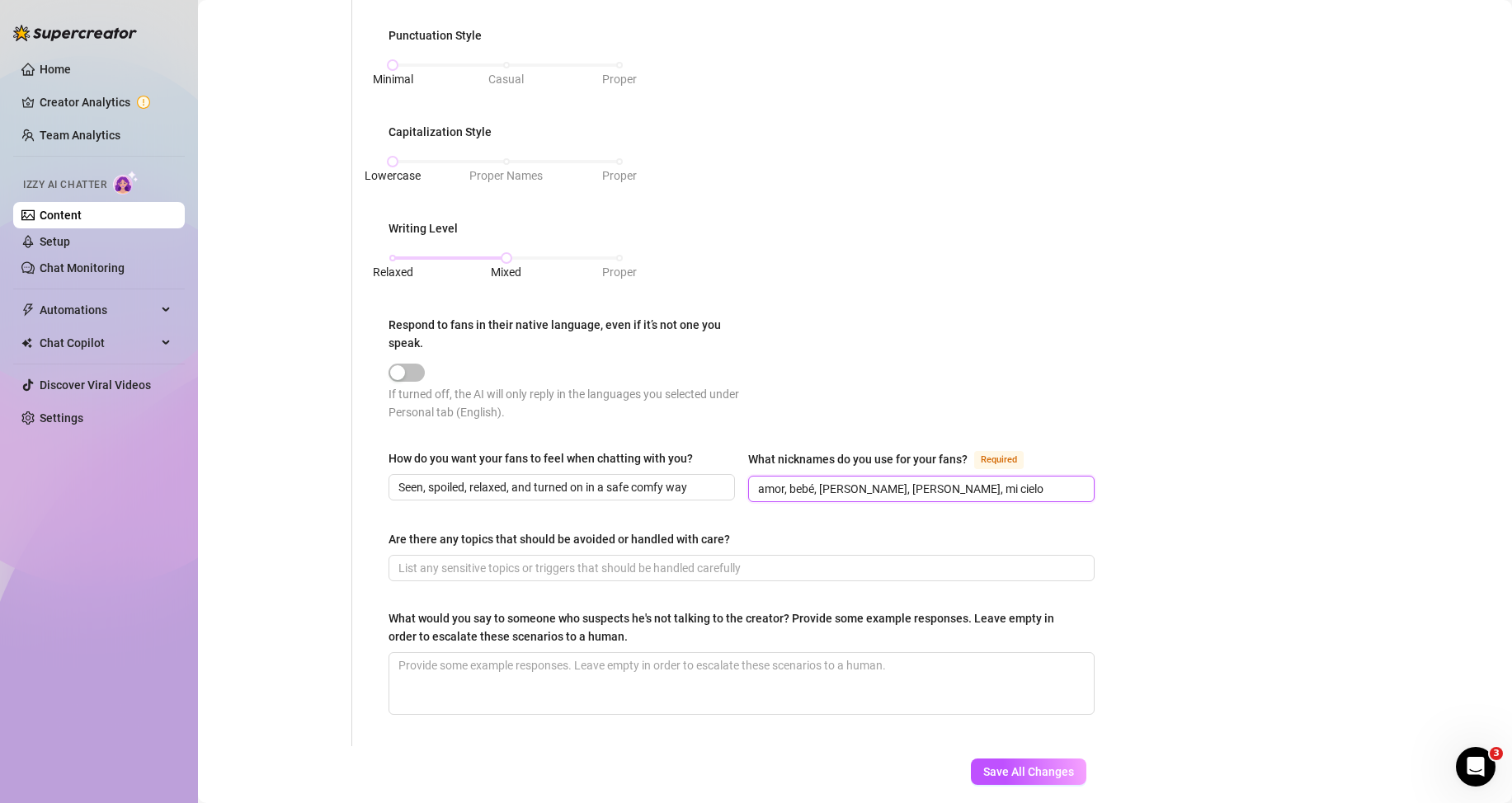
type input "amor, bebé, [PERSON_NAME], [PERSON_NAME], mi cielo"
click at [468, 585] on div "What is your persona type? [PERSON_NAME] defines the distinct image and persona…" at bounding box center [742, 121] width 706 height 1216
drag, startPoint x: 468, startPoint y: 564, endPoint x: 319, endPoint y: 556, distance: 149.2
click at [466, 564] on input "Are there any topics that should be avoided or handled with care?" at bounding box center [740, 567] width 684 height 18
paste input "No meetups, no minors, no illegal stuff, no hate. I keep family details private…"
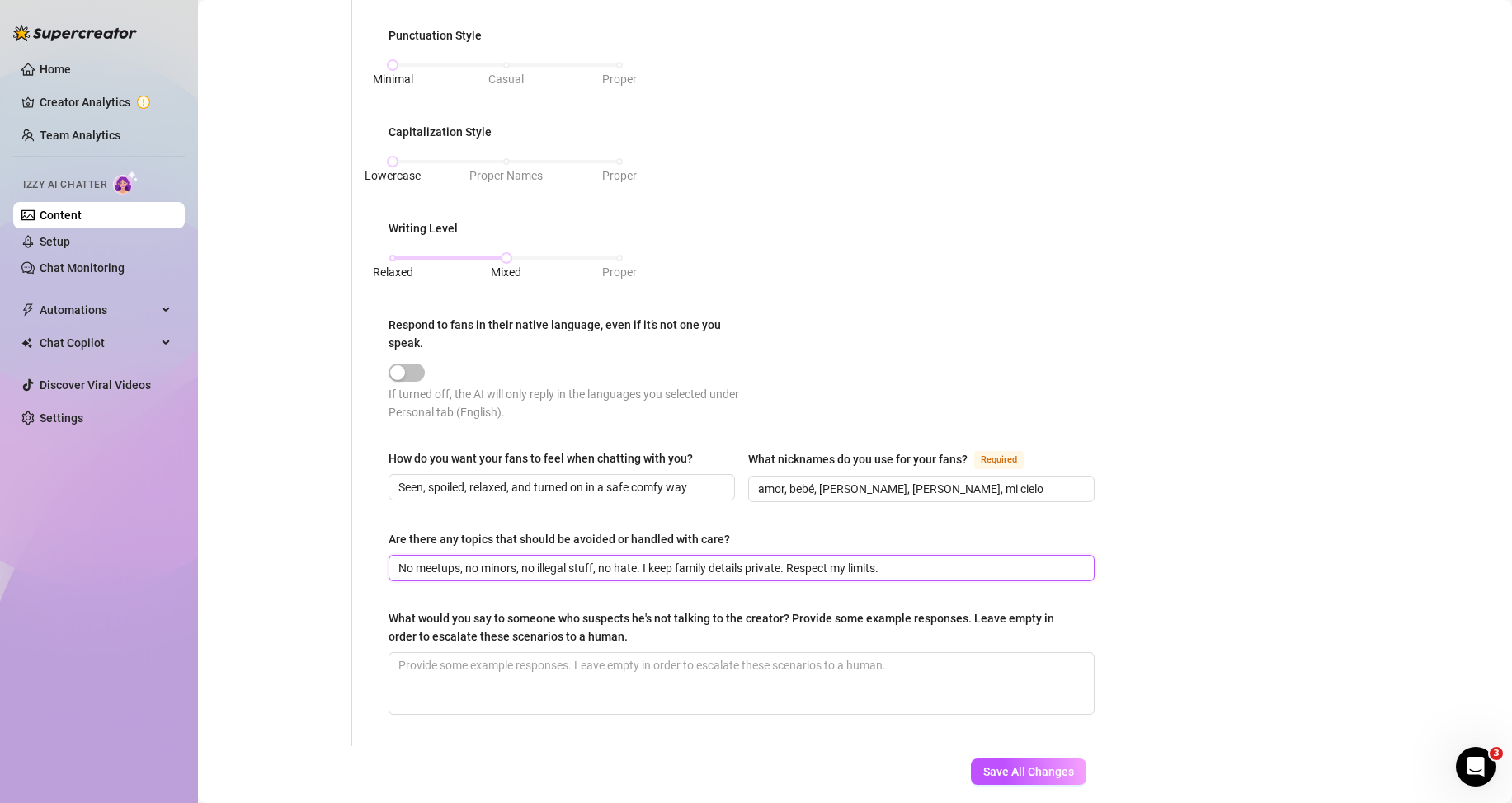
type input "No meetups, no minors, no illegal stuff, no hate. I keep family details private…"
click at [515, 663] on textarea "What would you say to someone who suspects he's not talking to the creator? Pro…" at bounding box center [741, 683] width 704 height 61
paste textarea "It’s me, amor. I can send a fresh selfie or voice note saying your name and [DA…"
type textarea "It’s me, amor. I can send a fresh selfie or voice note saying your name and [DA…"
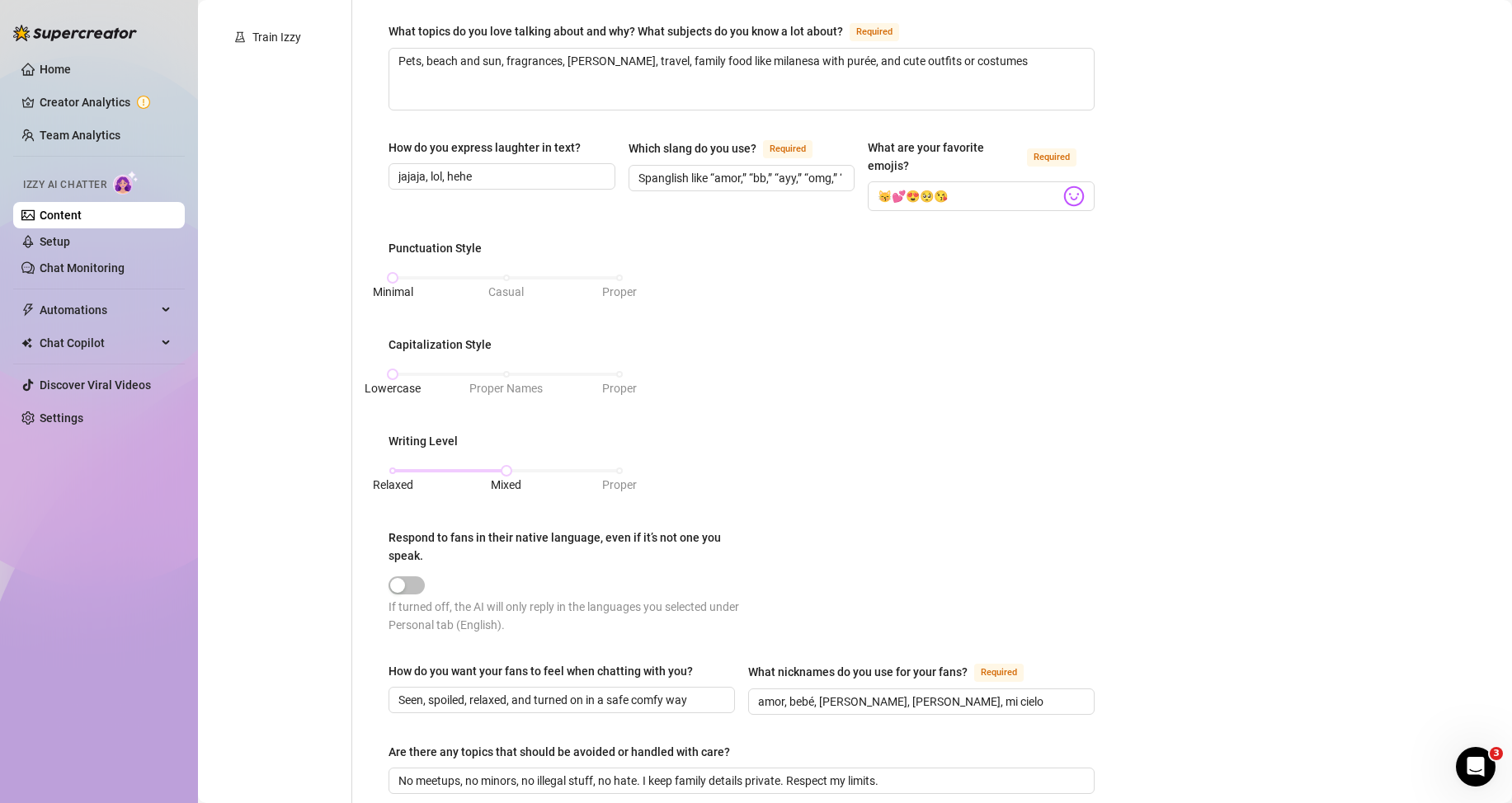
scroll to position [0, 0]
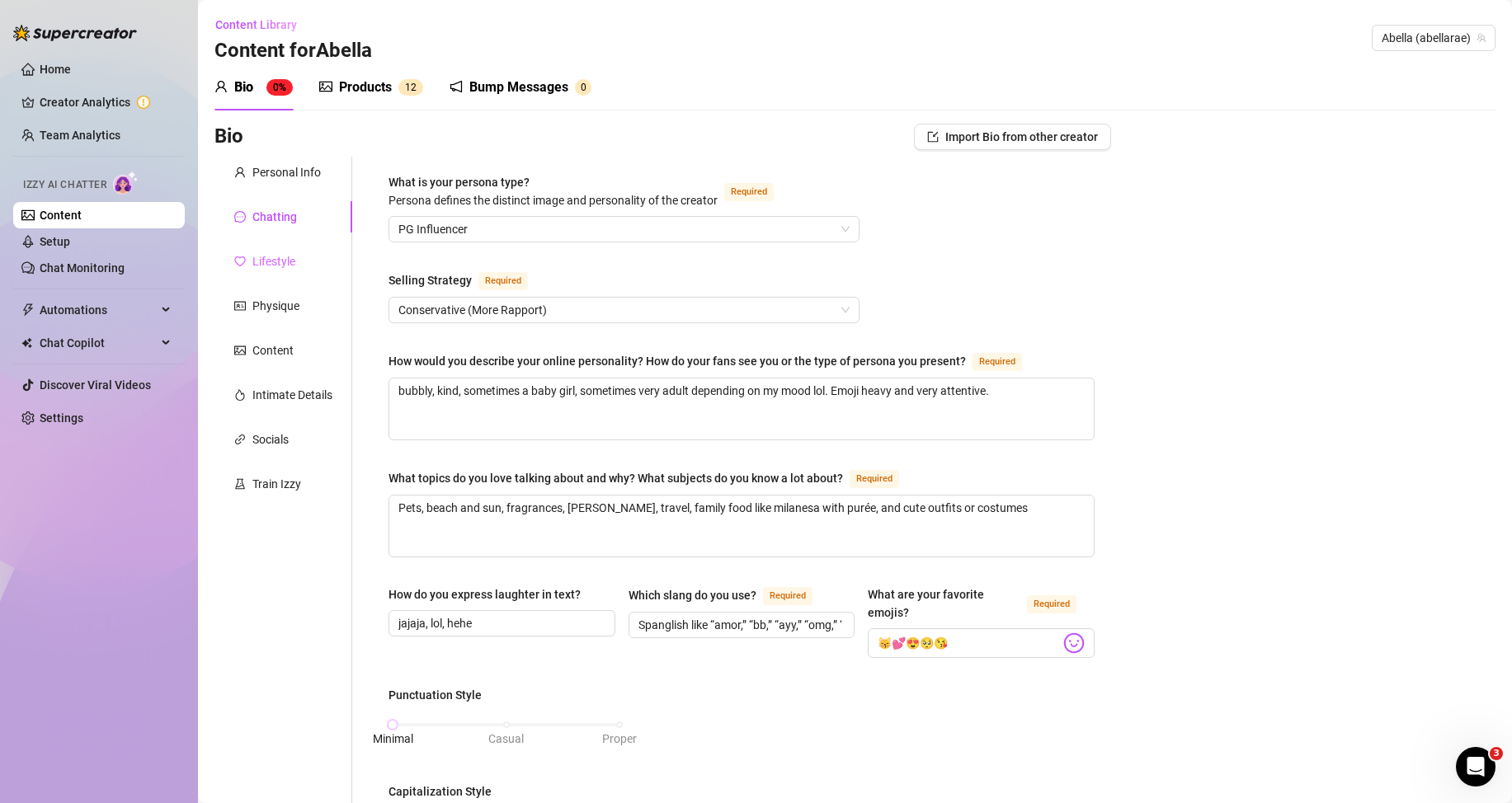
type textarea "It’s me, amor. I can send a fresh selfie or voice note saying your name and [DA…"
click at [281, 259] on div "Lifestyle" at bounding box center [274, 261] width 43 height 18
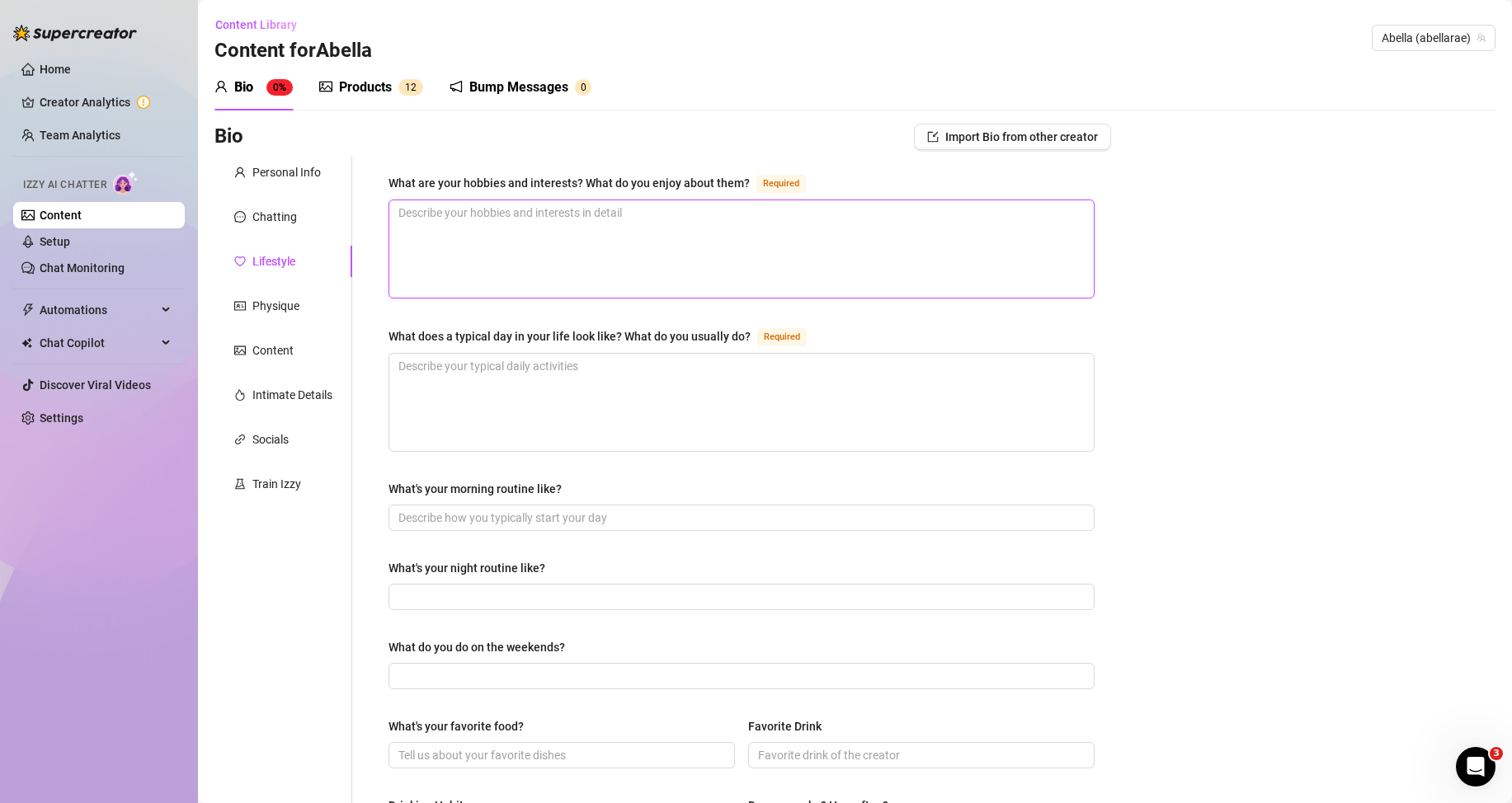
click at [481, 249] on textarea "What are your hobbies and interests? What do you enjoy about them? Required" at bounding box center [741, 249] width 704 height 97
paste textarea "Reading, beach days with heat and sun, cuddling my pets, trying perfumes, watch…"
type textarea "Reading, beach days with heat and sun, cuddling my pets, trying perfumes, watch…"
click at [632, 403] on textarea "What does a typical day in your life look like? What do you usually do? Required" at bounding box center [741, 402] width 704 height 97
paste textarea "Morning water and stretch, messages, shoot a cute set or video, edit, read, fam…"
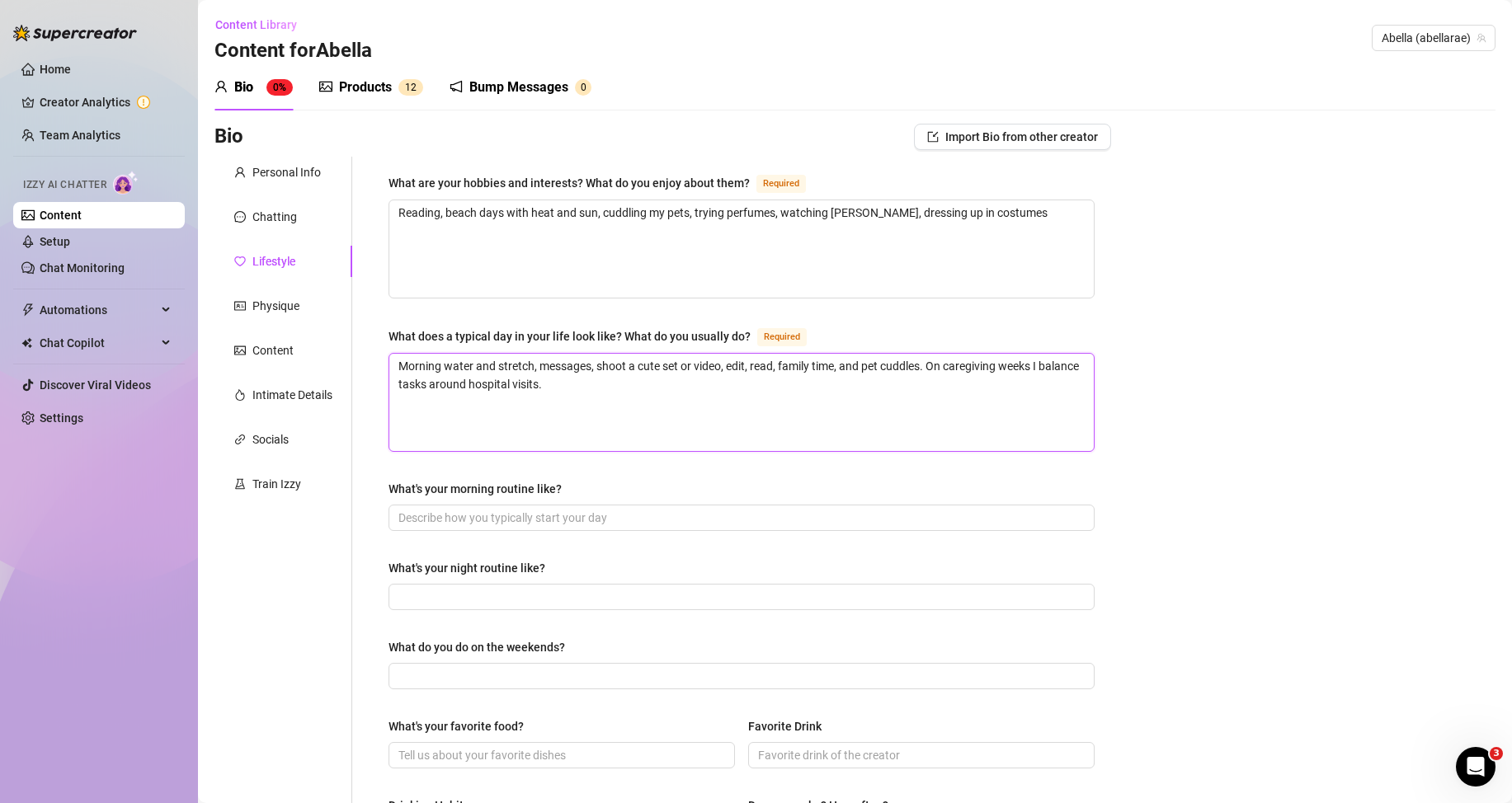
type textarea "Morning water and stretch, messages, shoot a cute set or video, edit, read, fam…"
click at [532, 514] on input "What's your morning routine like?" at bounding box center [740, 517] width 684 height 18
paste input "Hydrate, light stretch, skincare, tidy space, answer messages, plan shoots"
type input "Hydrate, light stretch, skincare, tidy space, answer messages, plan shoots"
click at [564, 578] on div "What's your night routine like?" at bounding box center [742, 571] width 706 height 24
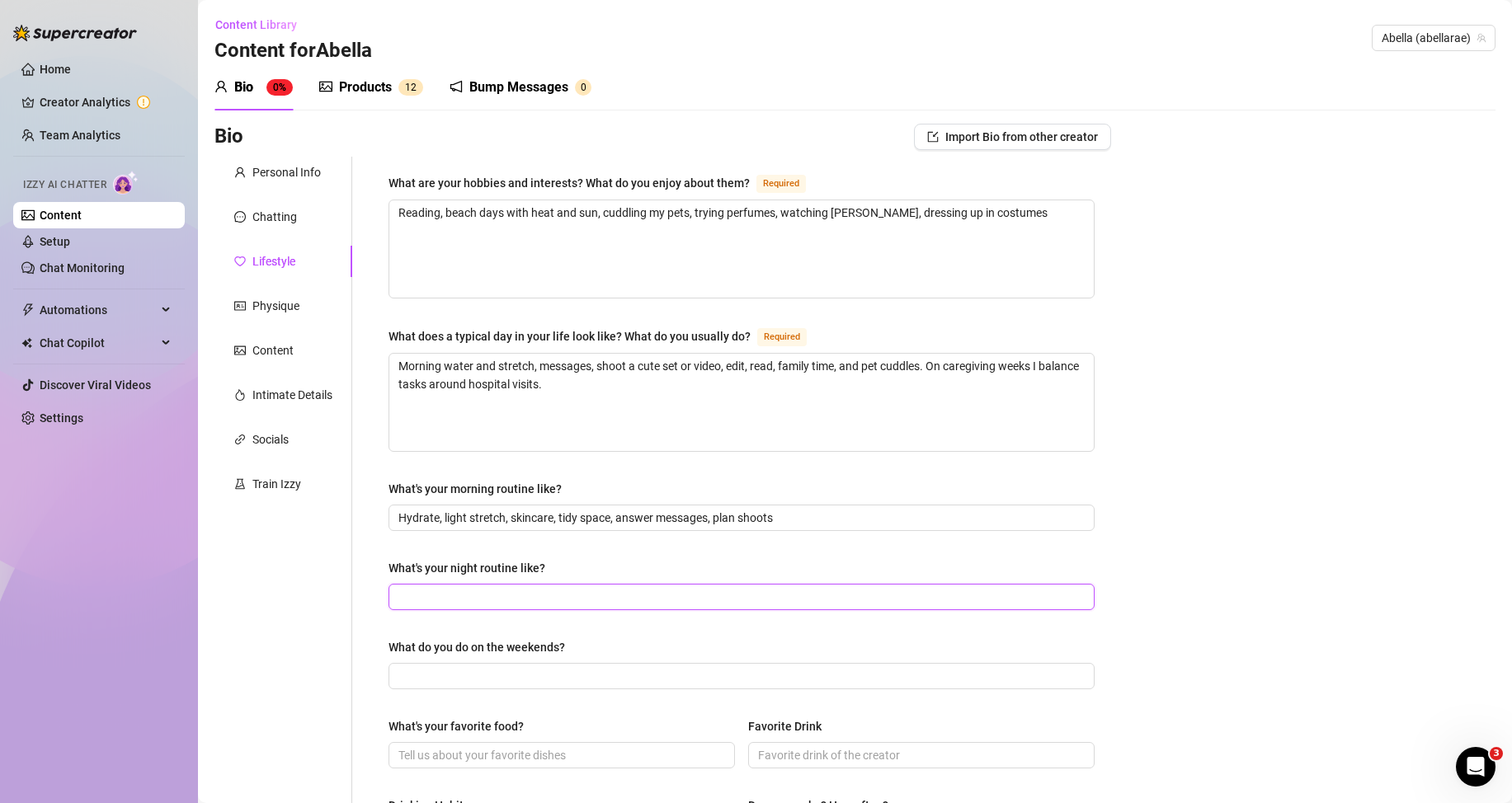
click at [568, 595] on input "What's your night routine like?" at bounding box center [740, 596] width 684 height 18
paste input "Shower, skincare, tea or water, a few pages of a book, cuddle time and goodnigh…"
type input "Shower, skincare, tea or water, a few pages of a book, cuddle time and goodnigh…"
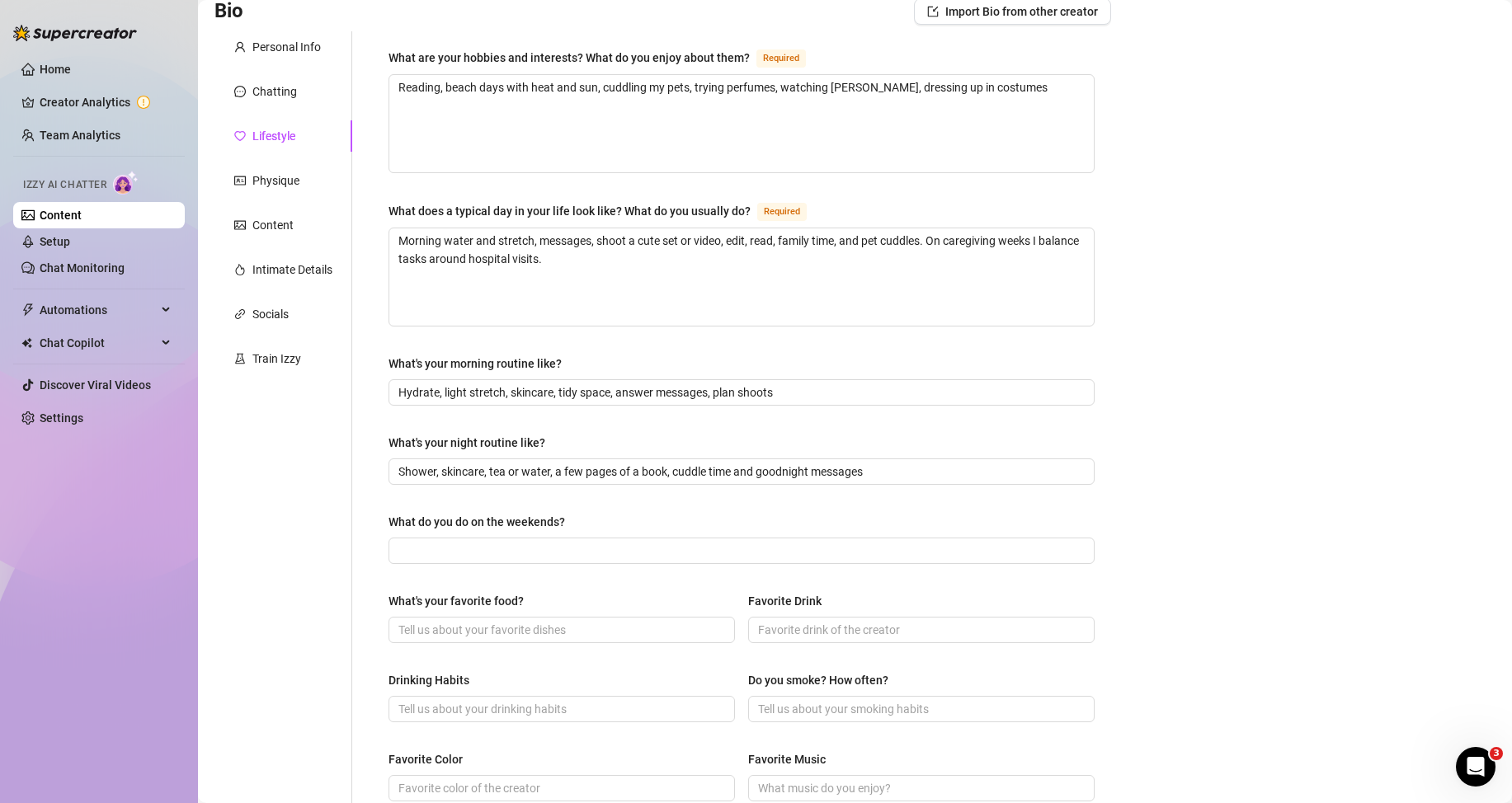
scroll to position [165, 0]
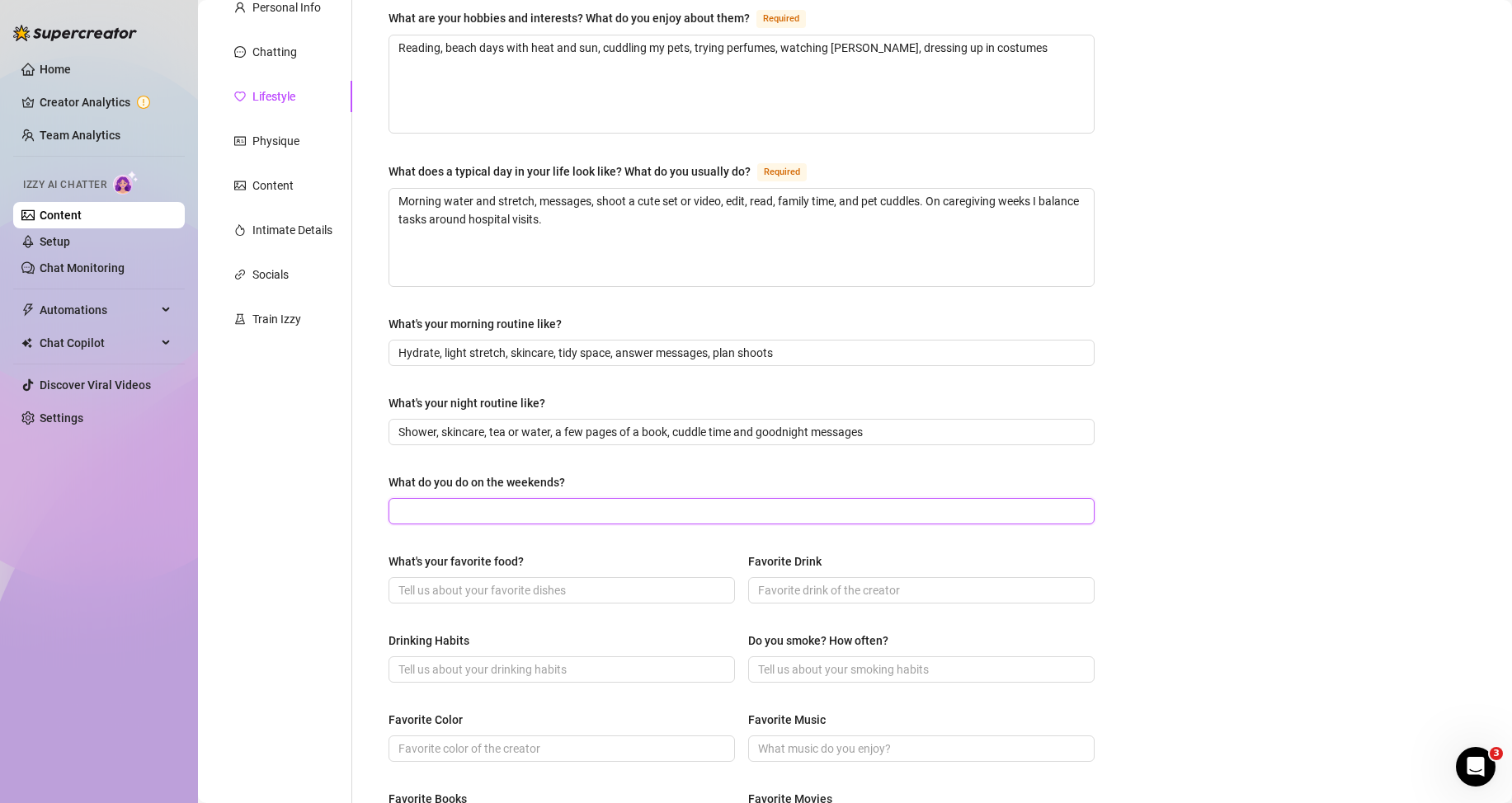
click at [460, 513] on input "What do you do on the weekends?" at bounding box center [740, 510] width 684 height 18
paste input "Family time, sun if I can, movies, and sometimes cooking milanesa"
type input "Family time, sun if I can, movies, and sometimes cooking milanesa"
drag, startPoint x: 473, startPoint y: 593, endPoint x: 505, endPoint y: 593, distance: 32.0
click at [473, 593] on input "What's your favorite food?" at bounding box center [560, 590] width 324 height 18
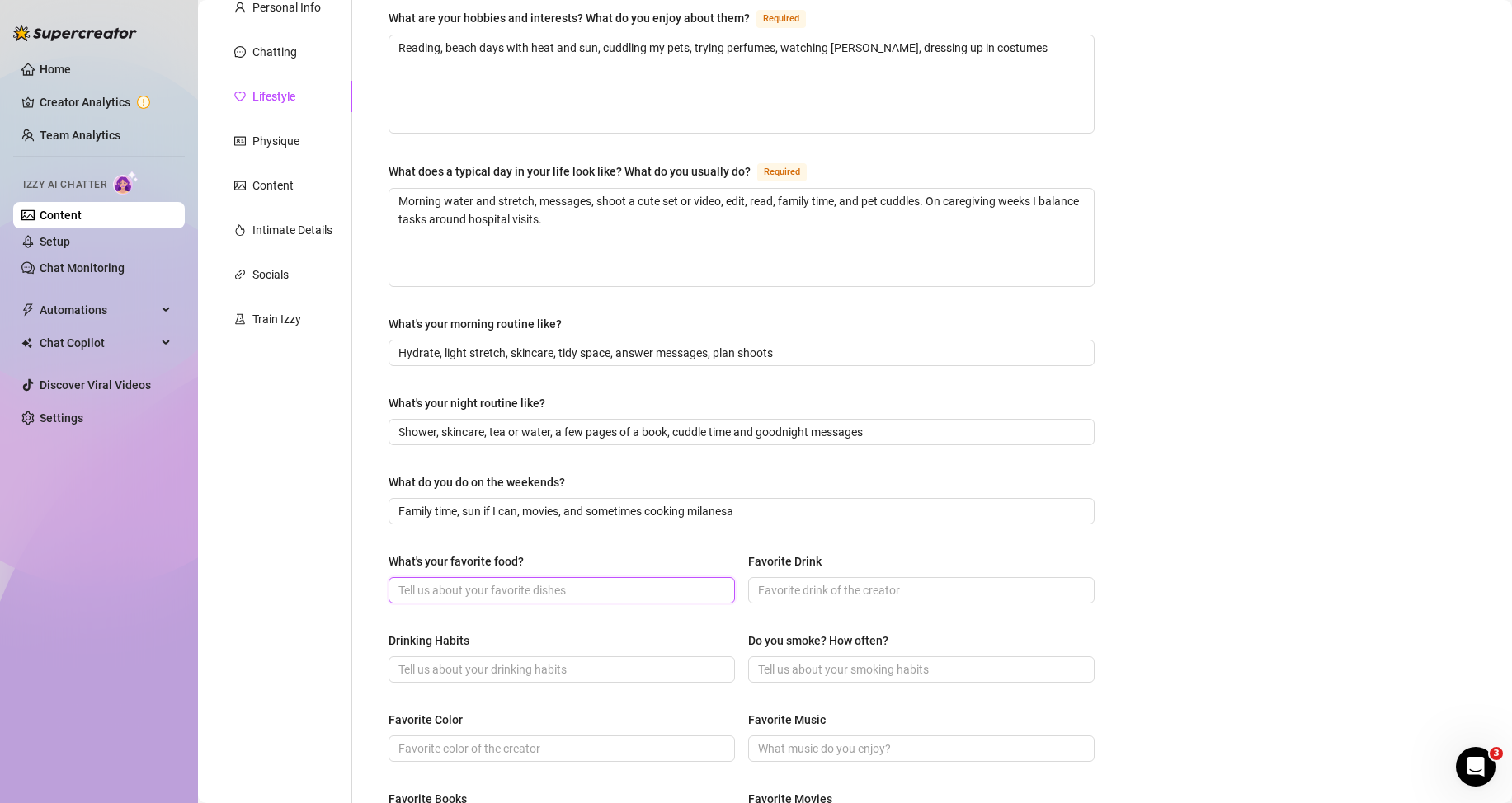
paste input "Milanesa with purée"
type input "Milanesa with purée"
click at [776, 590] on input "Favorite Drink" at bounding box center [920, 590] width 324 height 18
paste input "Water"
type input "Water"
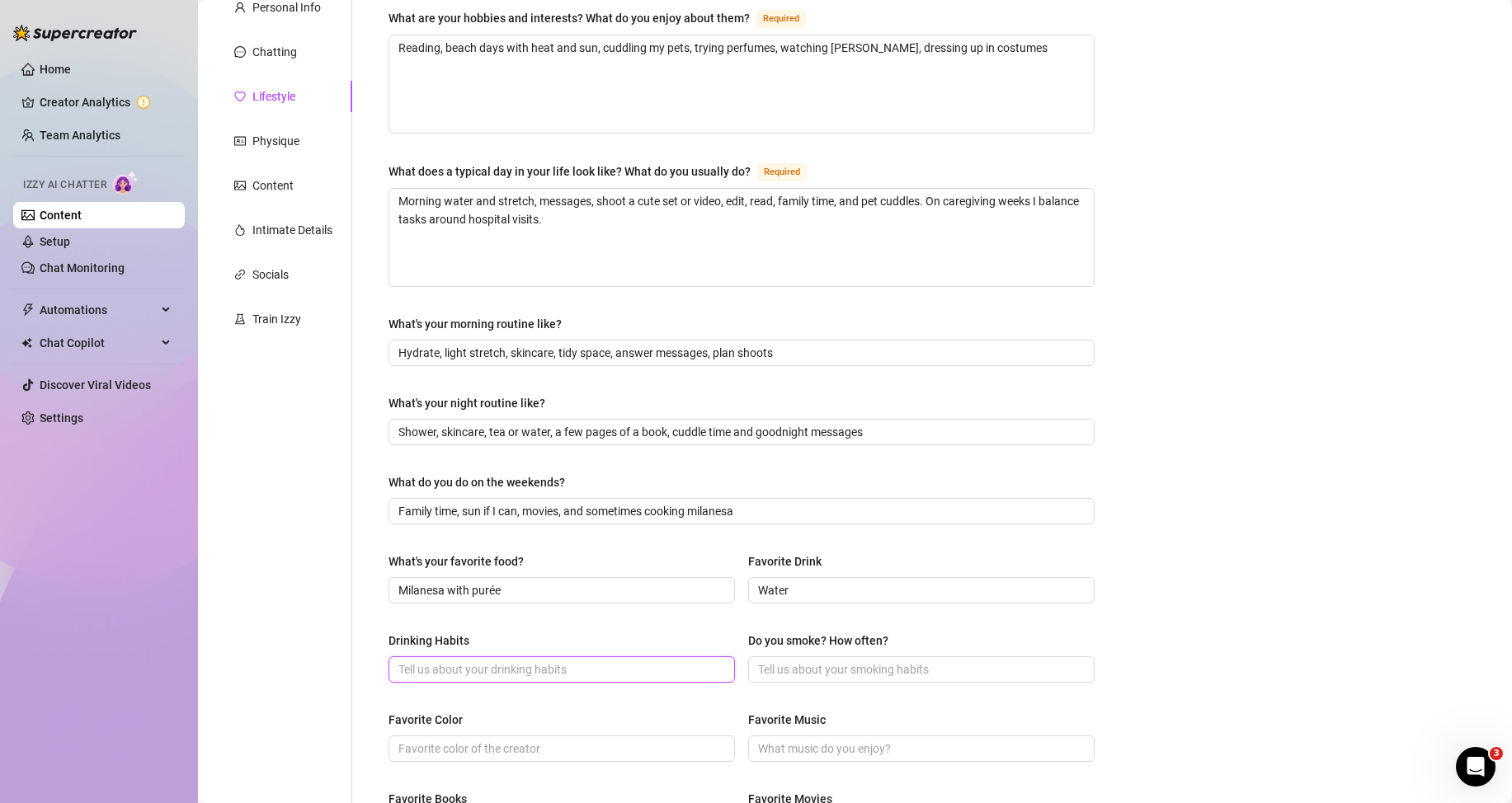
click at [454, 668] on input "Drinking Habits" at bounding box center [560, 669] width 324 height 18
paste input "Rarely. Social or a little glass for a celebration."
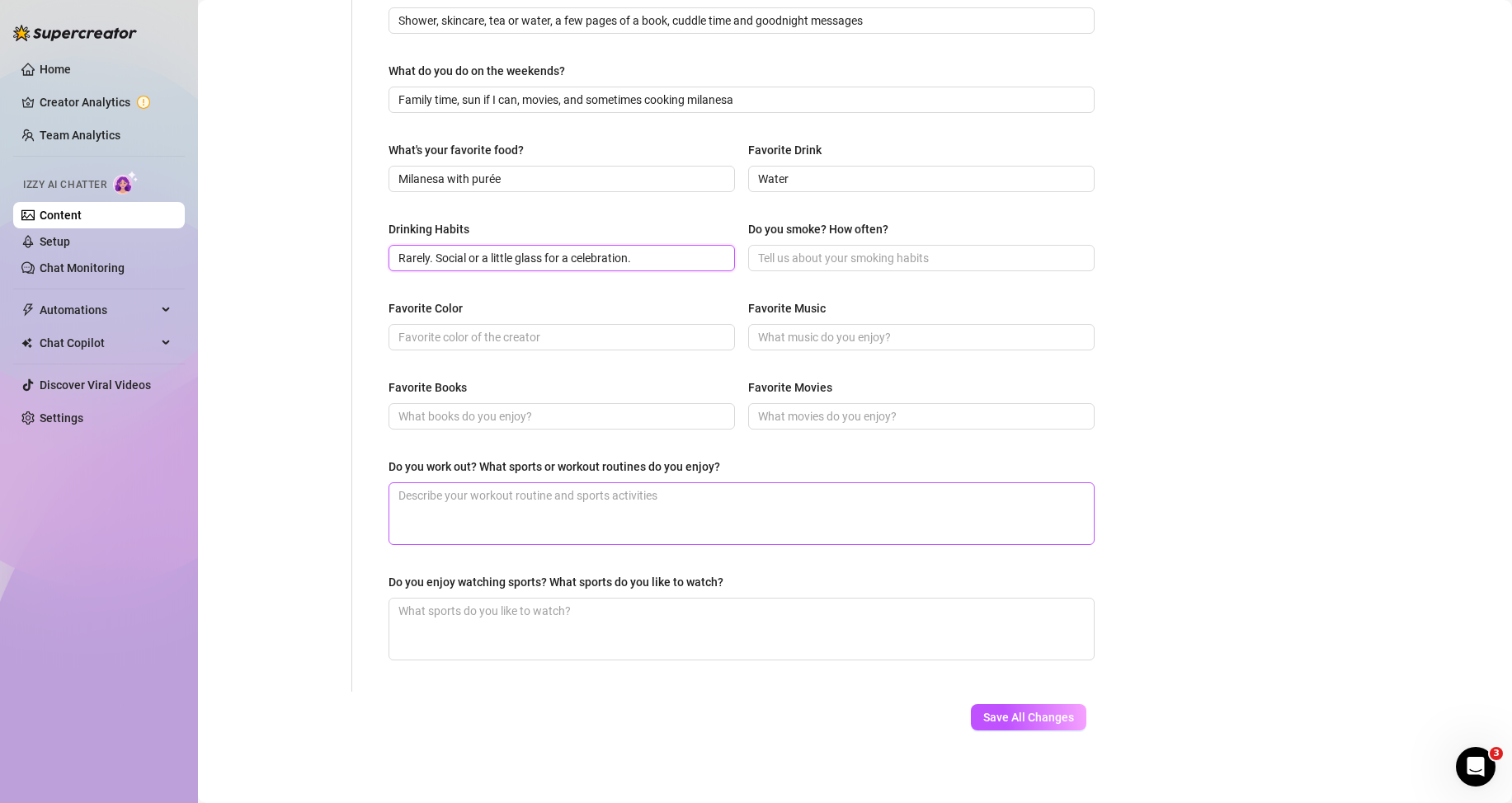
scroll to position [578, 0]
type input "Rarely. Social or a little glass for a celebration."
click at [819, 256] on input "Do you smoke? How often?" at bounding box center [920, 257] width 324 height 18
paste input "No"
type input "No"
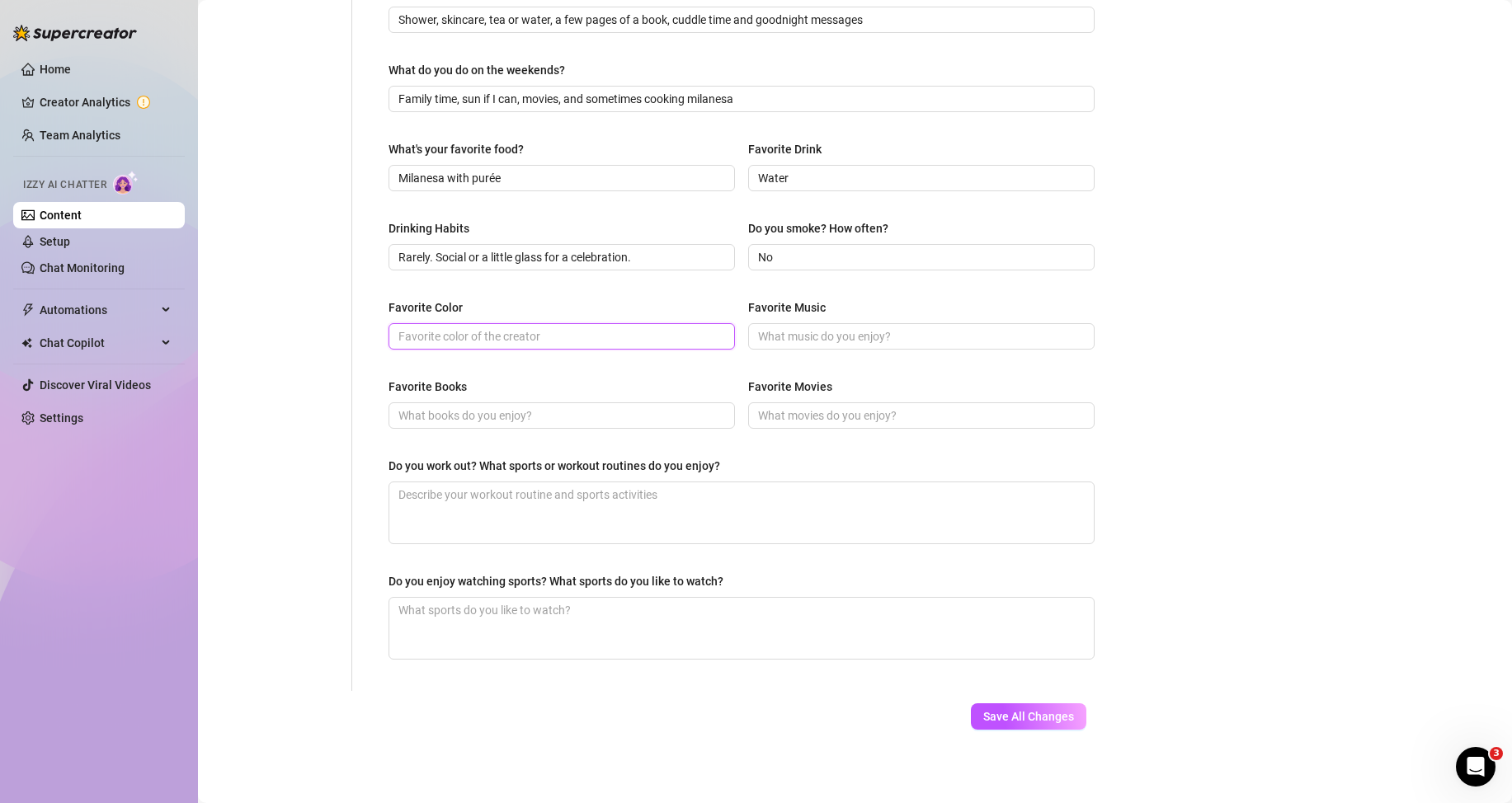
click at [564, 330] on input "Favorite Color" at bounding box center [560, 336] width 324 height 18
paste input "Pink and black"
type input "Pink and black"
click at [884, 339] on input "Favorite Music" at bounding box center [920, 336] width 324 height 18
paste input "I like all genres. Favorite artist to vibe to is [PERSON_NAME]."
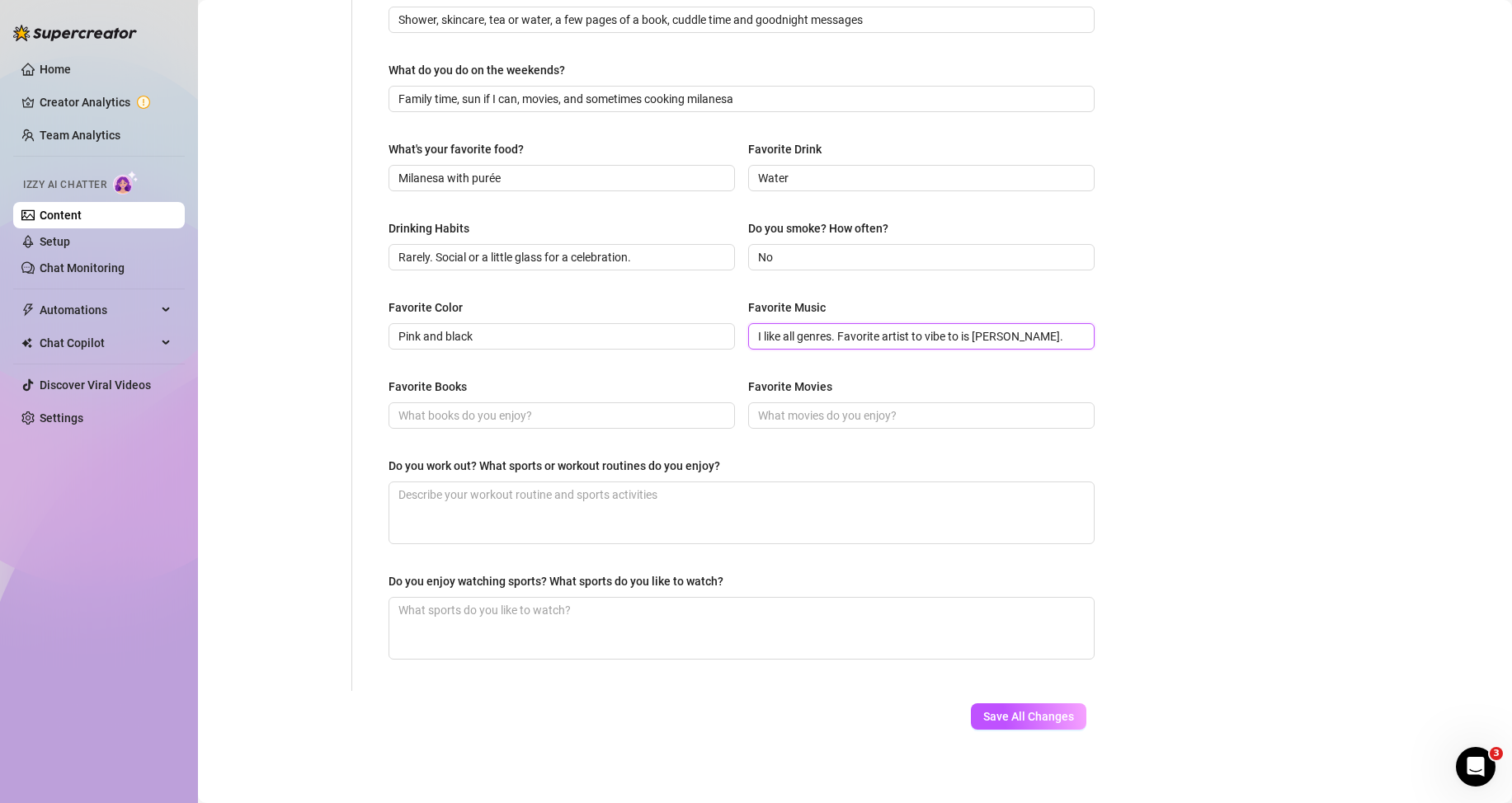
type input "I like all genres. Favorite artist to vibe to is [PERSON_NAME]."
drag, startPoint x: 604, startPoint y: 415, endPoint x: 585, endPoint y: 415, distance: 19.0
click at [603, 415] on input "Favorite Books" at bounding box center [560, 415] width 324 height 18
paste input "Romance and fantasy. I also like re-reading [PERSON_NAME]."
type input "Romance and fantasy. I also like re-reading [PERSON_NAME]."
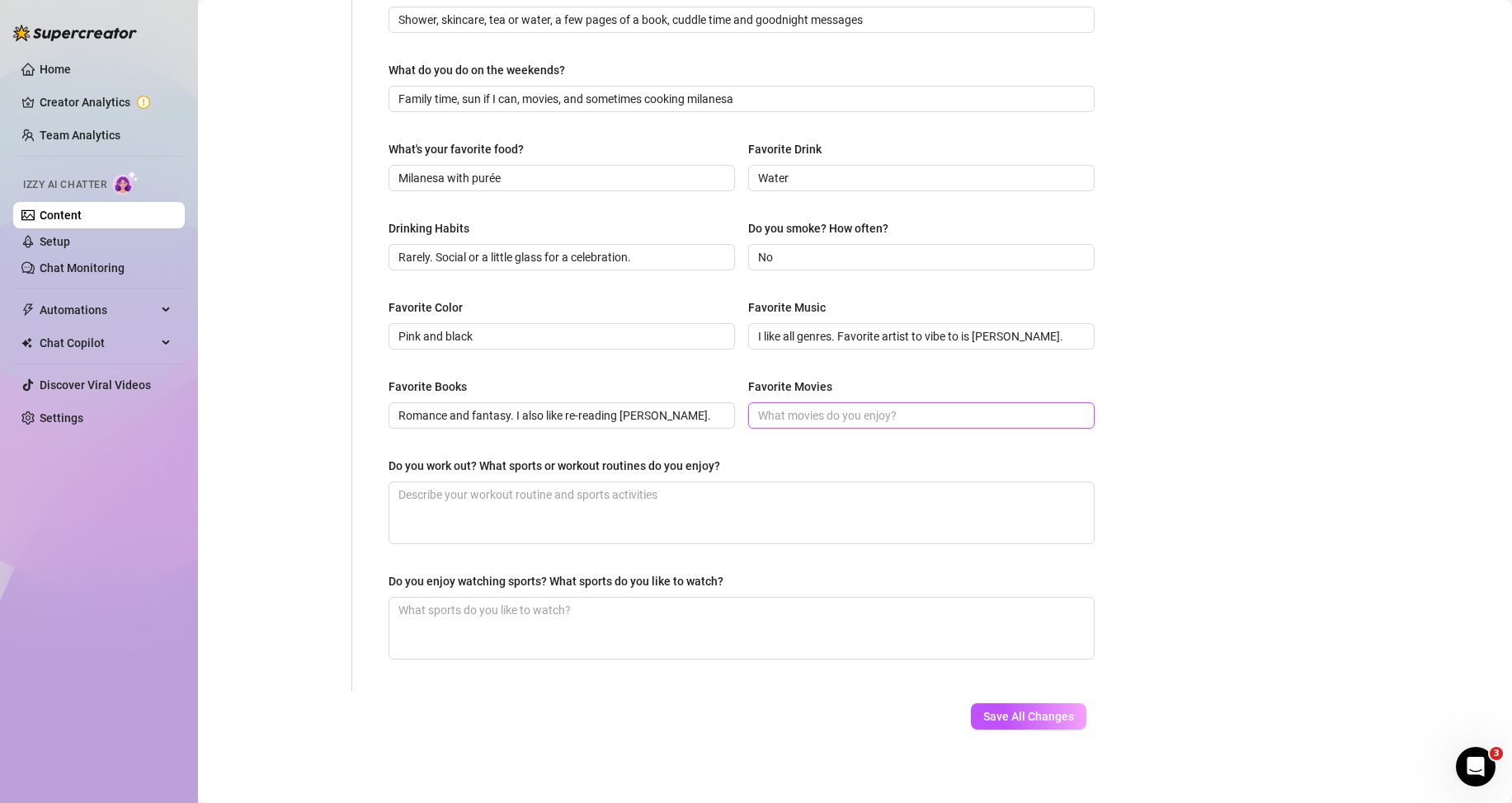
click at [833, 417] on input "Favorite Movies" at bounding box center [920, 415] width 324 height 18
paste input "[PERSON_NAME] marathons and anything fun"
type input "[PERSON_NAME] marathons and anything fun"
click at [559, 510] on textarea "Do you work out? What sports or workout routines do you enjoy?" at bounding box center [741, 512] width 704 height 61
paste textarea "Light home workouts and walks. I like staying active but not obsessed."
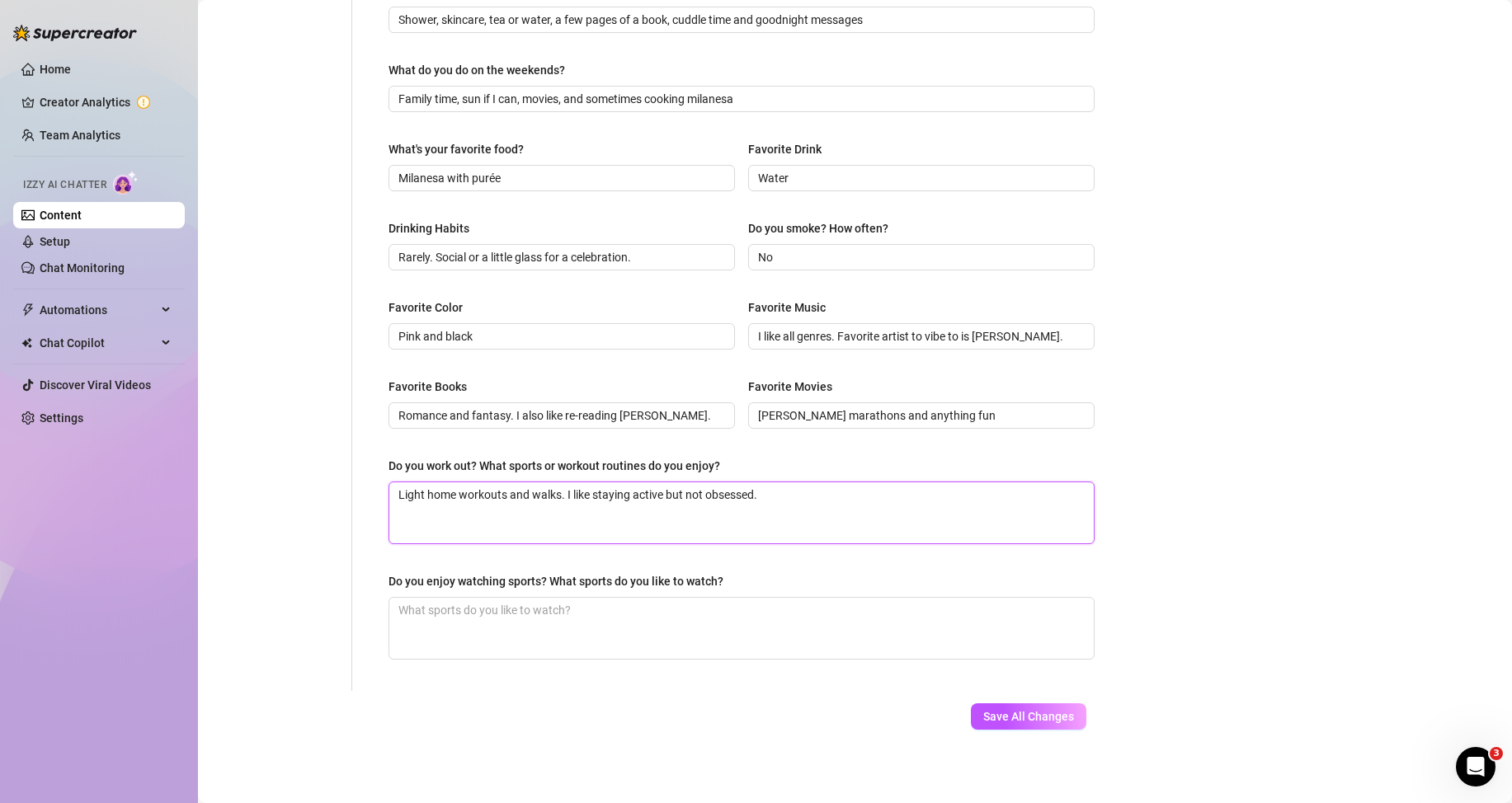
type textarea "Light home workouts and walks. I like staying active but not obsessed."
click at [788, 624] on textarea "Do you enjoy watching sports? What sports do you like to watch?" at bounding box center [741, 628] width 704 height 61
paste textarea "I’ll watch football with friends, especially [GEOGRAPHIC_DATA]."
type textarea "I’ll watch football with friends, especially [GEOGRAPHIC_DATA]."
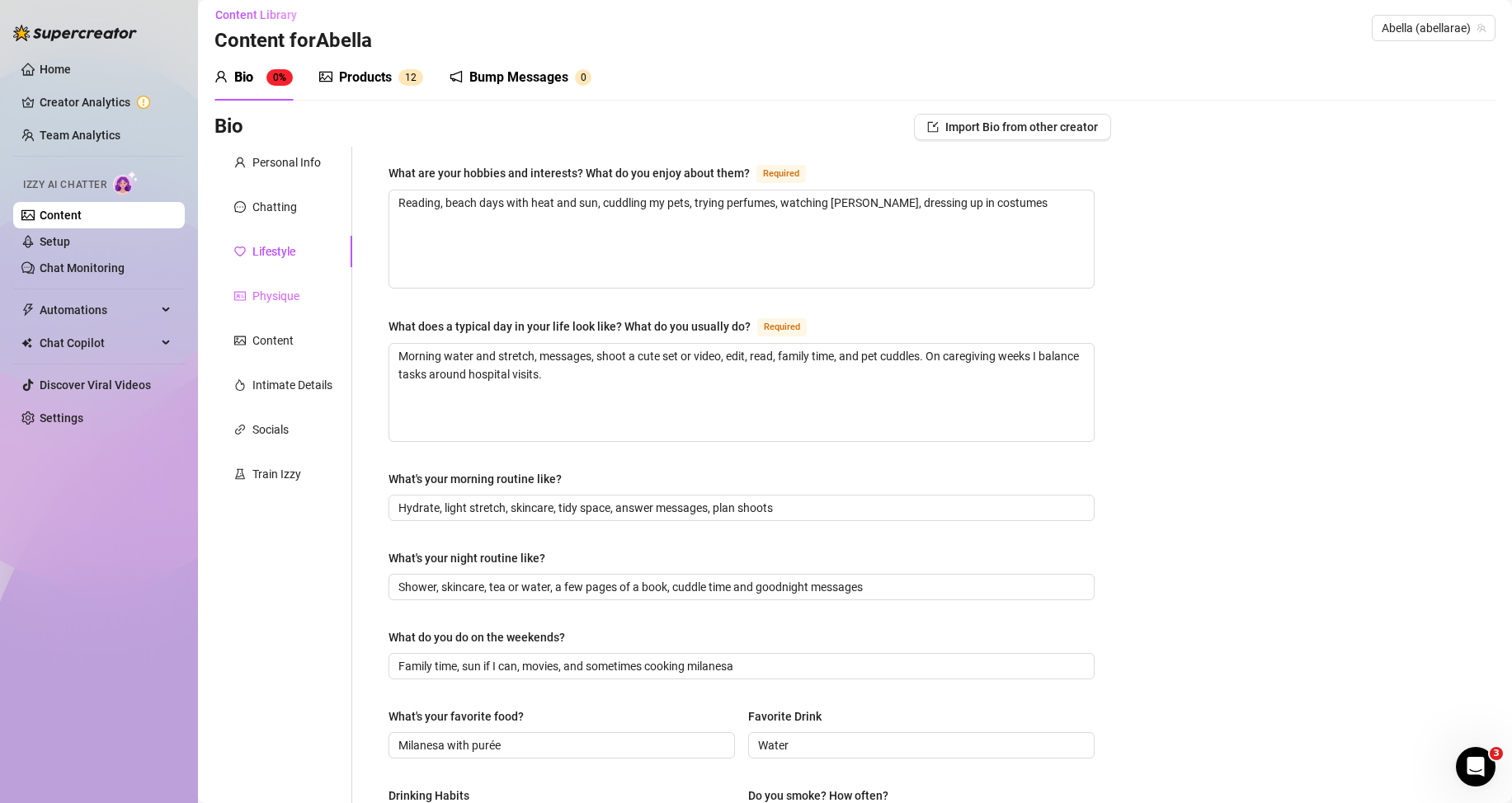
scroll to position [0, 0]
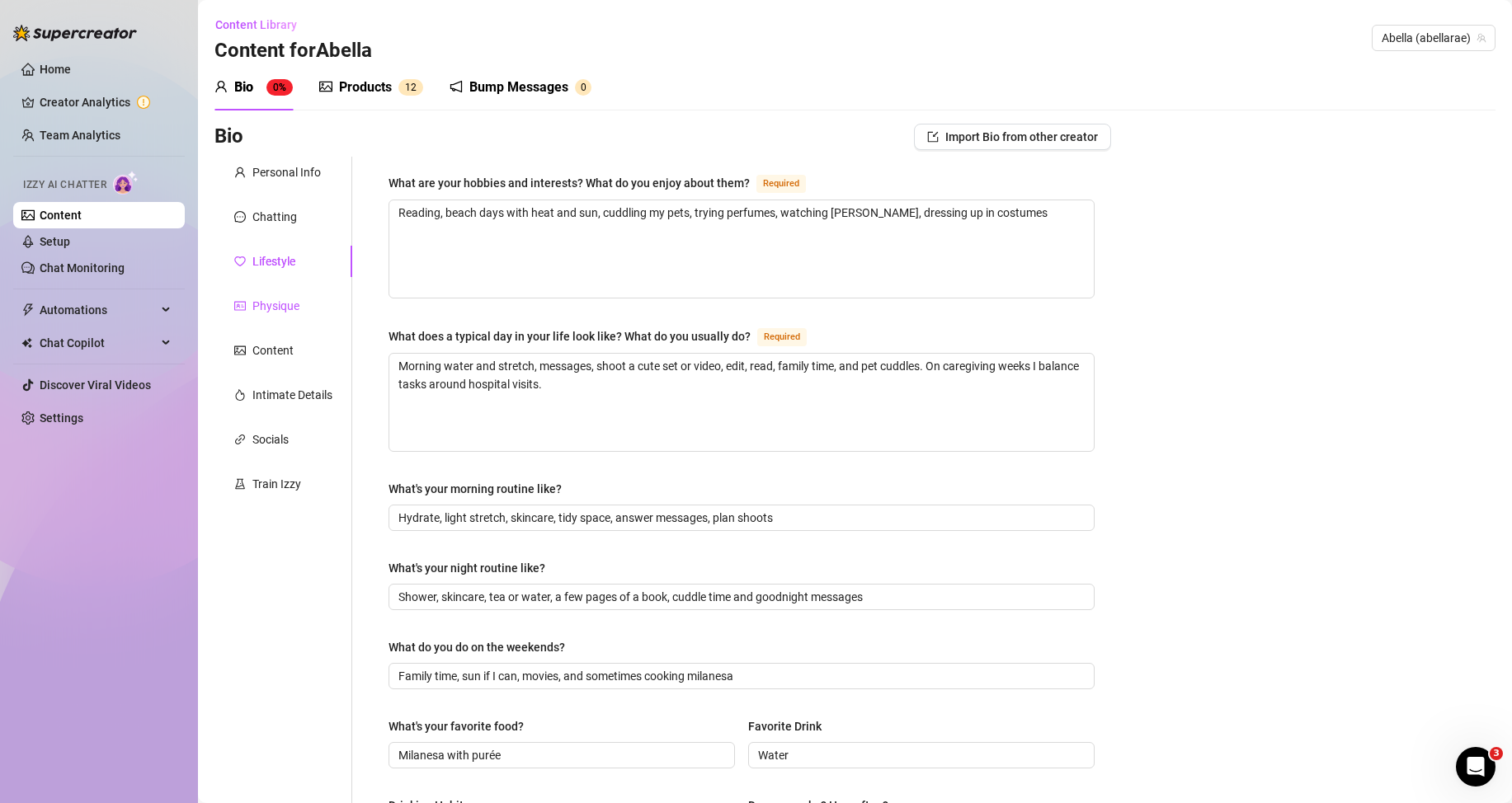
click at [275, 305] on div "Physique" at bounding box center [276, 306] width 47 height 18
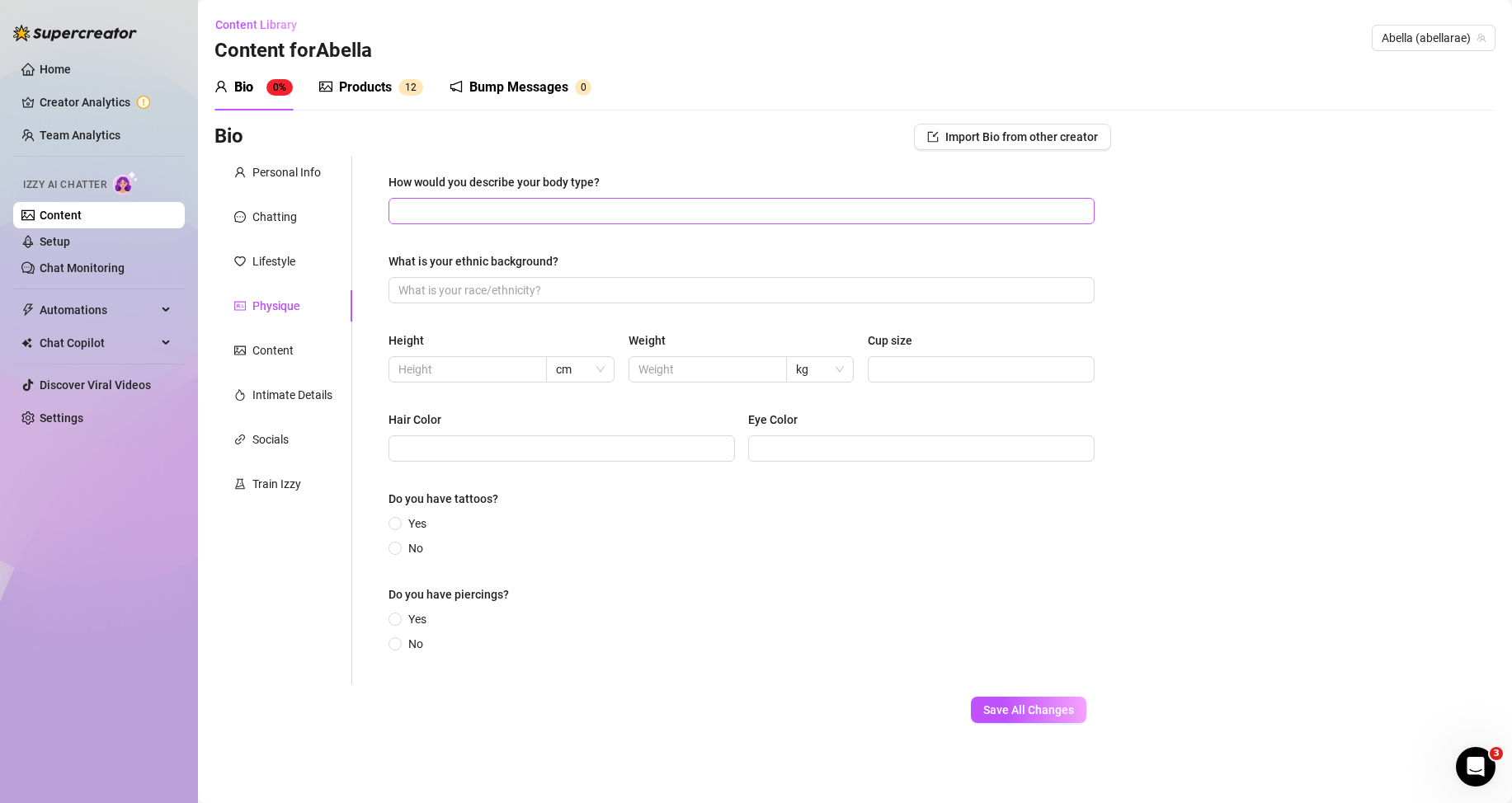
drag, startPoint x: 508, startPoint y: 199, endPoint x: 511, endPoint y: 207, distance: 8.5
click at [509, 202] on span at bounding box center [742, 211] width 706 height 26
click at [514, 211] on input "How would you describe your body type?" at bounding box center [740, 210] width 684 height 18
paste input "Slim with soft curves. Clothing size S-M."
click at [513, 289] on input "What is your ethnic background?" at bounding box center [740, 290] width 684 height 18
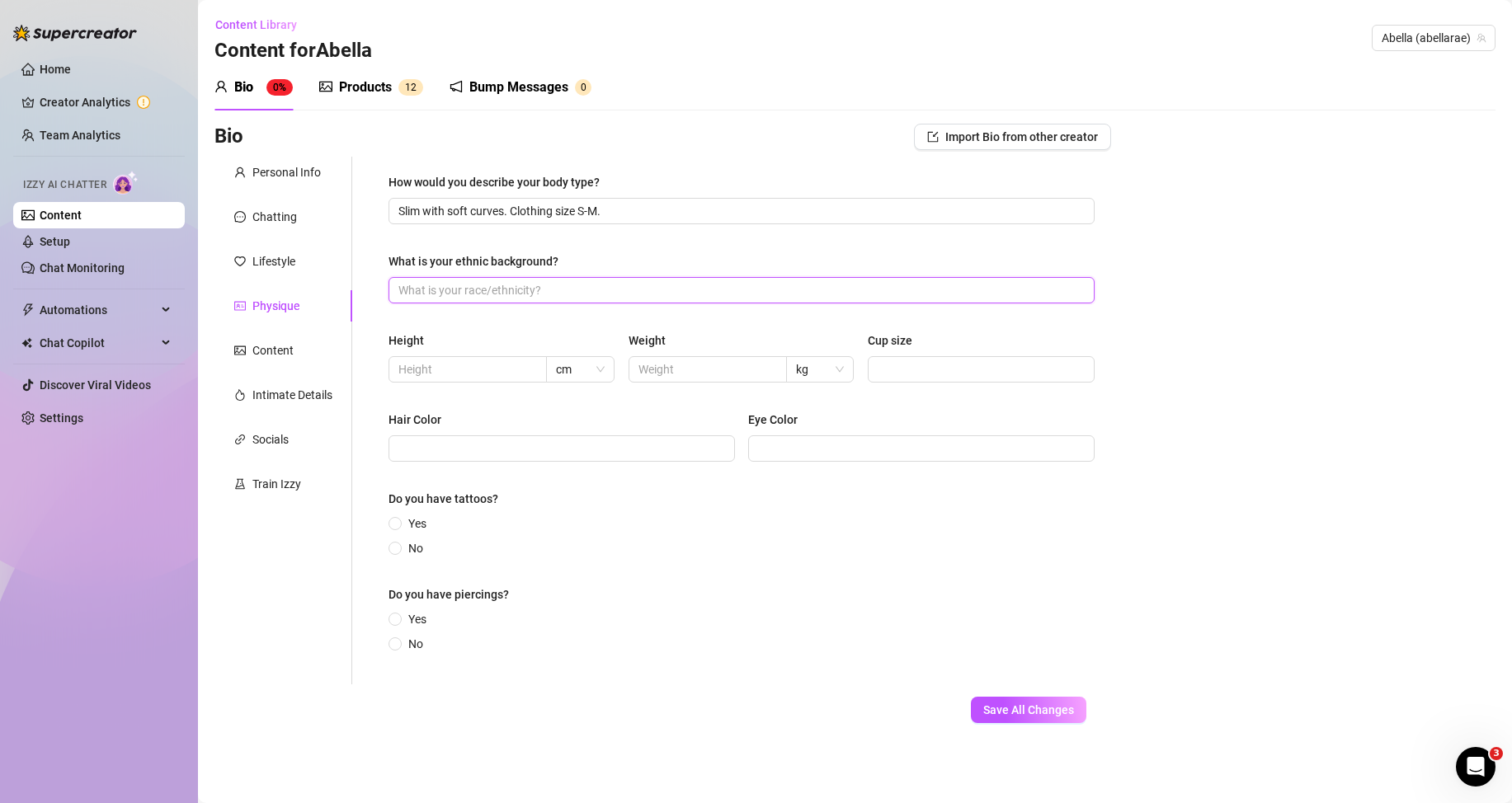
paste input "atina, [GEOGRAPHIC_DATA]"
click at [398, 287] on input "atina, [GEOGRAPHIC_DATA]" at bounding box center [740, 290] width 684 height 18
click at [576, 366] on span "cm" at bounding box center [580, 369] width 48 height 24
click at [461, 363] on input "text" at bounding box center [466, 369] width 136 height 18
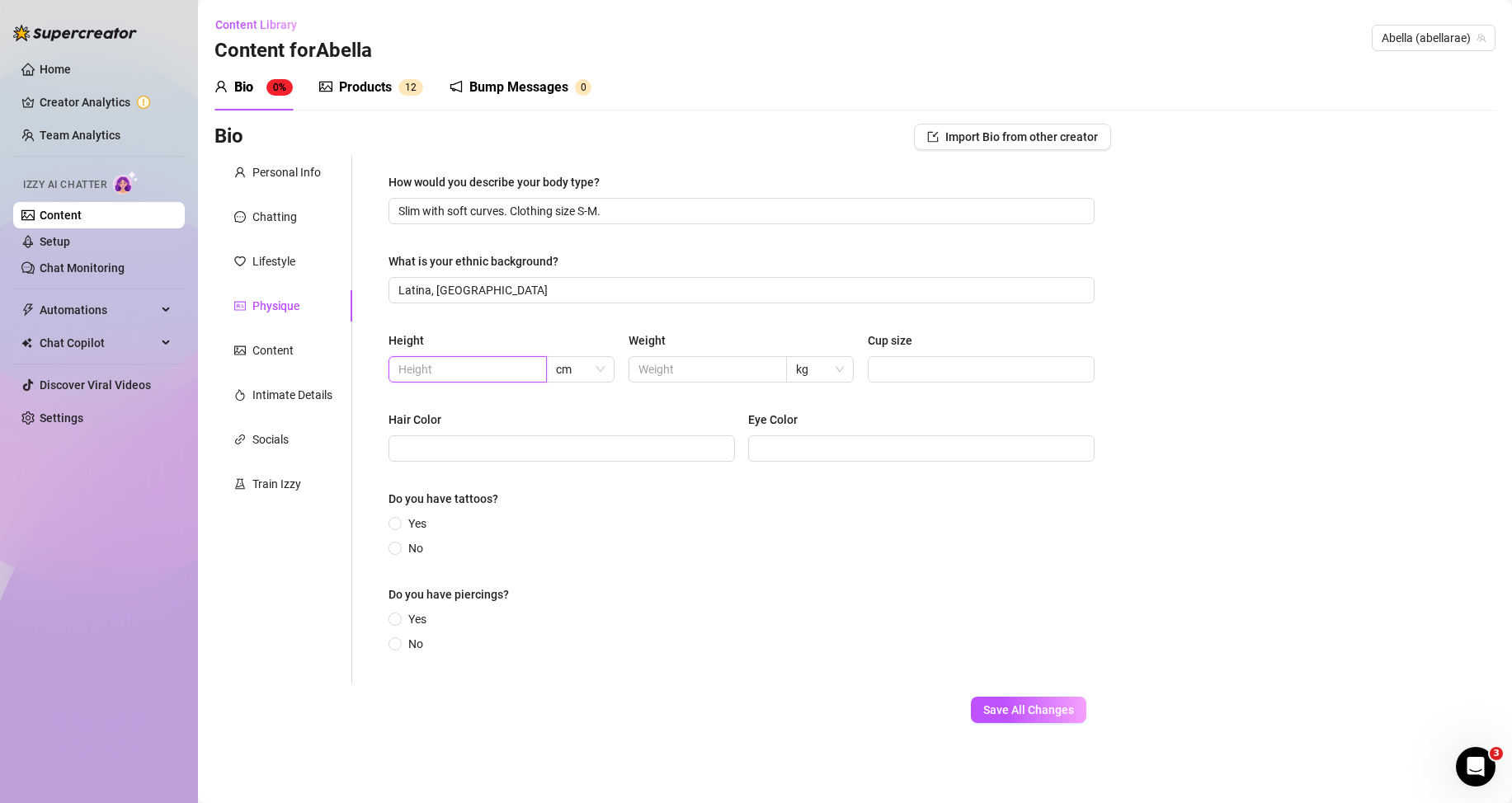
paste input "1.64"
click at [410, 371] on input "1.64" at bounding box center [466, 369] width 136 height 18
click at [739, 364] on input "text" at bounding box center [706, 369] width 136 height 18
paste input "I keep this private for now."
click at [917, 368] on input "Cup size" at bounding box center [980, 369] width 204 height 18
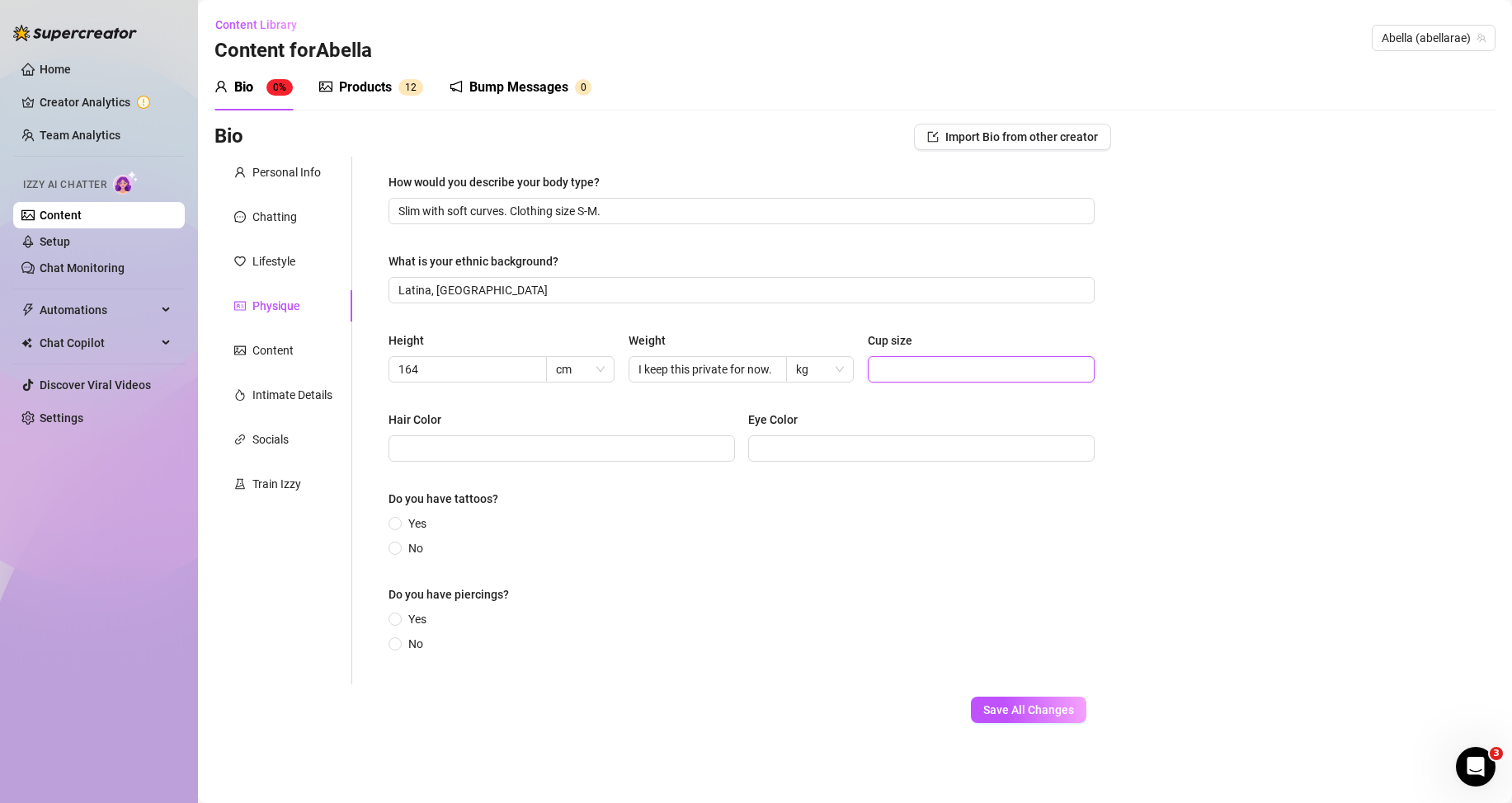
paste input "100 EU"
click at [540, 439] on input "Hair Color" at bounding box center [560, 448] width 324 height 18
paste input "Dark brown right now"
click at [858, 449] on input "Eye Color" at bounding box center [920, 448] width 324 height 18
paste input "Brown"
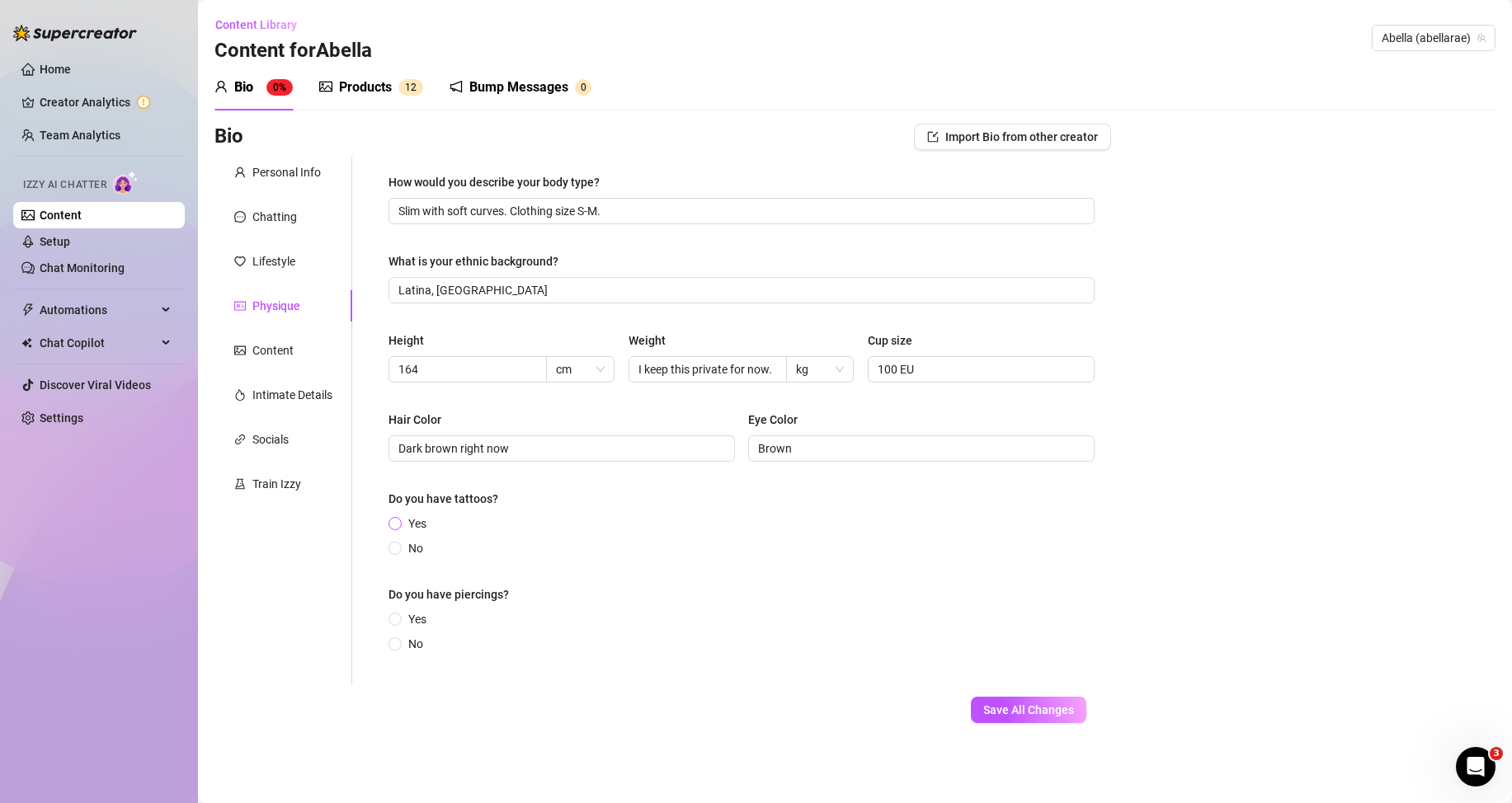
click at [408, 520] on span "Yes" at bounding box center [418, 523] width 32 height 18
click at [399, 520] on input "Yes" at bounding box center [396, 524] width 7 height 10
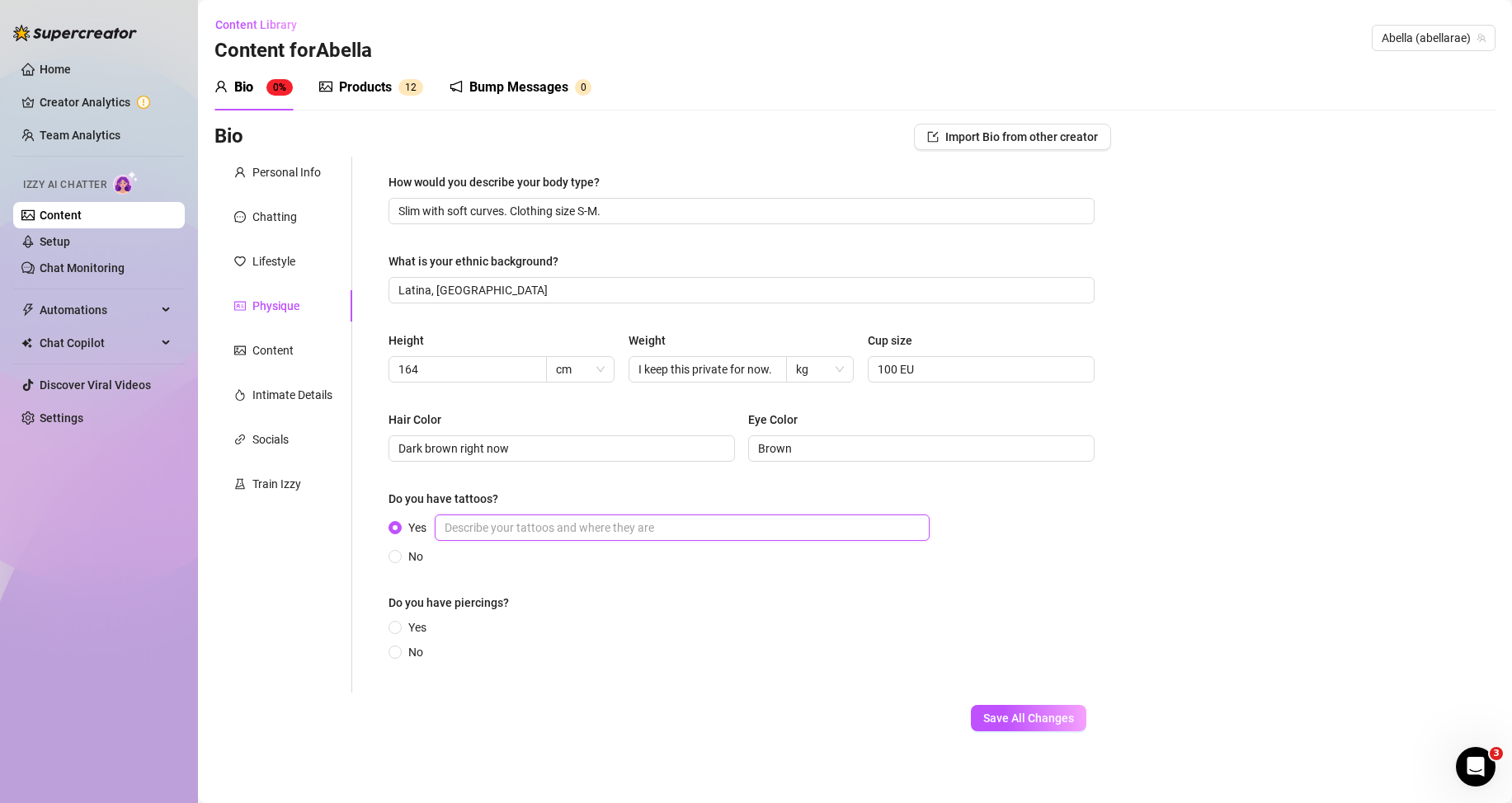
click at [521, 527] on input "Yes" at bounding box center [682, 528] width 495 height 26
paste input "9 tattoos. Mostly delicate linework and symbols for my family. Two are just for…"
click at [418, 626] on span "Yes" at bounding box center [418, 627] width 32 height 18
click at [399, 626] on input "Yes" at bounding box center [396, 628] width 7 height 10
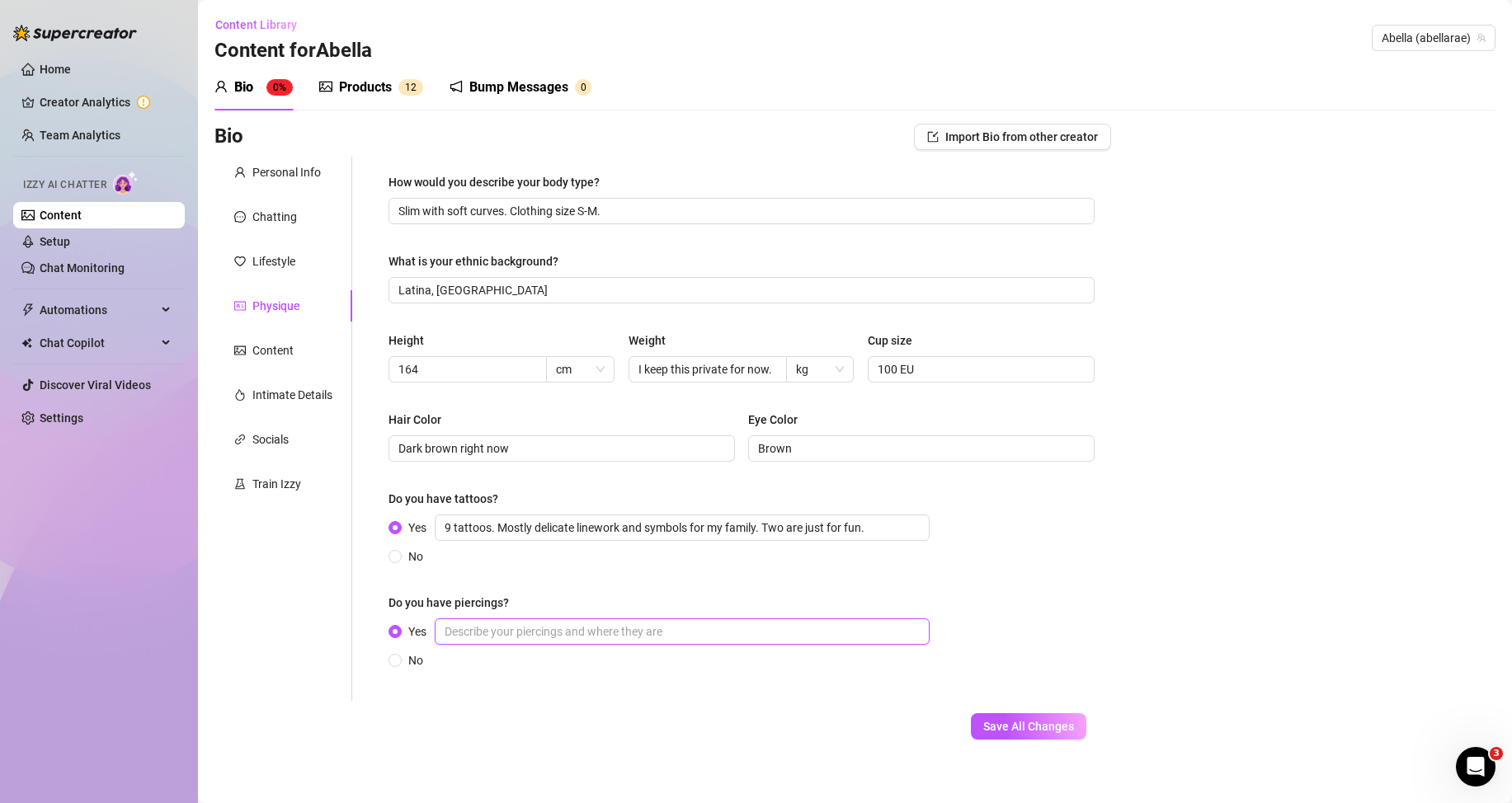
click at [515, 629] on input "Yes" at bounding box center [682, 632] width 495 height 26
paste input "Ears. Nothing wild."
click at [1006, 737] on button "Save All Changes" at bounding box center [1029, 726] width 116 height 26
click at [290, 266] on div "Lifestyle" at bounding box center [274, 261] width 43 height 18
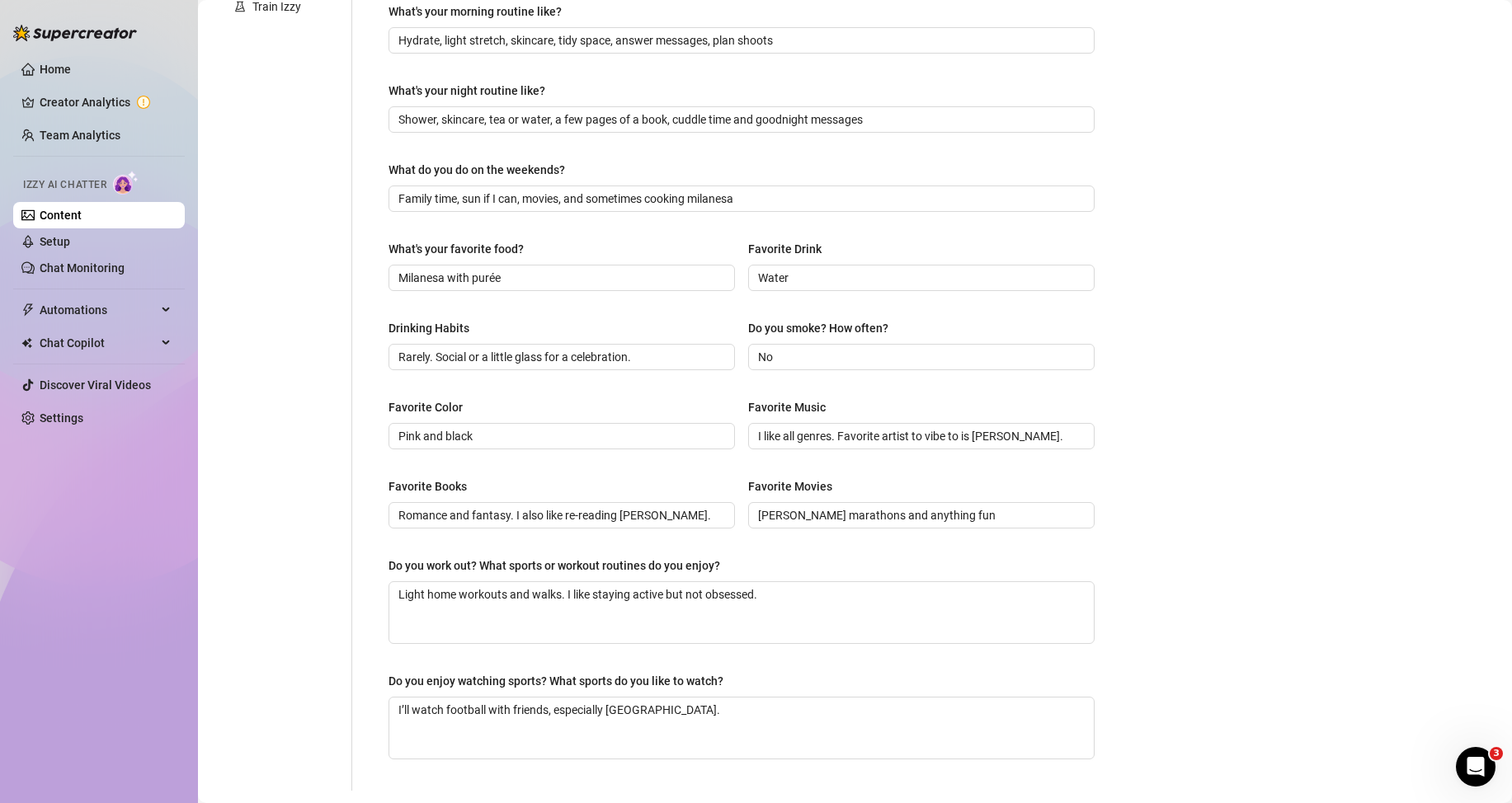
scroll to position [581, 0]
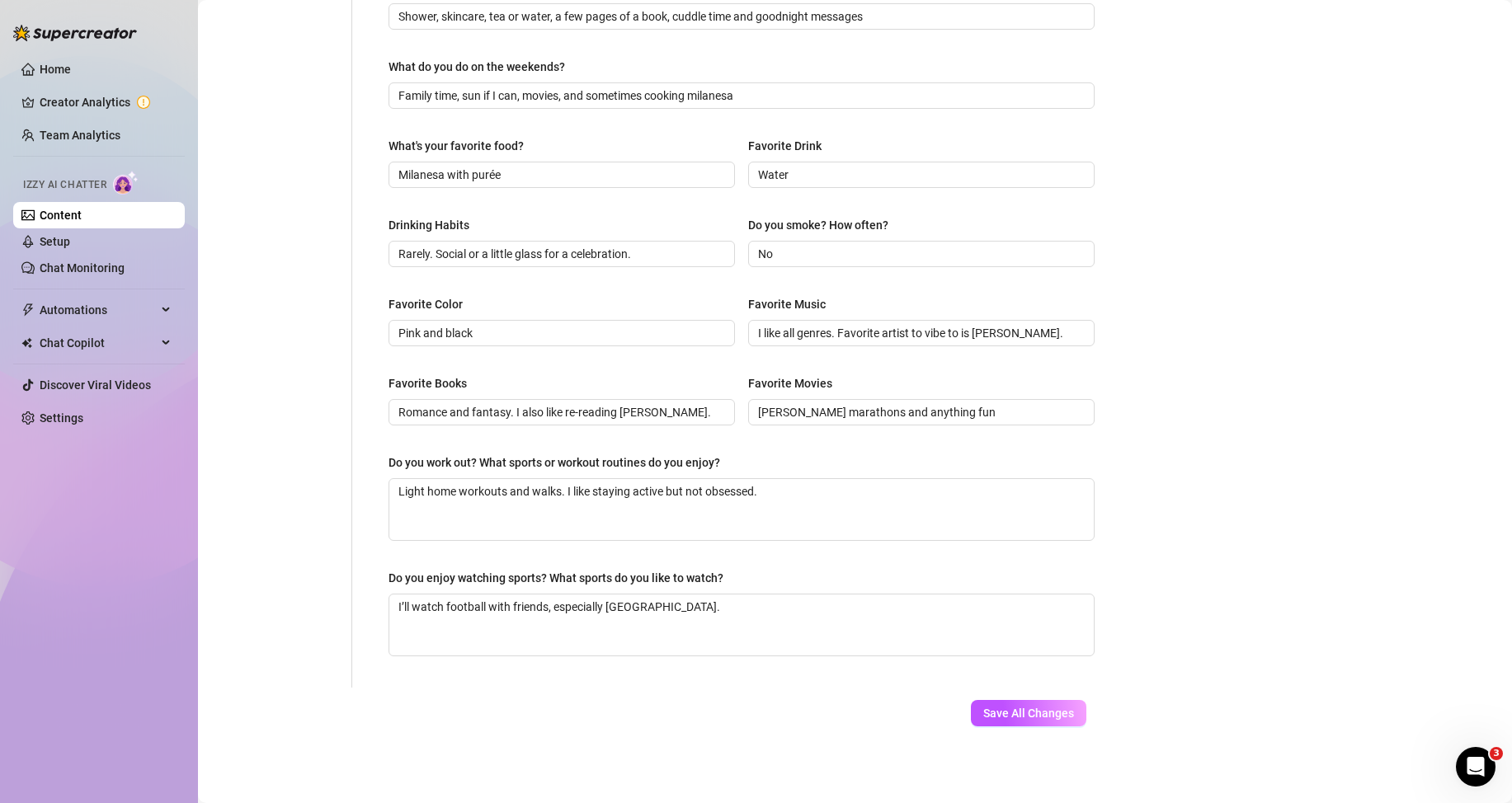
click at [1073, 725] on div "Save All Changes" at bounding box center [1029, 713] width 165 height 51
click at [1050, 716] on span "Save All Changes" at bounding box center [1029, 713] width 91 height 13
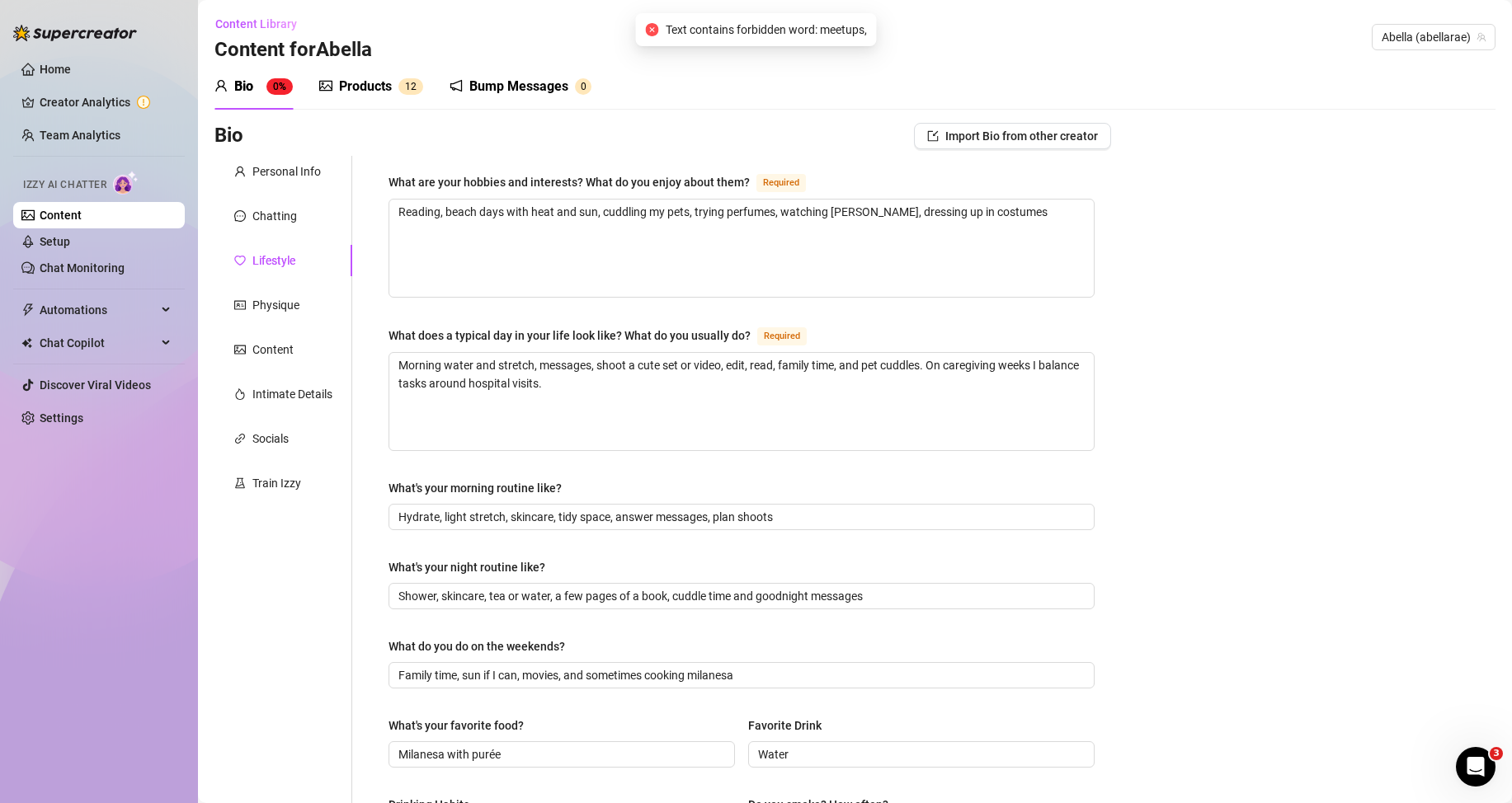
scroll to position [0, 0]
click at [299, 179] on div "Personal Info" at bounding box center [286, 172] width 68 height 18
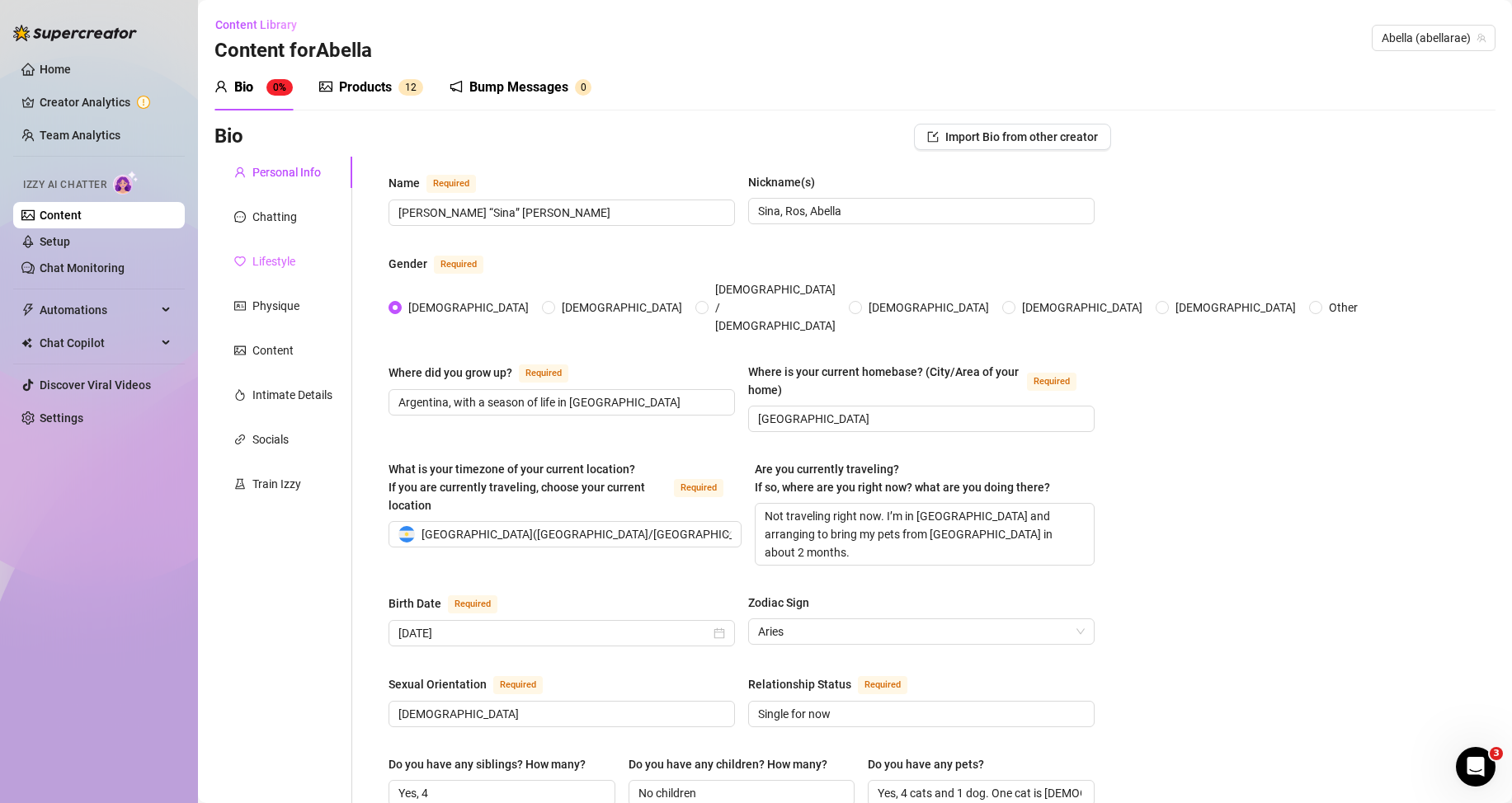
click at [289, 249] on div "Lifestyle" at bounding box center [282, 262] width 137 height 32
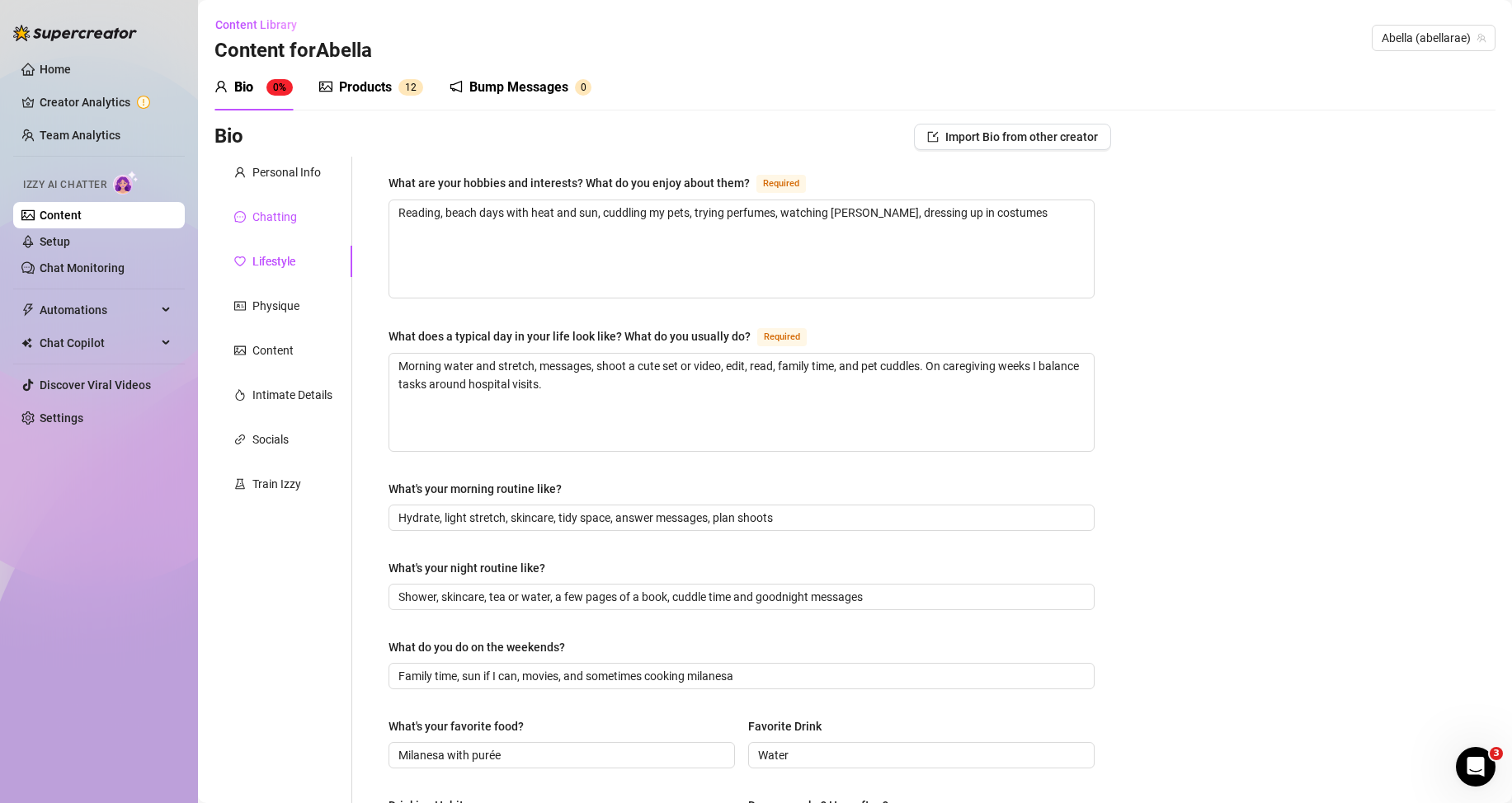
click at [284, 220] on div "Chatting" at bounding box center [275, 216] width 45 height 18
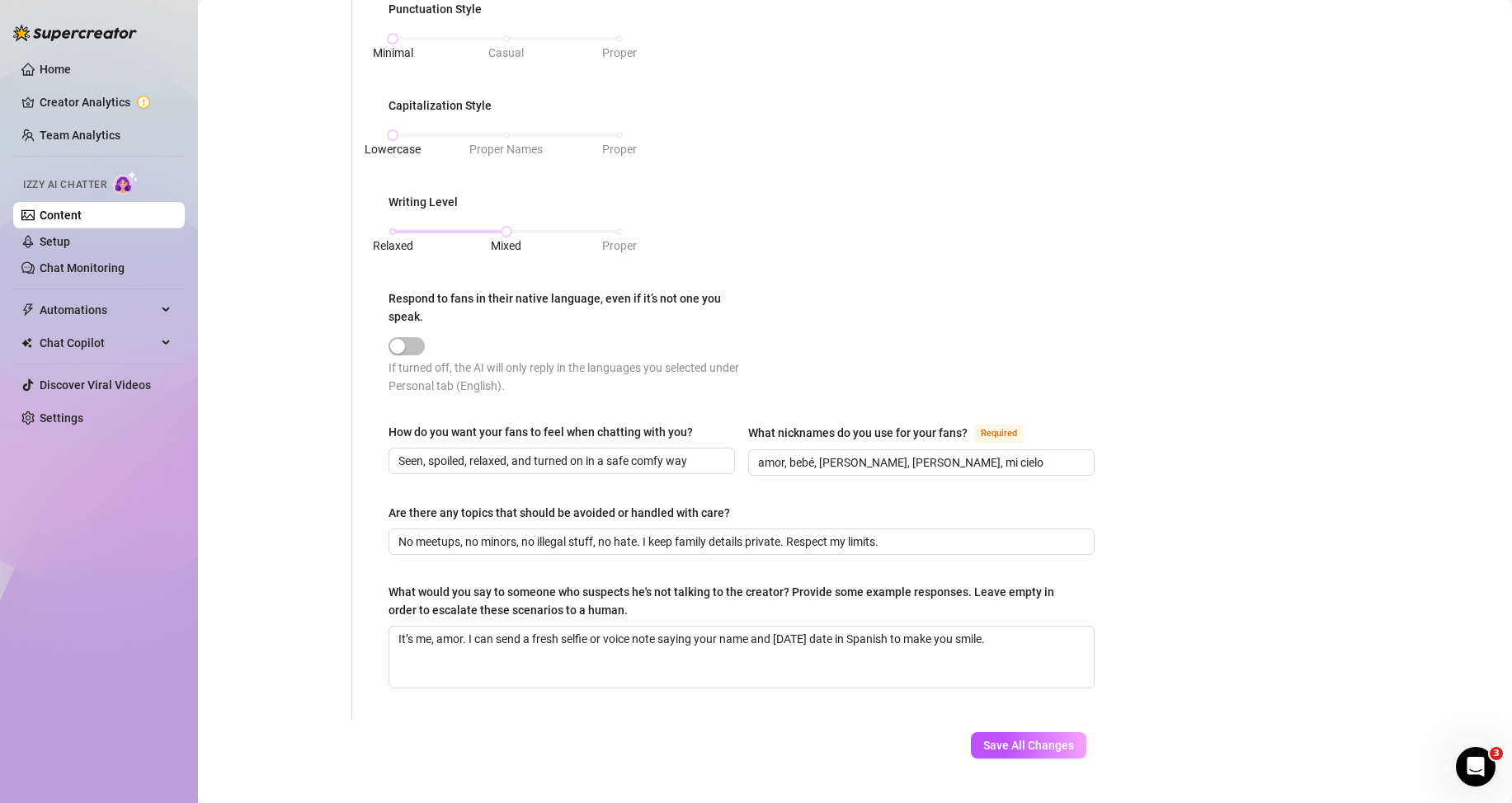
scroll to position [717, 0]
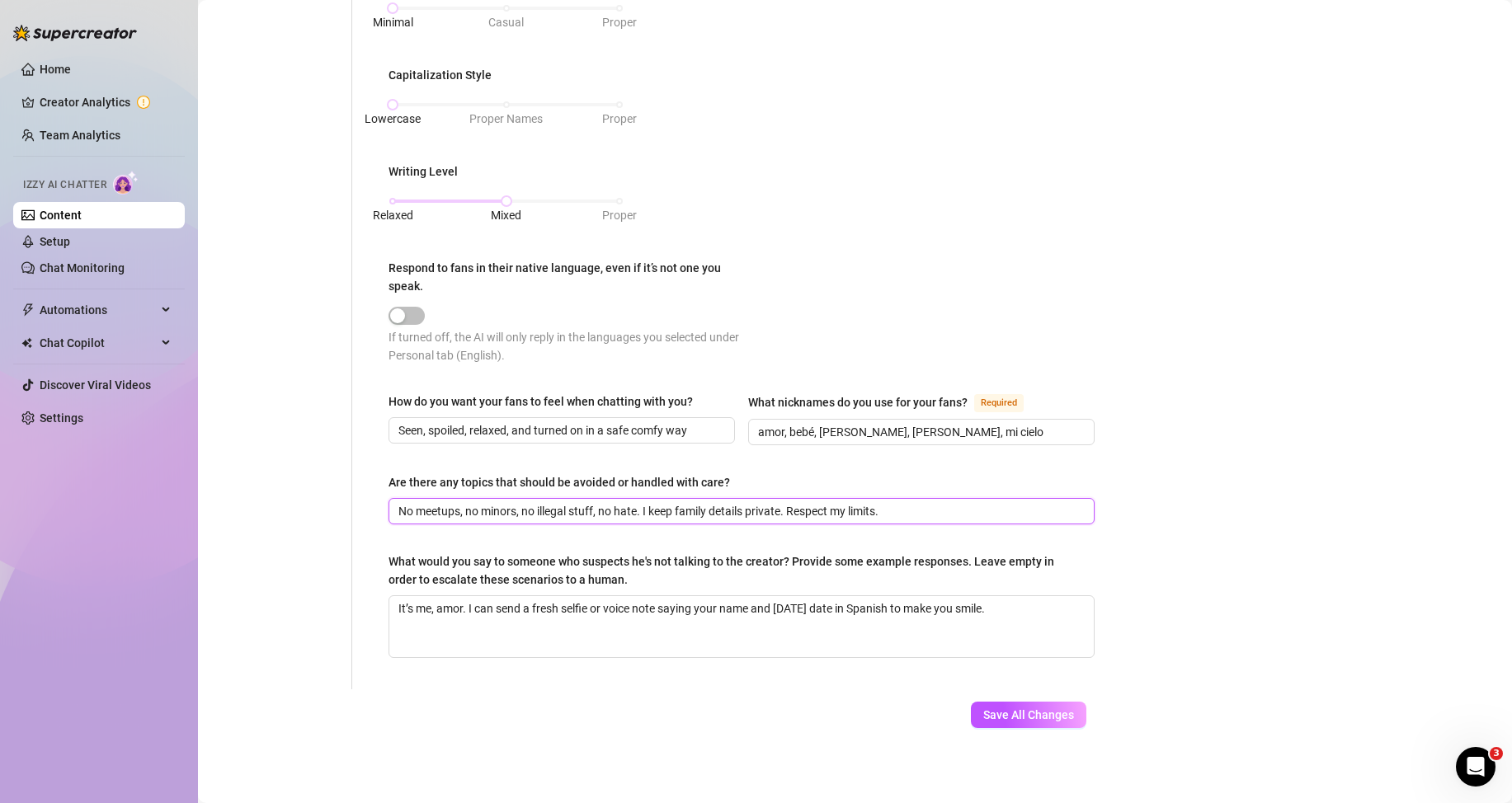
click at [432, 508] on input "No meetups, no minors, no illegal stuff, no hate. I keep family details private…" at bounding box center [740, 510] width 684 height 18
click at [1033, 727] on div "Save All Changes" at bounding box center [1029, 715] width 165 height 51
drag, startPoint x: 1034, startPoint y: 710, endPoint x: 4, endPoint y: 542, distance: 1043.6
click at [1033, 710] on span "Save All Changes" at bounding box center [1029, 715] width 91 height 13
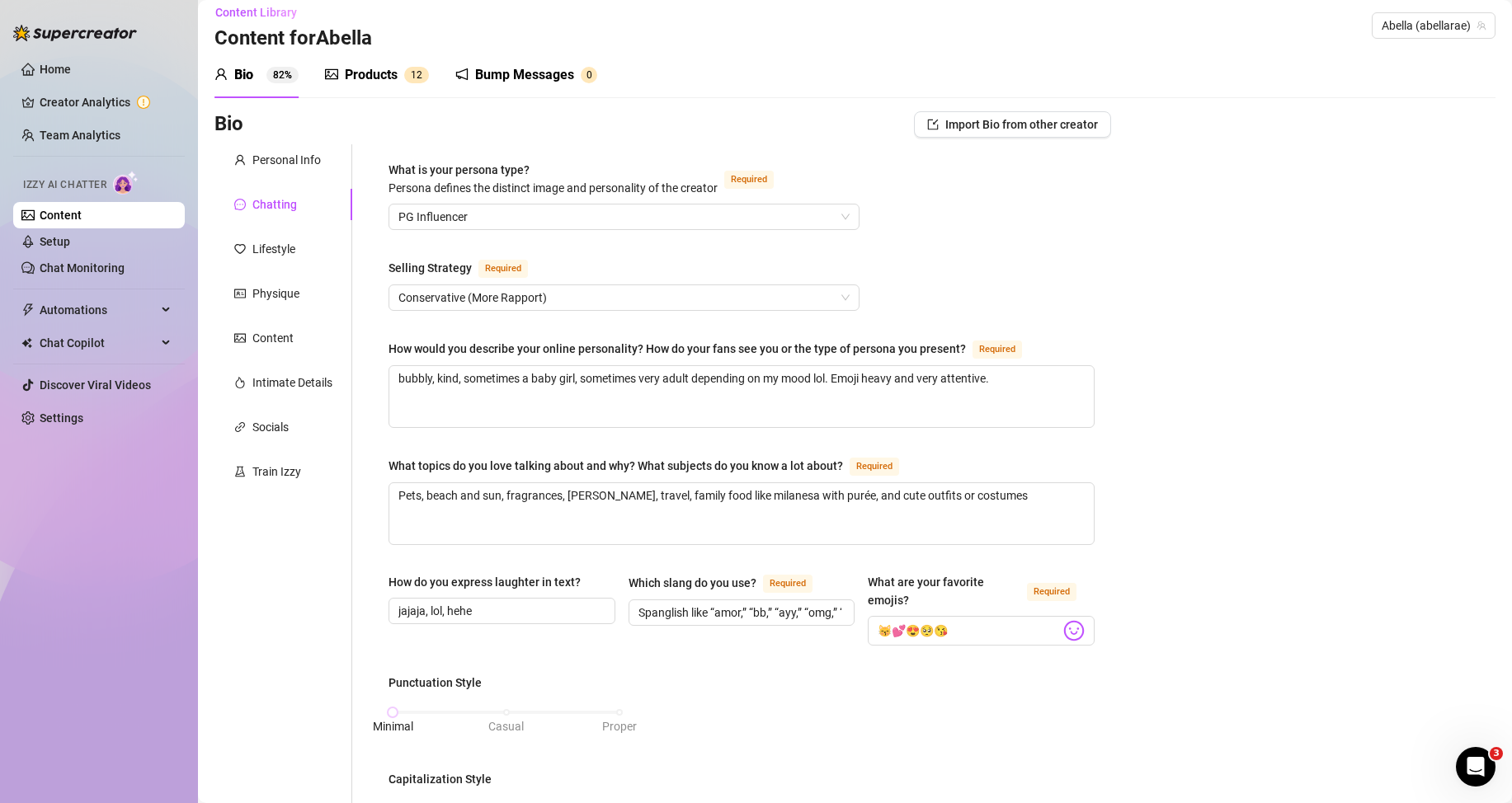
scroll to position [0, 0]
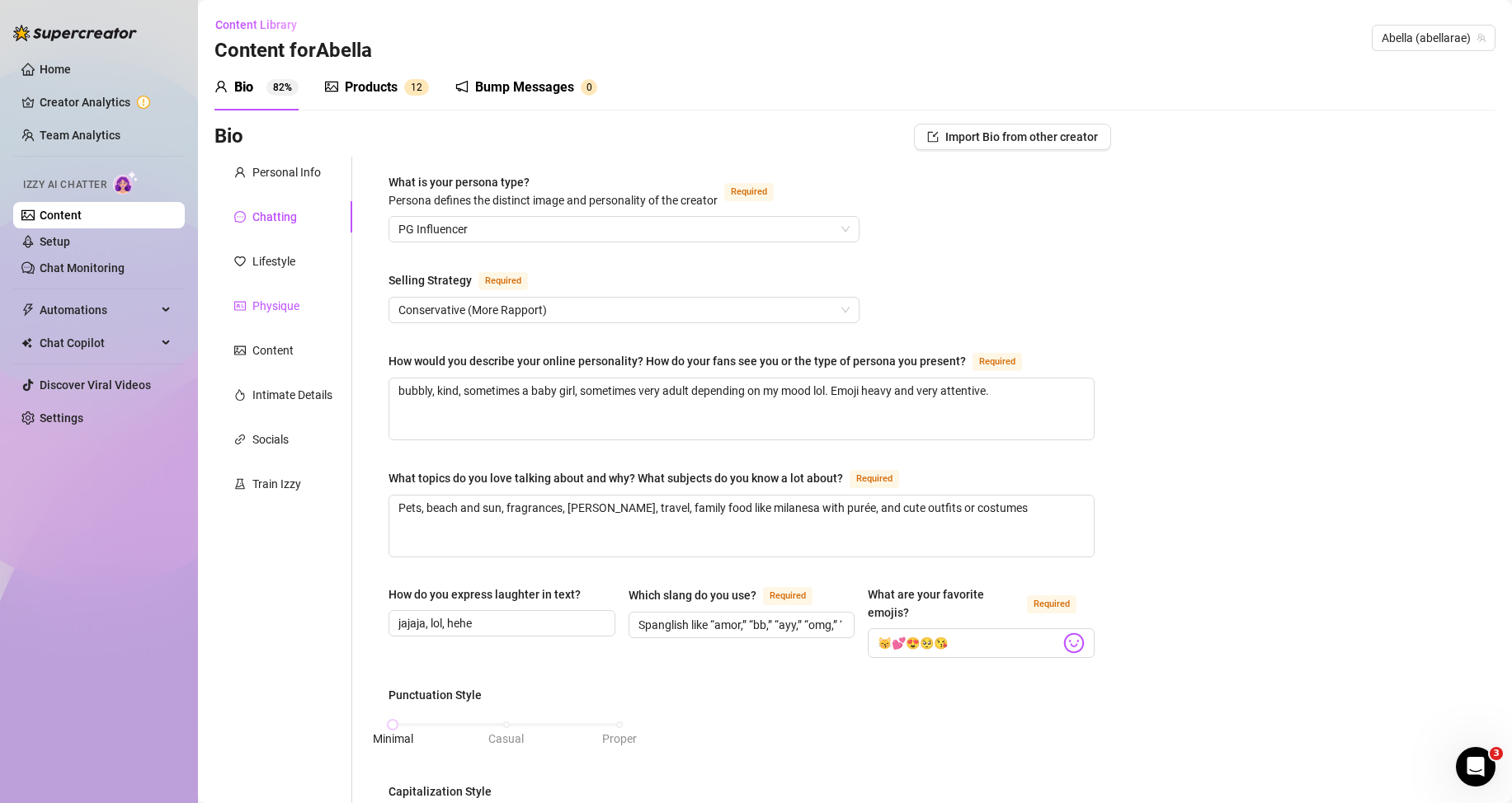
click at [266, 305] on div "Physique" at bounding box center [276, 306] width 47 height 18
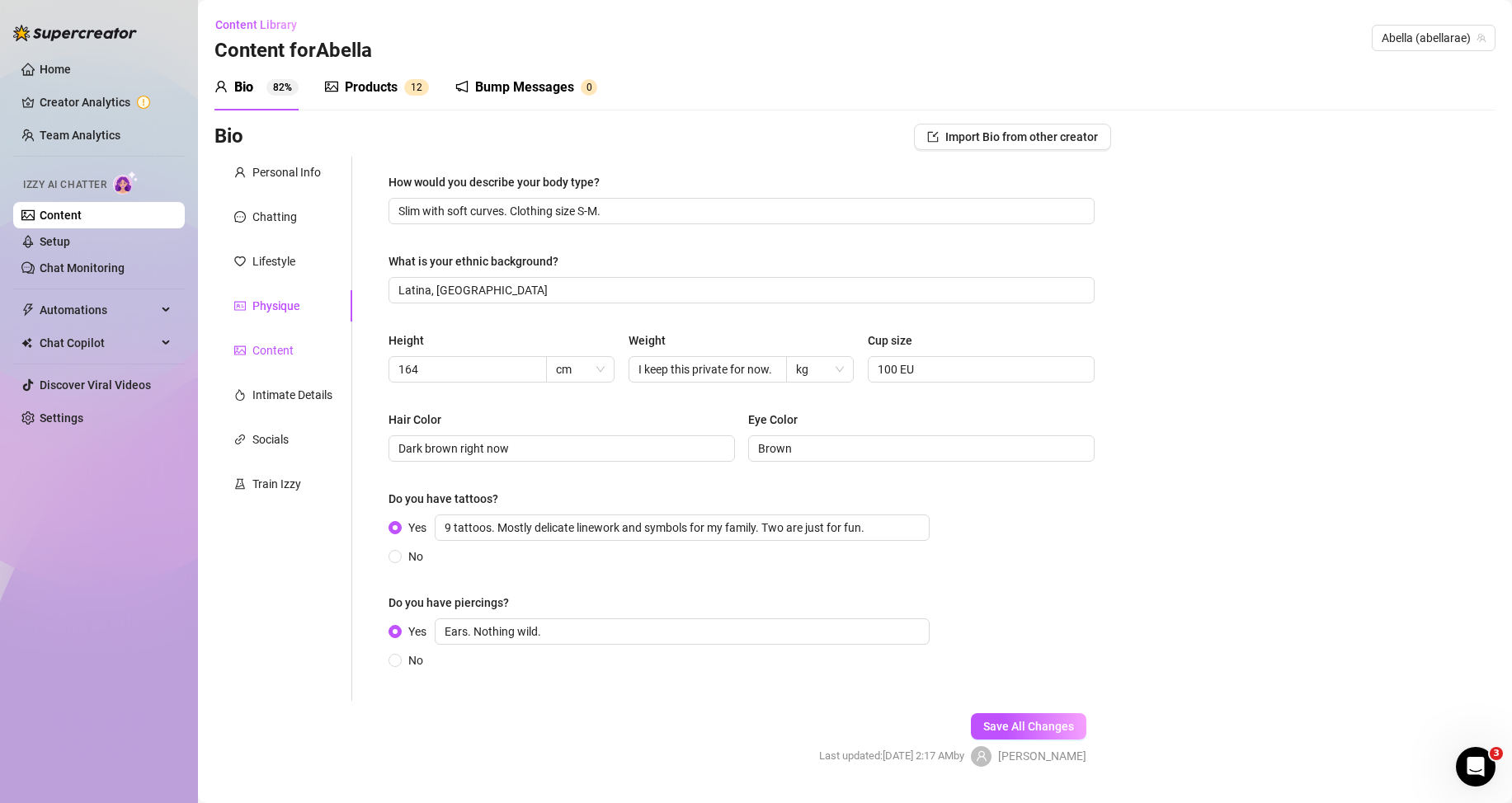
click at [276, 351] on div "Content" at bounding box center [273, 350] width 41 height 18
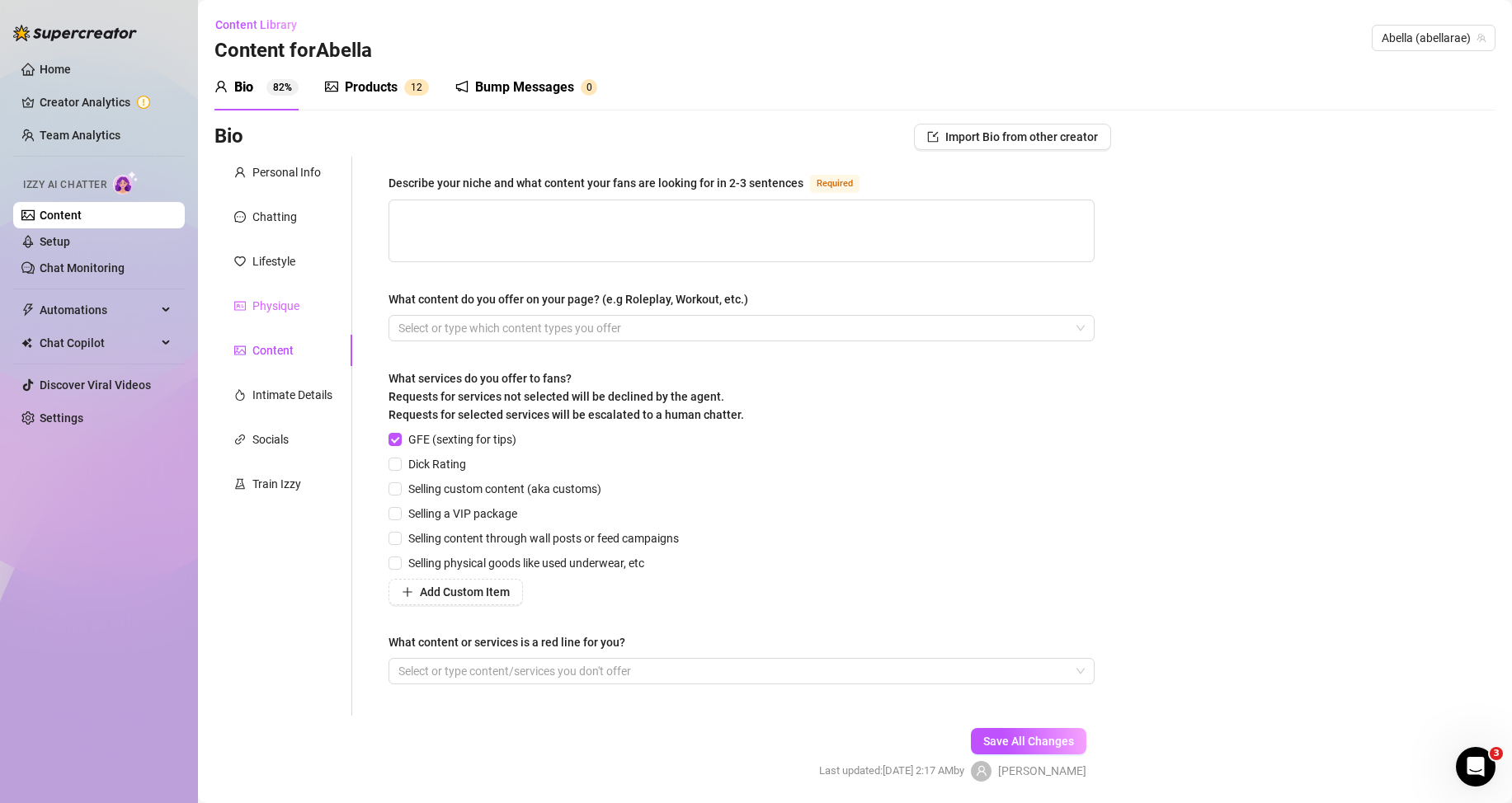
click at [295, 318] on div "Physique" at bounding box center [282, 307] width 137 height 32
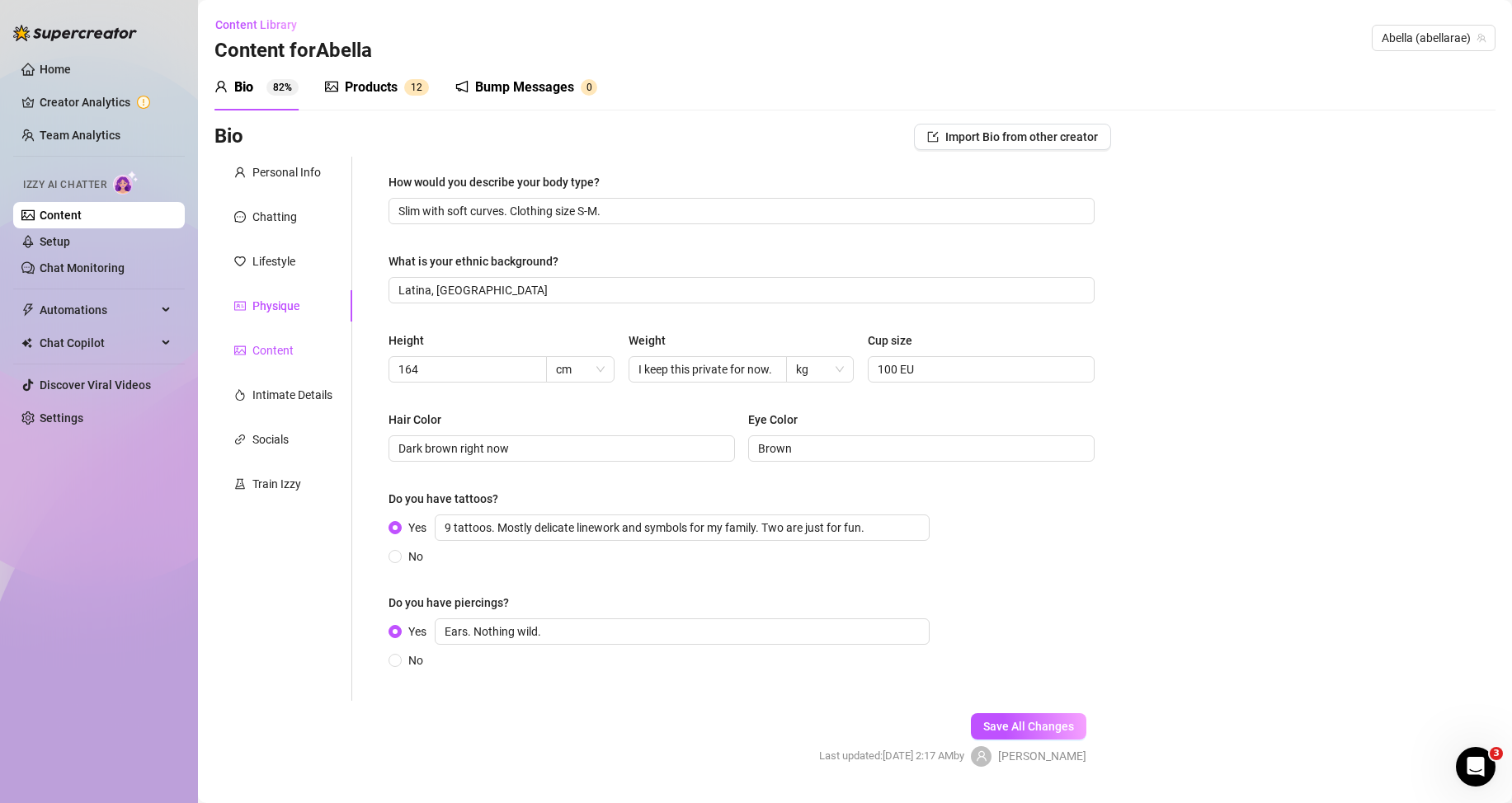
drag, startPoint x: 277, startPoint y: 347, endPoint x: 442, endPoint y: 326, distance: 166.3
click at [277, 347] on div "Content" at bounding box center [273, 350] width 41 height 18
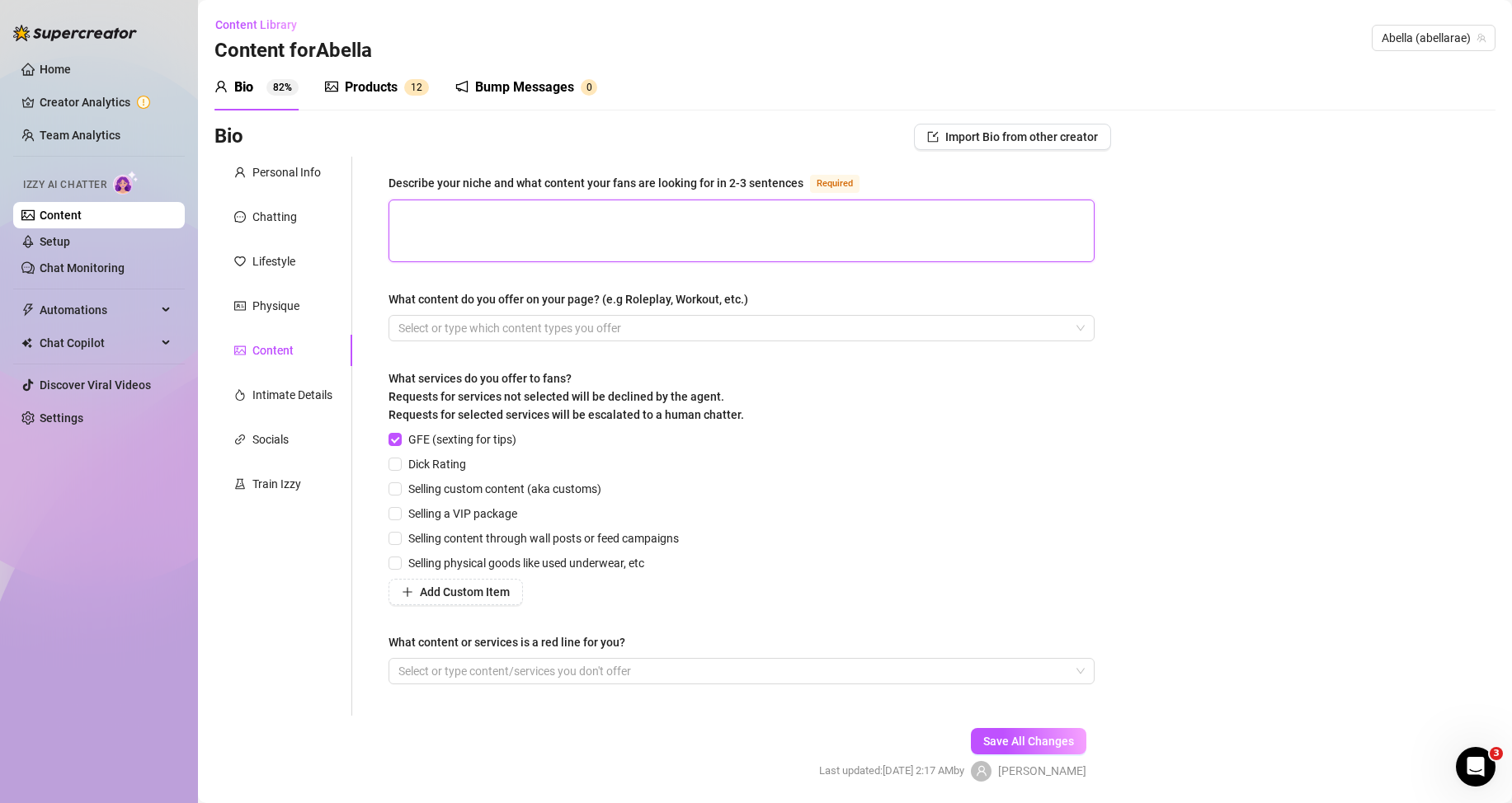
drag, startPoint x: 540, startPoint y: 235, endPoint x: 511, endPoint y: 235, distance: 29.0
click at [540, 235] on textarea "Describe your niche and what content your fans are looking for in 2-3 sentences…" at bounding box center [741, 230] width 704 height 61
paste textarea "Sweet Latina solo with costumes and toys, playful teasing, lots of emojis, bili…"
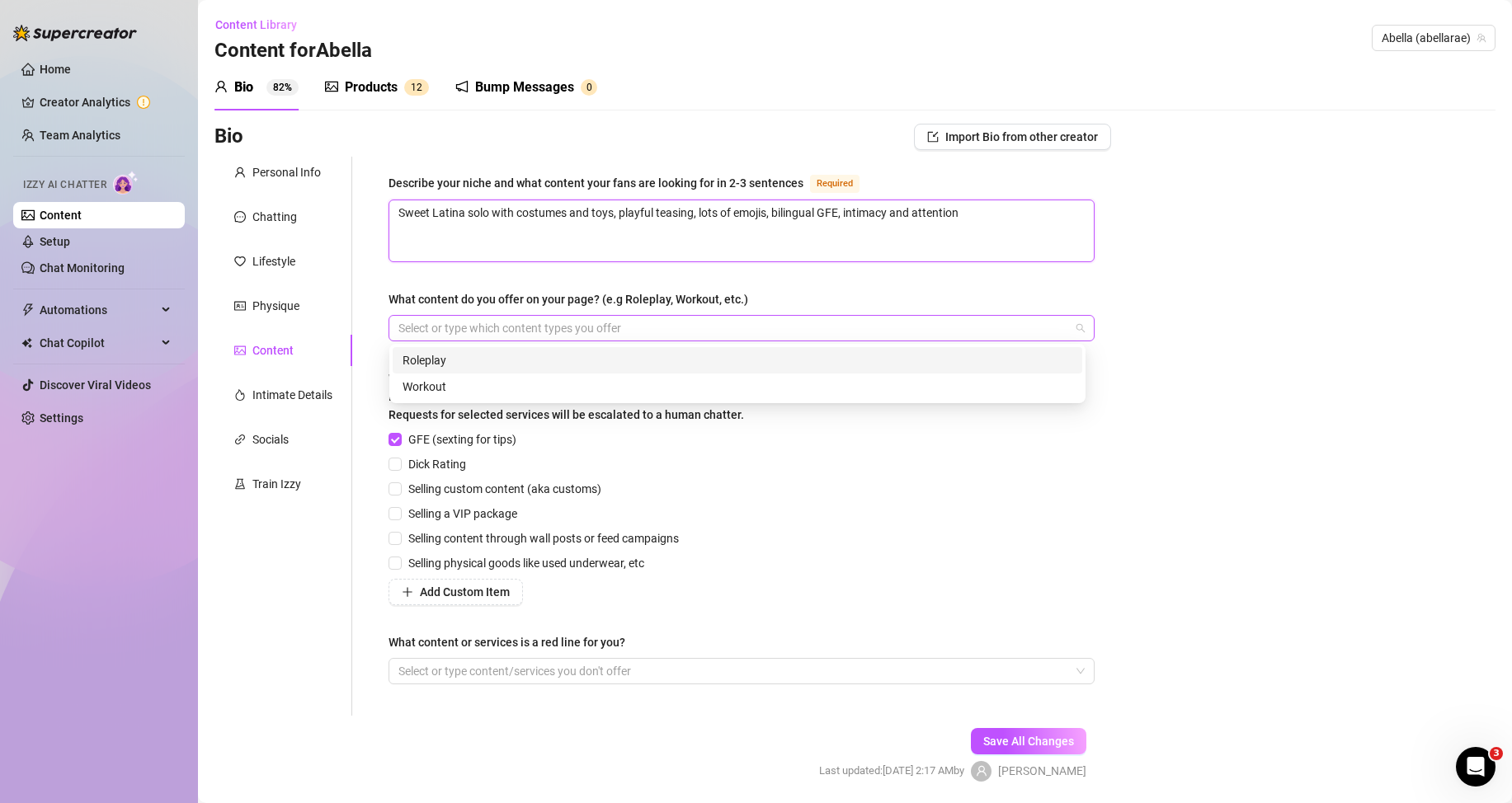
click at [461, 326] on div at bounding box center [733, 328] width 683 height 23
paste input "search"
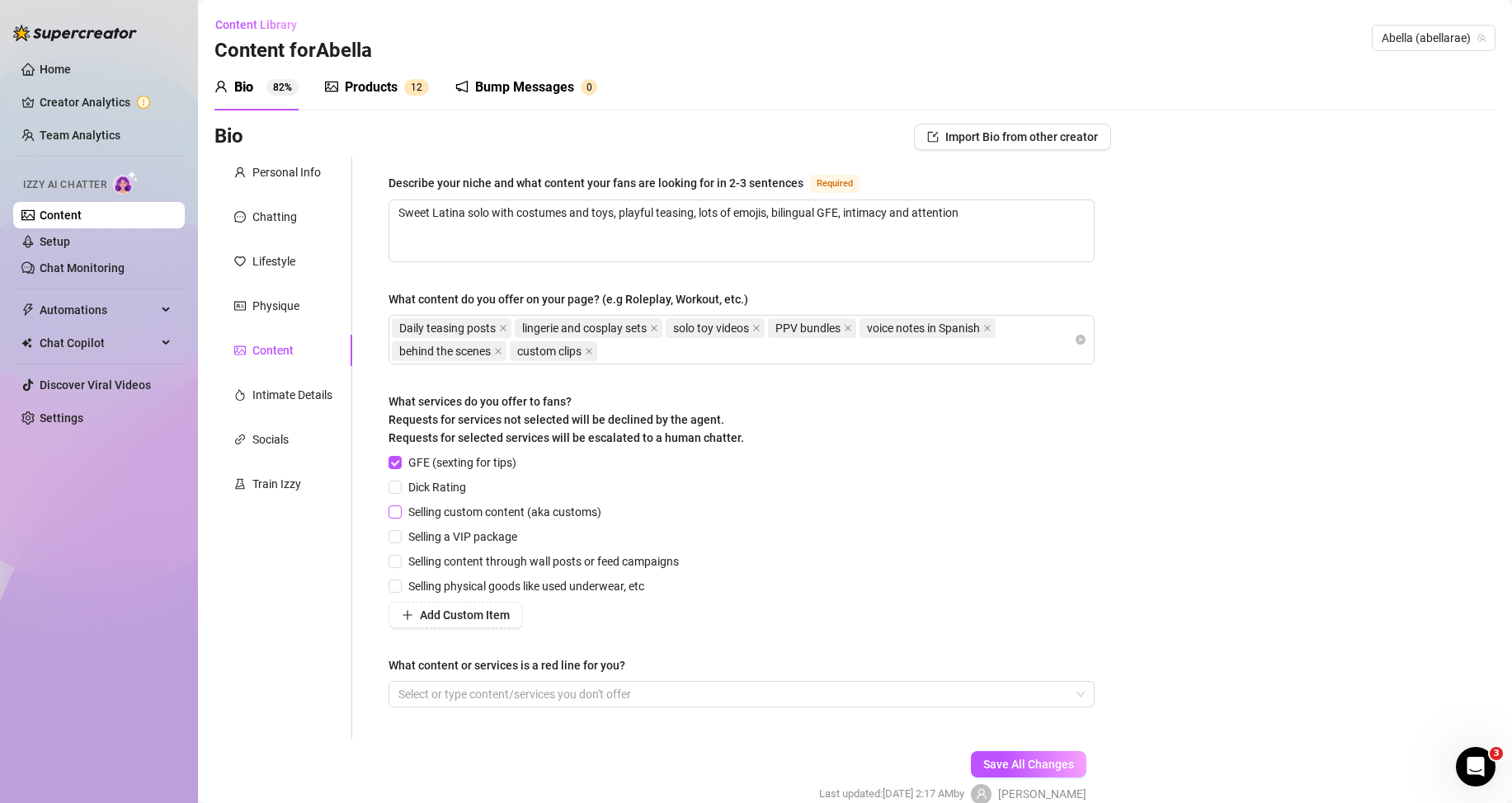
click at [510, 509] on span "Selling custom content (aka customs)" at bounding box center [505, 511] width 207 height 18
click at [400, 509] on input "Selling custom content (aka customs)" at bounding box center [395, 511] width 11 height 11
click at [529, 565] on span "Selling content through wall posts or feed campaigns" at bounding box center [544, 561] width 284 height 18
click at [308, 623] on div "Personal Info Chatting Lifestyle Physique Content Intimate Details Socials Trai…" at bounding box center [282, 448] width 137 height 582
click at [572, 562] on span "Selling content through wall posts or feed campaigns" at bounding box center [544, 561] width 284 height 18
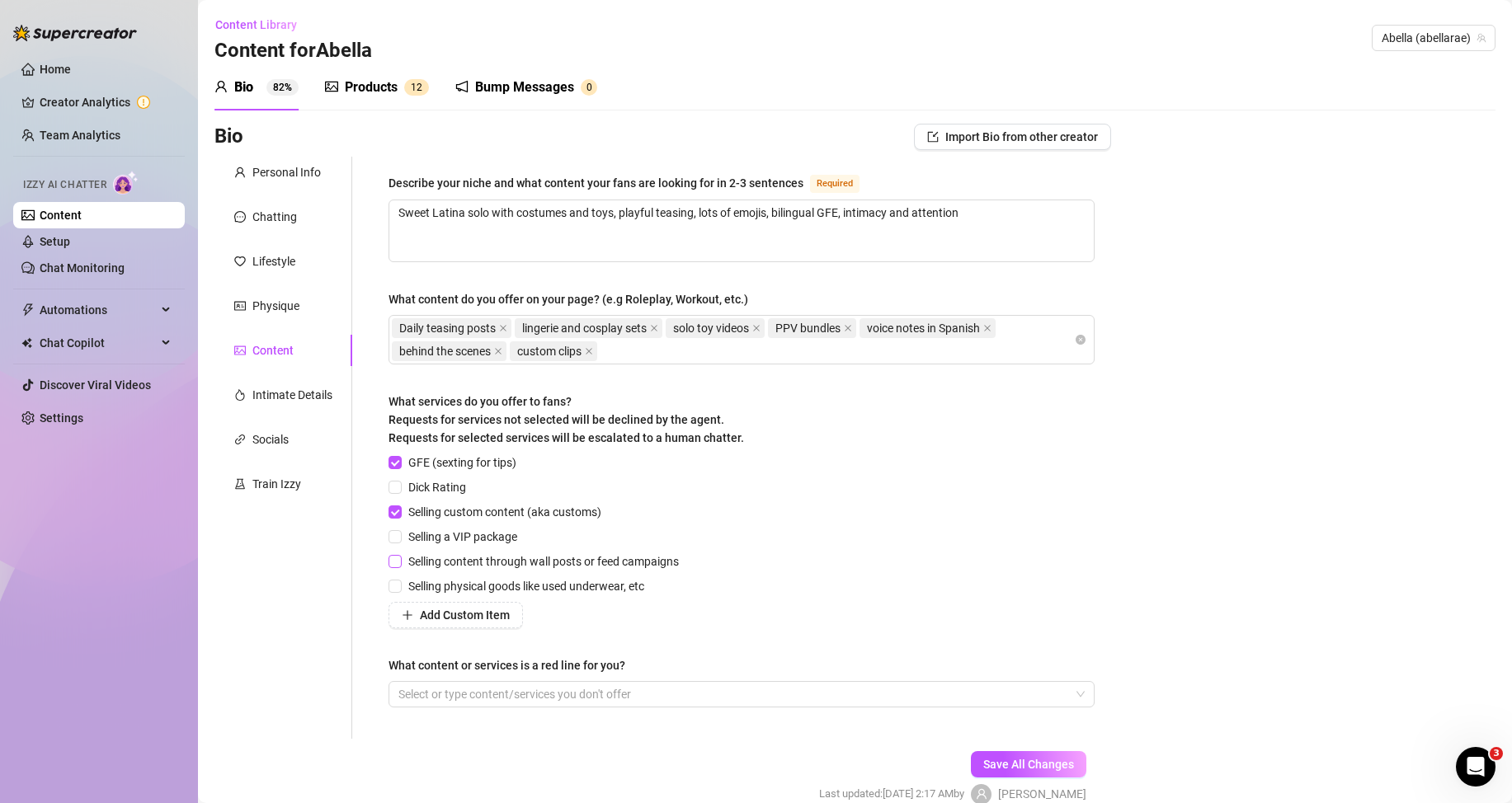
click at [400, 562] on input "Selling content through wall posts or feed campaigns" at bounding box center [395, 561] width 11 height 11
click at [472, 697] on div at bounding box center [733, 695] width 683 height 23
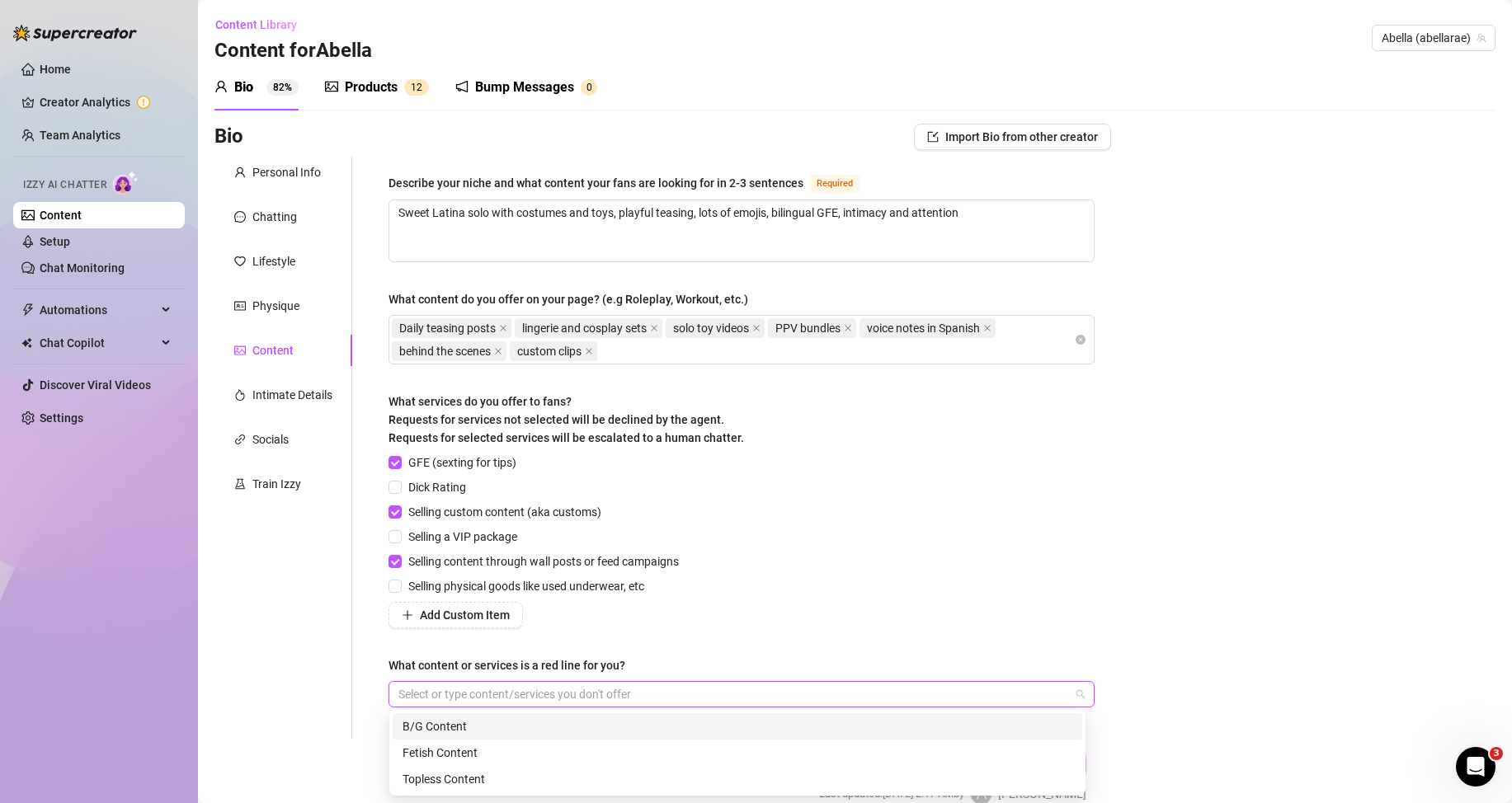
paste input "No anal. No boy-girl or girl-girl. No meetups. No risky or illegal content. Res…"
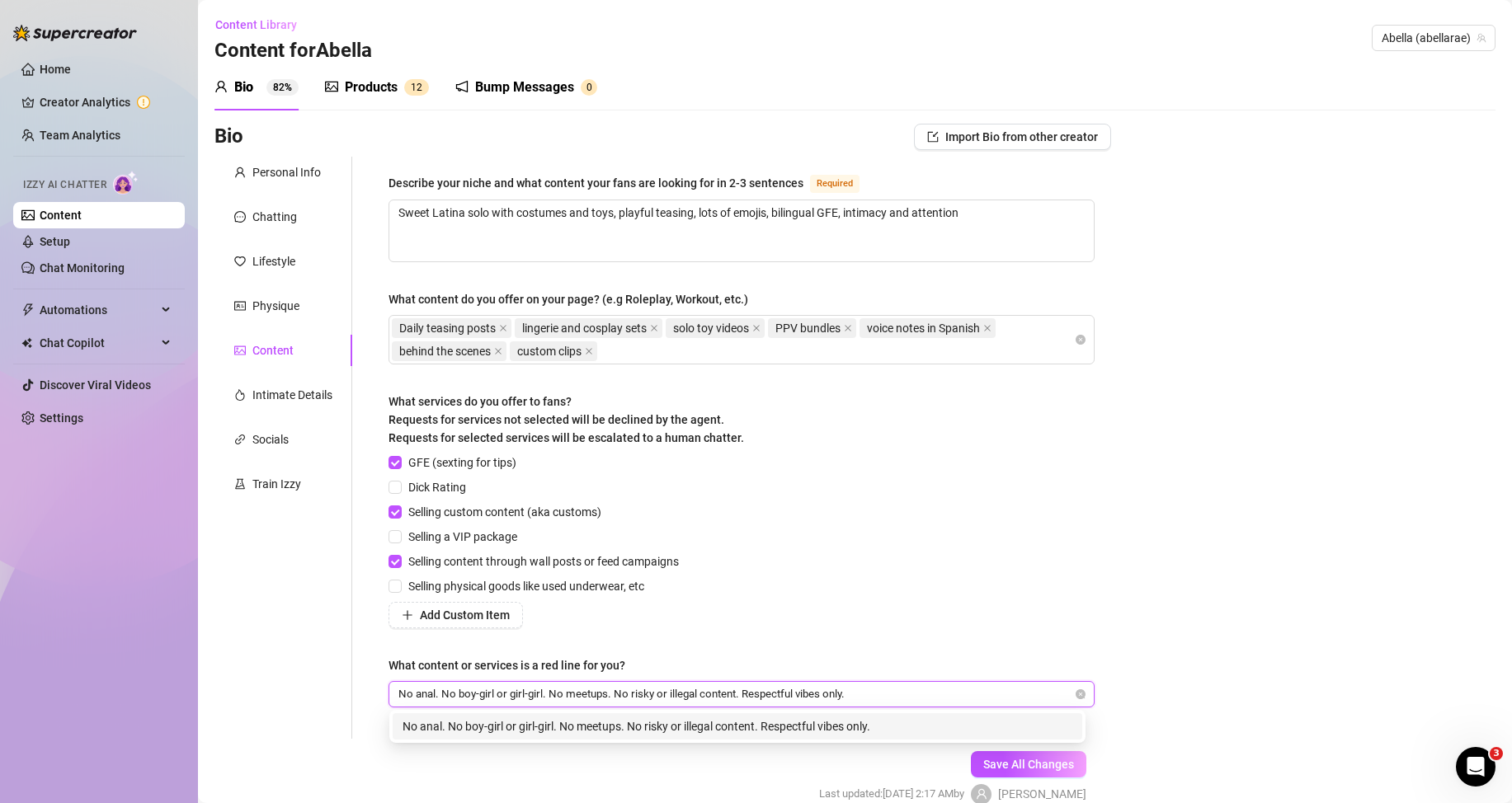
click at [485, 732] on div "No anal. No boy-girl or girl-girl. No meetups. No risky or illegal content. Res…" at bounding box center [738, 726] width 670 height 18
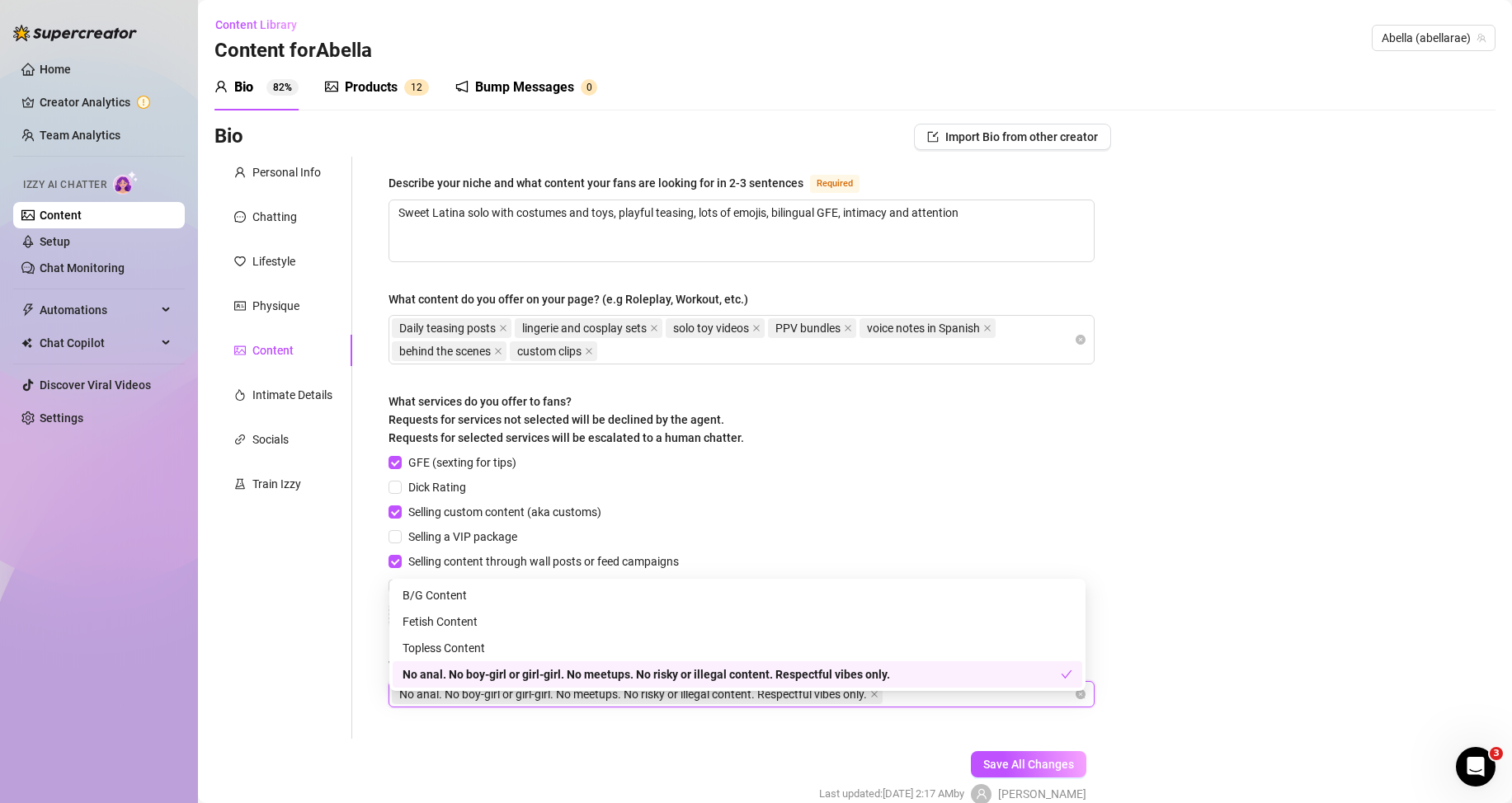
drag, startPoint x: 1231, startPoint y: 676, endPoint x: 1194, endPoint y: 673, distance: 37.1
click at [1230, 675] on div "Bio Import Bio from other creator Personal Info Chatting Lifestyle Physique Con…" at bounding box center [855, 479] width 1281 height 710
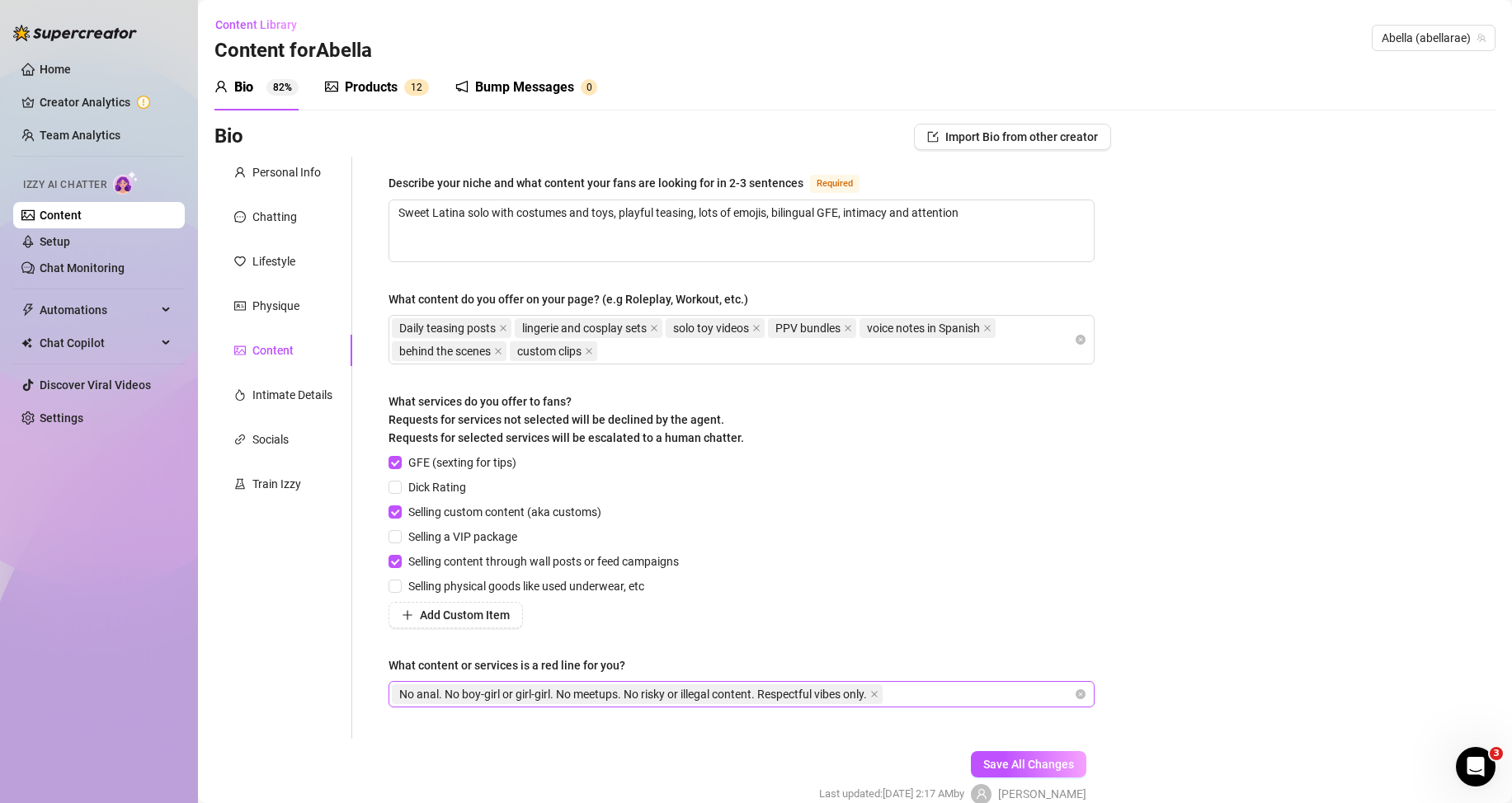
click at [867, 693] on span "No anal. No boy-girl or girl-girl. No meetups. No risky or illegal content. Res…" at bounding box center [633, 694] width 468 height 18
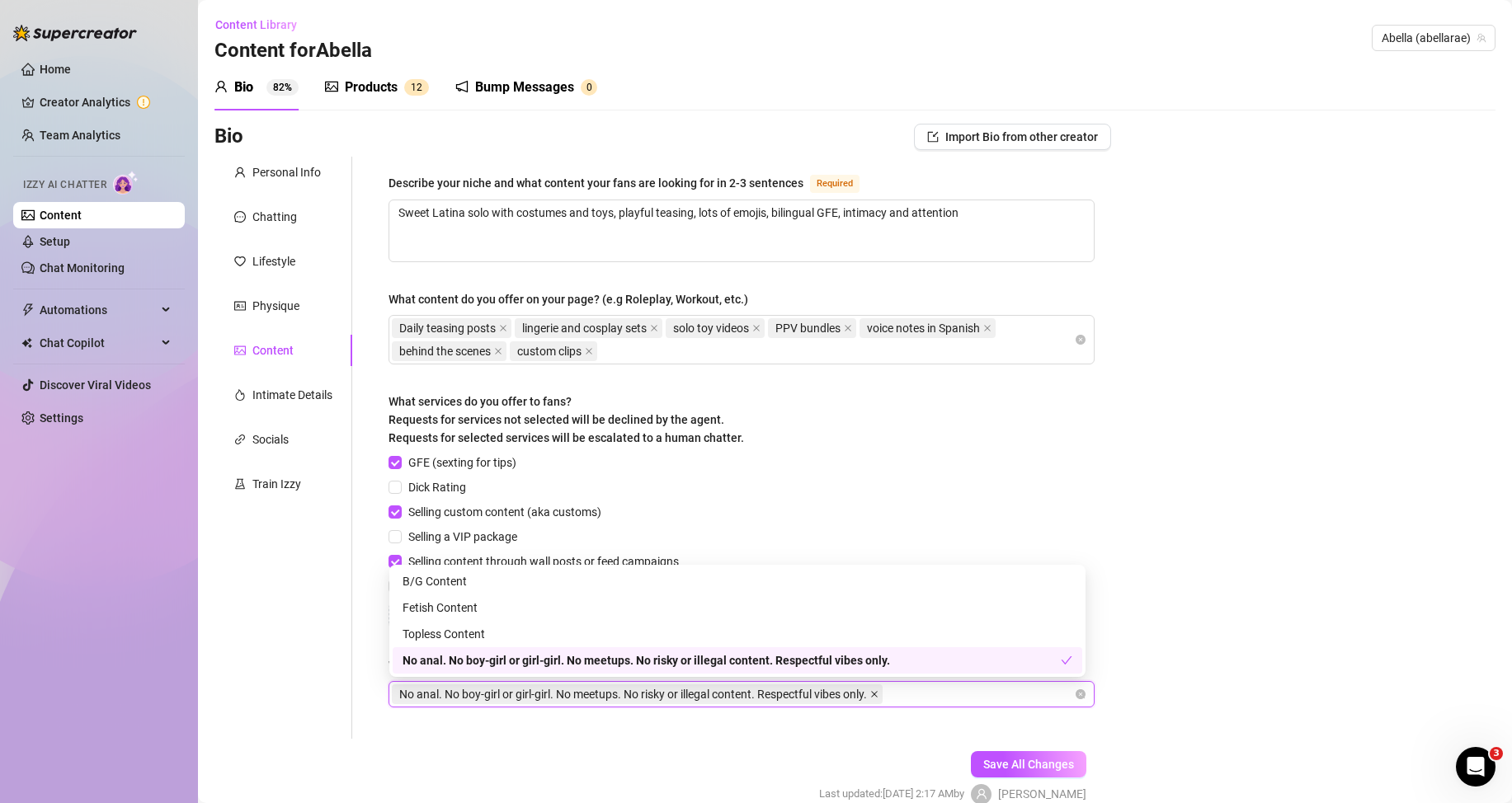
click at [878, 694] on icon "close" at bounding box center [874, 694] width 7 height 7
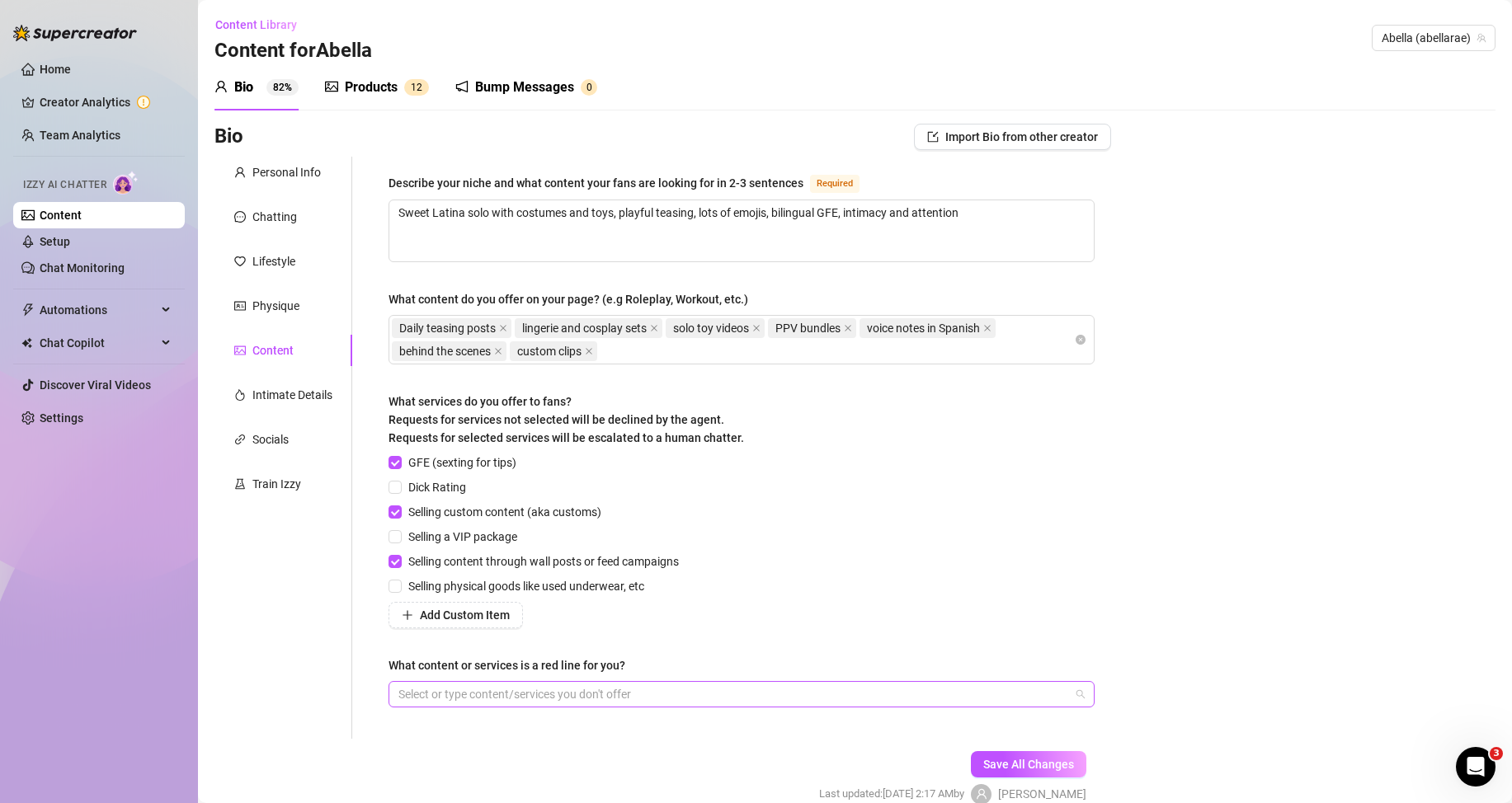
click at [428, 690] on div at bounding box center [733, 695] width 683 height 23
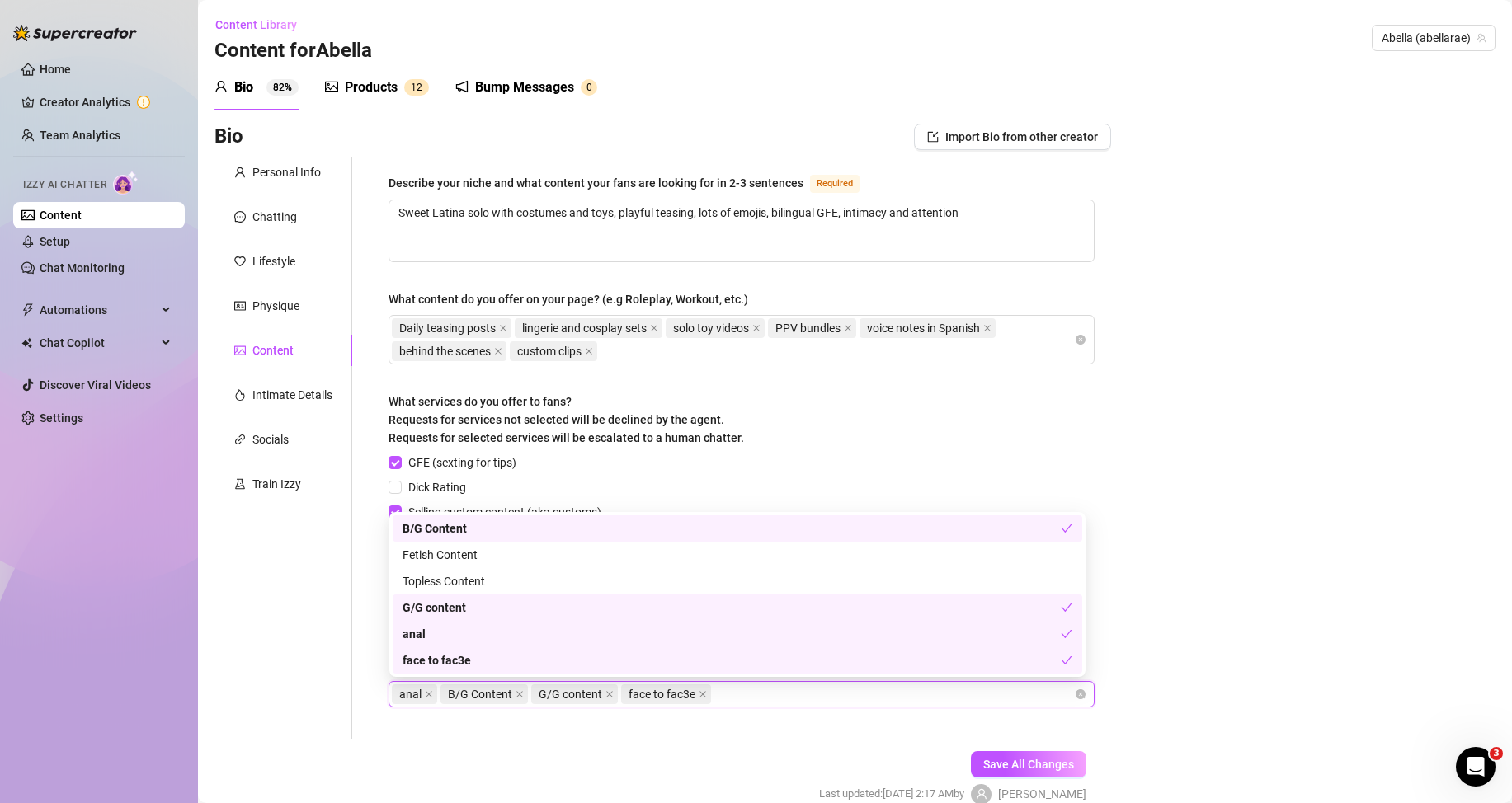
click at [693, 691] on span "face to fac3e" at bounding box center [661, 694] width 66 height 18
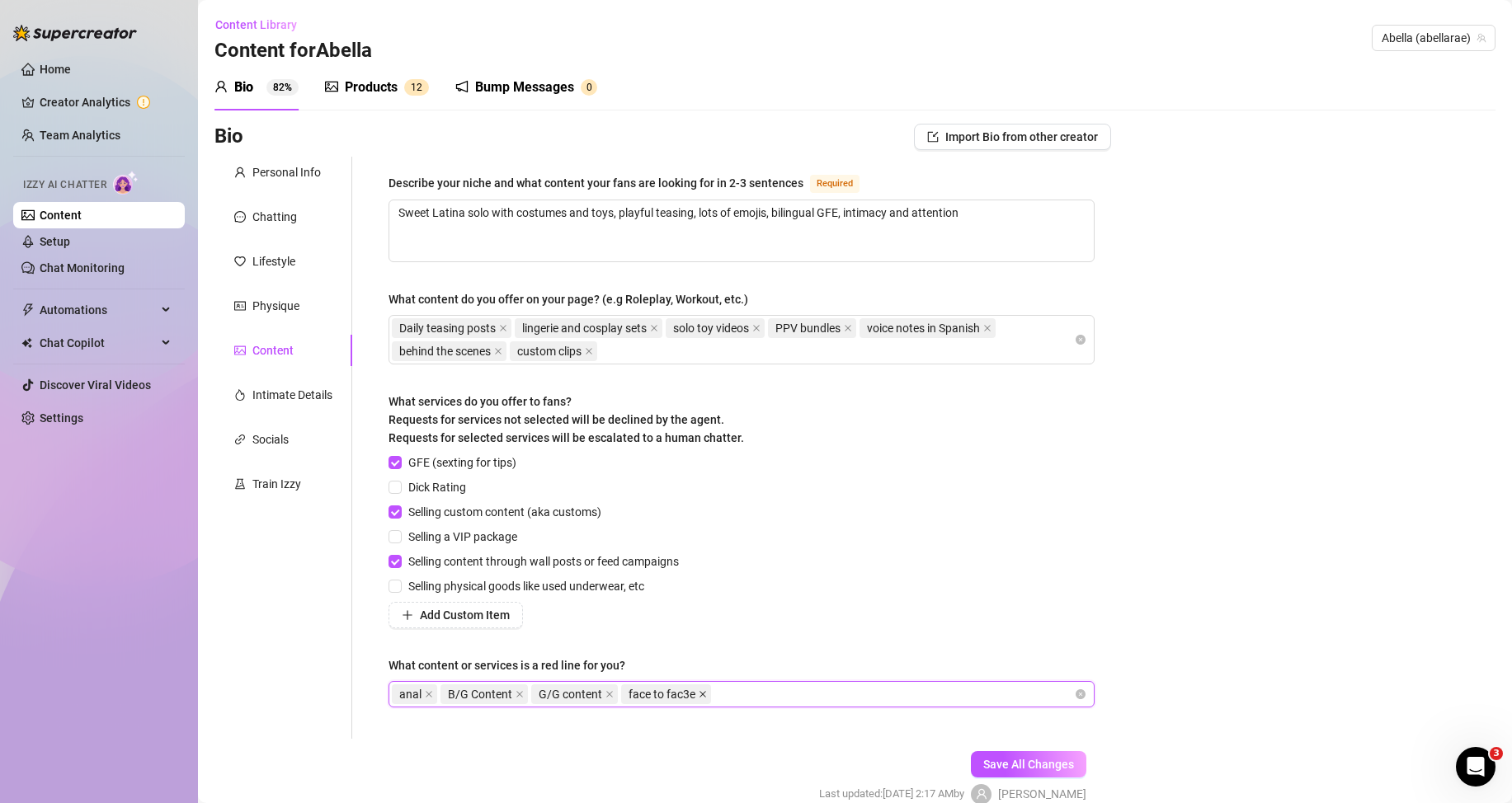
click at [702, 695] on icon "close" at bounding box center [702, 694] width 7 height 7
click at [709, 692] on div "anal B/G Content G/G content" at bounding box center [733, 695] width 683 height 23
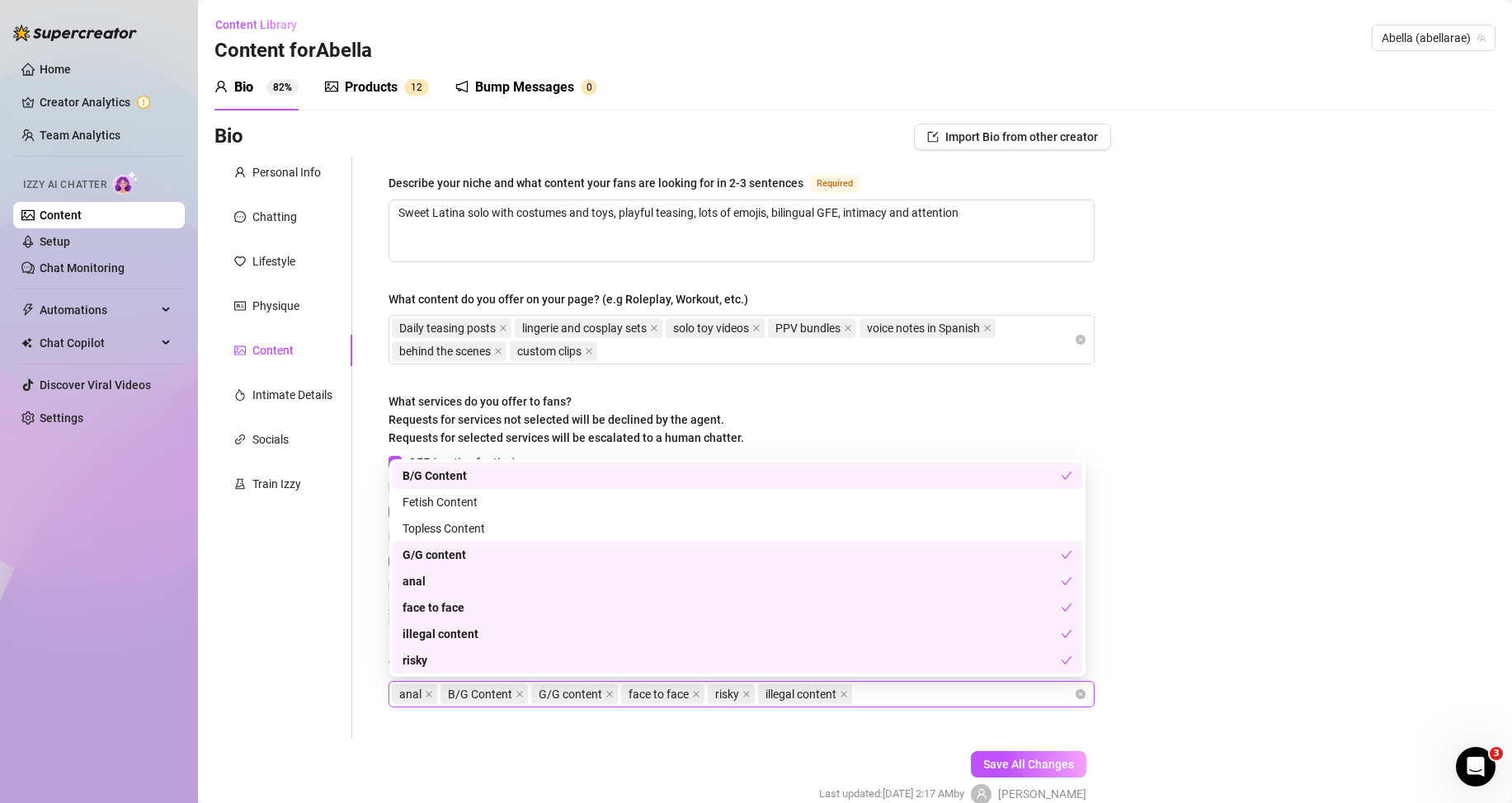
click at [736, 749] on form "Personal Info Chatting Lifestyle Physique Content Intimate Details Socials Trai…" at bounding box center [662, 495] width 897 height 677
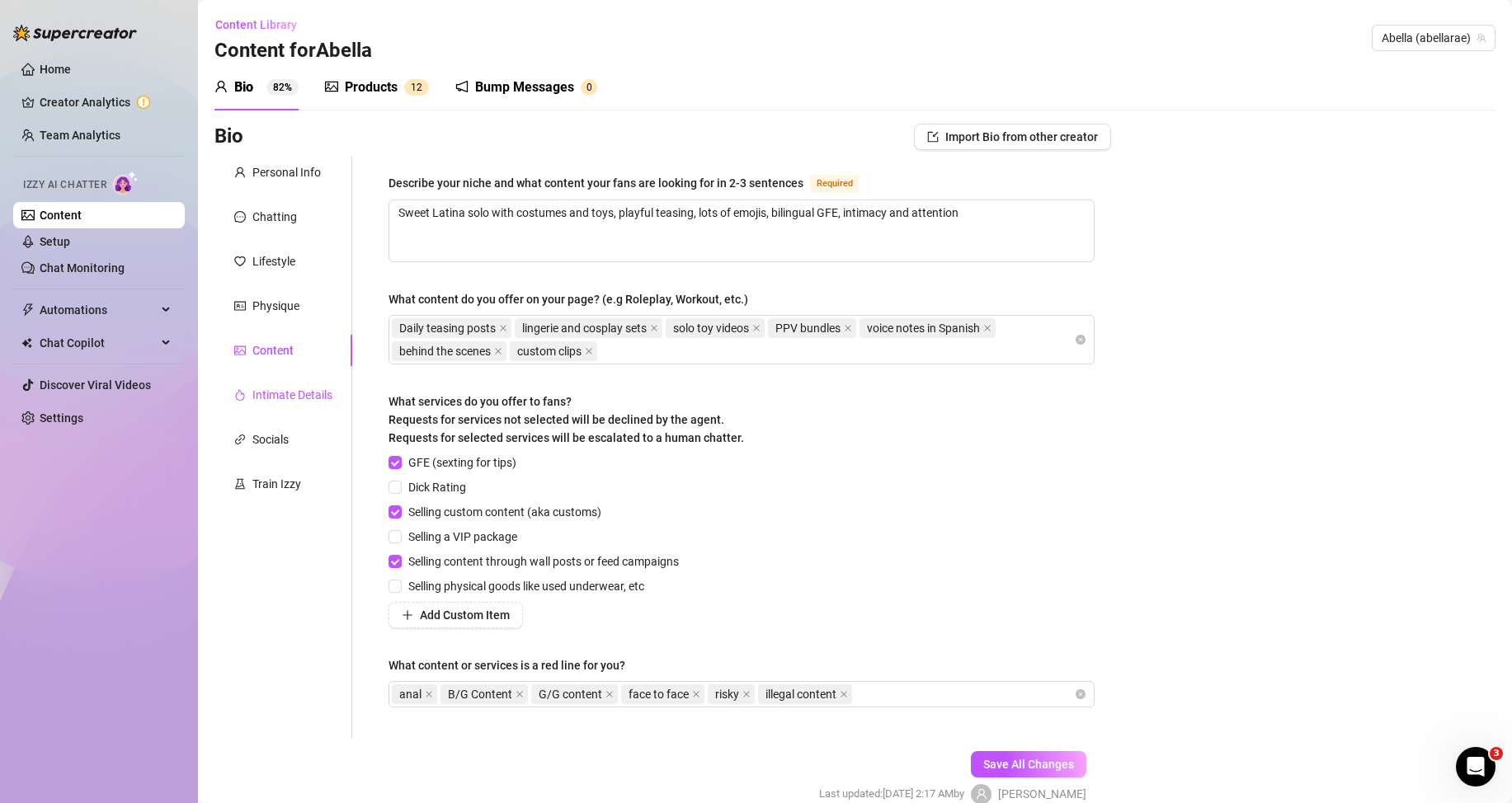
click at [274, 389] on div "Intimate Details" at bounding box center [293, 394] width 80 height 18
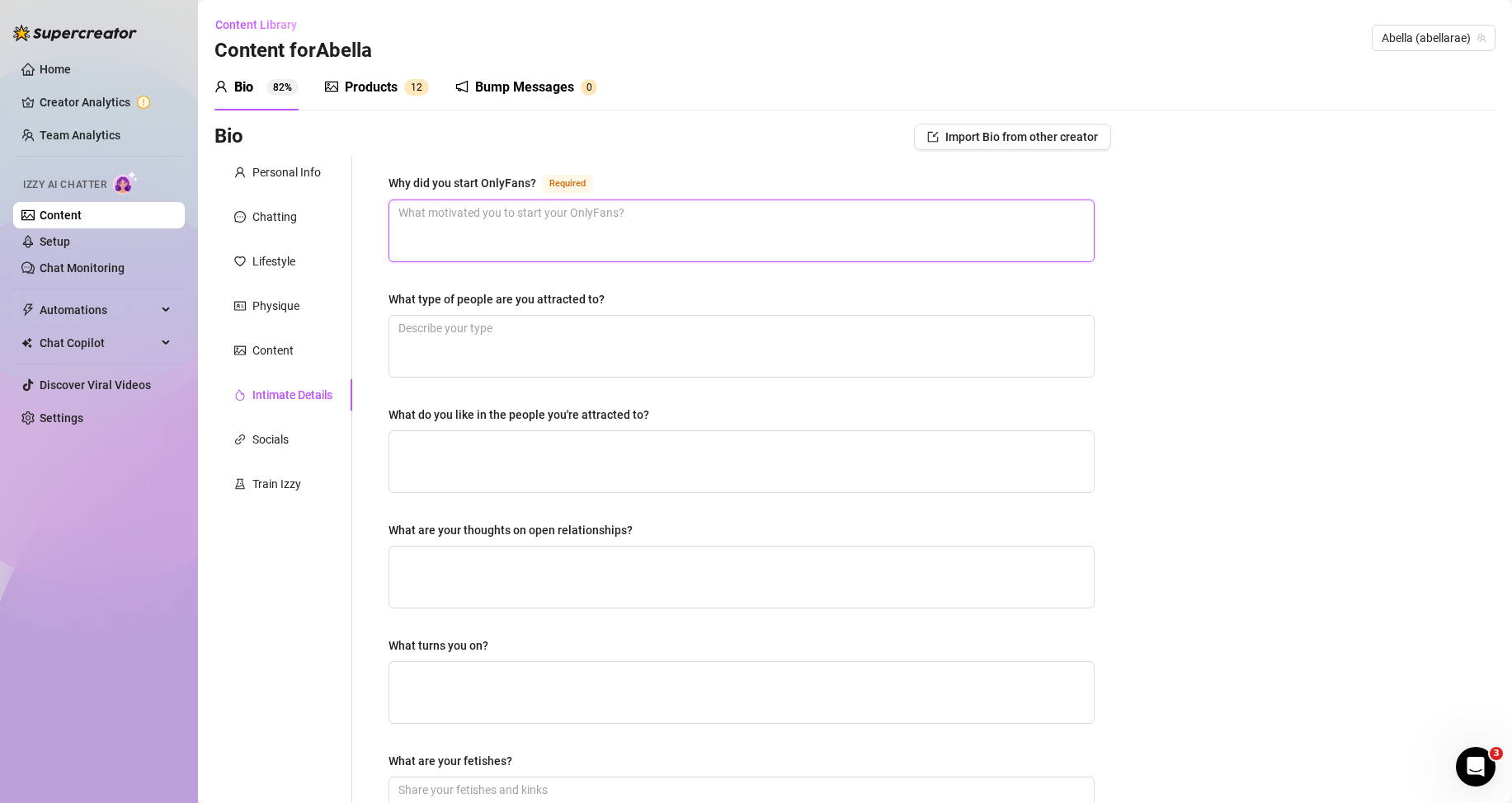
click at [494, 214] on textarea "Why did you start OnlyFans? Required" at bounding box center [741, 230] width 704 height 61
paste textarea "I began during the pandemic with no job or money, did well, and fell in love wi…"
drag, startPoint x: 454, startPoint y: 356, endPoint x: 2, endPoint y: 389, distance: 453.2
click at [451, 358] on textarea "What type of people are you attracted to?" at bounding box center [741, 346] width 704 height 61
paste textarea "Confident, respectful men who love animals"
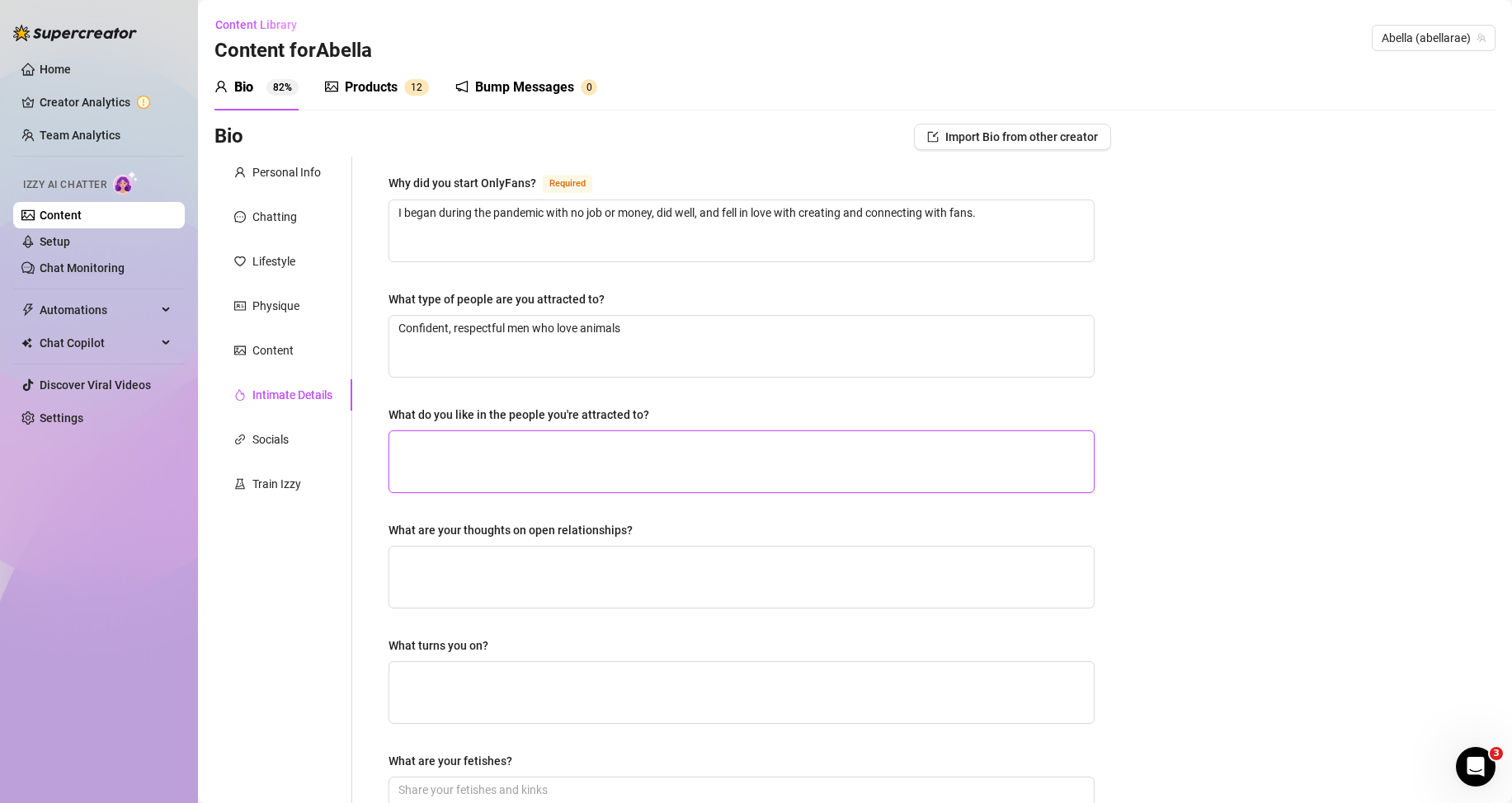
drag, startPoint x: 485, startPoint y: 459, endPoint x: 4, endPoint y: 439, distance: 481.4
click at [485, 459] on textarea "What do you like in the people you're attracted to?" at bounding box center [741, 461] width 704 height 61
paste textarea "Kindness, good conversation, a playful side, smelling amazing"
drag, startPoint x: 499, startPoint y: 606, endPoint x: 246, endPoint y: 559, distance: 257.3
click at [493, 606] on textarea "What are your thoughts on open relationships?" at bounding box center [741, 577] width 704 height 61
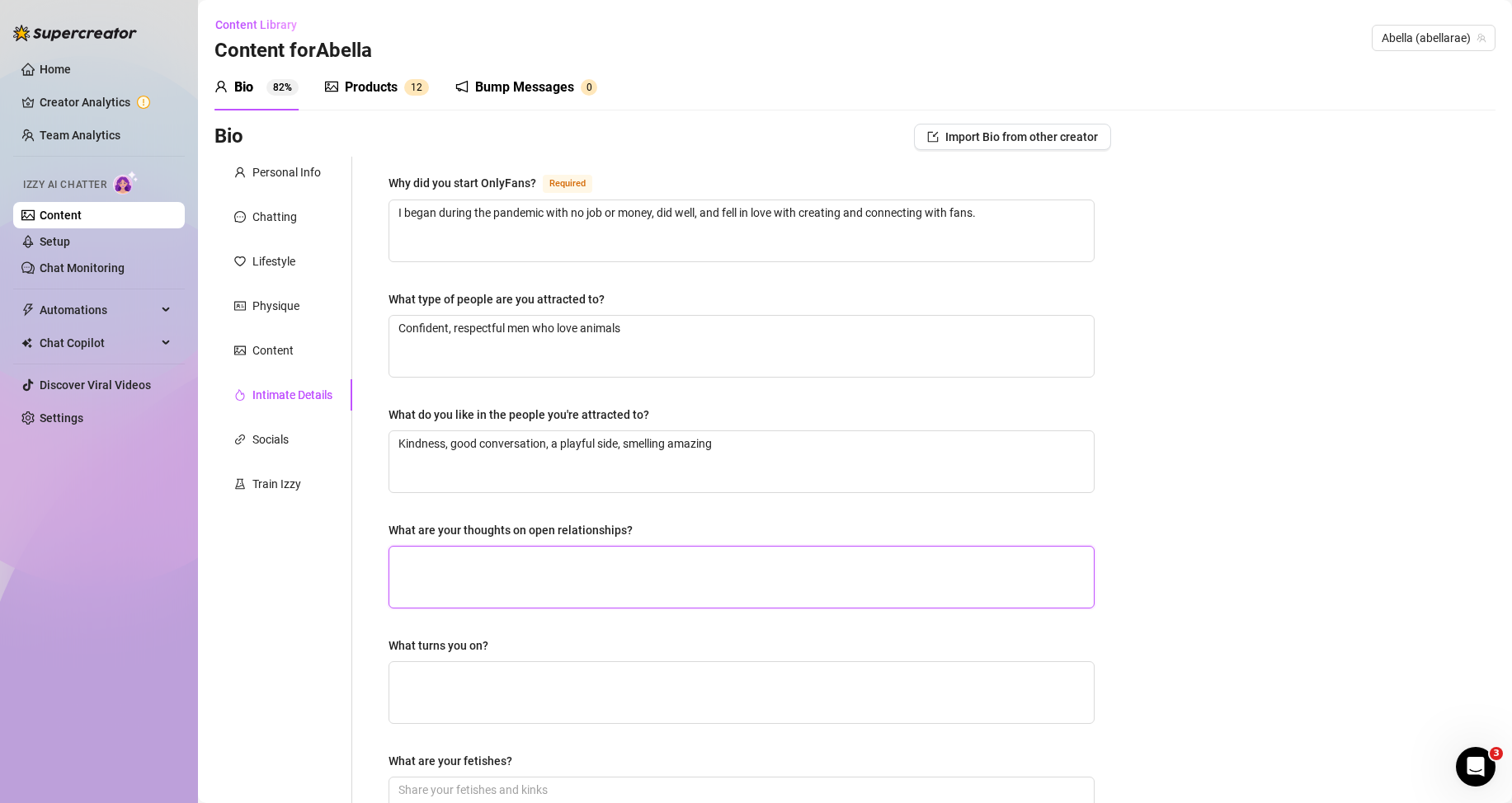
paste textarea "I’m a monogamy girl in real life. Here we keep it as fantasy and fun."
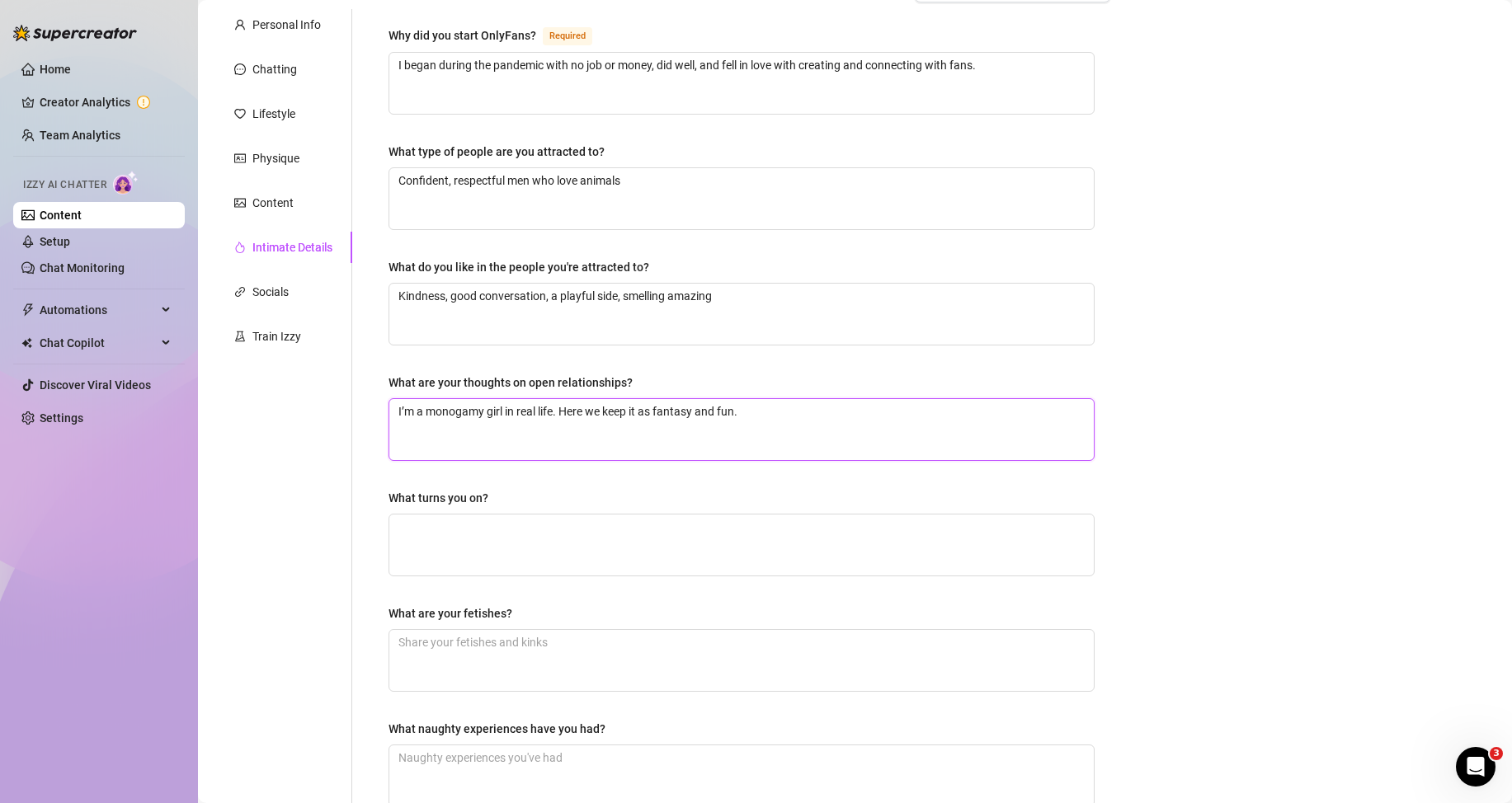
scroll to position [326, 0]
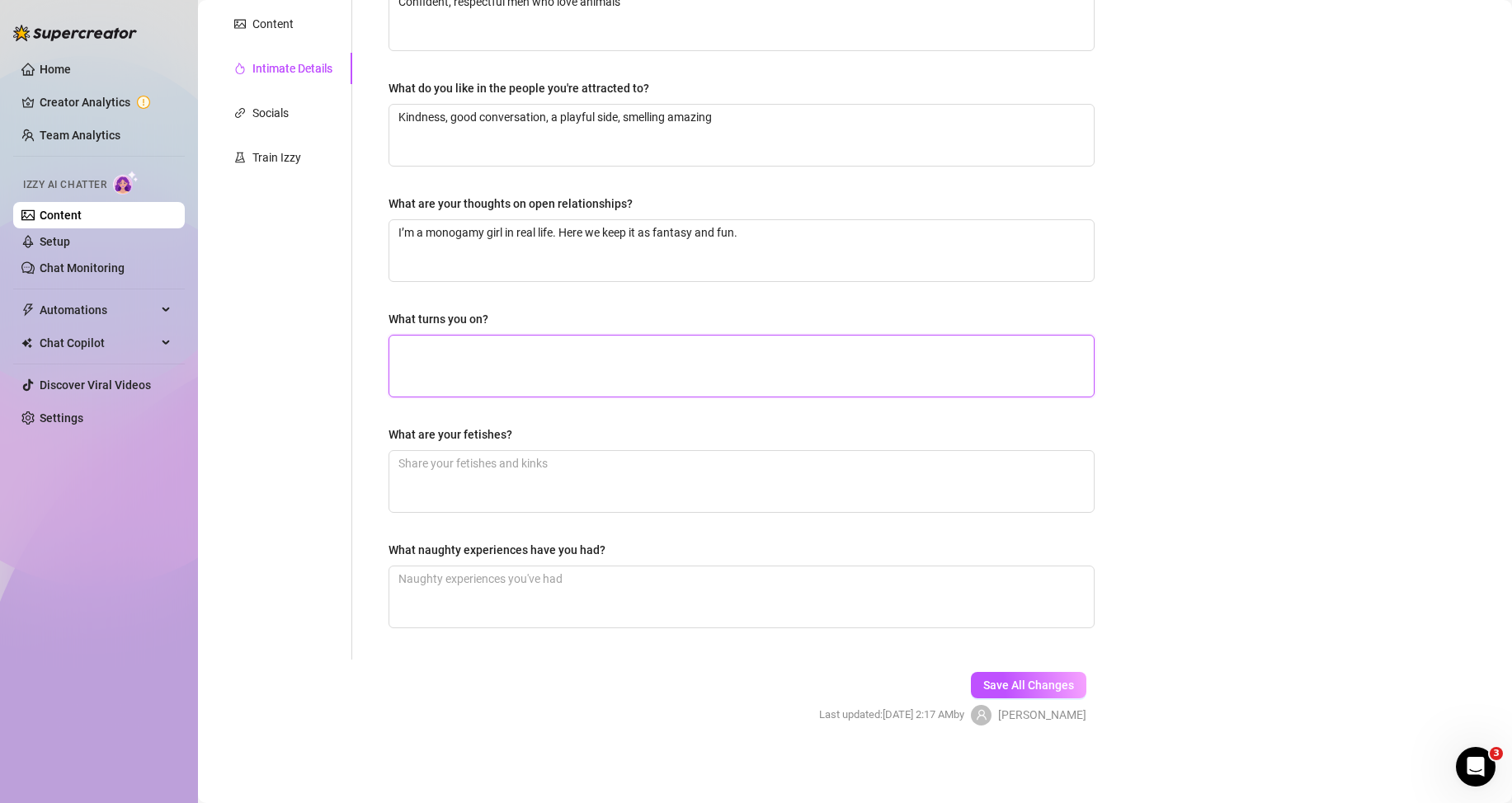
click at [480, 368] on textarea "What turns you on?" at bounding box center [741, 366] width 704 height 61
paste textarea "Slow teasing, whispering in Spanish, neck kisses, compliments, a clean fresh pe…"
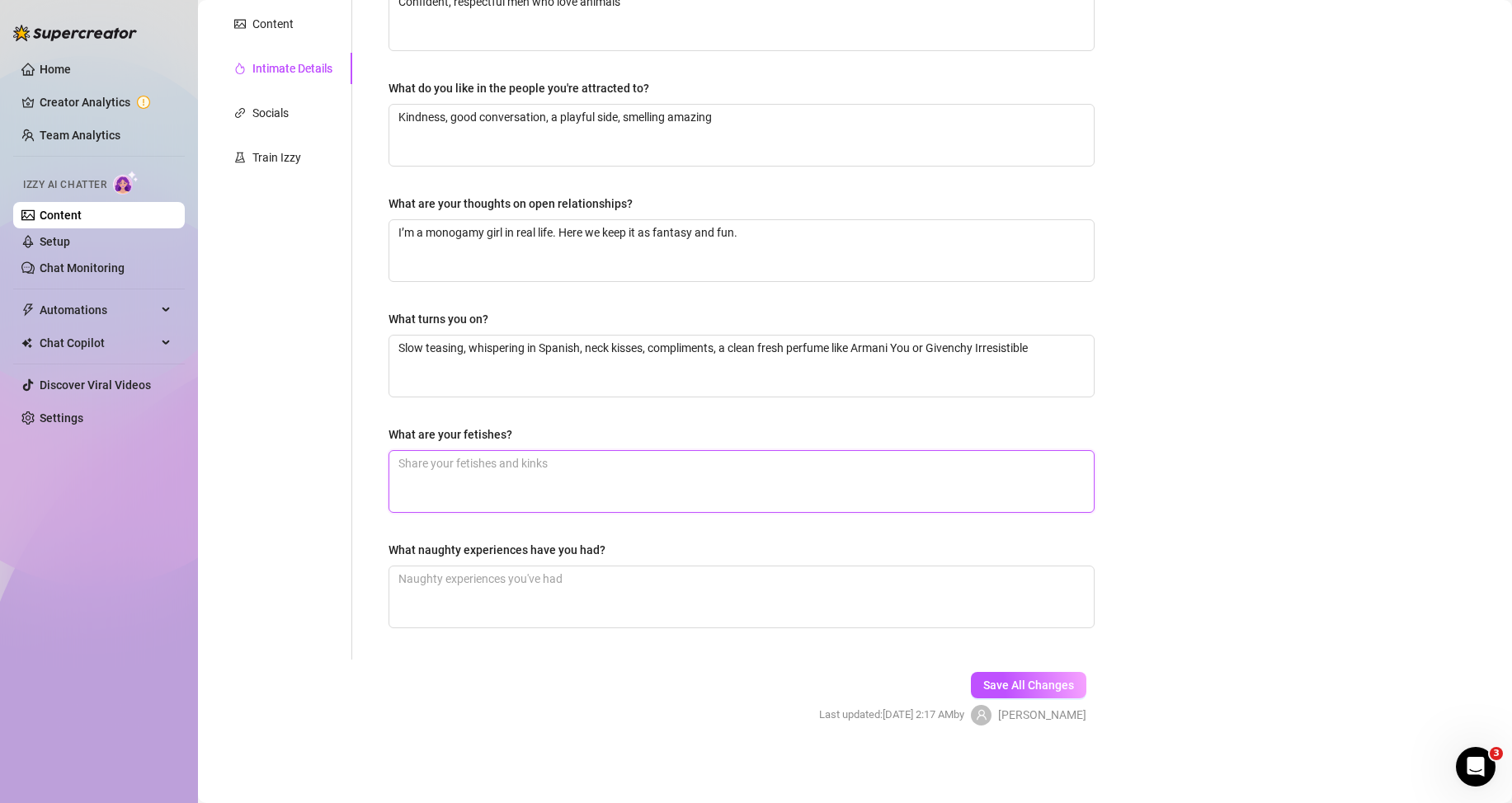
click at [480, 481] on textarea "What are your fetishes?" at bounding box center [741, 481] width 704 height 61
paste textarea "No hardcore kinks. I’m into lingerie, stockings, and cute roleplay with costume…"
drag, startPoint x: 526, startPoint y: 586, endPoint x: 443, endPoint y: 577, distance: 83.5
click at [526, 586] on textarea "What naughty experiences have you had?" at bounding box center [741, 596] width 704 height 61
paste textarea "I tried filming a toy clip in a schoolgirl outfit and almost got caught by my d…"
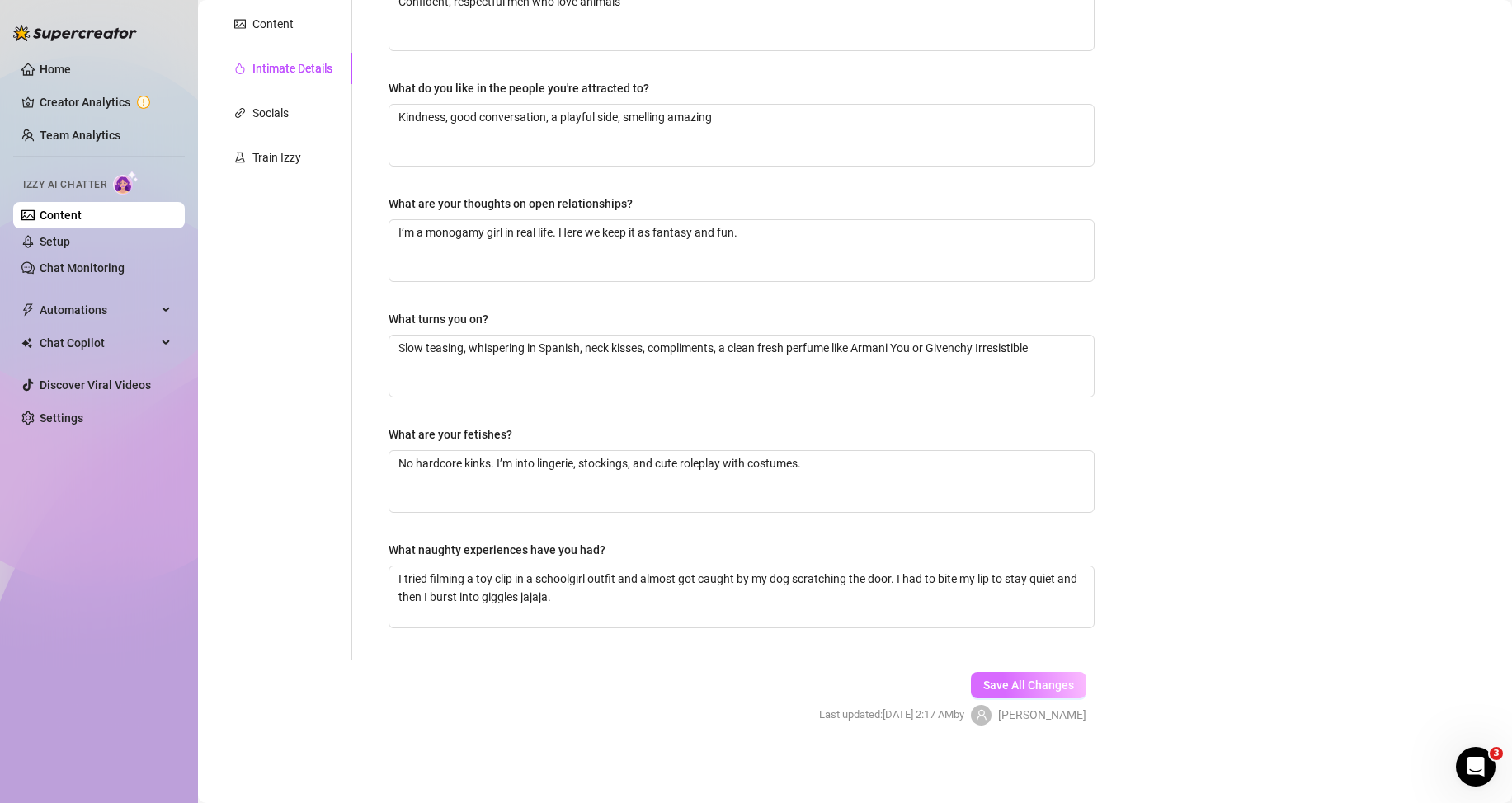
click at [1029, 679] on span "Save All Changes" at bounding box center [1029, 685] width 91 height 13
click at [583, 578] on textarea "I tried filming a toy clip in a schoolgirl outfit and almost got caught by my d…" at bounding box center [741, 596] width 704 height 61
click at [593, 584] on textarea "I tried filming a toy clip in a schoolgirl outfit and almost got caught by my d…" at bounding box center [741, 596] width 704 height 61
click at [578, 574] on textarea "I tried filming a toy clip in a schoolgirl outfit and almost got caught by my d…" at bounding box center [741, 596] width 704 height 61
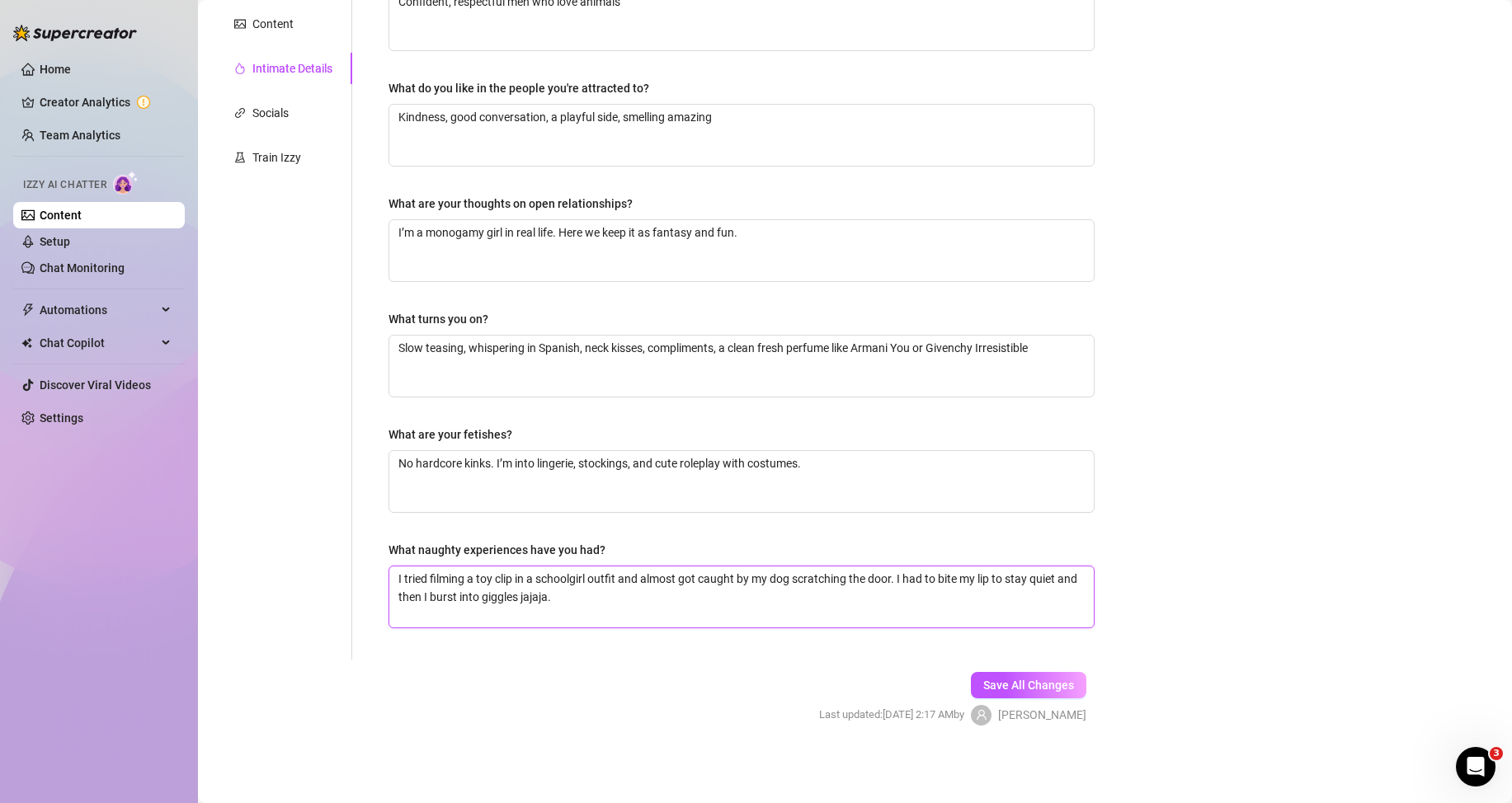
click at [578, 574] on textarea "I tried filming a toy clip in a schoolgirl outfit and almost got caught by my d…" at bounding box center [741, 596] width 704 height 61
click at [590, 584] on textarea "I tried filming a toy clip in a schoolgirl outfit and almost got caught by my d…" at bounding box center [741, 596] width 704 height 61
click at [1008, 689] on span "Save All Changes" at bounding box center [1029, 685] width 91 height 13
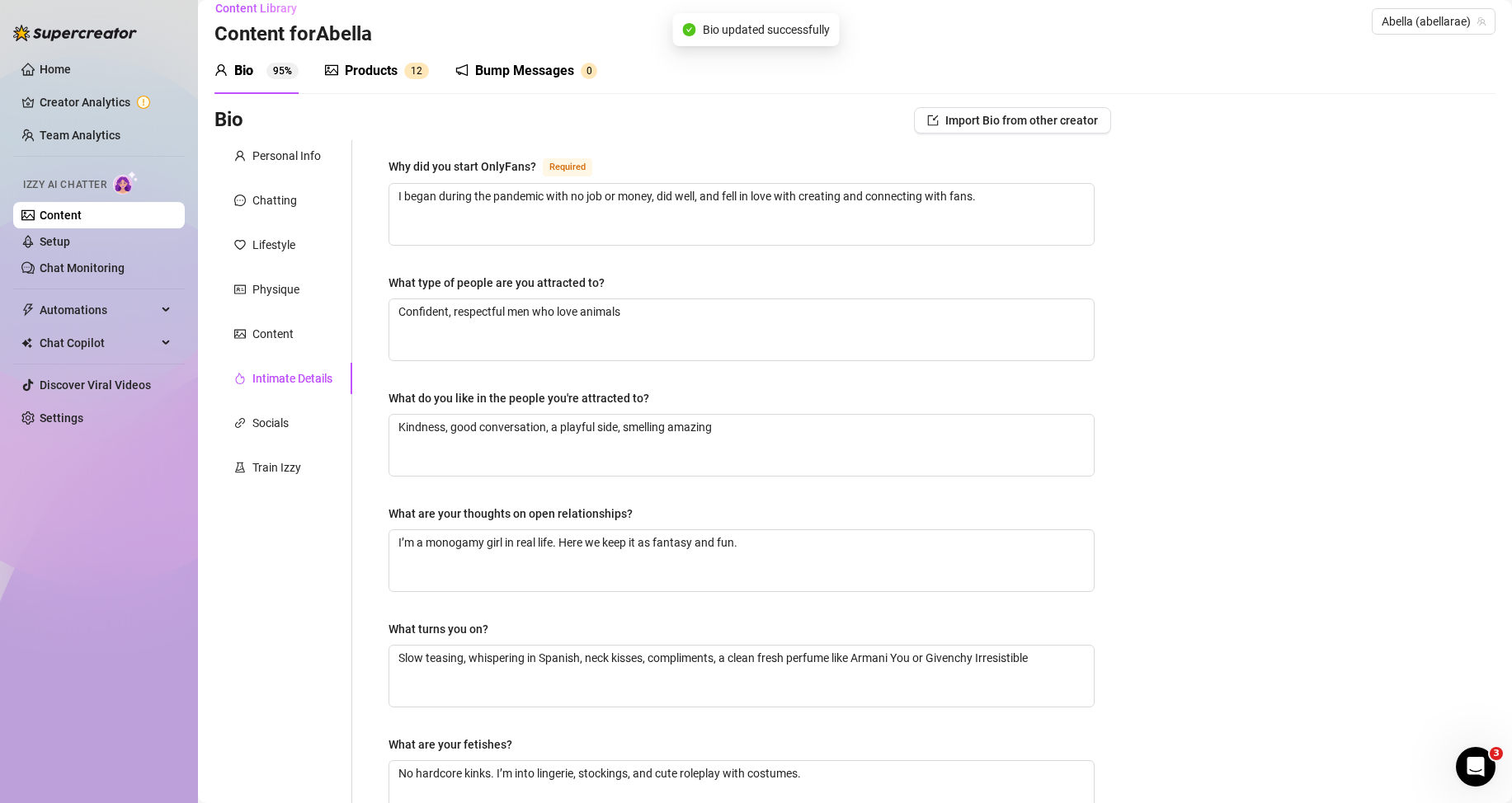
scroll to position [0, 0]
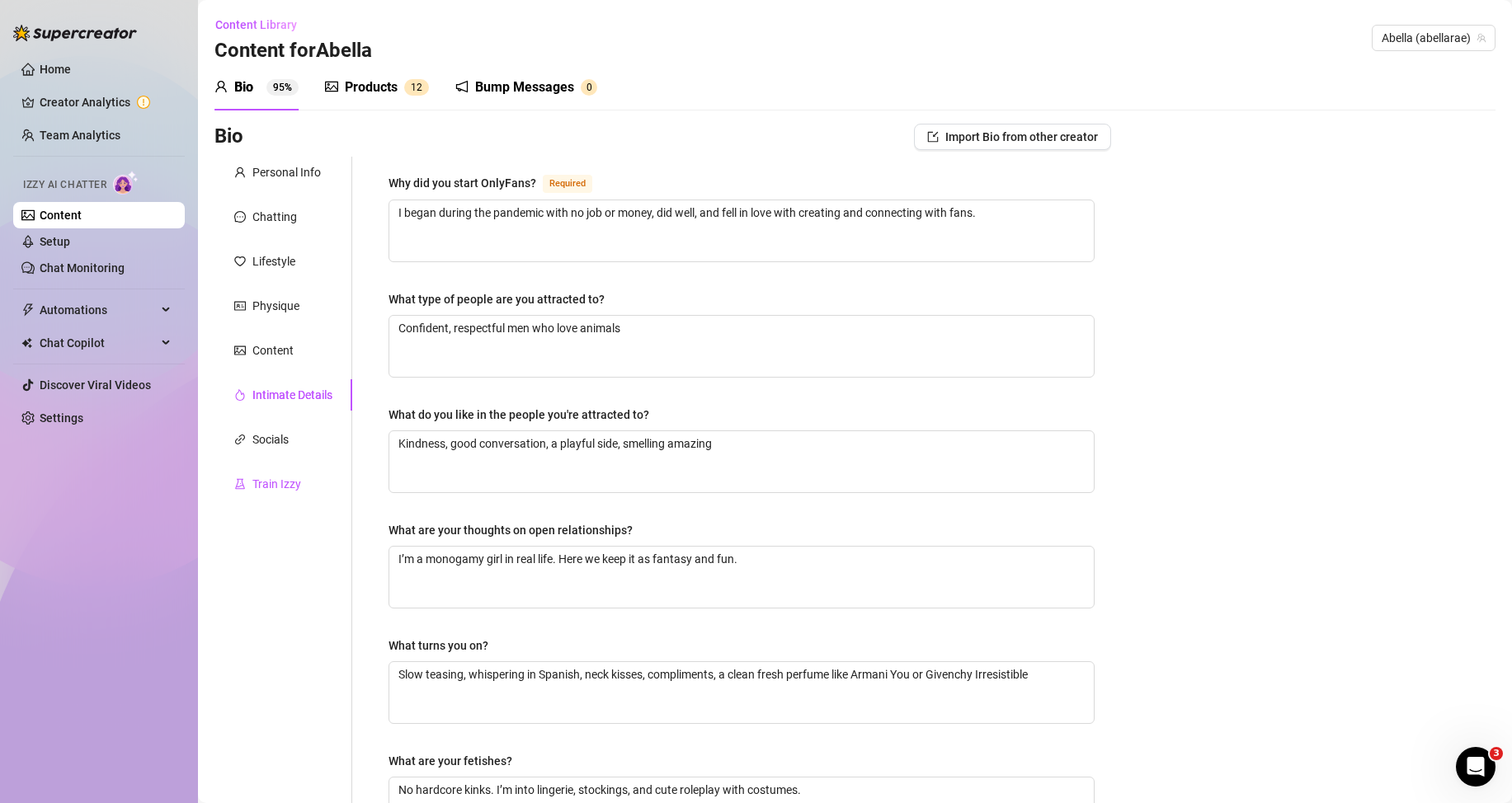
click at [292, 484] on div "Train Izzy" at bounding box center [277, 483] width 49 height 18
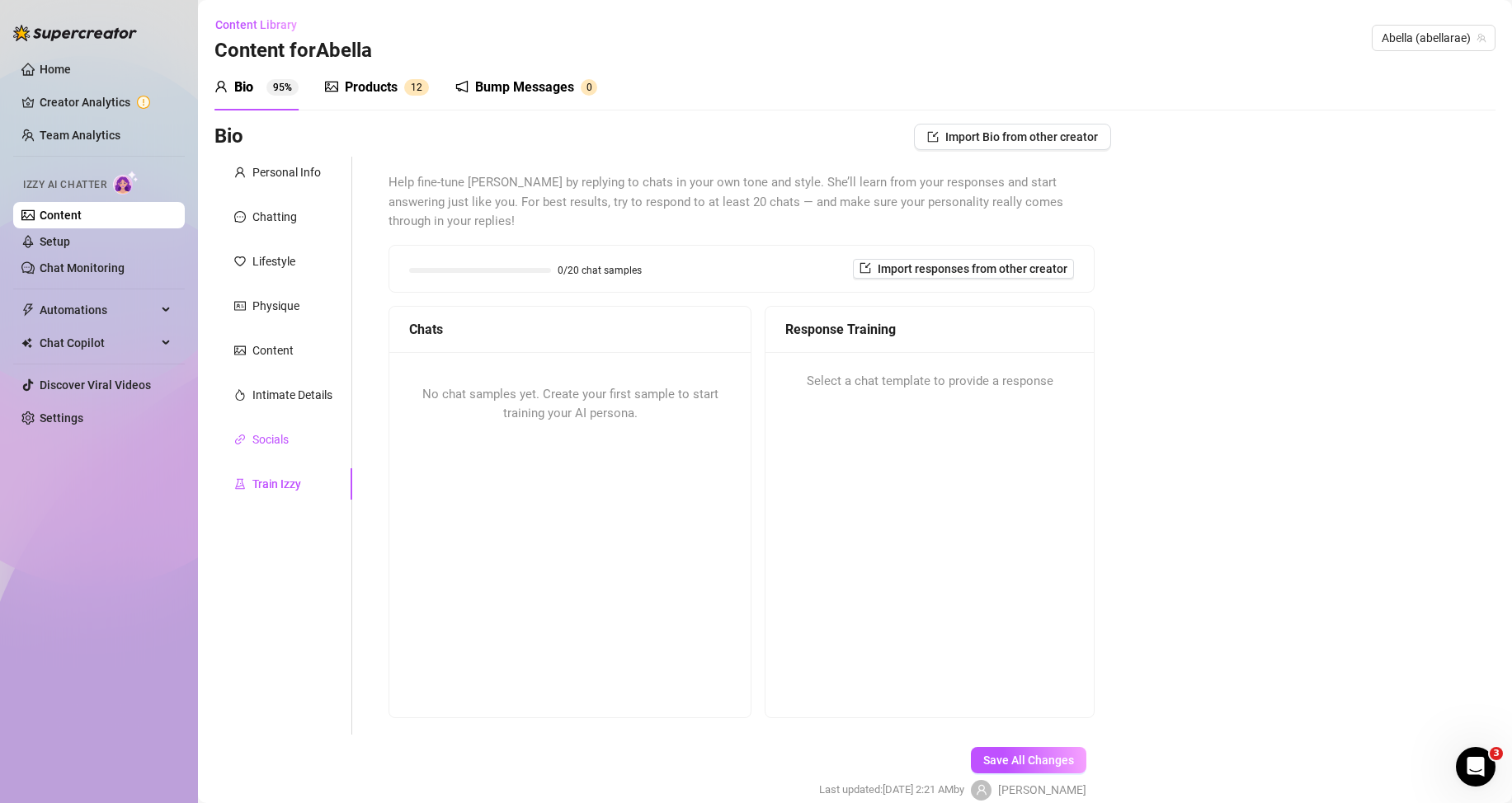
click at [285, 445] on div "Socials" at bounding box center [270, 439] width 36 height 18
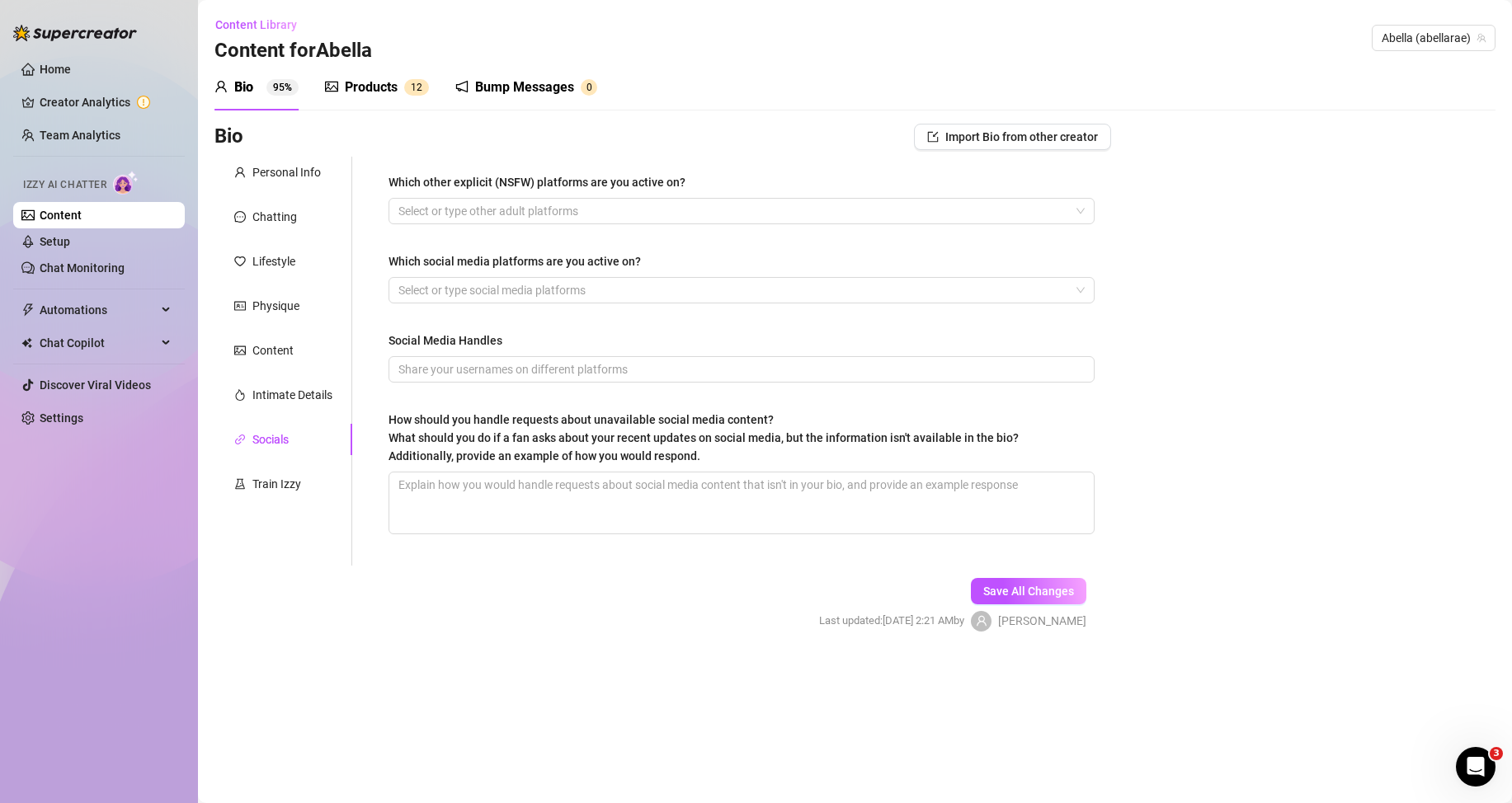
click at [362, 95] on div "Products" at bounding box center [371, 87] width 52 height 20
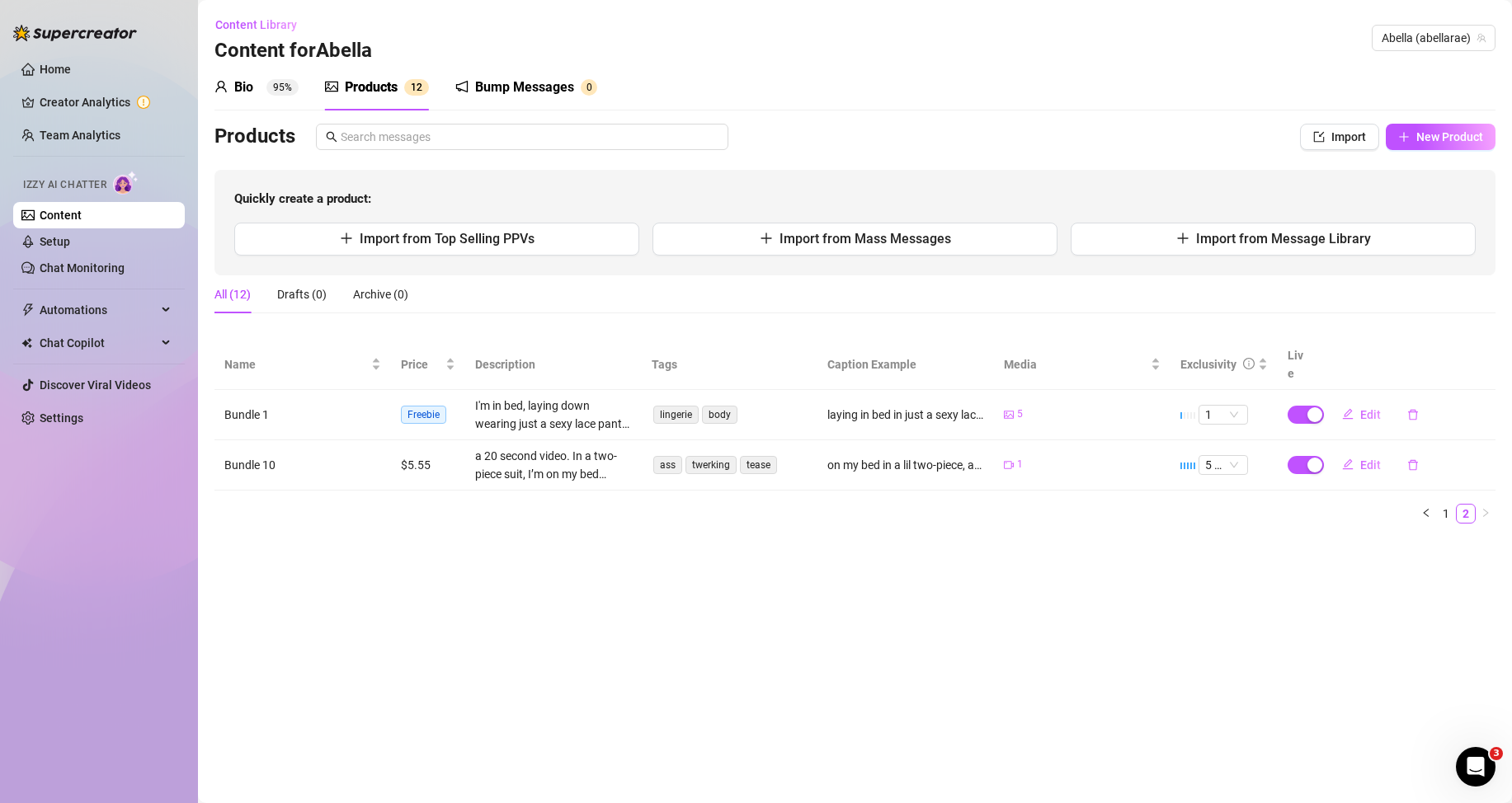
click at [279, 93] on sup "95%" at bounding box center [282, 88] width 32 height 17
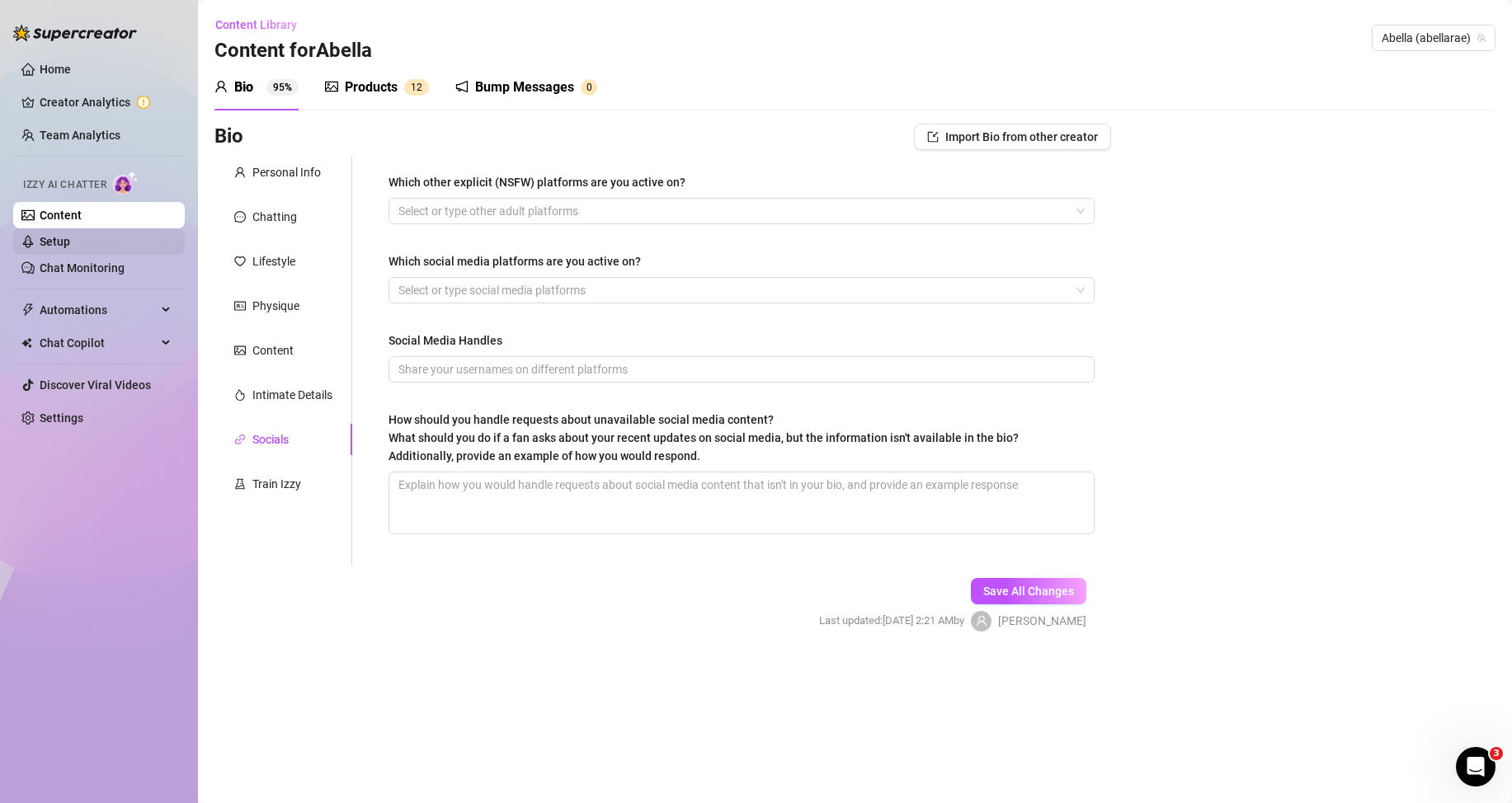
click at [70, 235] on link "Setup" at bounding box center [54, 241] width 31 height 13
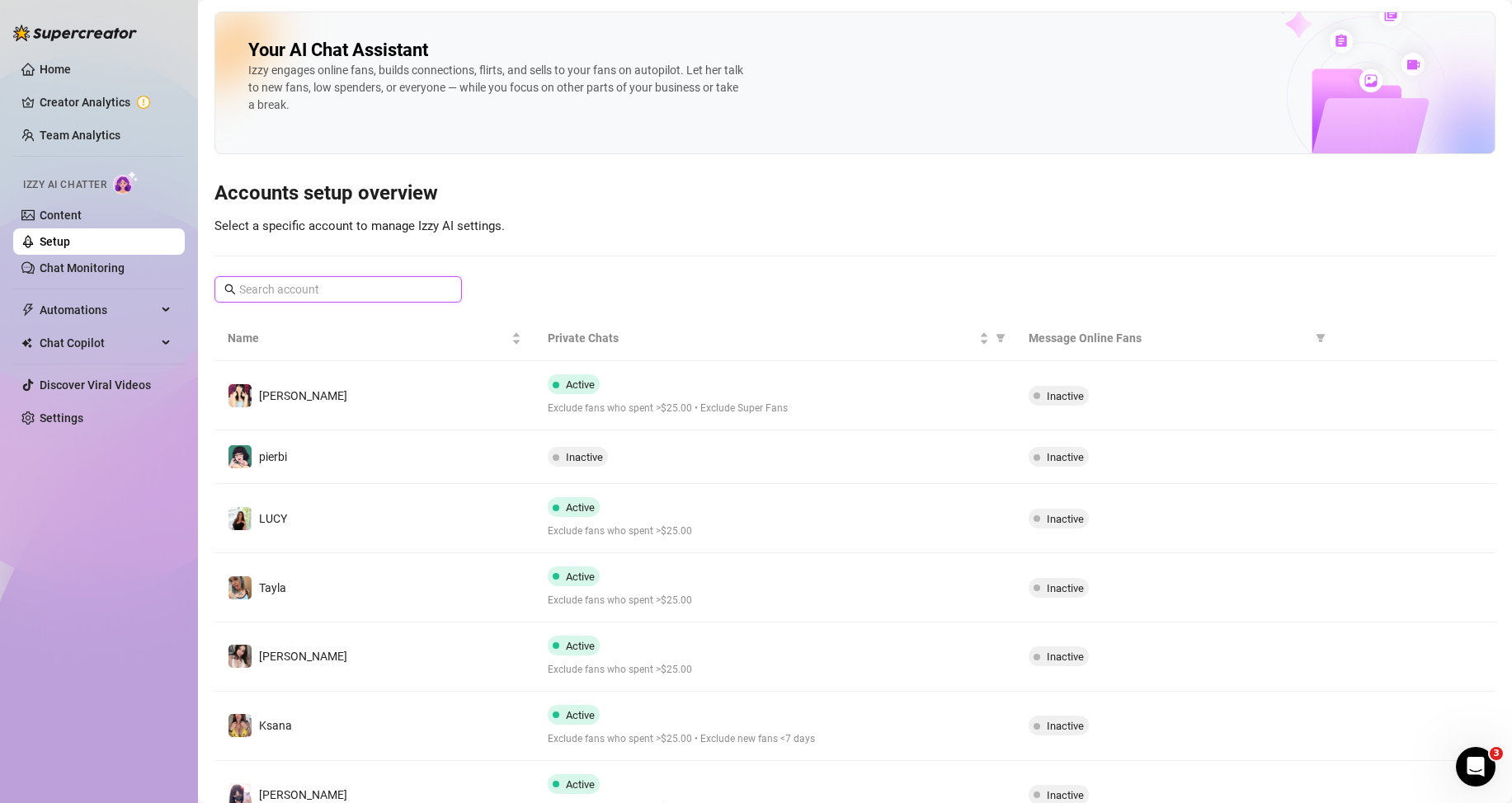
click at [330, 289] on input "text" at bounding box center [339, 289] width 200 height 18
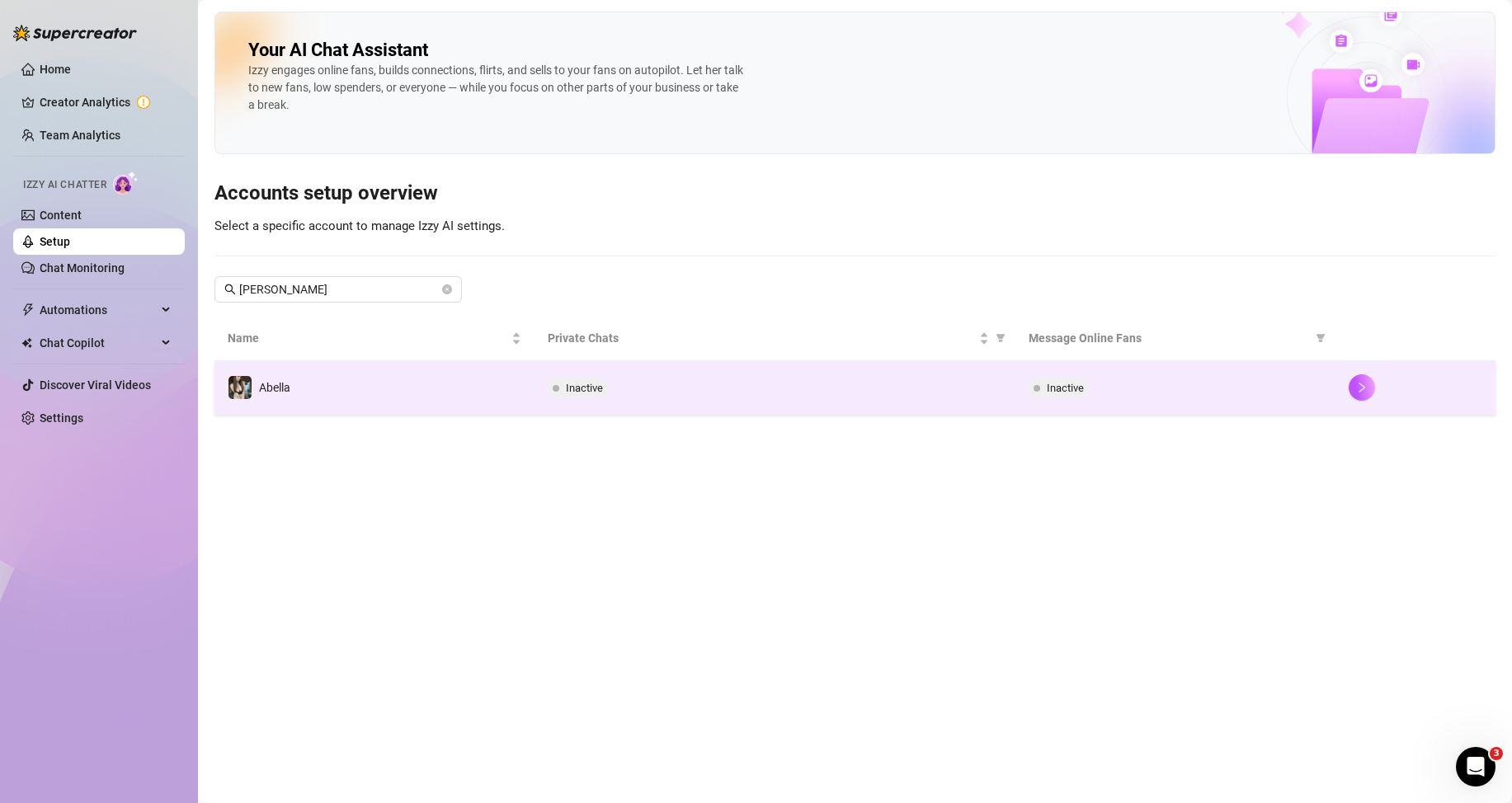
click at [1058, 390] on span "Inactive" at bounding box center [1066, 387] width 37 height 12
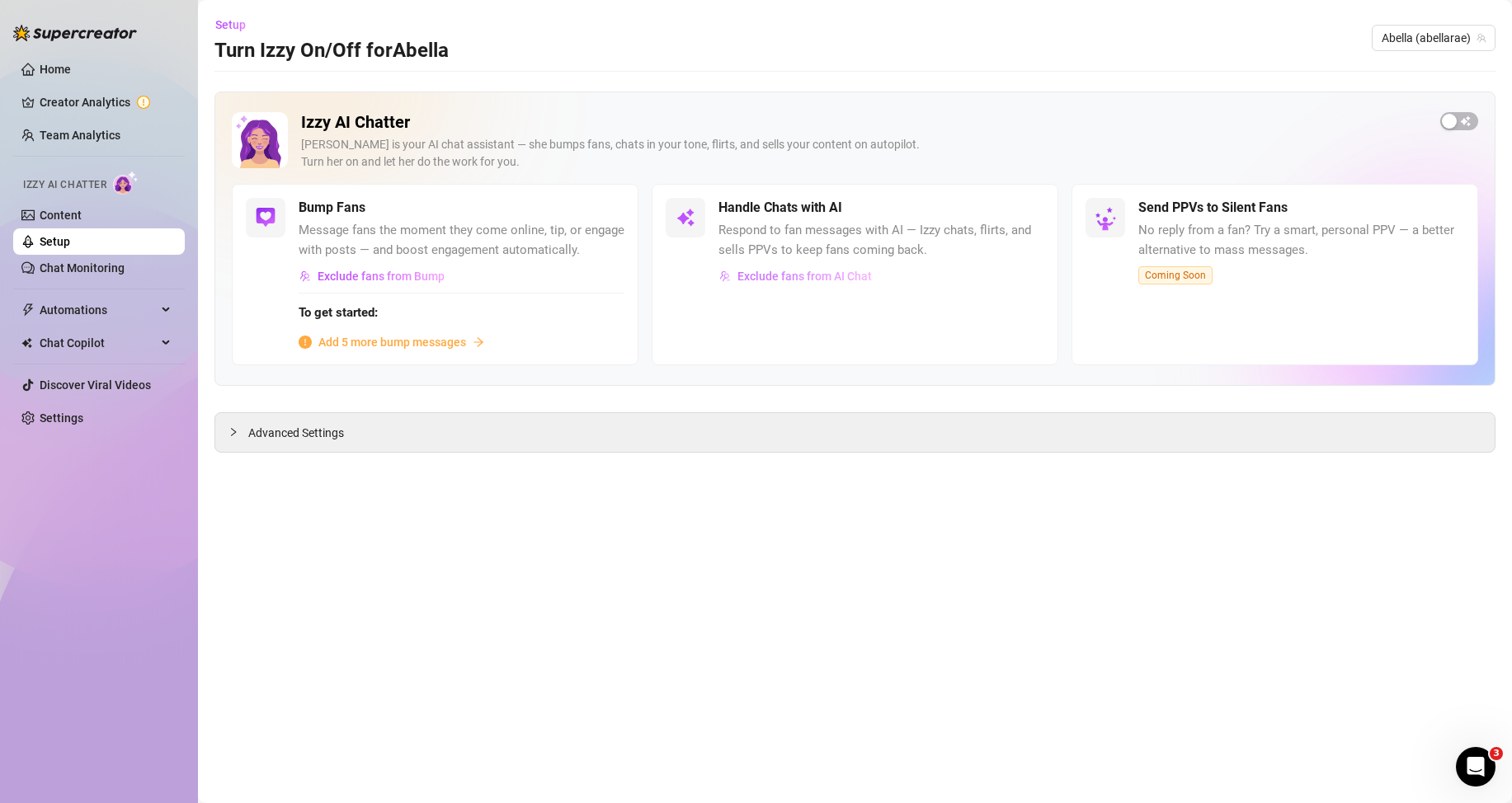
click at [774, 280] on span "Exclude fans from AI Chat" at bounding box center [805, 277] width 135 height 13
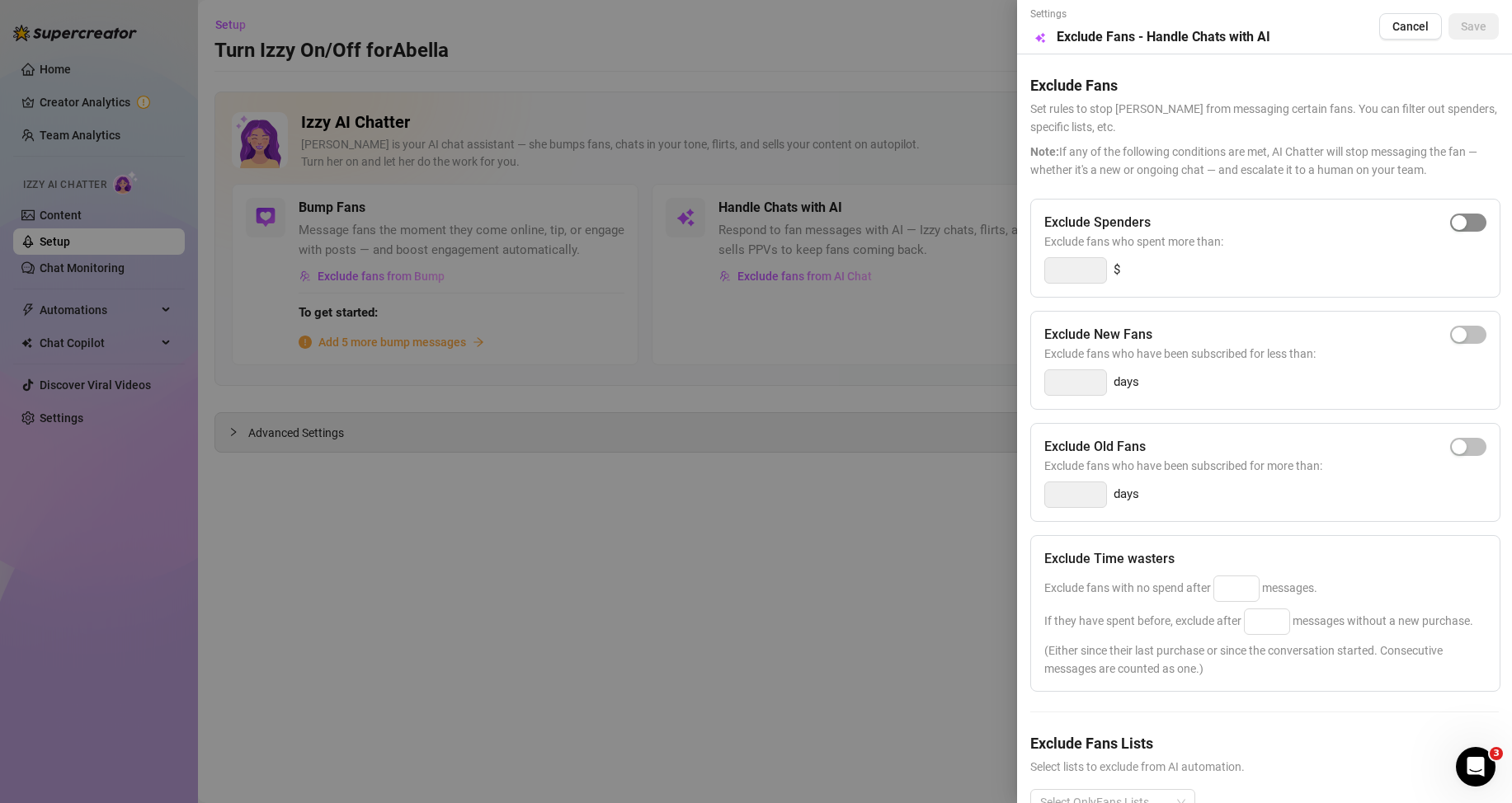
click at [1452, 219] on div "button" at bounding box center [1460, 222] width 15 height 15
drag, startPoint x: 1078, startPoint y: 270, endPoint x: 964, endPoint y: 270, distance: 114.0
click at [964, 270] on div "Settings Preview Exclude Fans - Handle Chats with AI Cancel Save Exclude Fans S…" at bounding box center [756, 401] width 1512 height 803
click at [1162, 313] on div "Exclude New Fans Exclude fans who have been subscribed for less than: days" at bounding box center [1265, 361] width 470 height 99
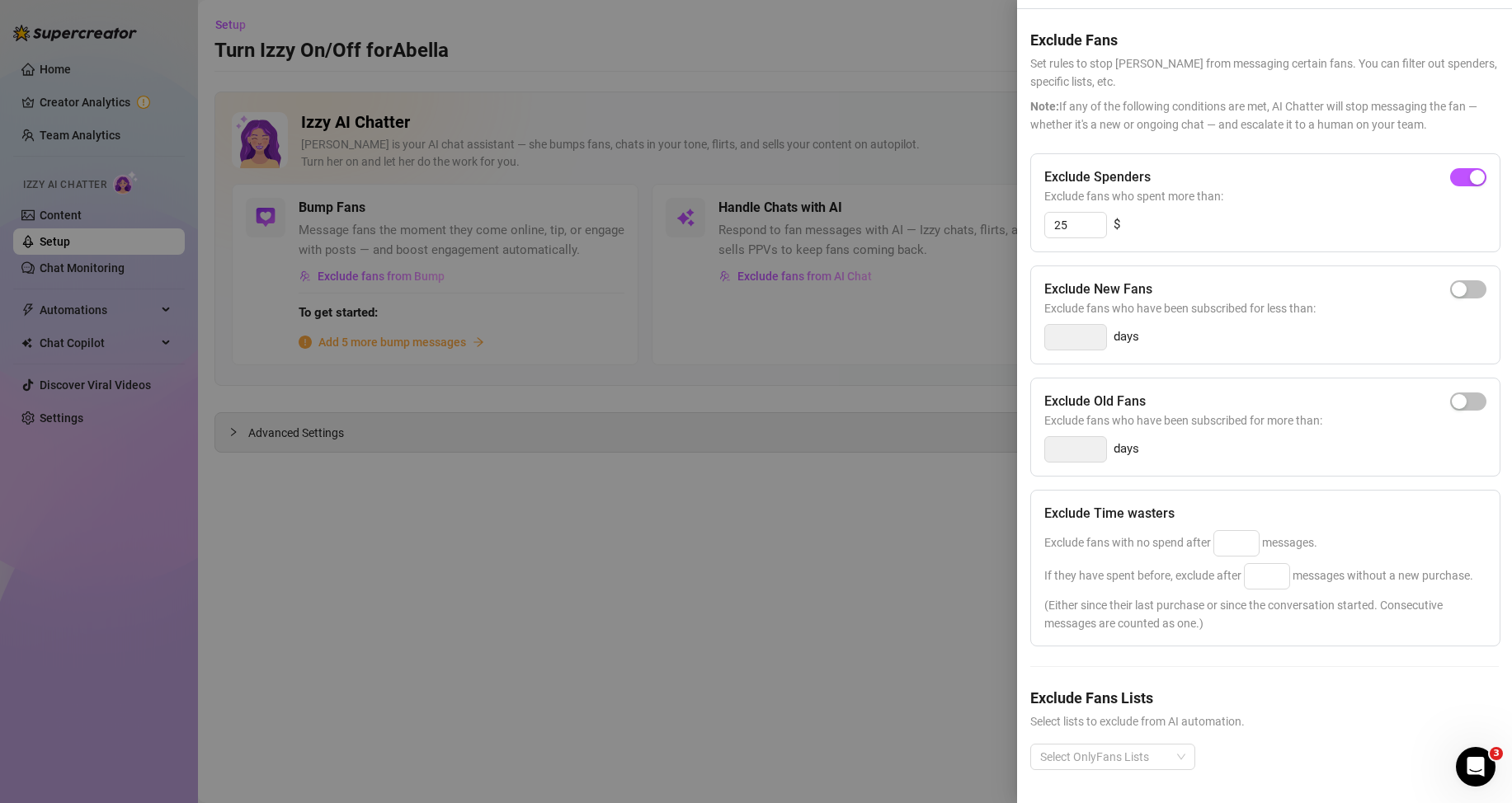
scroll to position [78, 0]
click at [1241, 531] on input at bounding box center [1237, 543] width 45 height 24
click at [1321, 687] on h5 "Exclude Fans Lists" at bounding box center [1264, 698] width 468 height 22
click at [1131, 746] on div at bounding box center [1104, 757] width 141 height 23
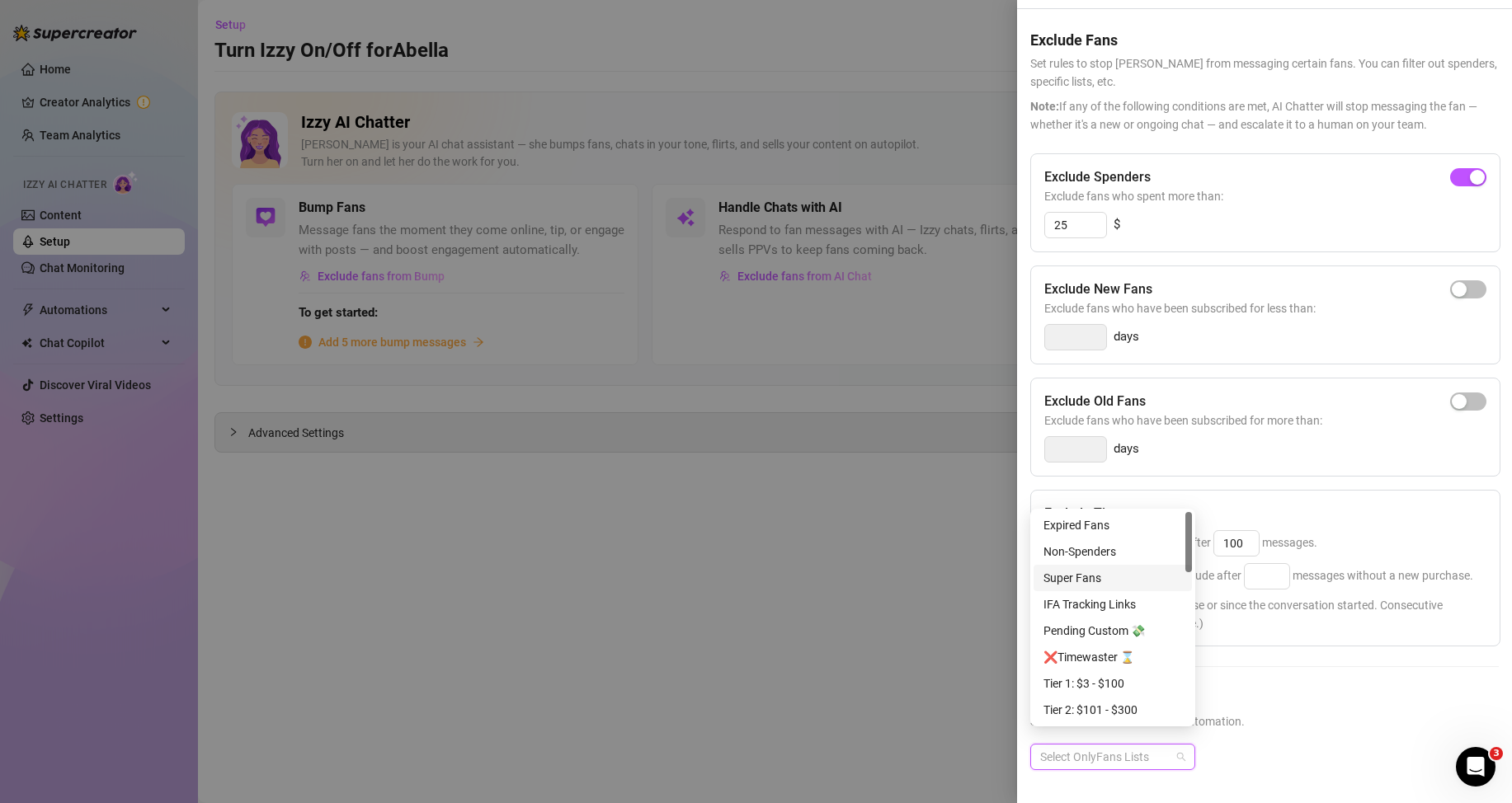
click at [1104, 578] on div "Super Fans" at bounding box center [1113, 578] width 138 height 18
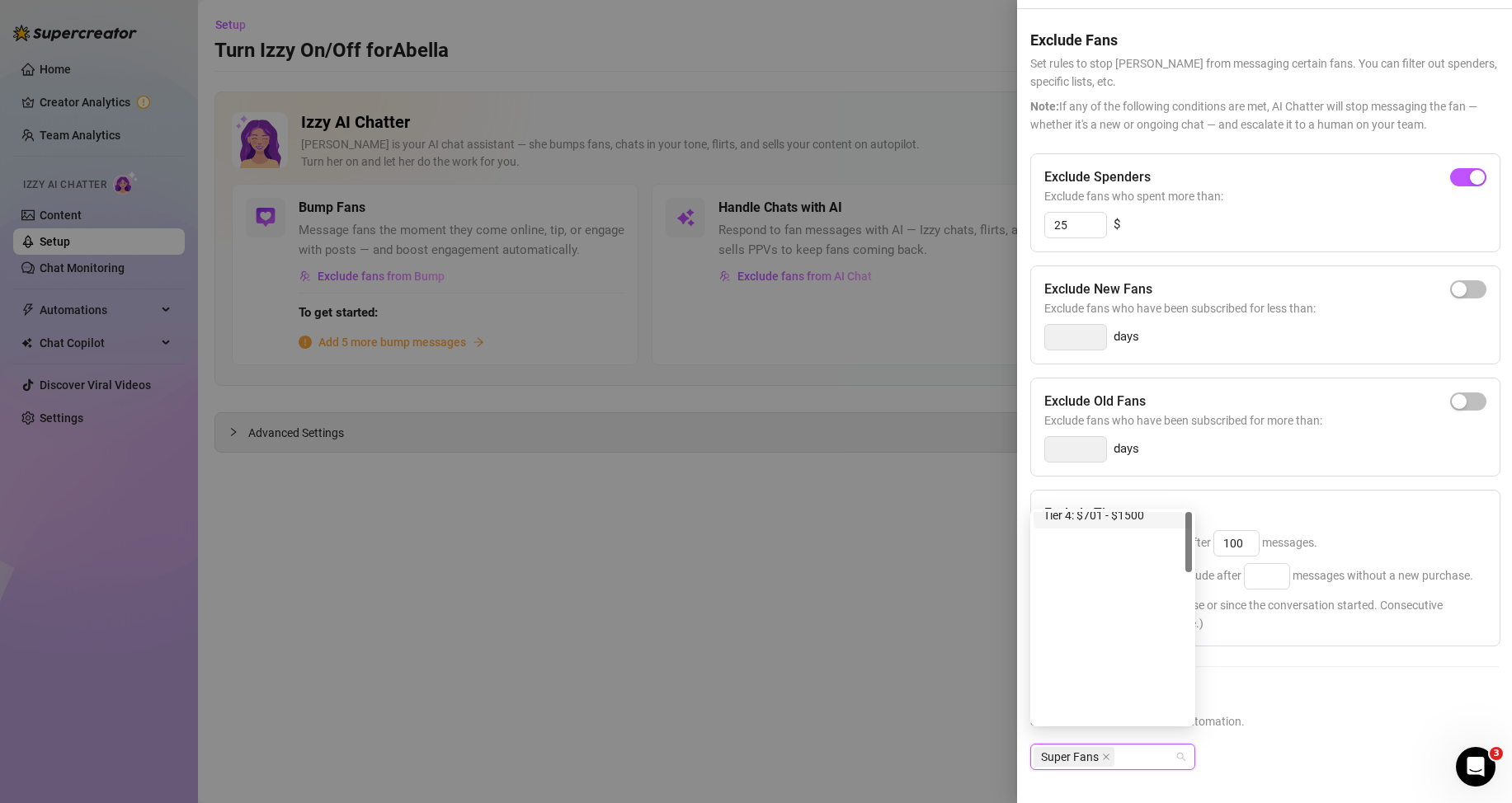
scroll to position [0, 0]
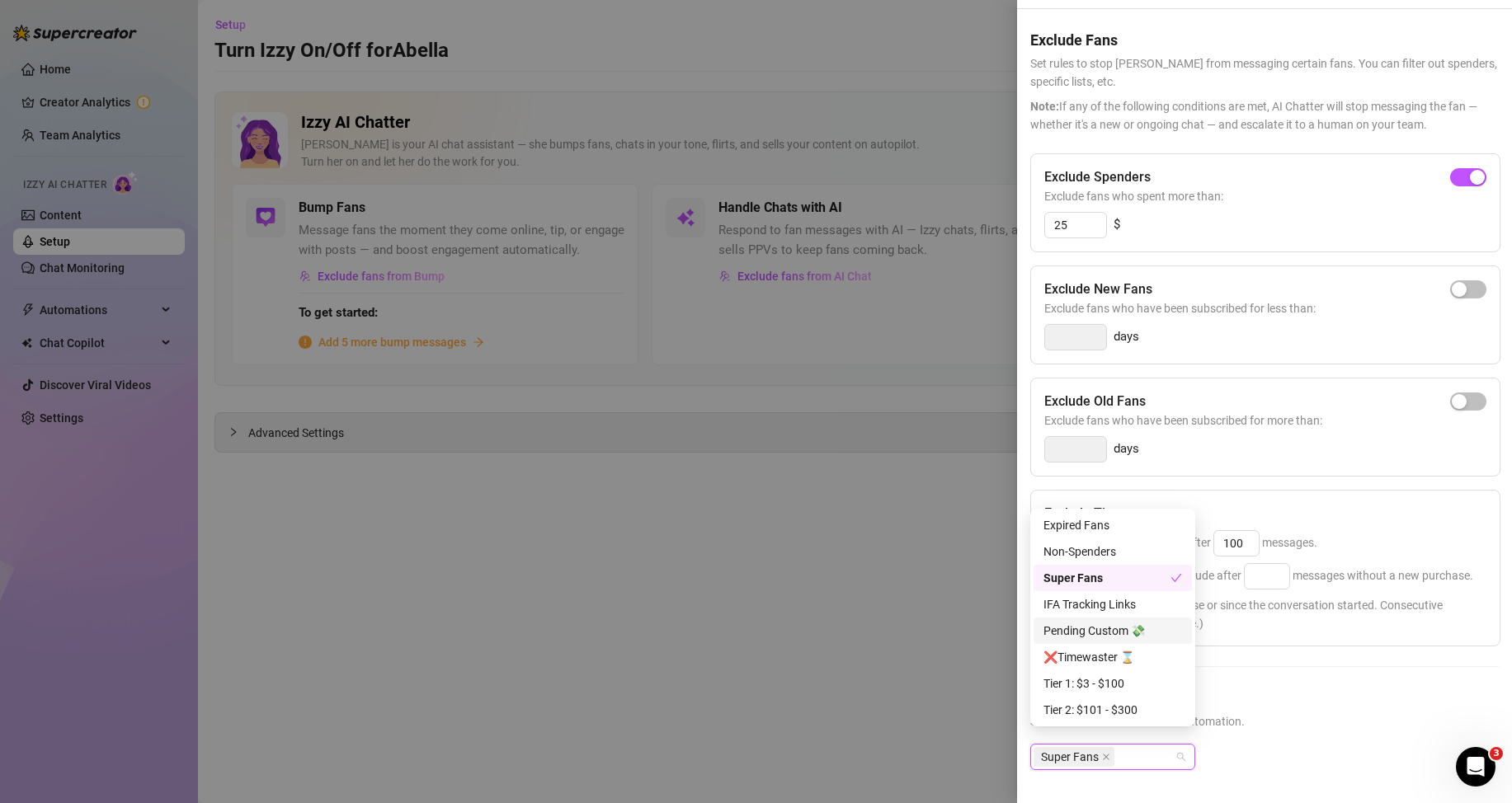
click at [1155, 627] on div "Pending Custom 💸" at bounding box center [1113, 630] width 138 height 18
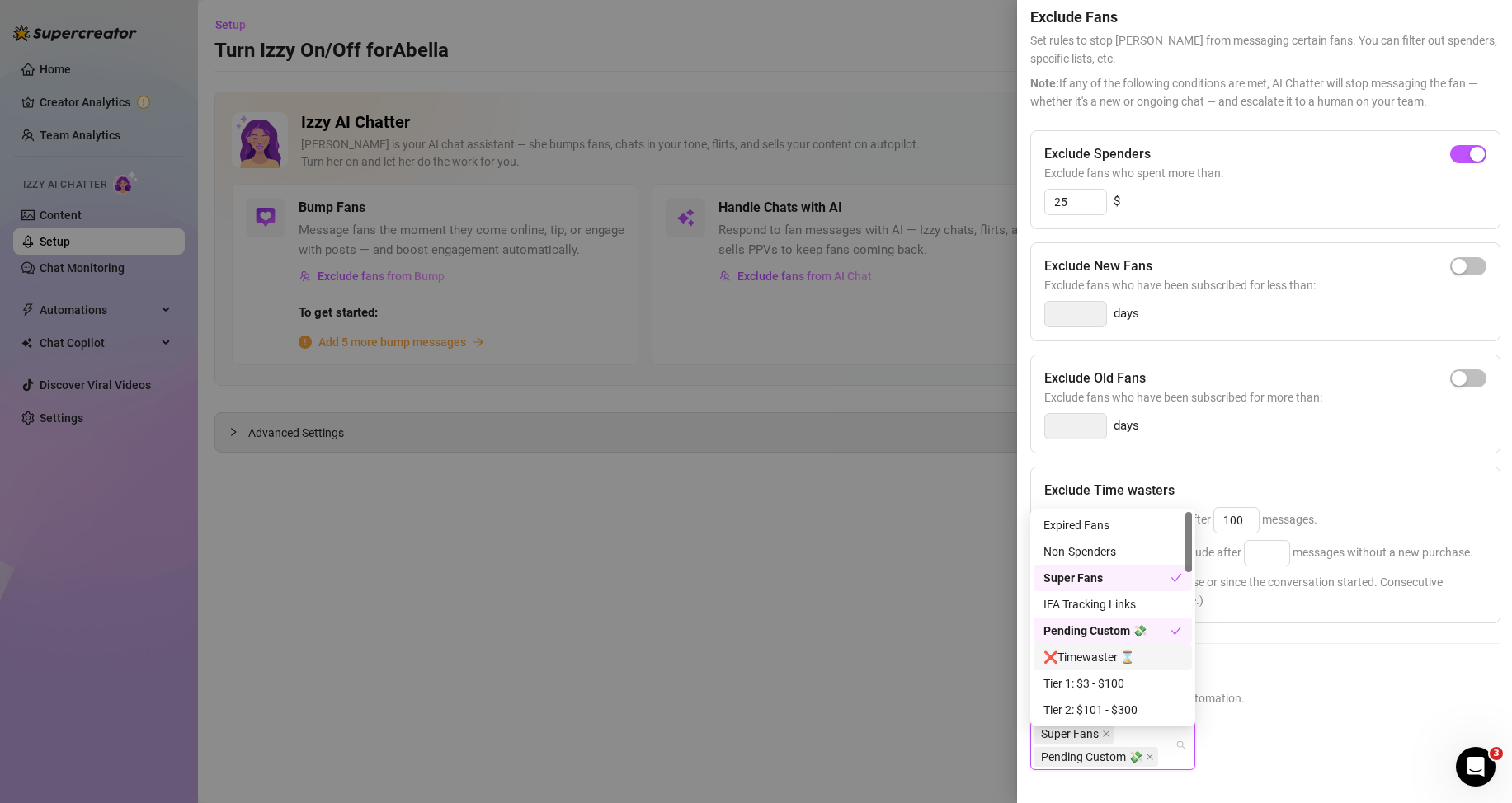
click at [1350, 720] on div "Exclude Fans Lists Select lists to exclude from AI automation. Super Fans Pendi…" at bounding box center [1264, 730] width 468 height 133
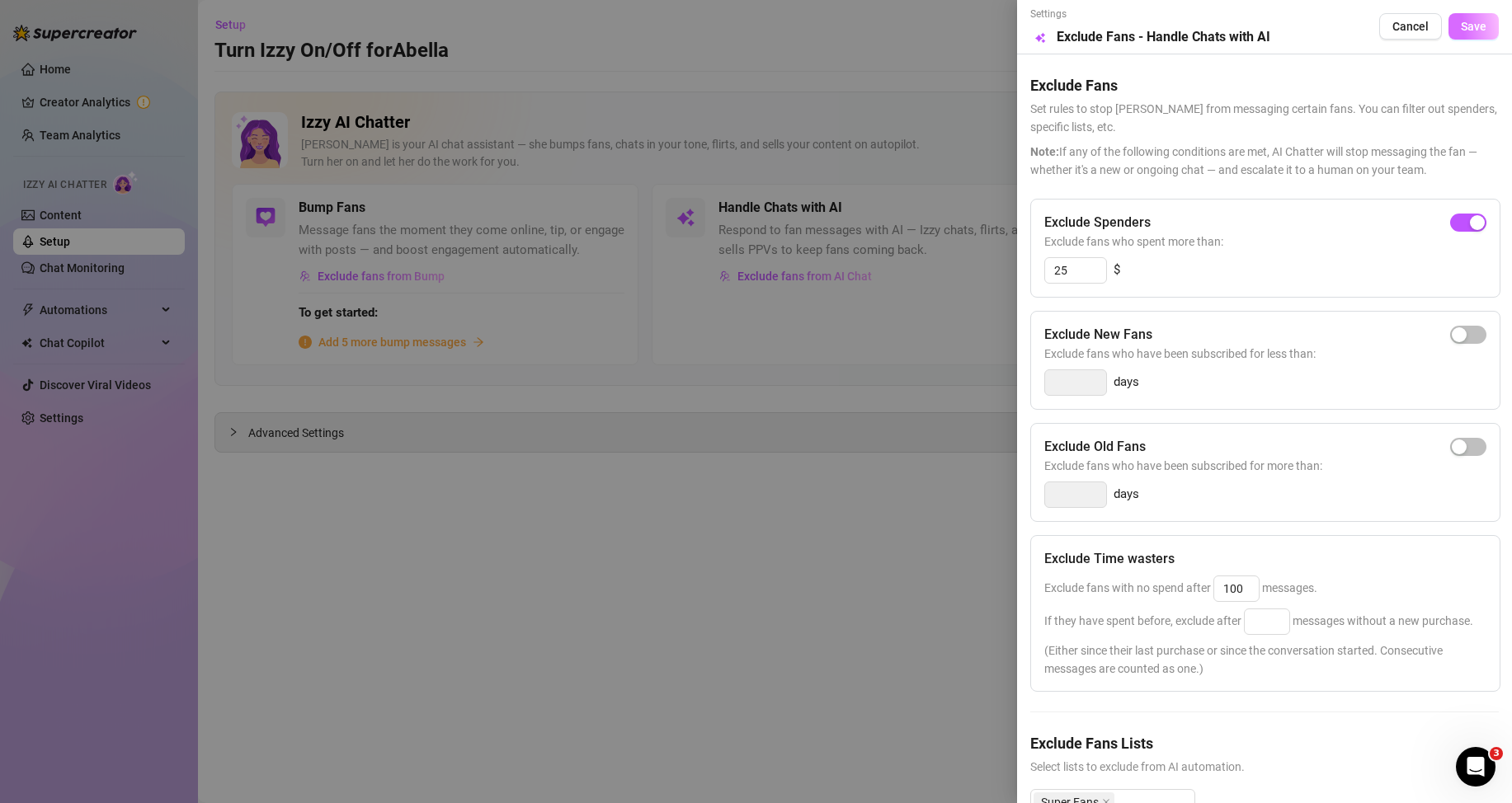
click at [1468, 27] on span "Save" at bounding box center [1474, 26] width 25 height 13
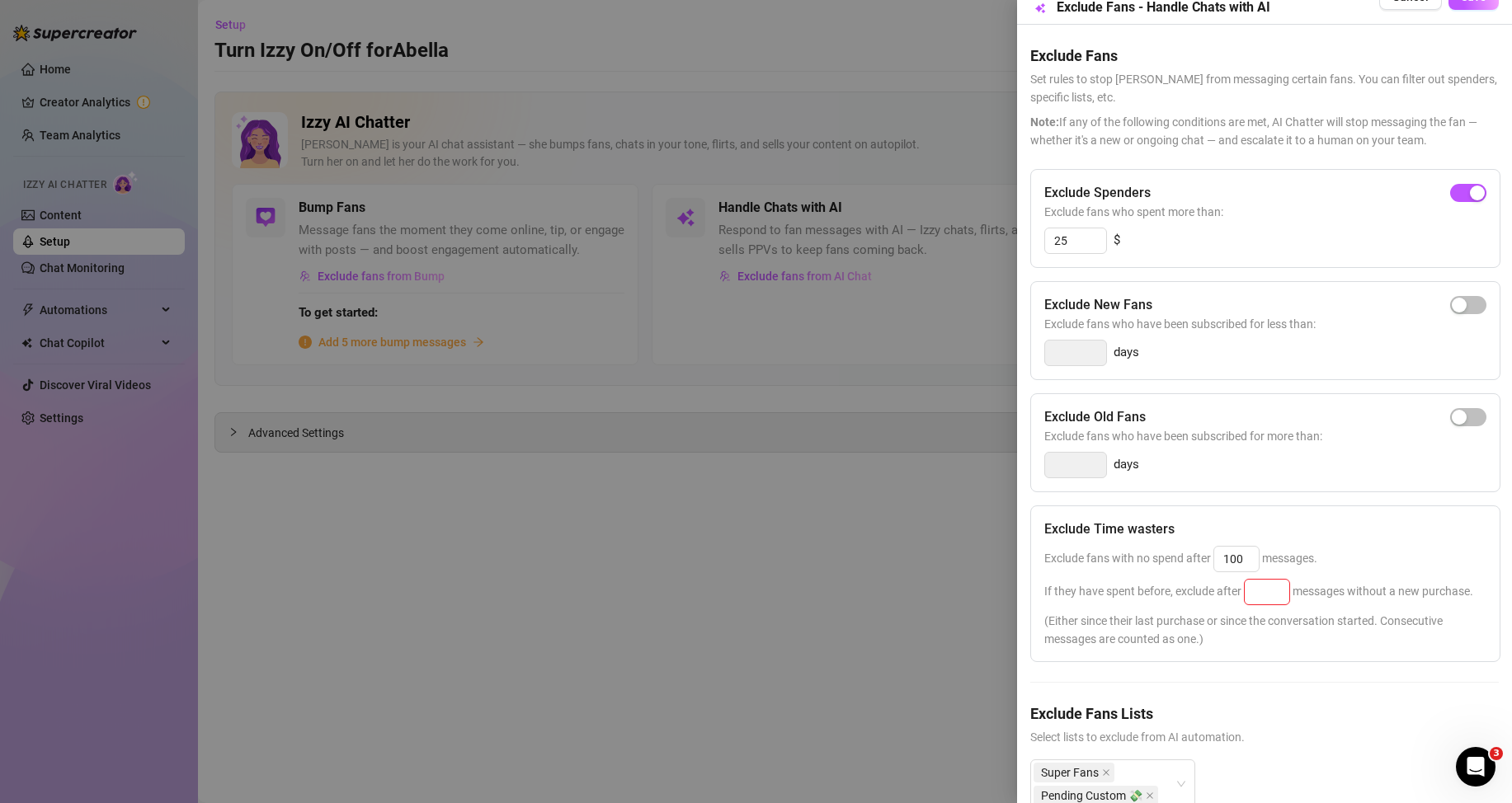
scroll to position [82, 0]
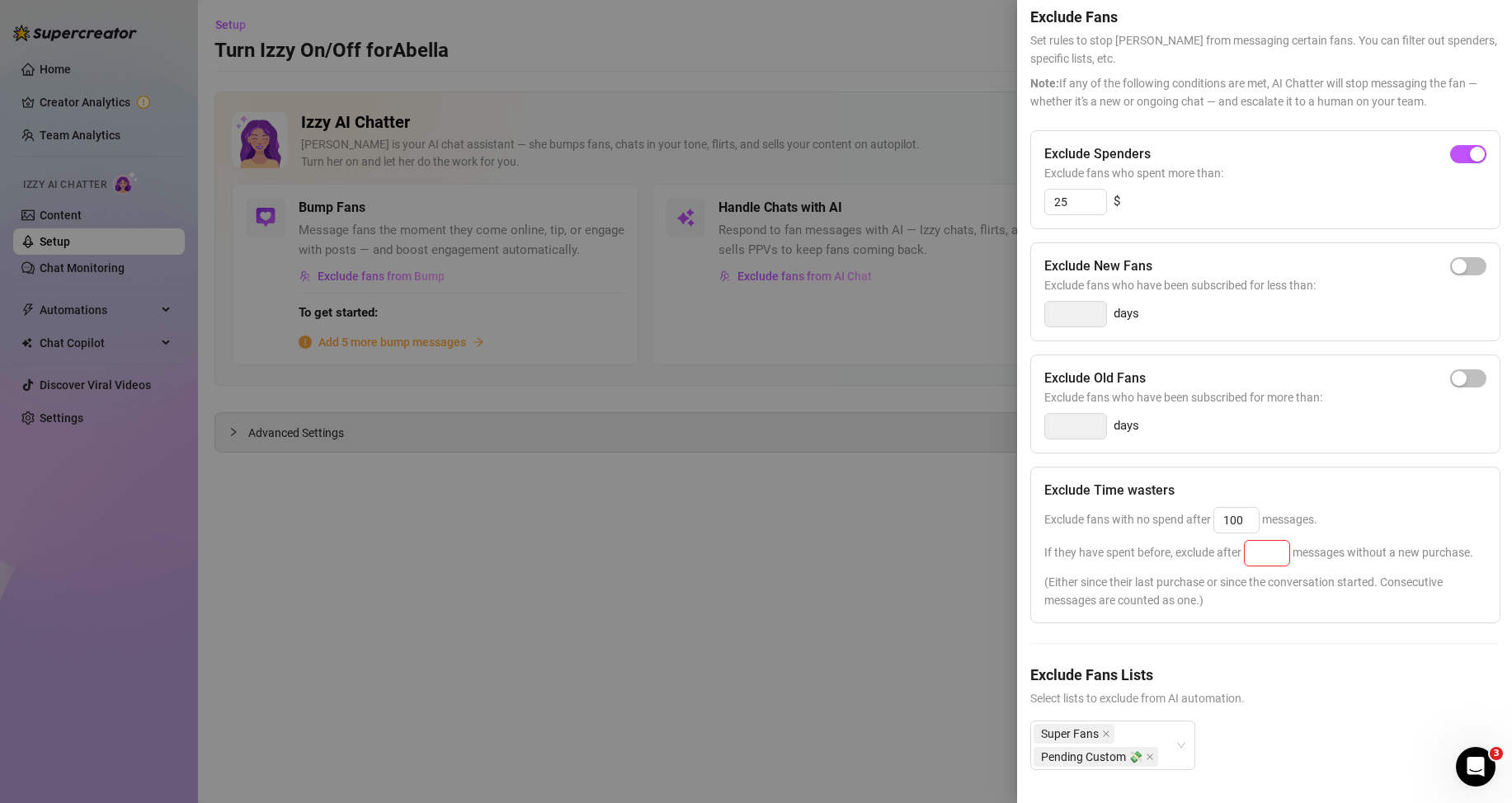
drag, startPoint x: 1260, startPoint y: 557, endPoint x: 1190, endPoint y: 558, distance: 70.0
click at [1190, 558] on div "If they have spent before, exclude after messages without a new purchase." at bounding box center [1265, 553] width 442 height 26
click at [1260, 541] on input at bounding box center [1267, 553] width 45 height 24
click at [1356, 609] on span "(Either since their last purchase or since the conversation started. Consecutiv…" at bounding box center [1265, 591] width 442 height 36
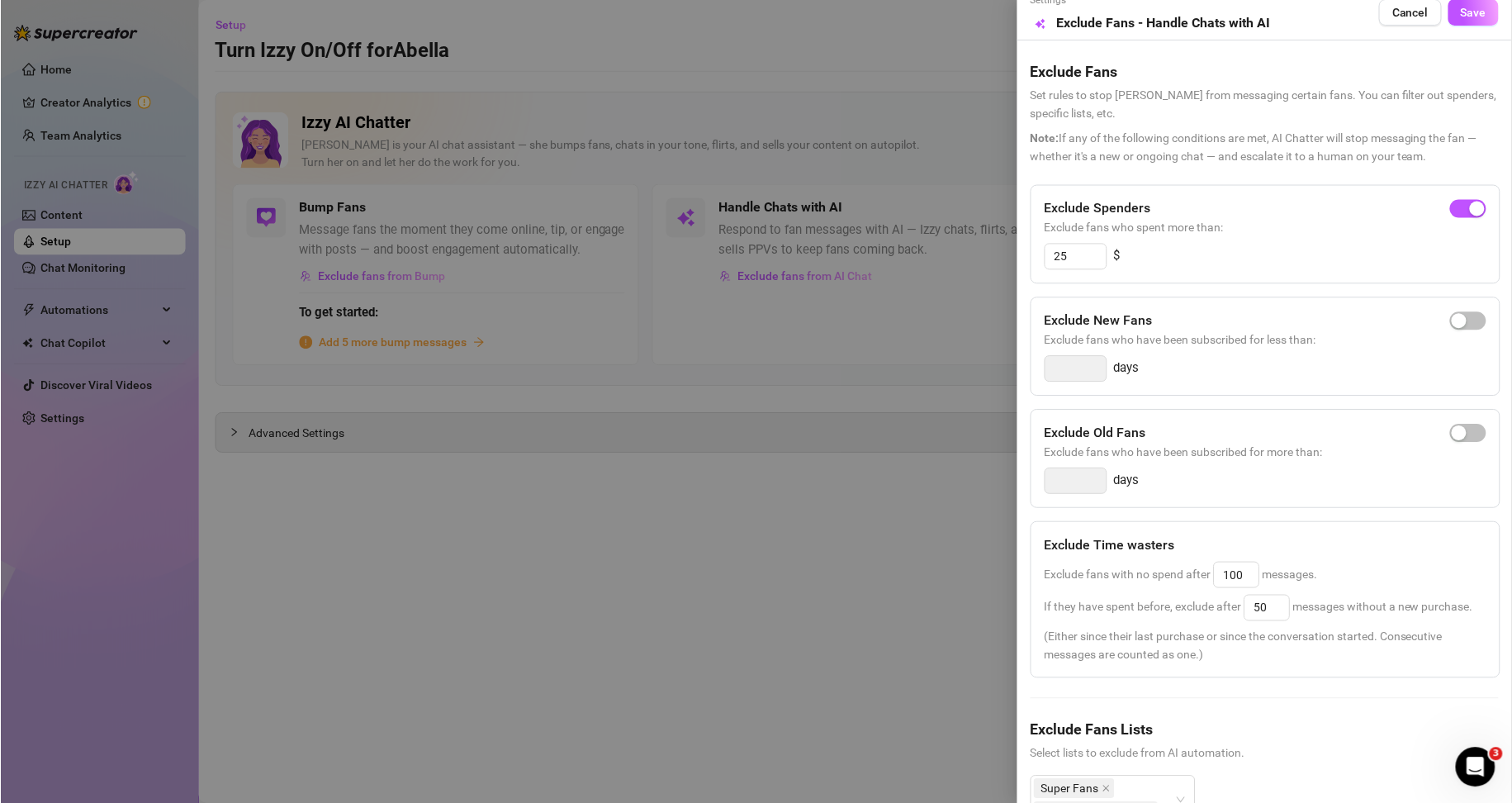
scroll to position [0, 0]
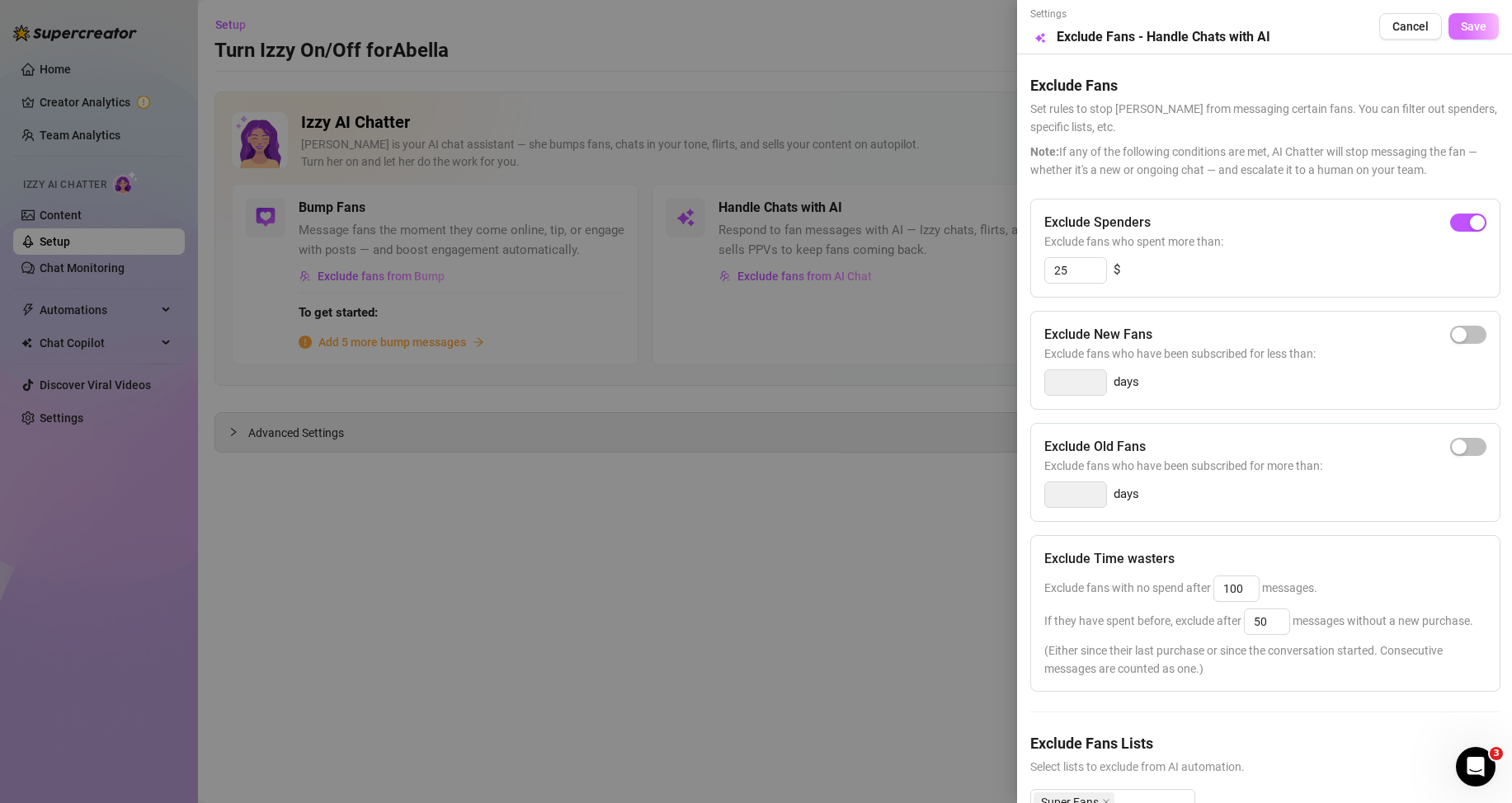
drag, startPoint x: 1456, startPoint y: 23, endPoint x: 1440, endPoint y: 23, distance: 16.0
click at [1462, 23] on span "Save" at bounding box center [1474, 26] width 25 height 13
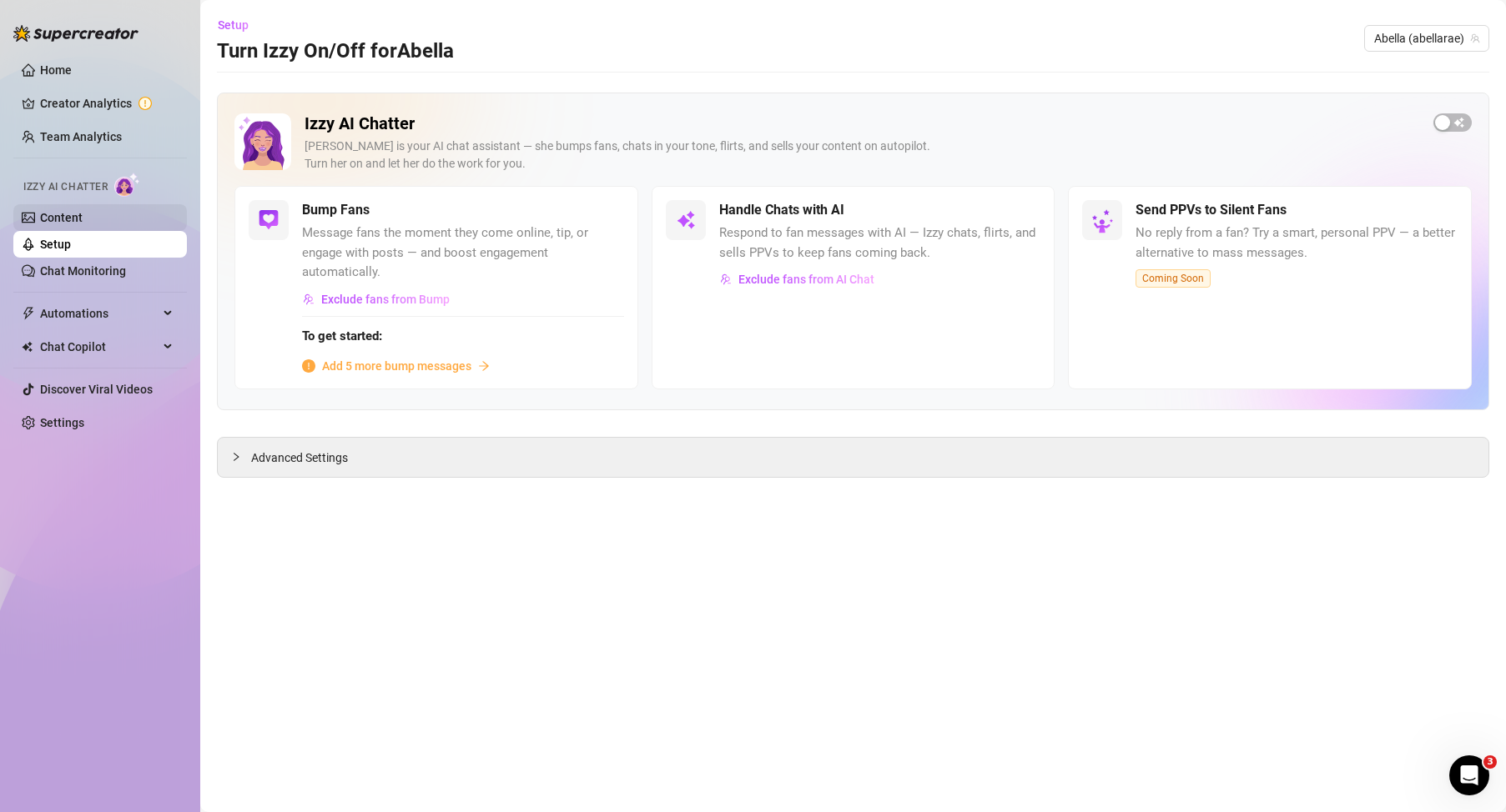
click at [82, 211] on link "Content" at bounding box center [61, 217] width 43 height 13
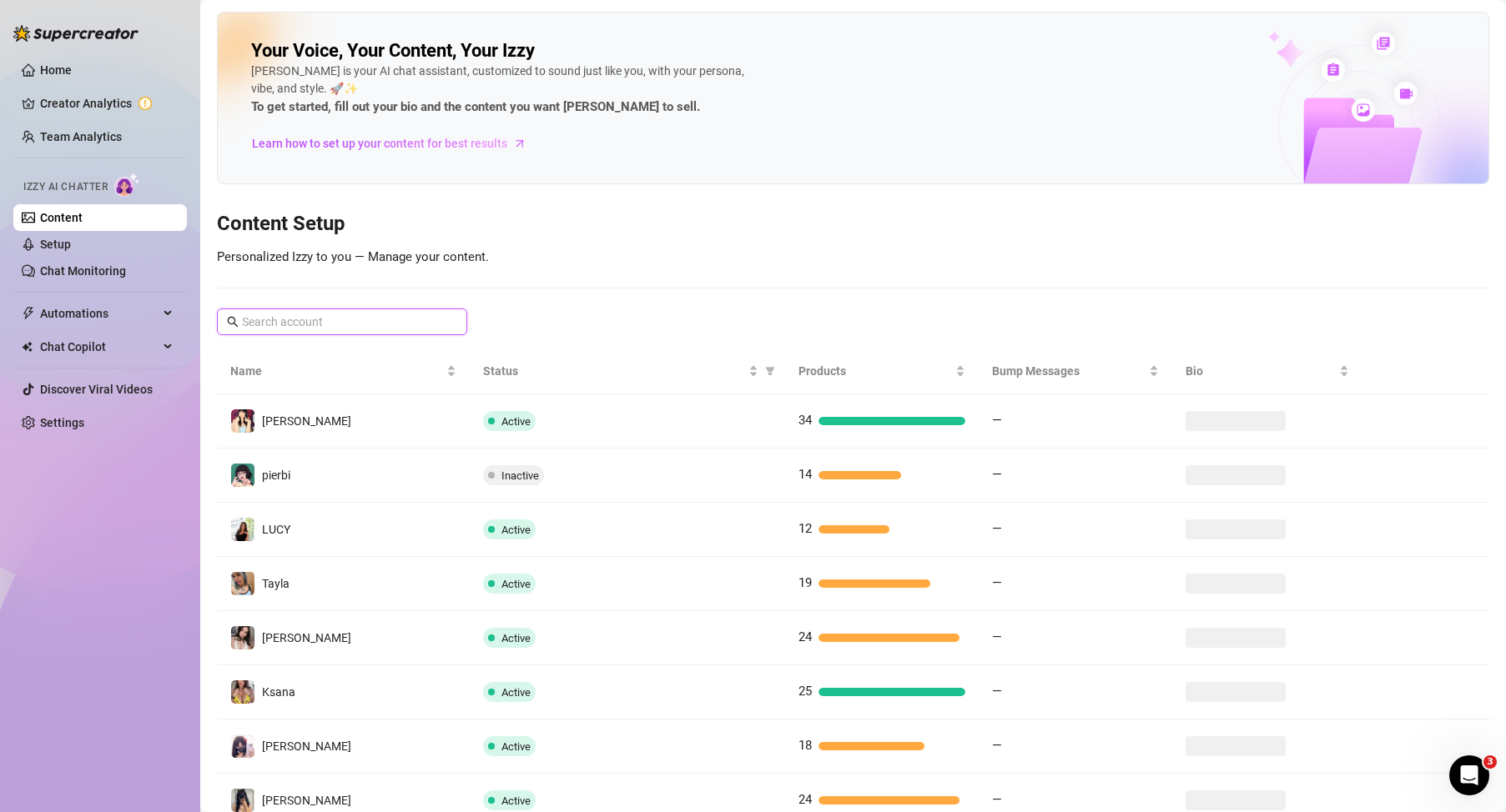
click at [335, 329] on input "text" at bounding box center [343, 321] width 202 height 18
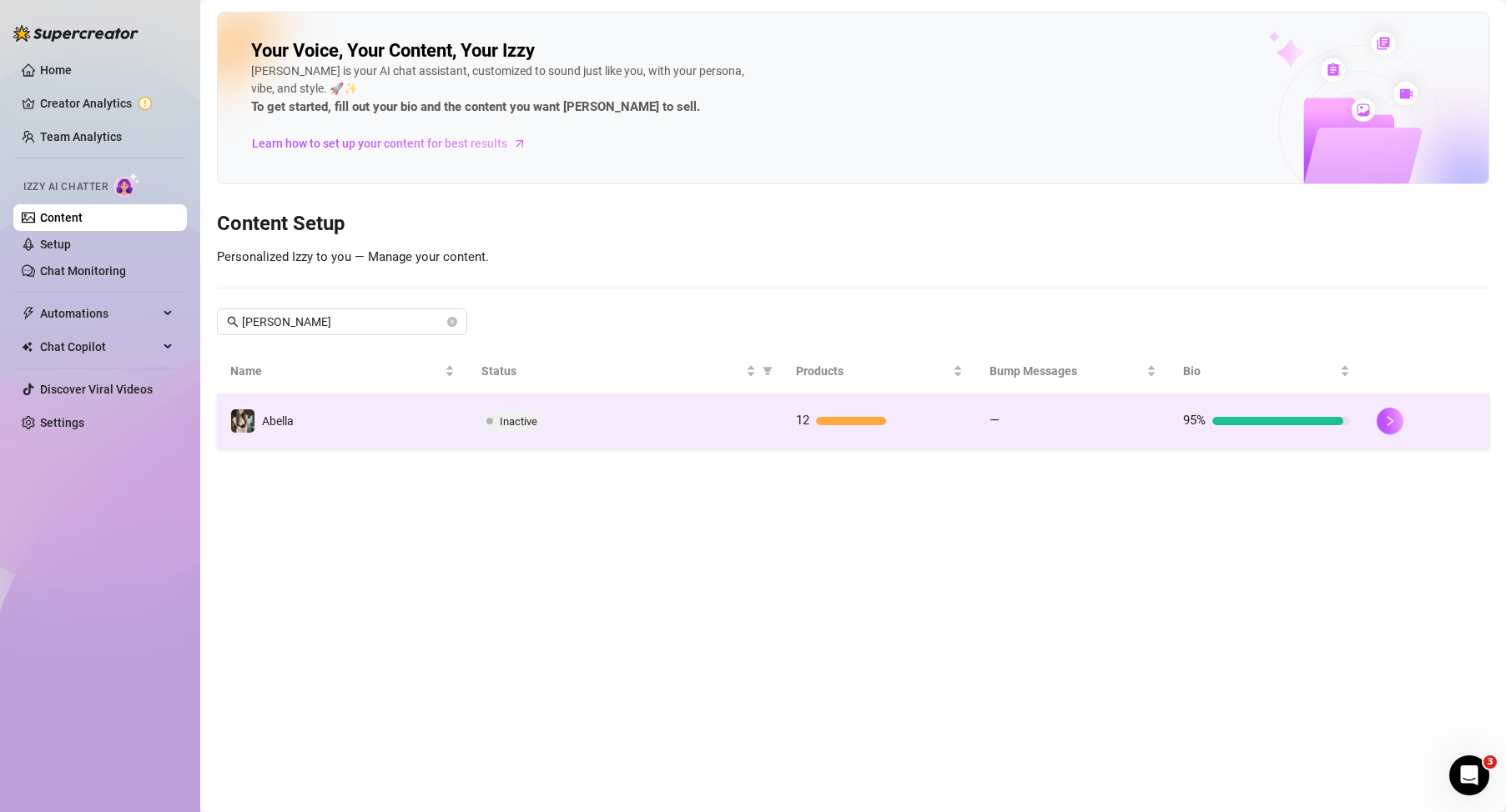
click at [375, 412] on td "Abella" at bounding box center [342, 421] width 251 height 54
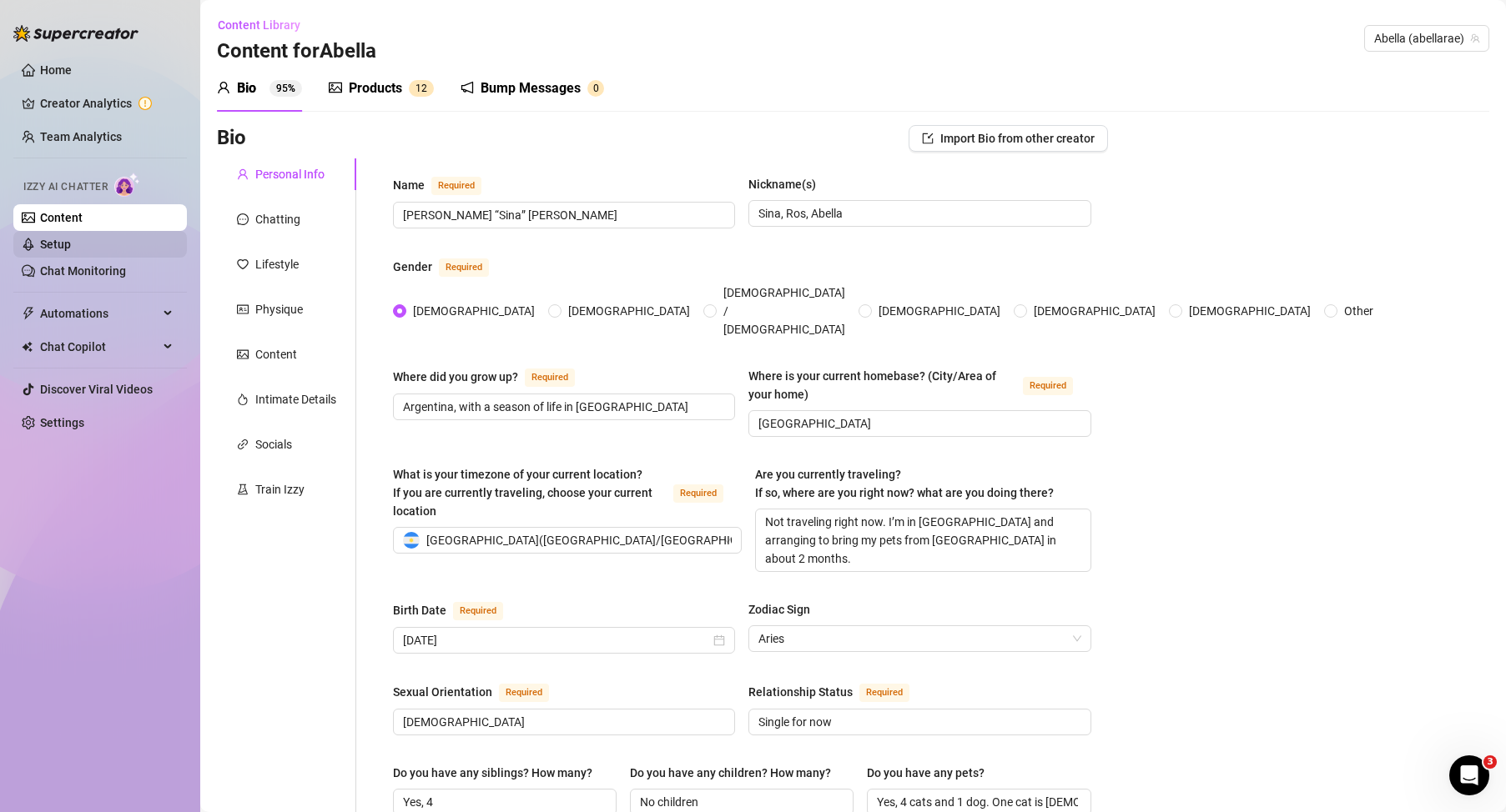
click at [71, 249] on link "Setup" at bounding box center [55, 244] width 31 height 13
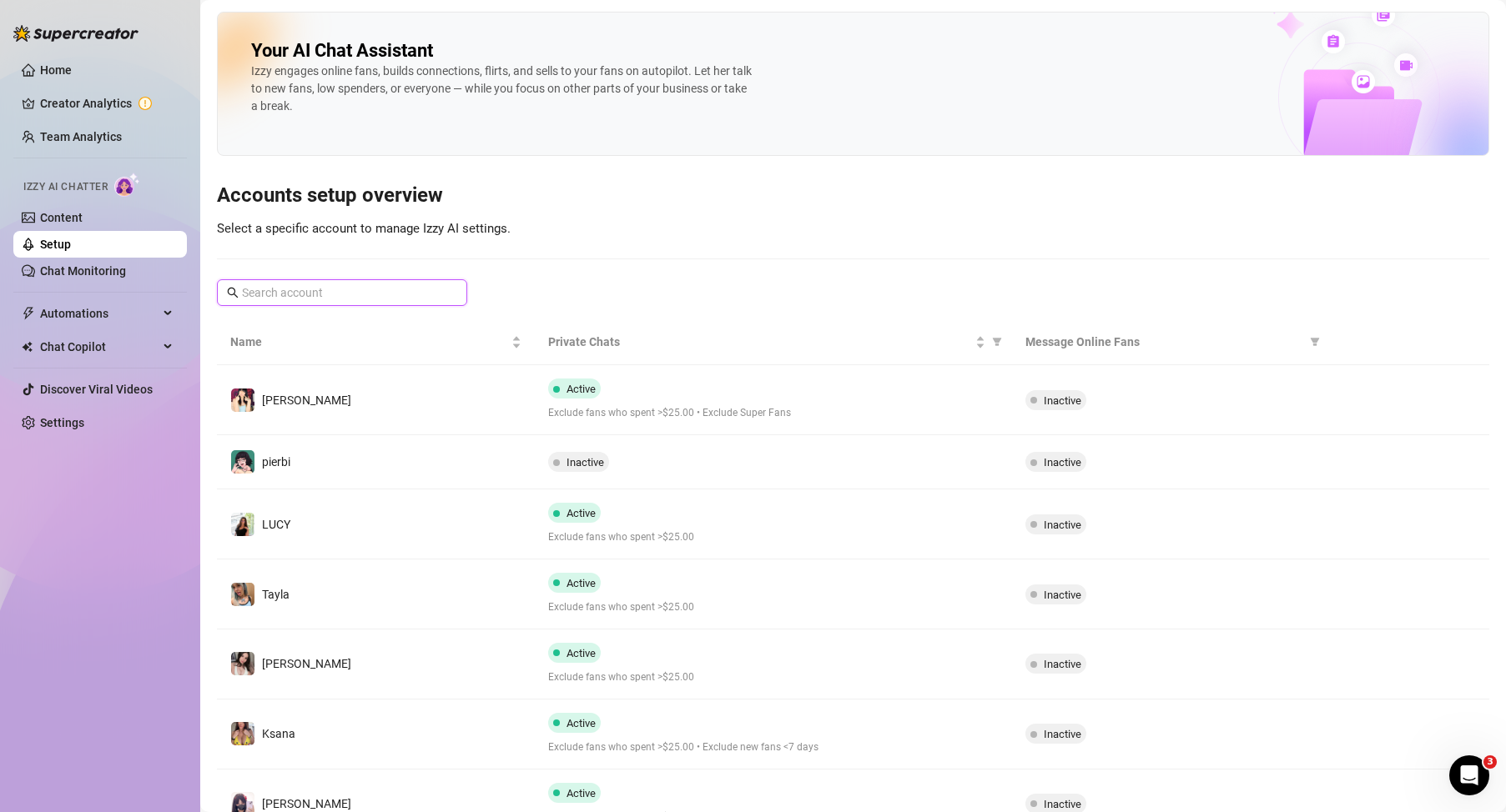
click at [309, 288] on input "text" at bounding box center [343, 292] width 202 height 18
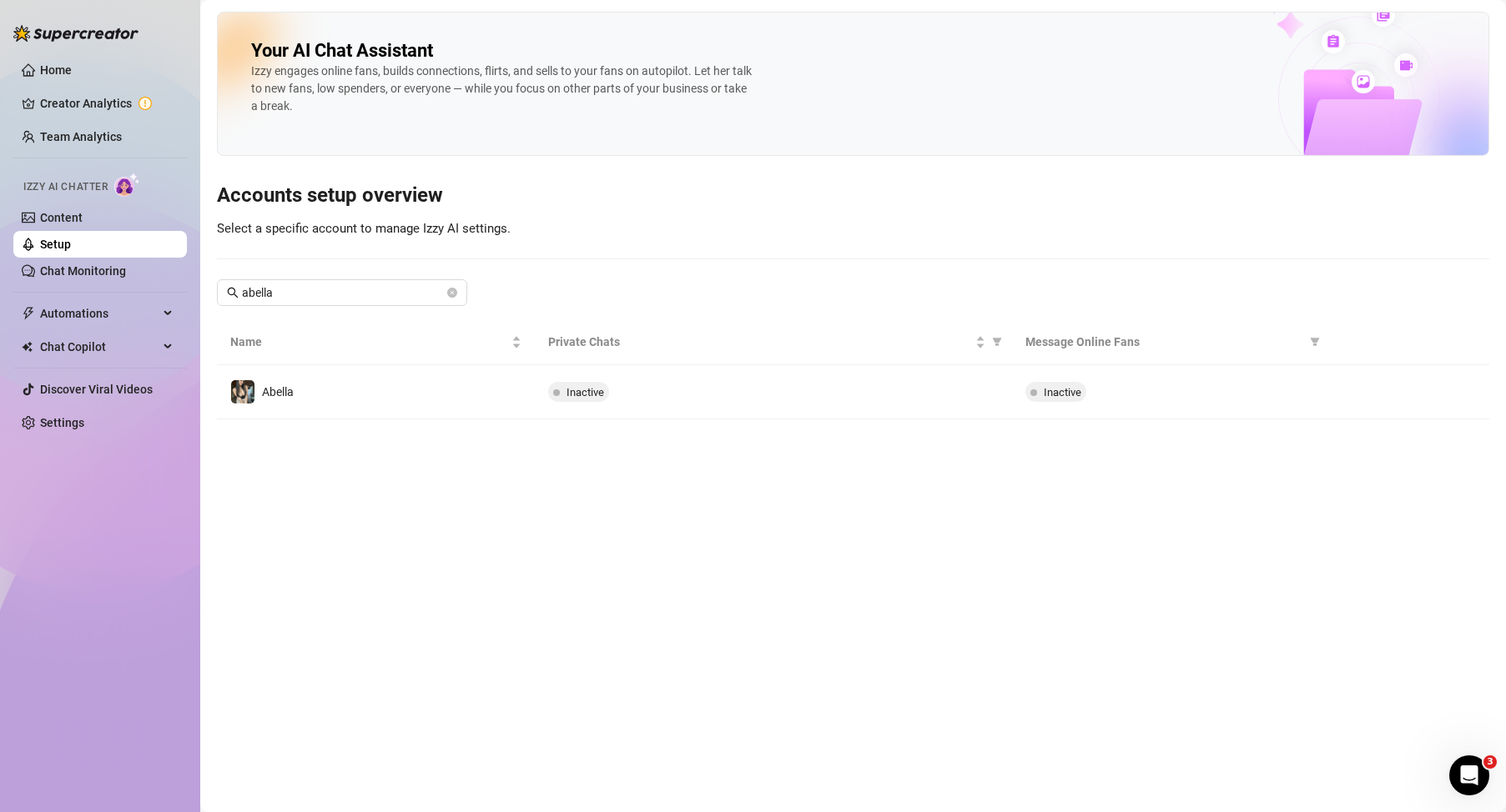
drag, startPoint x: 887, startPoint y: 426, endPoint x: 857, endPoint y: 433, distance: 30.8
click at [886, 426] on main "Your AI Chat Assistant [PERSON_NAME] engages online fans, builds connections, f…" at bounding box center [853, 406] width 1306 height 812
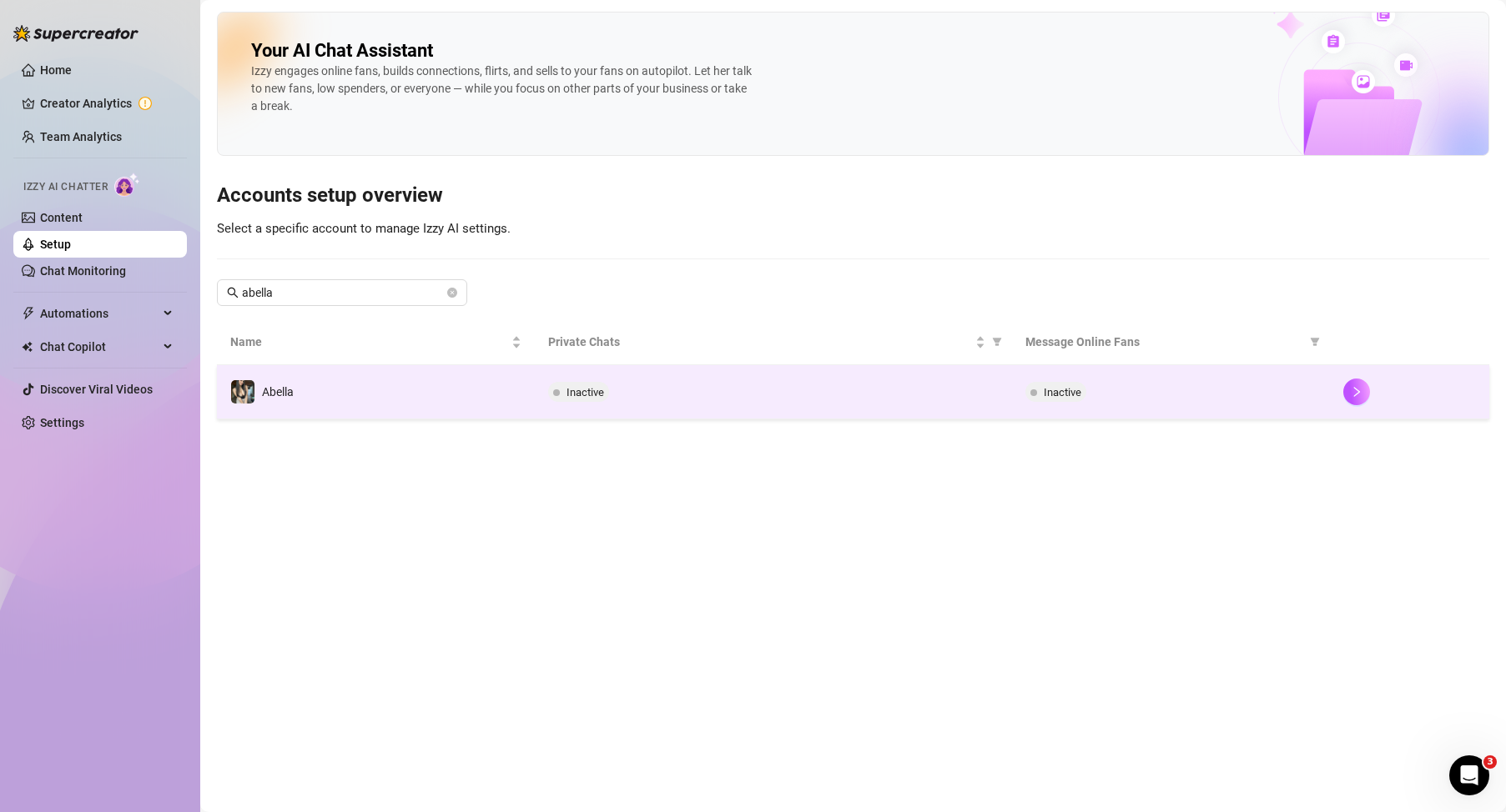
click at [868, 394] on div "Inactive" at bounding box center [773, 391] width 450 height 20
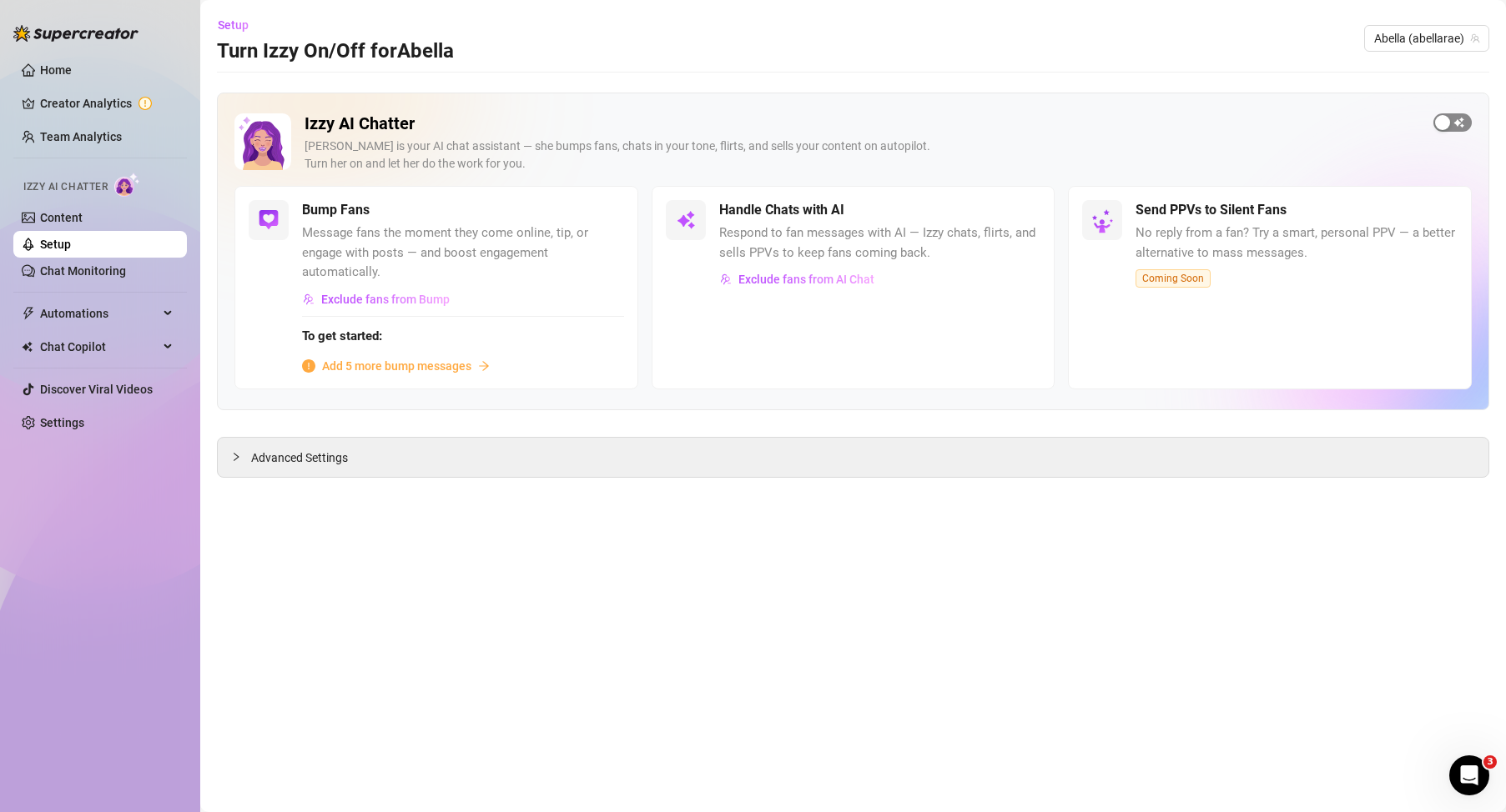
click at [1463, 116] on span "button" at bounding box center [1452, 122] width 39 height 18
